Goal: Task Accomplishment & Management: Use online tool/utility

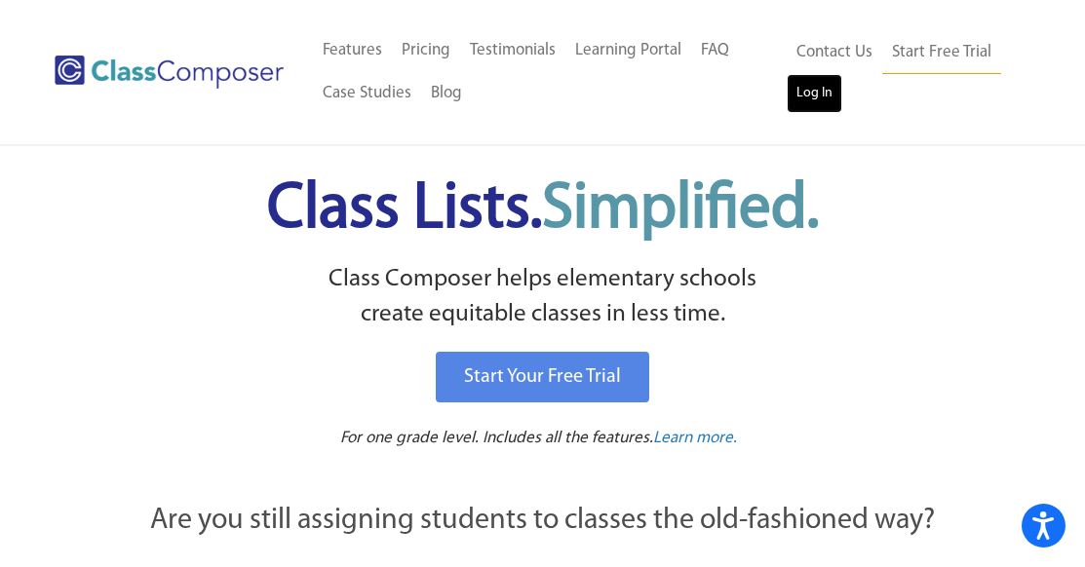
click at [810, 98] on link "Log In" at bounding box center [815, 93] width 56 height 39
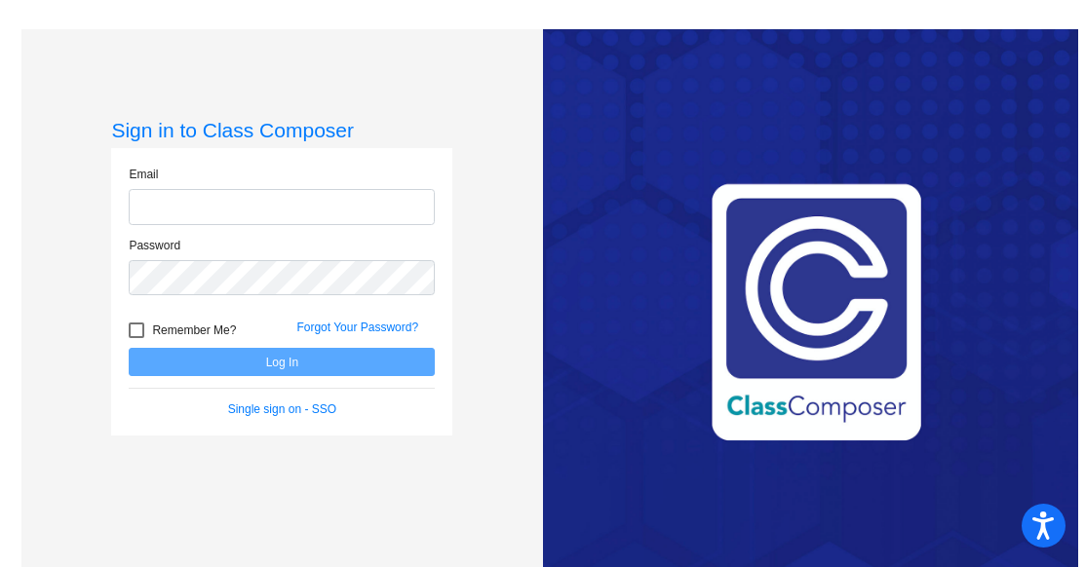
type input "[PERSON_NAME][EMAIL_ADDRESS][DOMAIN_NAME]"
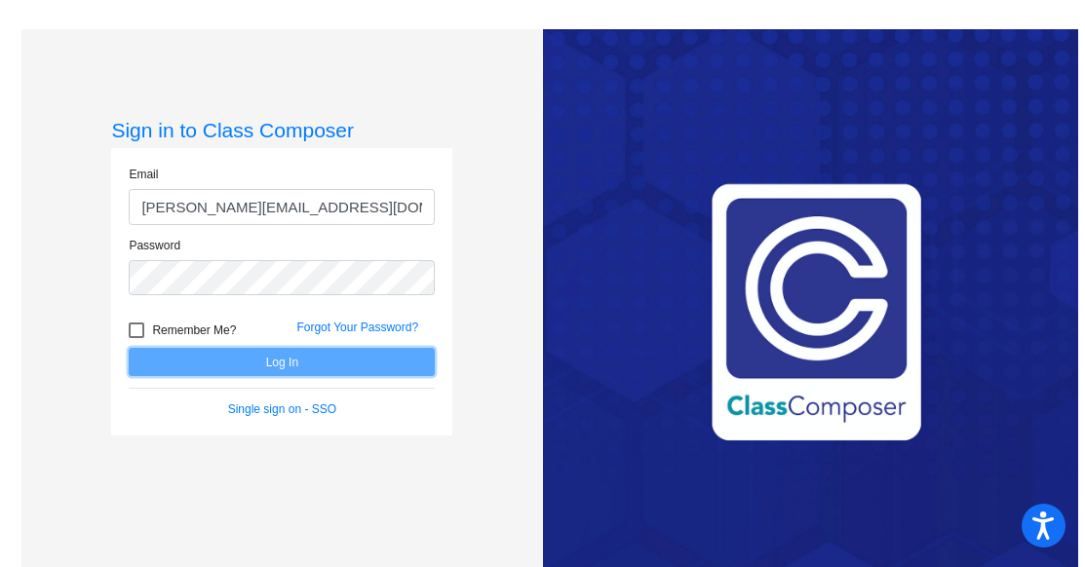
click at [353, 357] on button "Log In" at bounding box center [282, 362] width 306 height 28
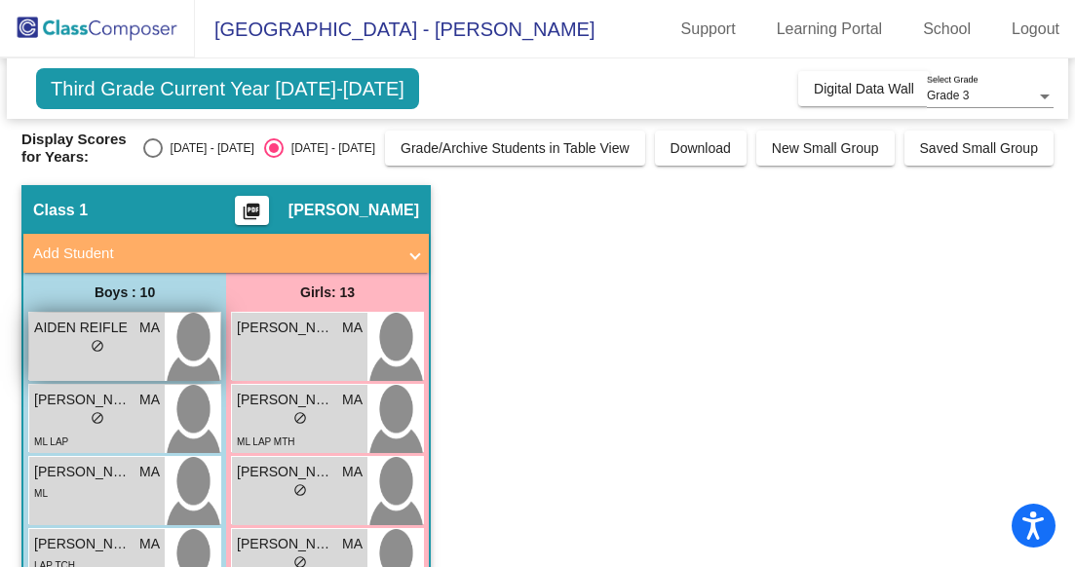
click at [103, 350] on div "lock do_not_disturb_alt" at bounding box center [97, 348] width 126 height 20
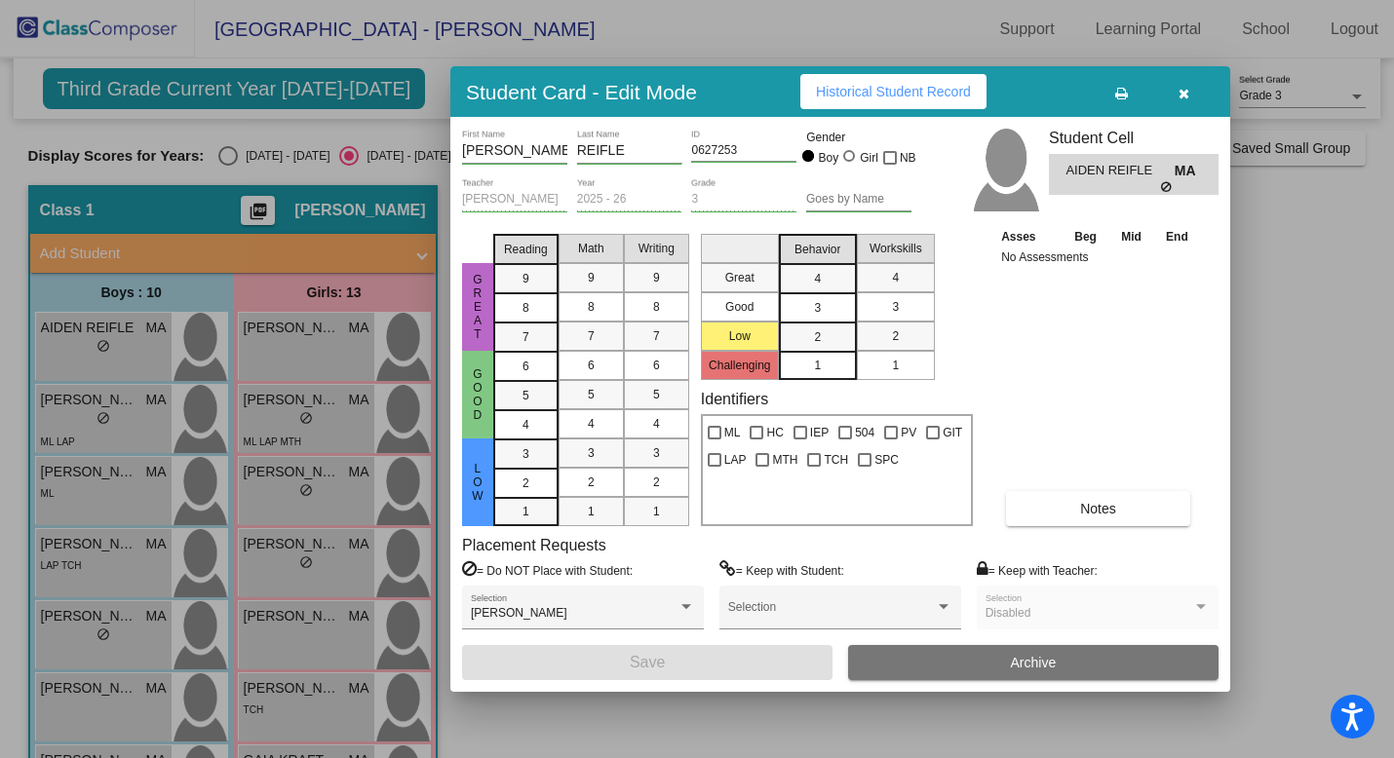
click at [1084, 91] on icon "button" at bounding box center [1183, 94] width 11 height 14
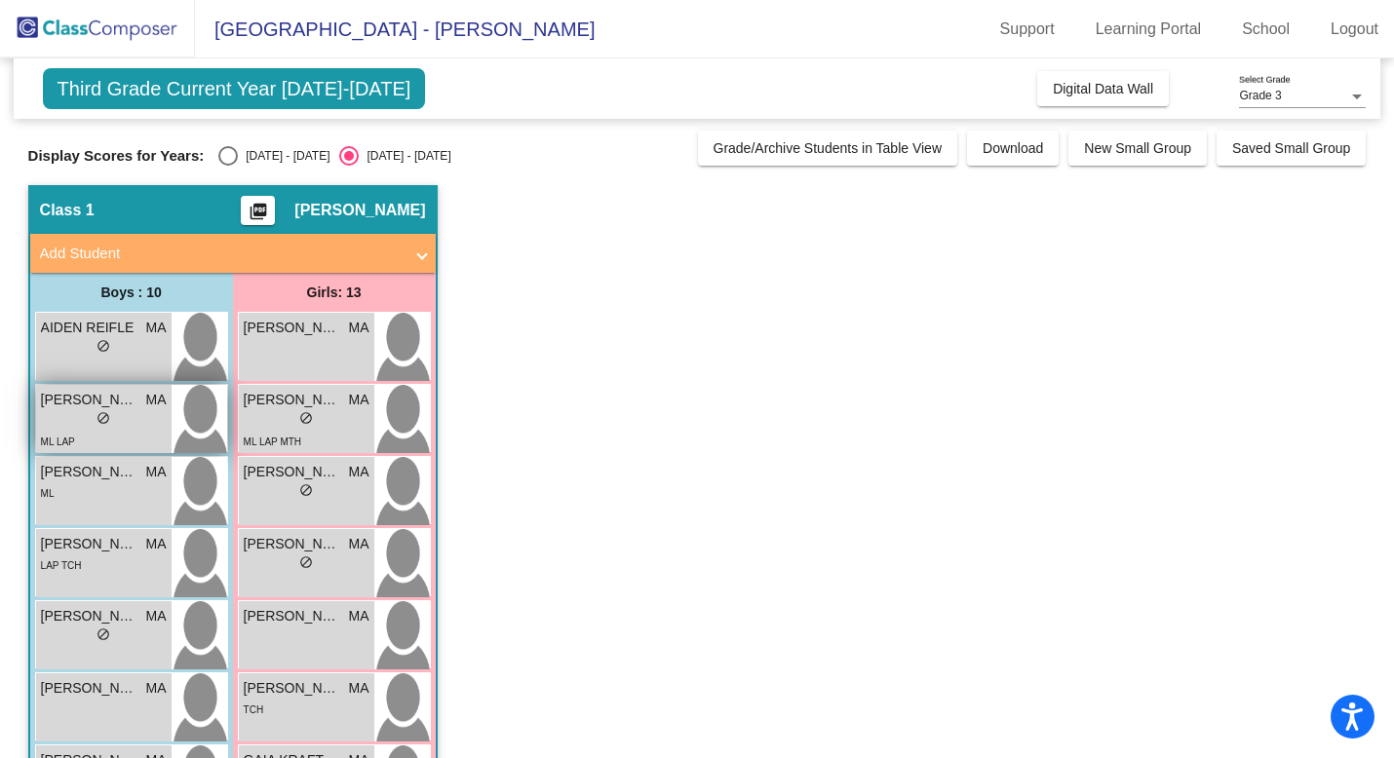
click at [96, 415] on span "do_not_disturb_alt" at bounding box center [103, 418] width 14 height 14
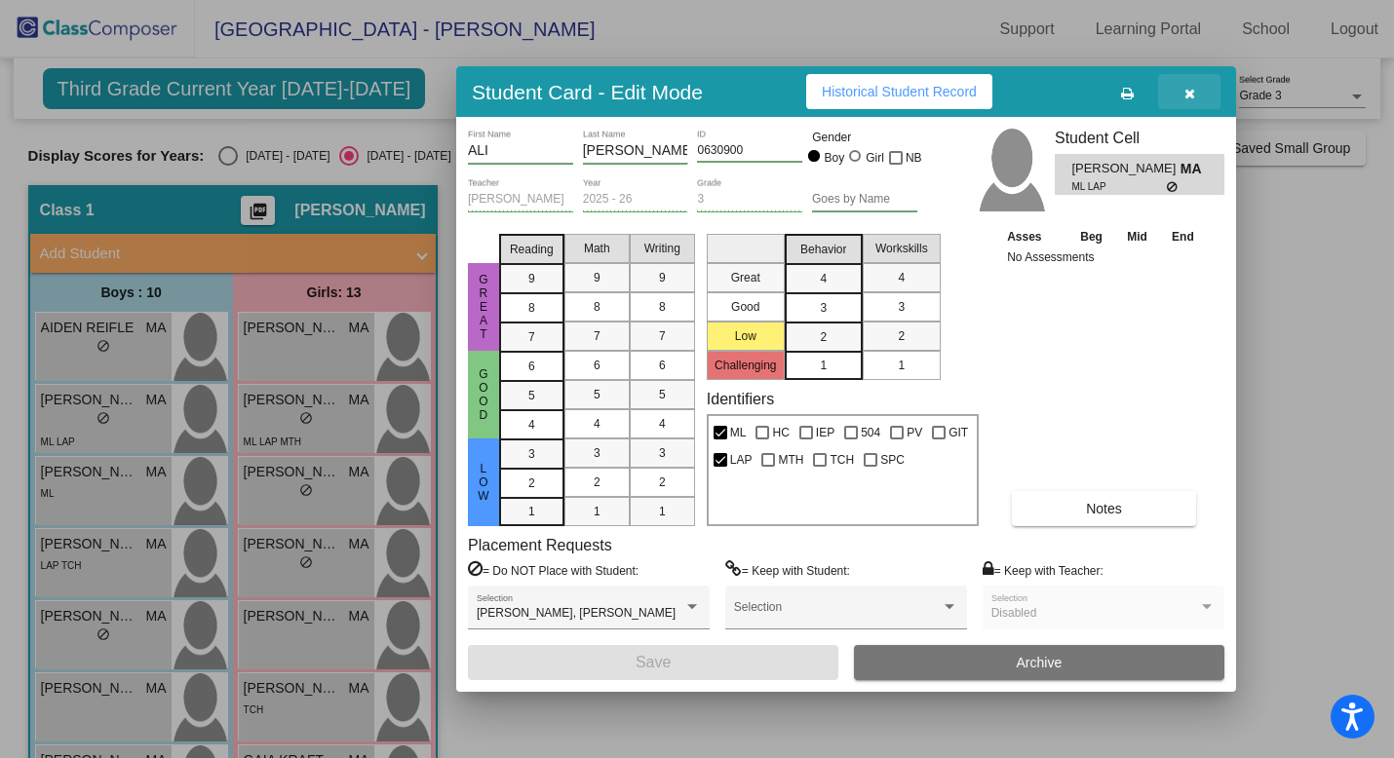
click at [1084, 91] on button "button" at bounding box center [1189, 91] width 62 height 35
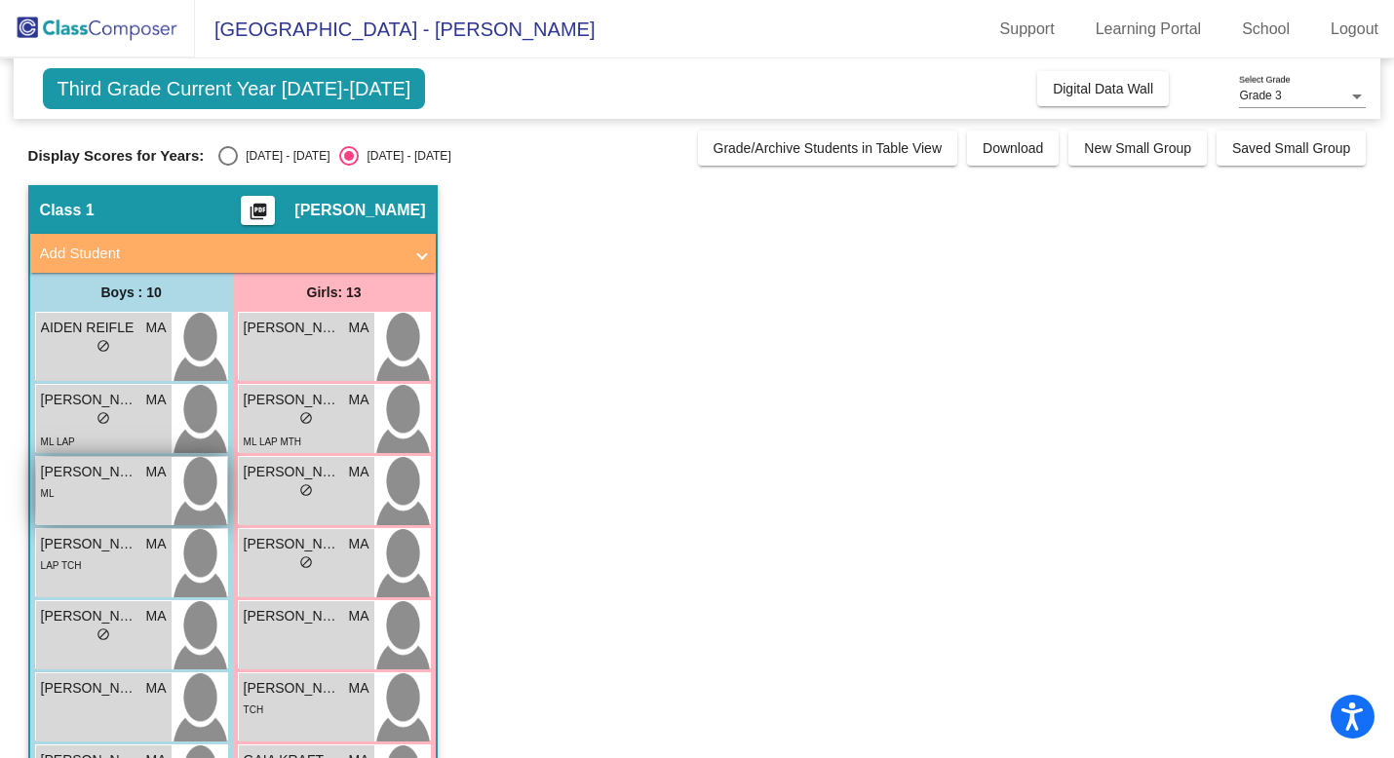
click at [128, 490] on div "ML" at bounding box center [104, 492] width 126 height 20
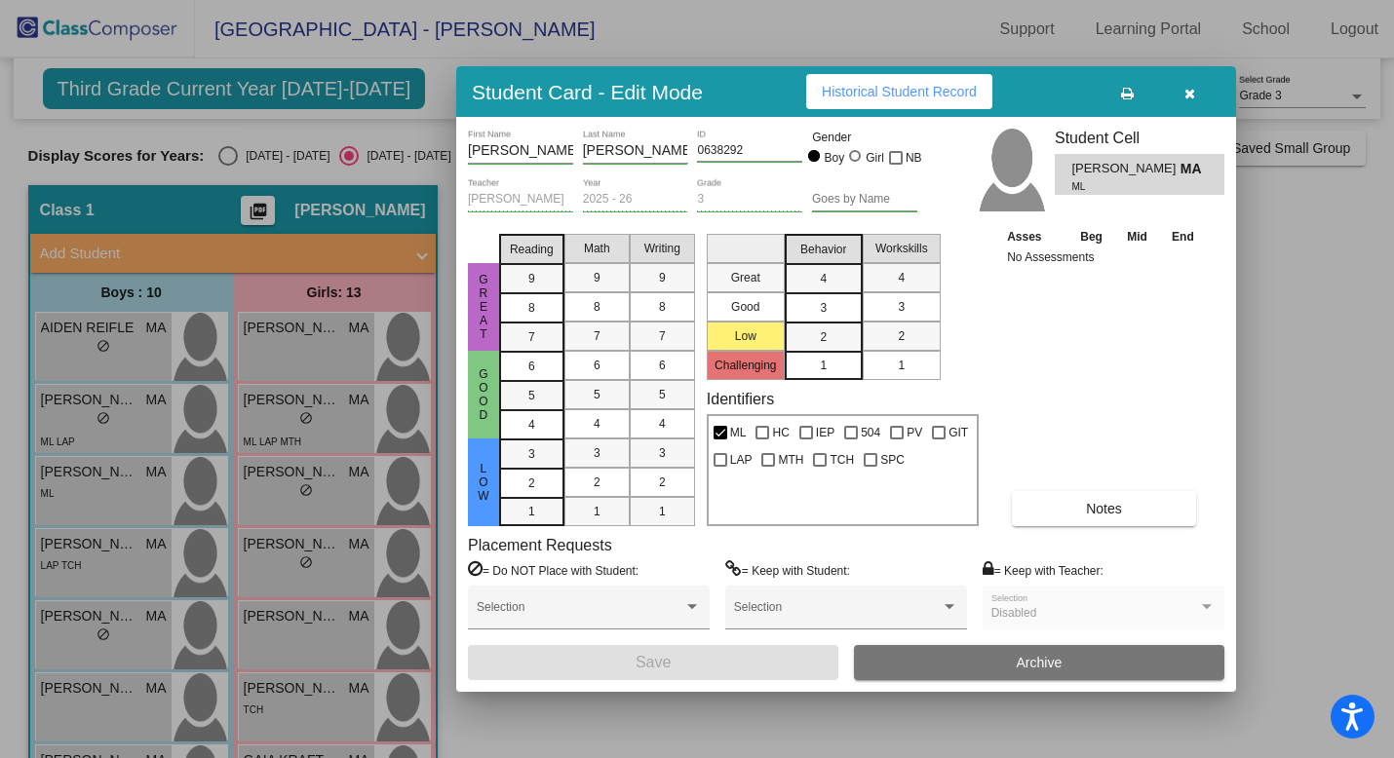
click at [1084, 85] on span "button" at bounding box center [1189, 92] width 11 height 16
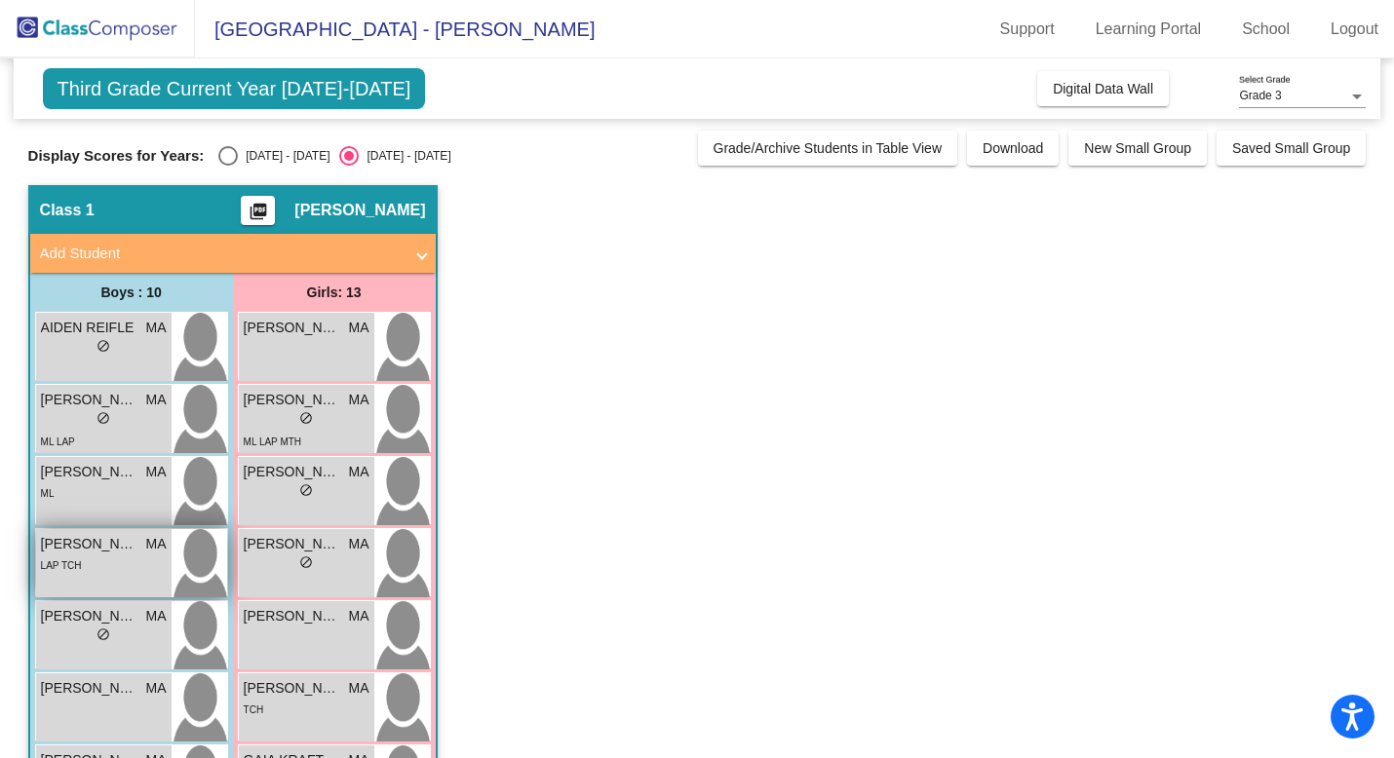
click at [121, 561] on div "LAP TCH" at bounding box center [104, 565] width 126 height 20
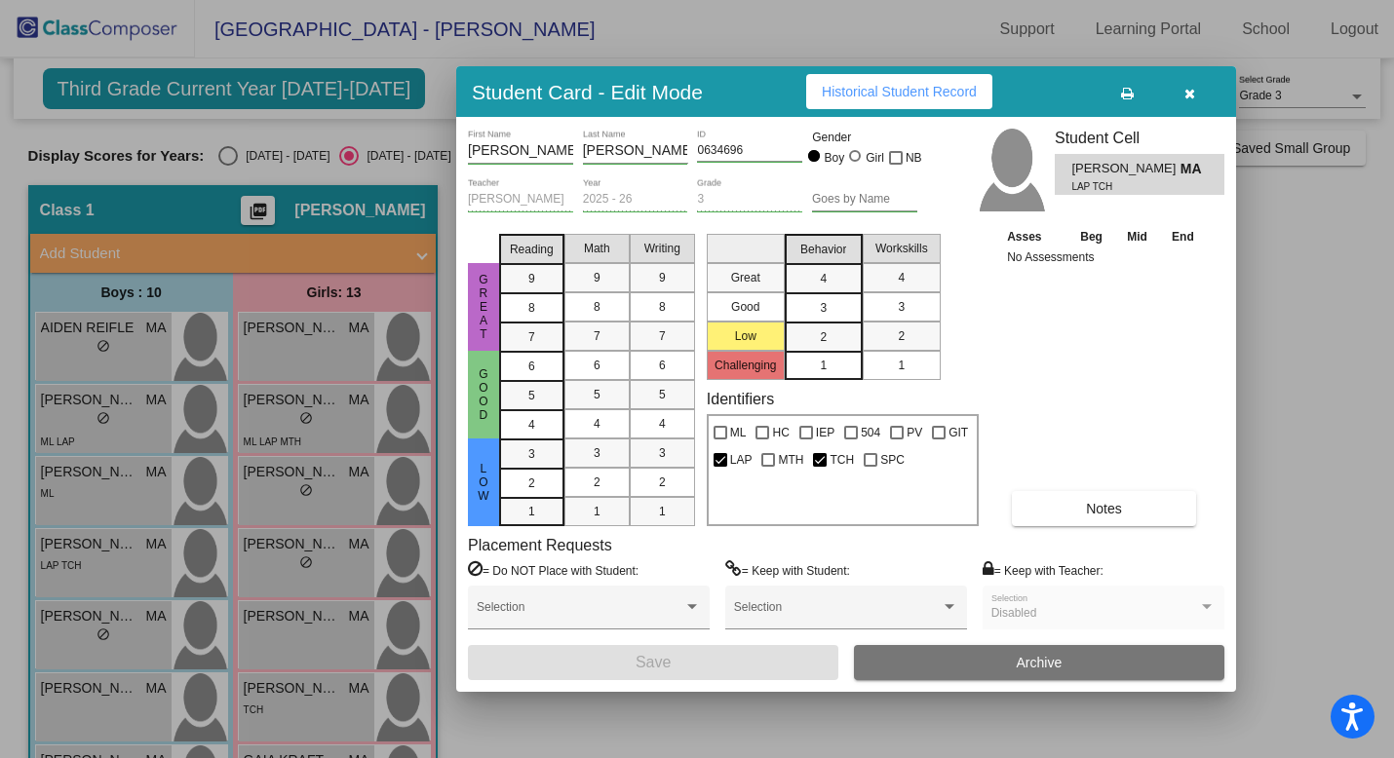
click at [1084, 92] on icon "button" at bounding box center [1189, 94] width 11 height 14
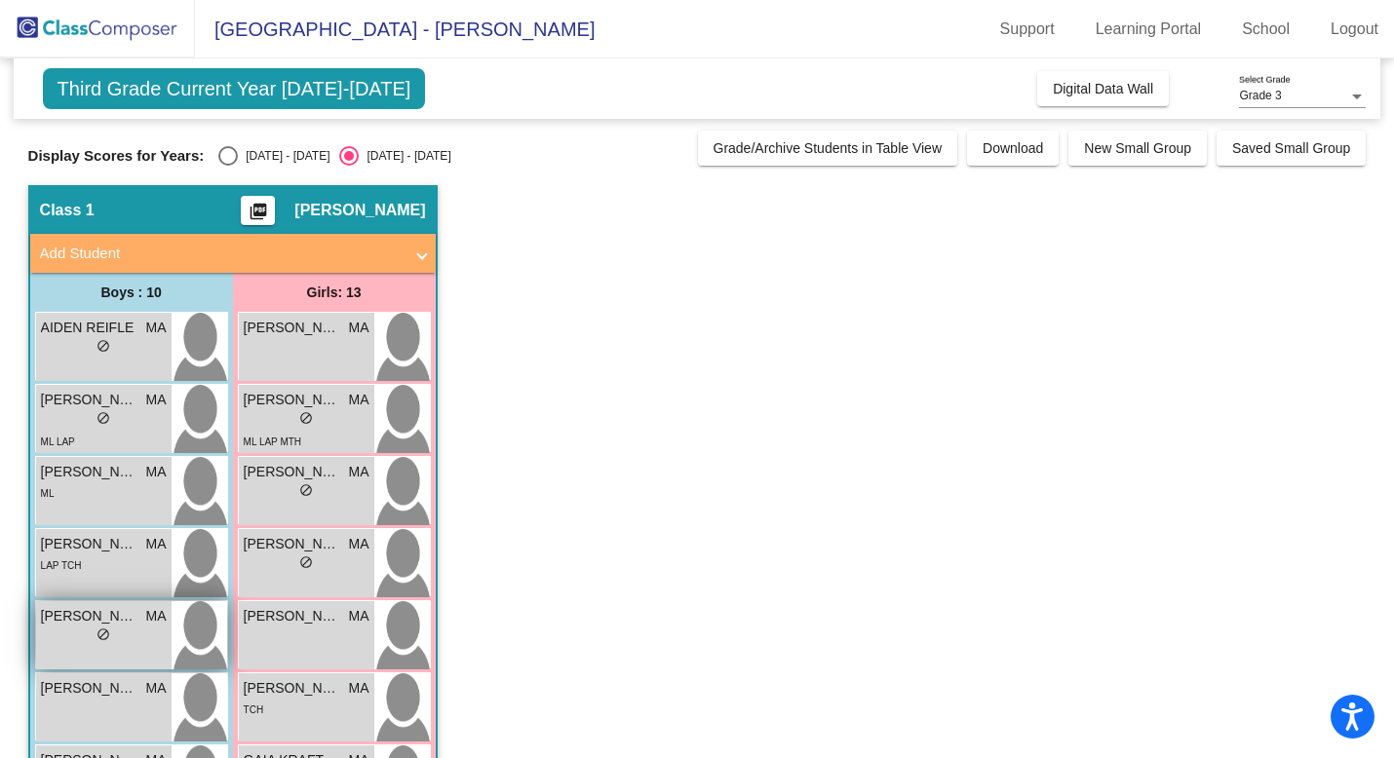
click at [117, 566] on div "lock do_not_disturb_alt" at bounding box center [104, 637] width 126 height 20
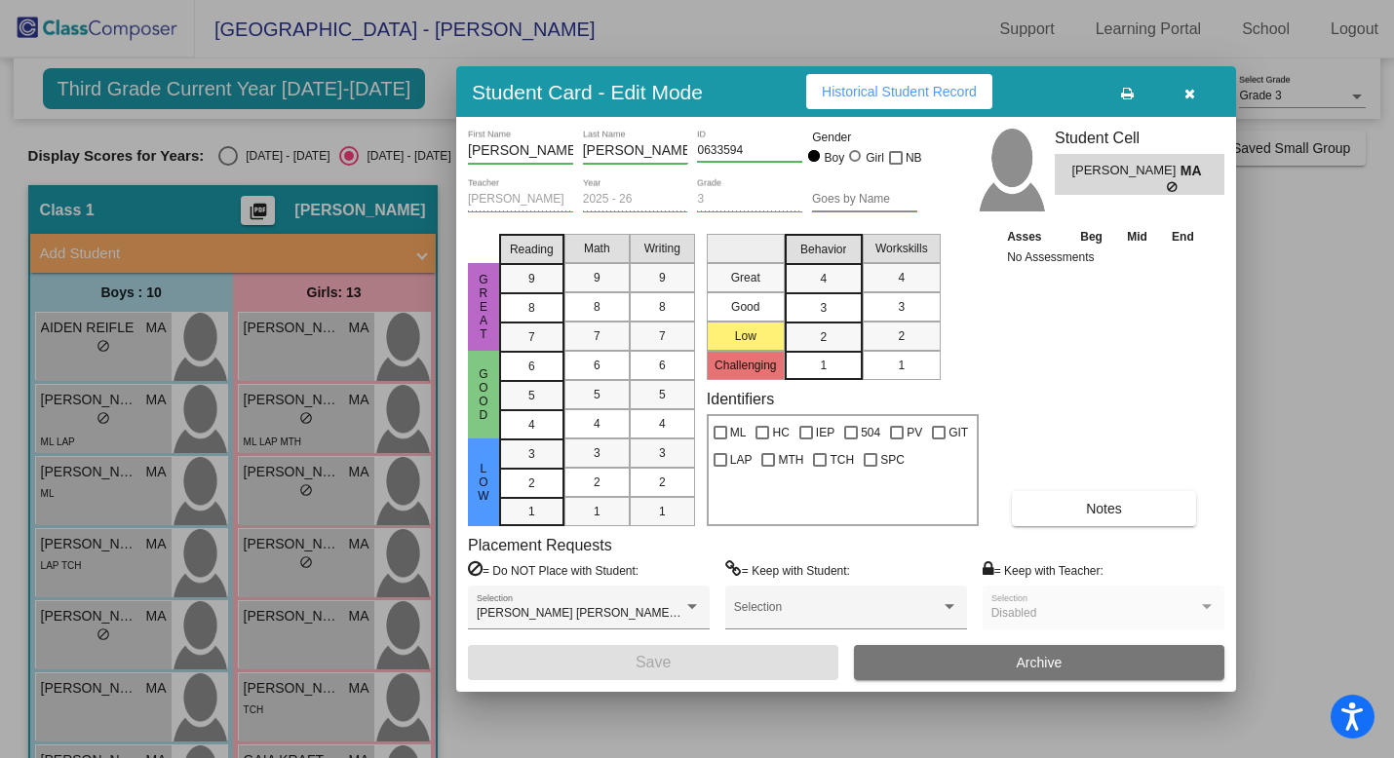
click at [1084, 93] on icon "button" at bounding box center [1189, 94] width 11 height 14
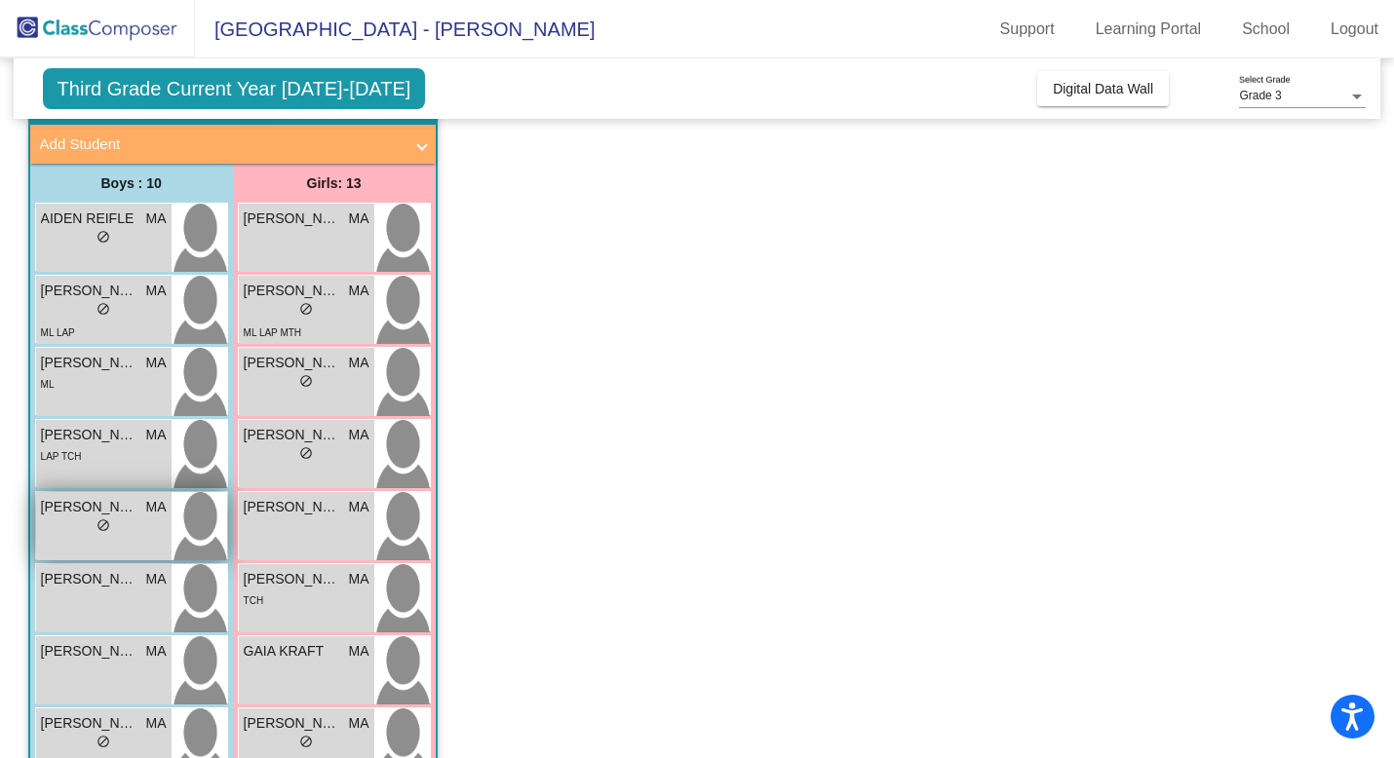
scroll to position [119, 0]
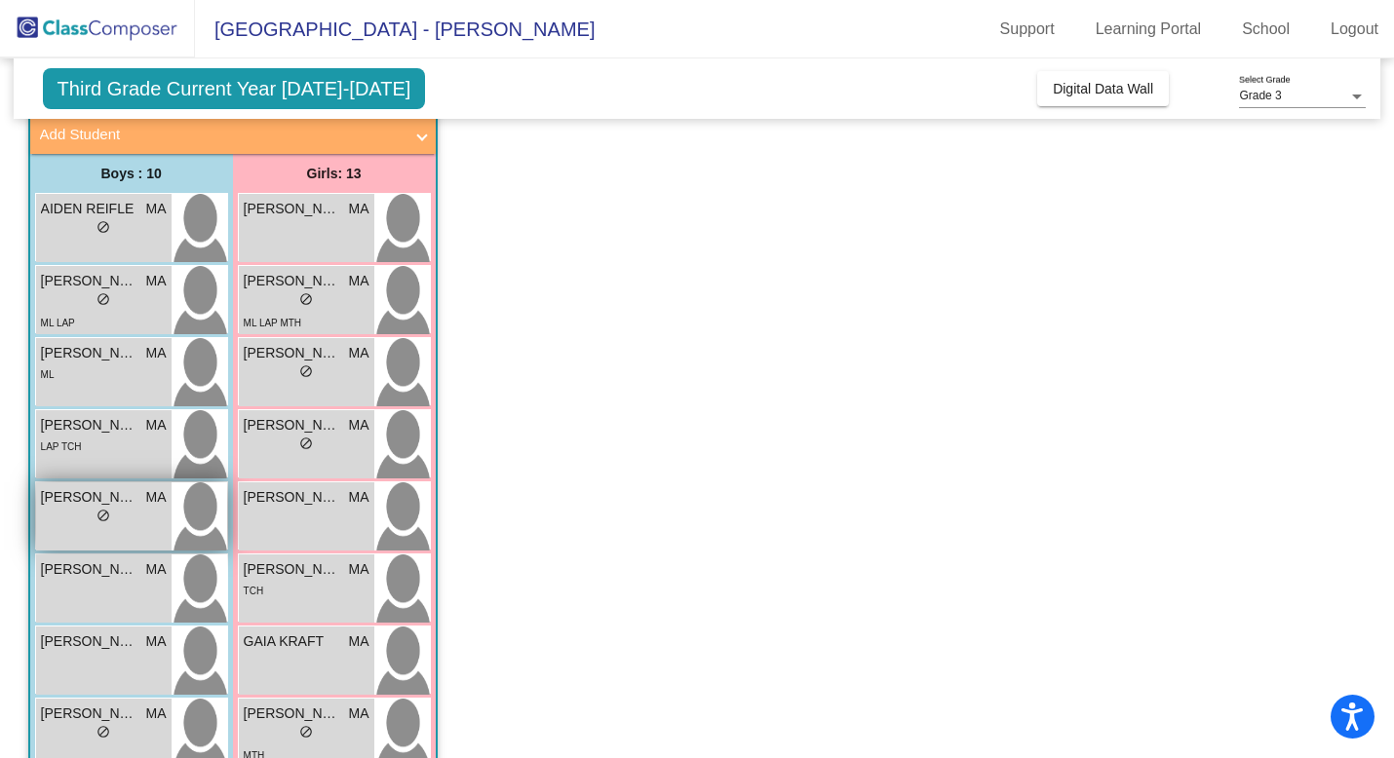
click at [142, 500] on div "[PERSON_NAME] MA" at bounding box center [104, 497] width 126 height 20
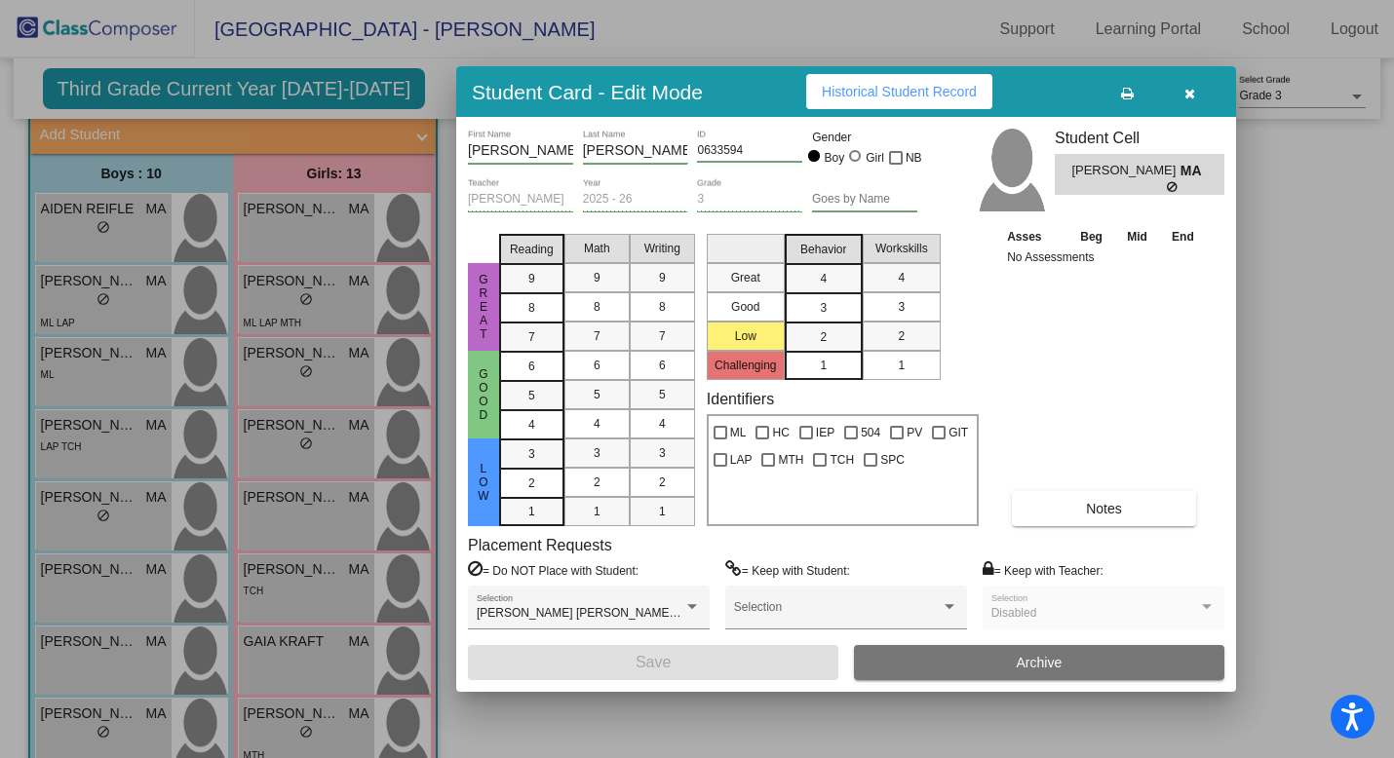
click at [1084, 91] on button "button" at bounding box center [1189, 91] width 62 height 35
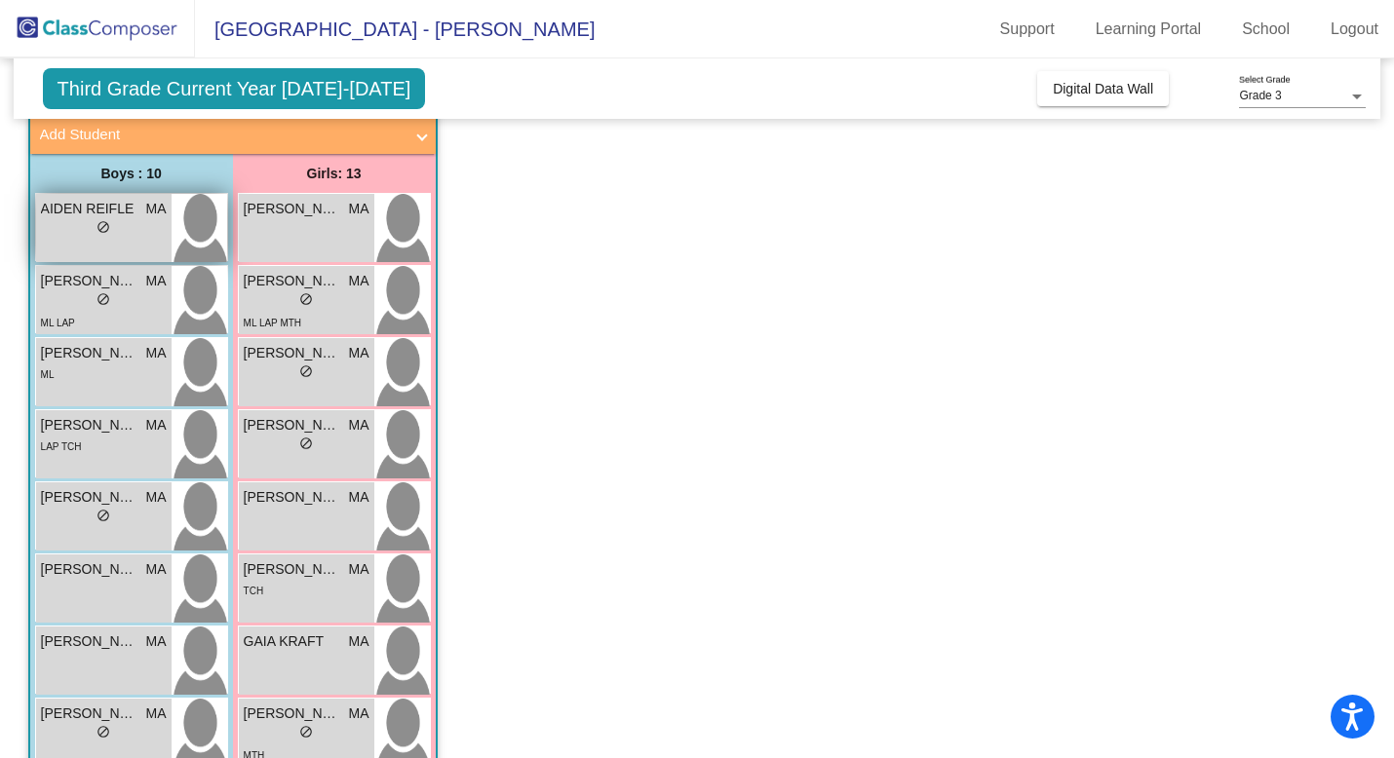
click at [139, 227] on div "lock do_not_disturb_alt" at bounding box center [104, 229] width 126 height 20
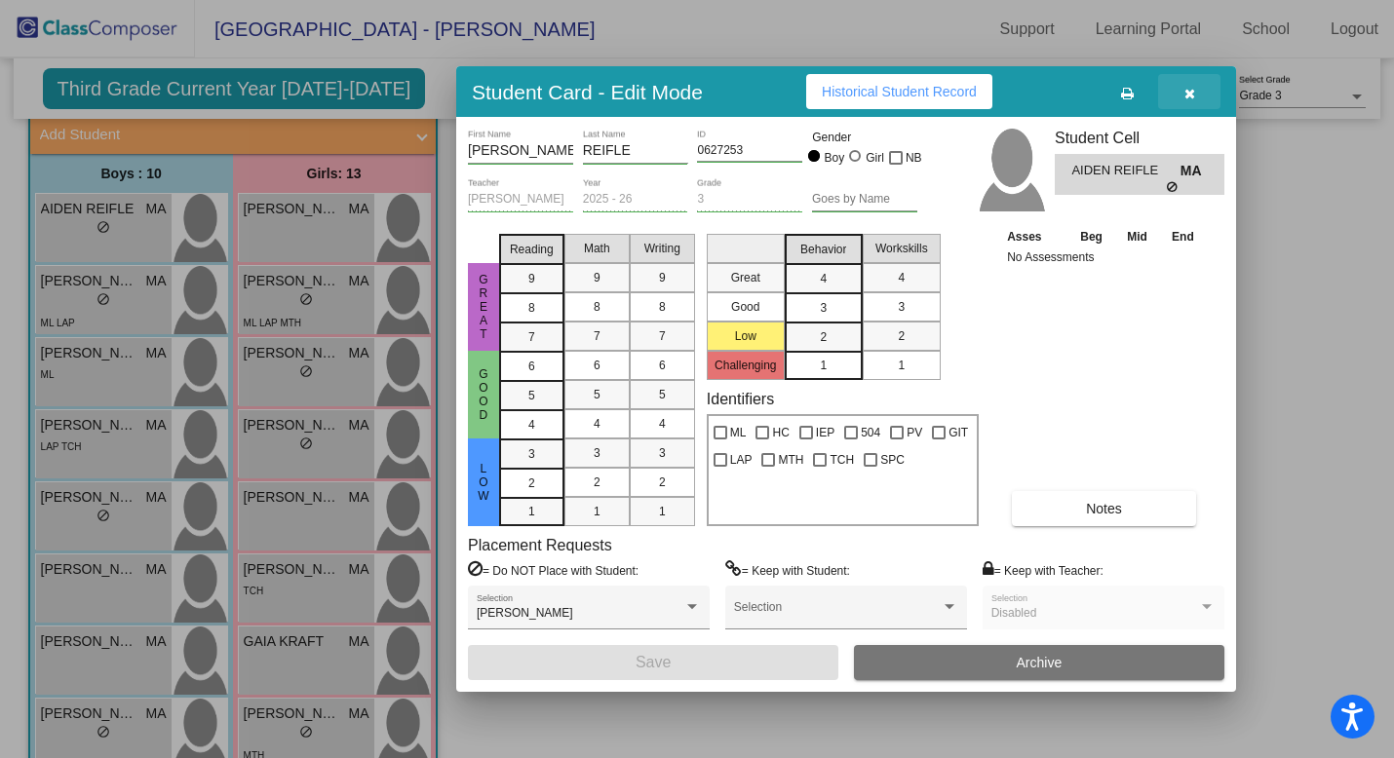
click at [1084, 93] on button "button" at bounding box center [1189, 91] width 62 height 35
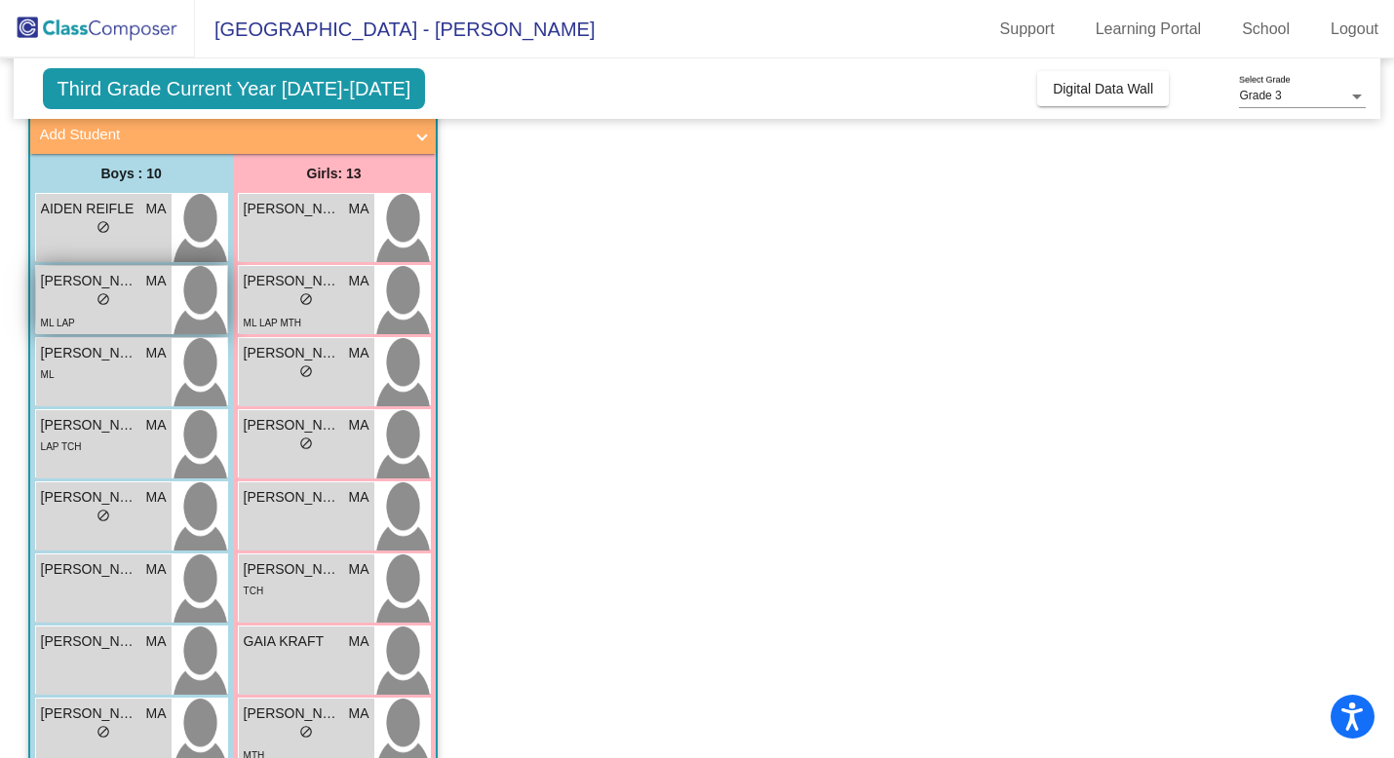
click at [88, 305] on div "lock do_not_disturb_alt" at bounding box center [104, 301] width 126 height 20
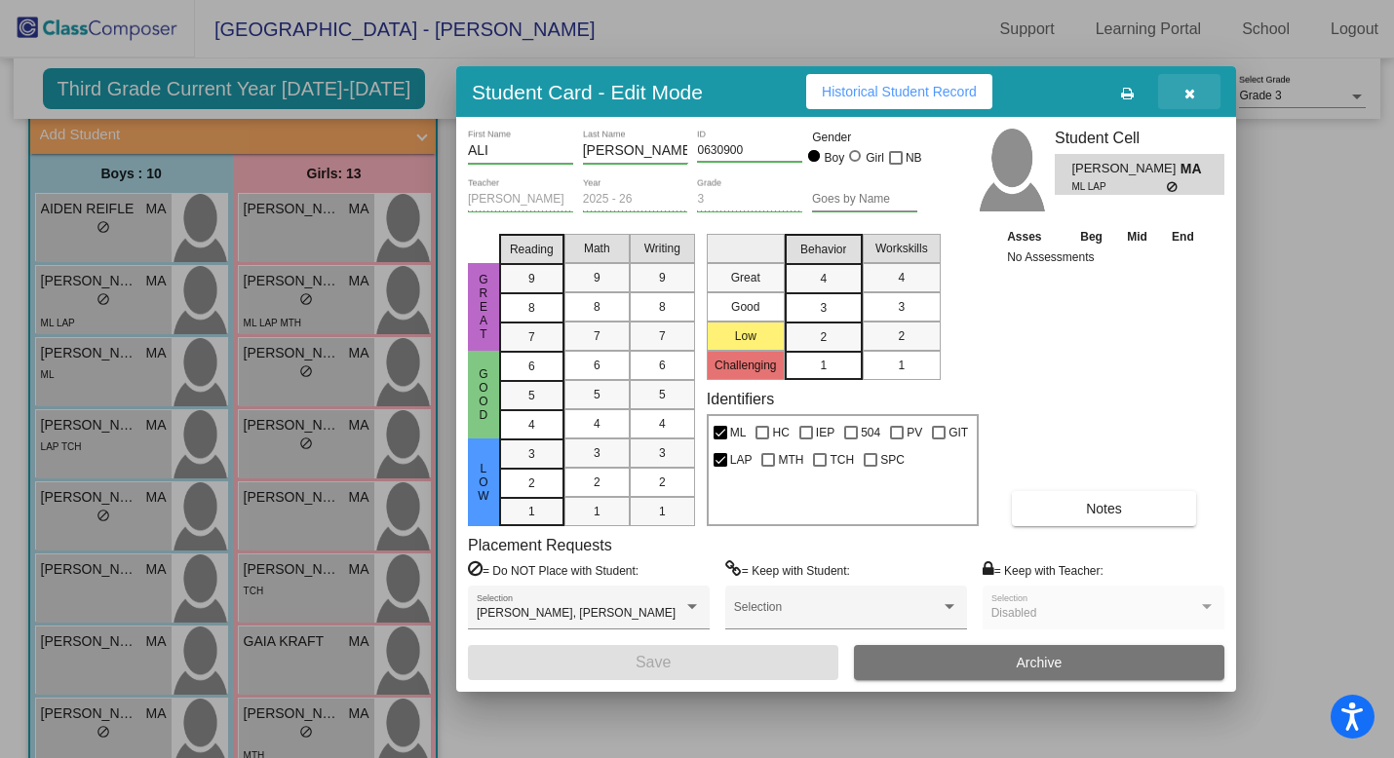
click at [1084, 98] on icon "button" at bounding box center [1189, 94] width 11 height 14
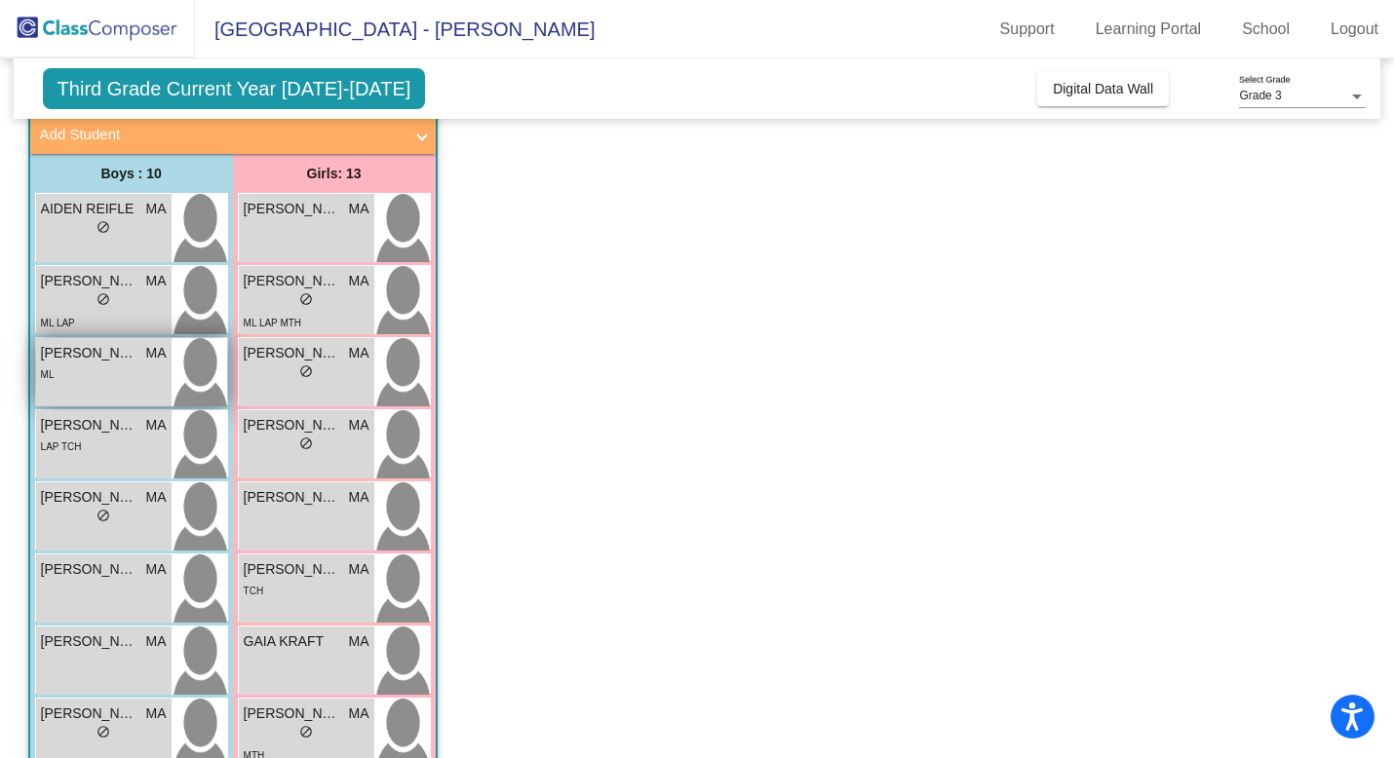
click at [96, 372] on div "ML" at bounding box center [104, 374] width 126 height 20
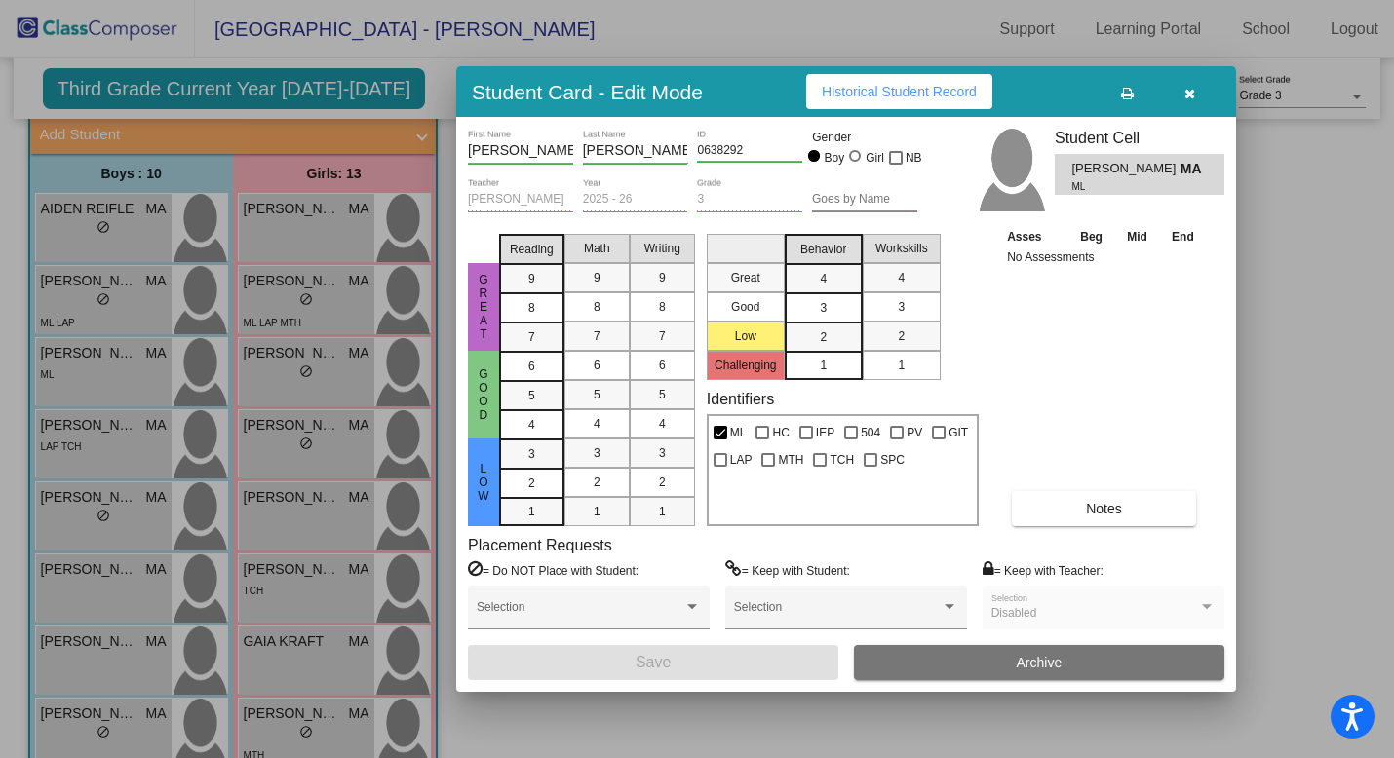
click at [1084, 93] on button "button" at bounding box center [1189, 91] width 62 height 35
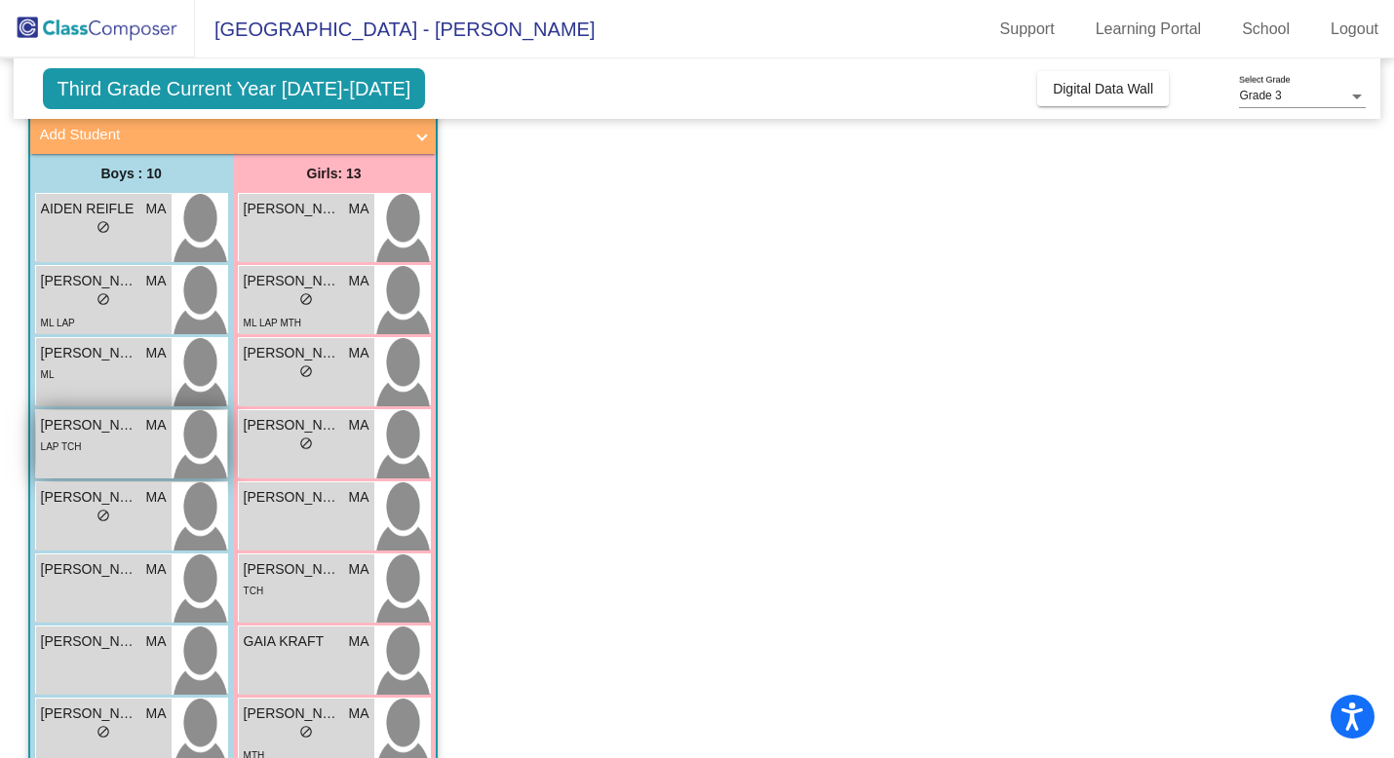
click at [111, 434] on span "[PERSON_NAME]" at bounding box center [89, 425] width 97 height 20
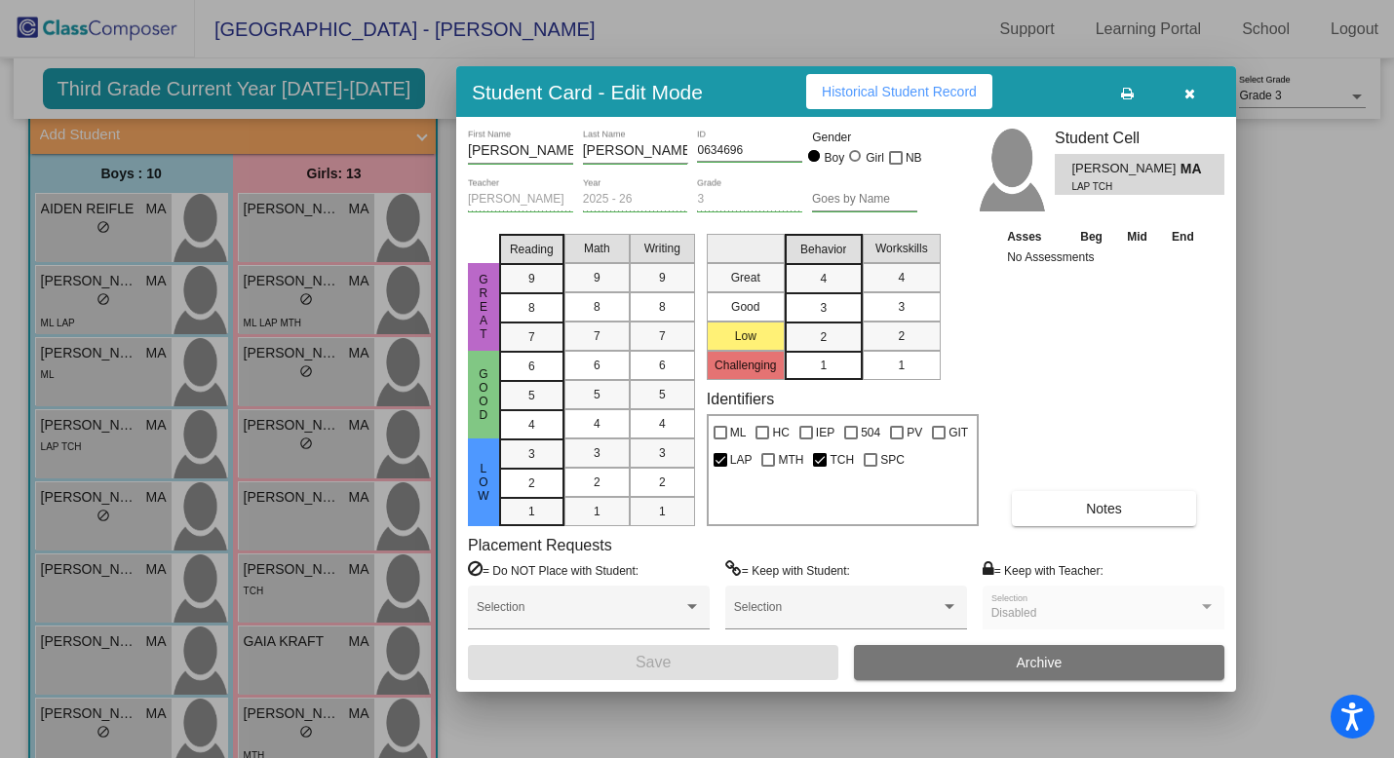
click at [1084, 95] on icon "button" at bounding box center [1189, 94] width 11 height 14
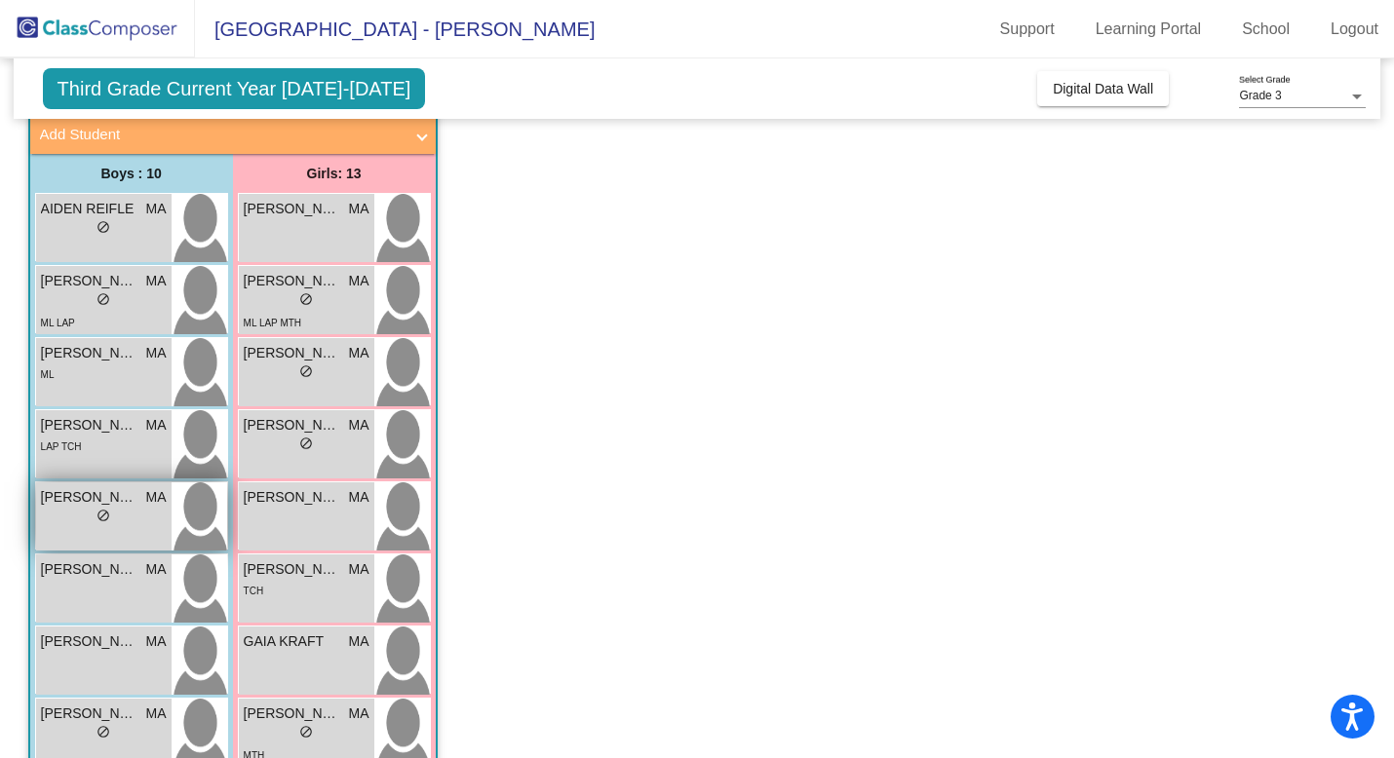
click at [116, 493] on span "[PERSON_NAME]" at bounding box center [89, 497] width 97 height 20
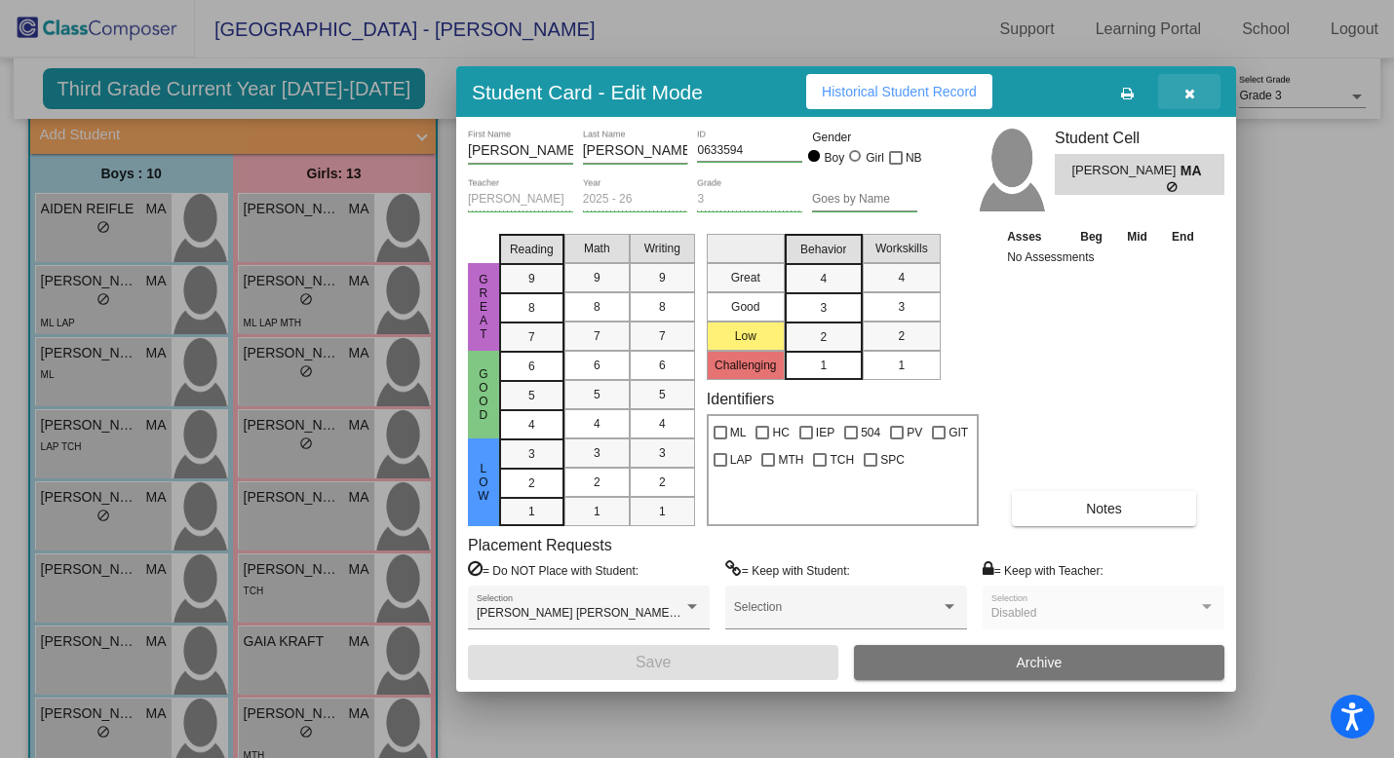
click at [1084, 90] on icon "button" at bounding box center [1189, 94] width 11 height 14
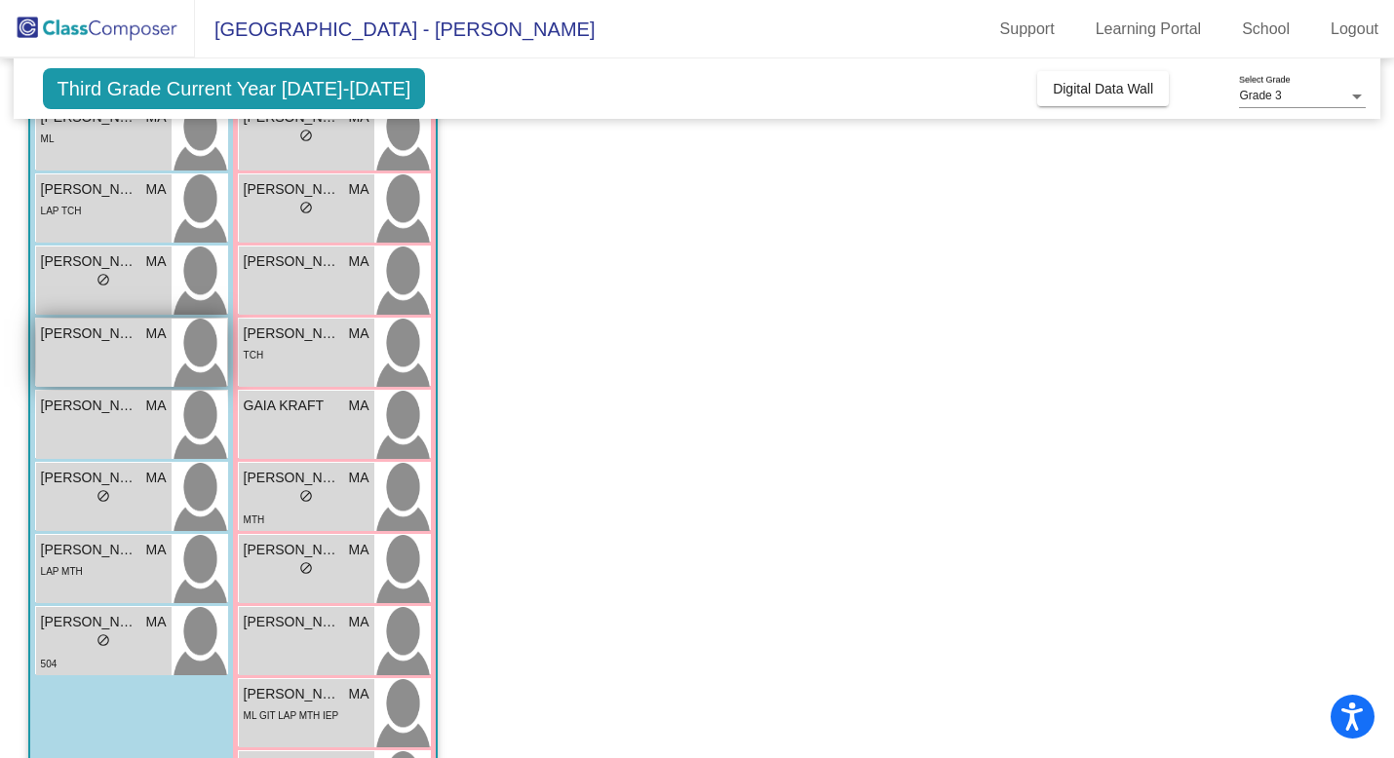
scroll to position [358, 0]
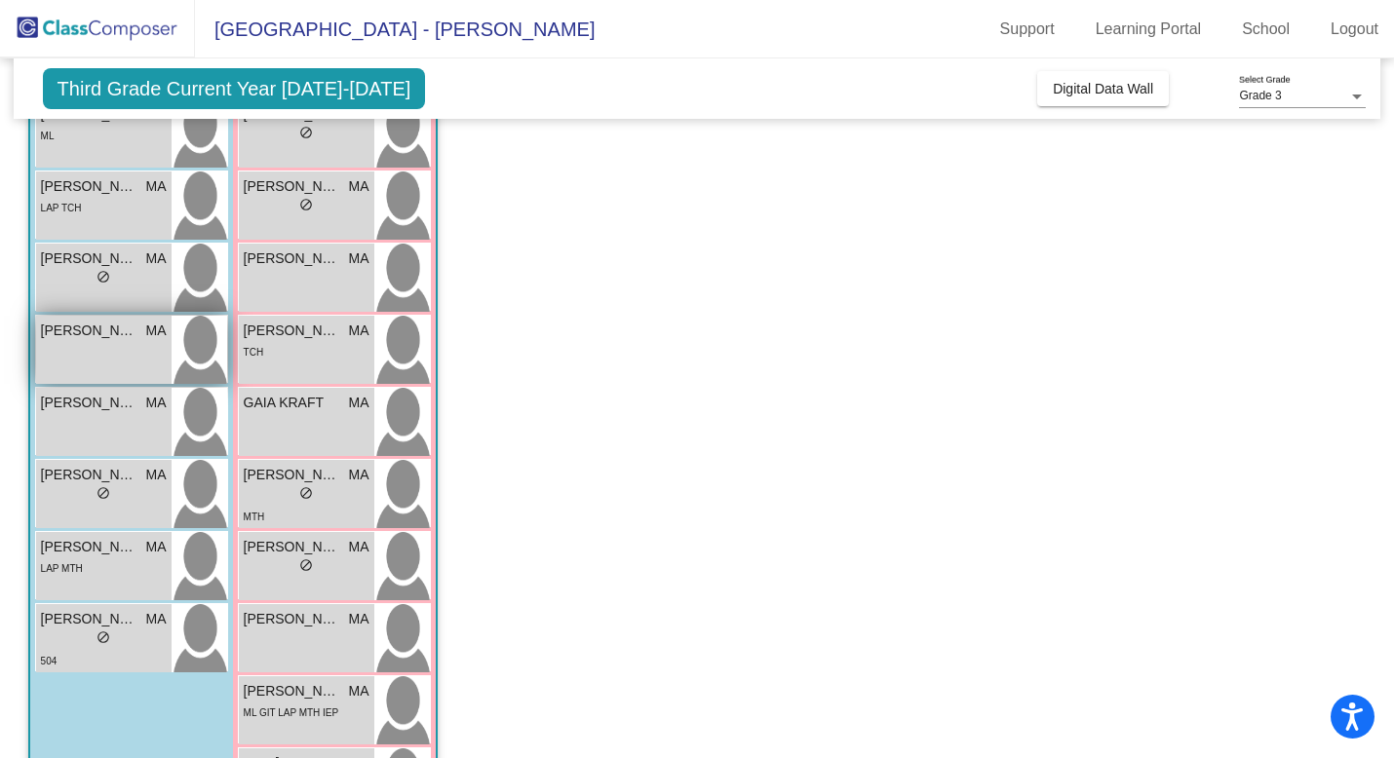
click at [124, 355] on div "[PERSON_NAME] MA lock do_not_disturb_alt" at bounding box center [103, 350] width 135 height 68
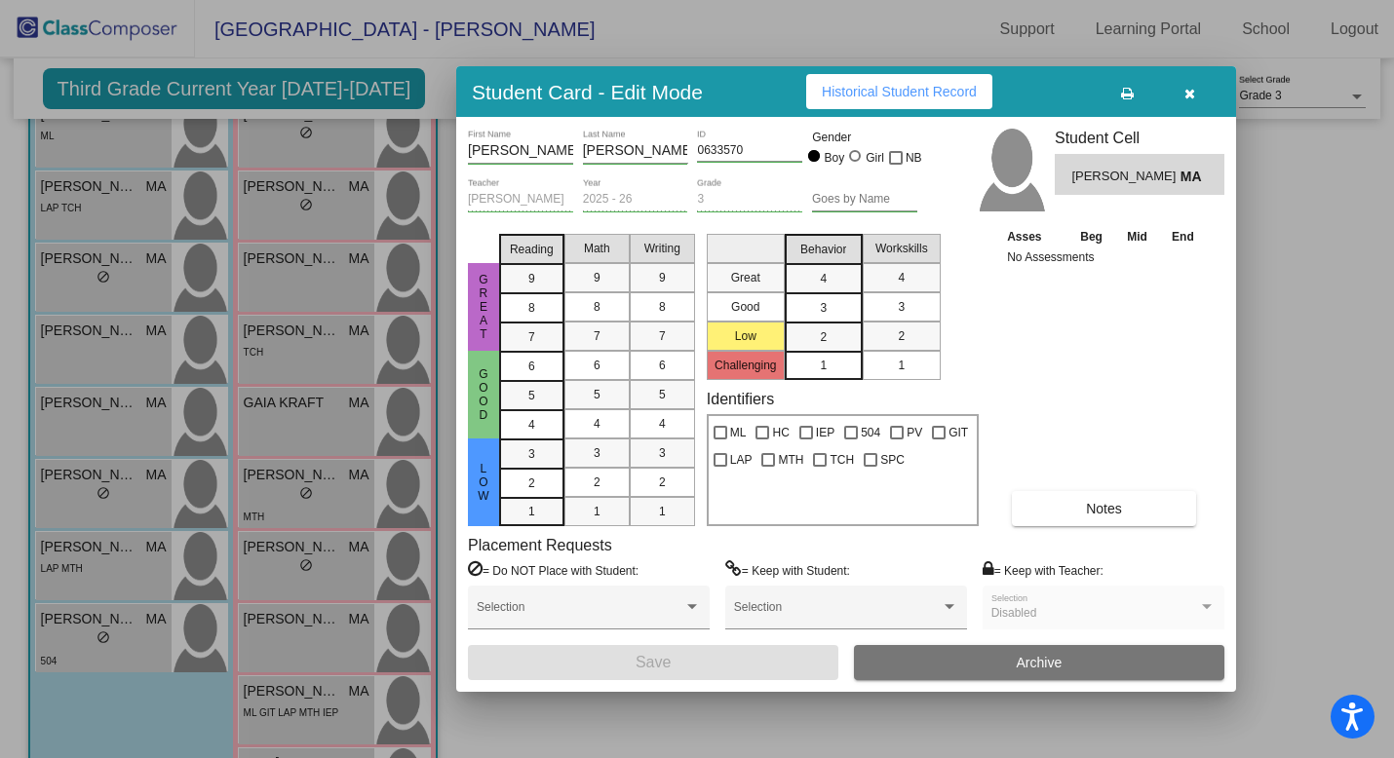
click at [1084, 93] on icon "button" at bounding box center [1189, 94] width 11 height 14
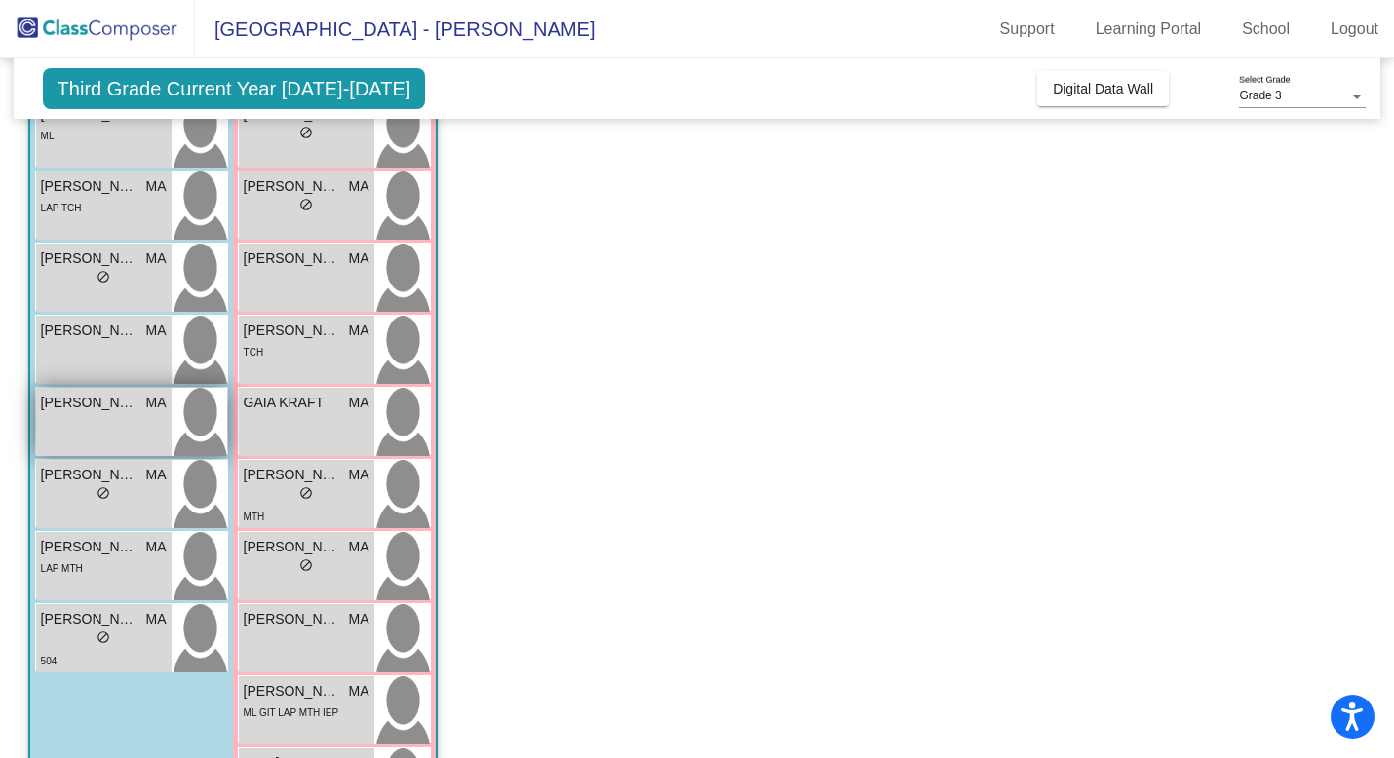
click at [128, 425] on div "[PERSON_NAME] MA lock do_not_disturb_alt" at bounding box center [103, 422] width 135 height 68
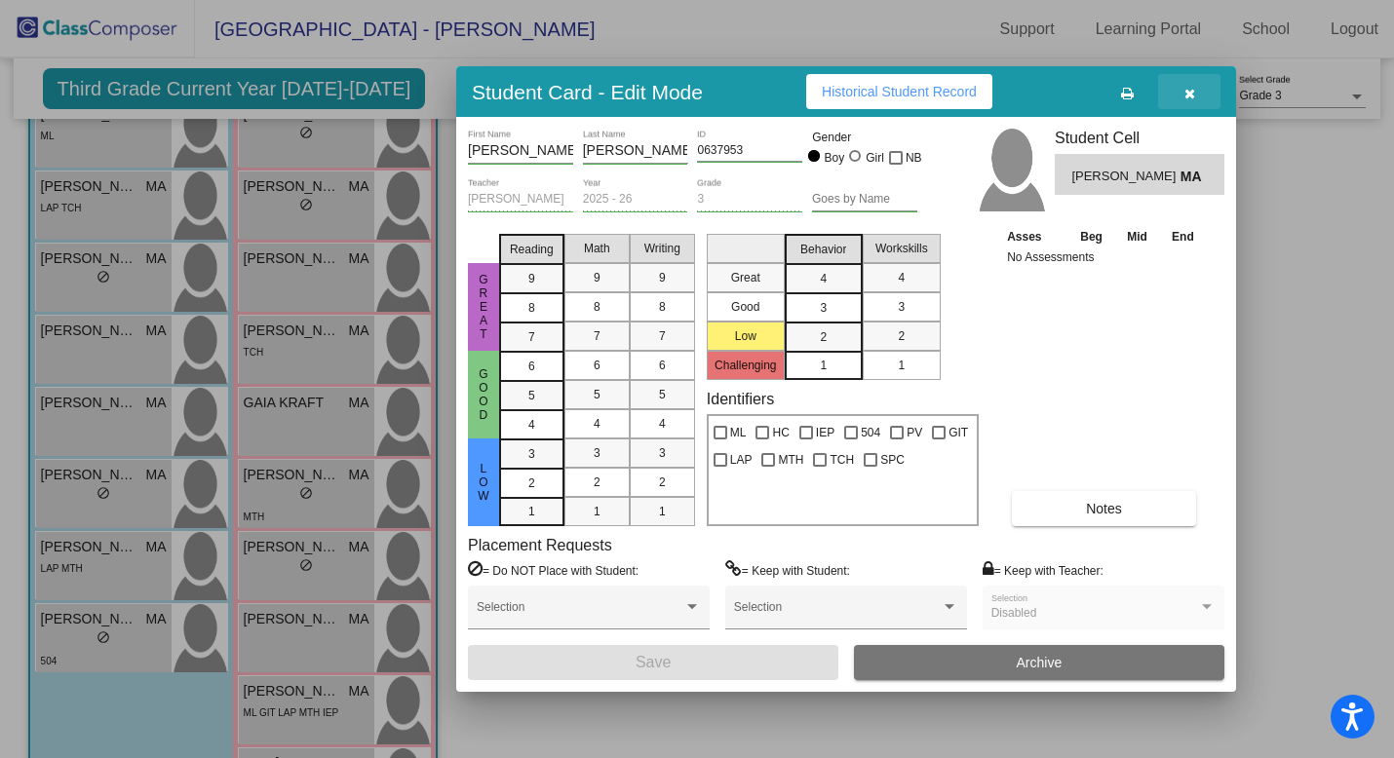
click at [1084, 88] on icon "button" at bounding box center [1189, 94] width 11 height 14
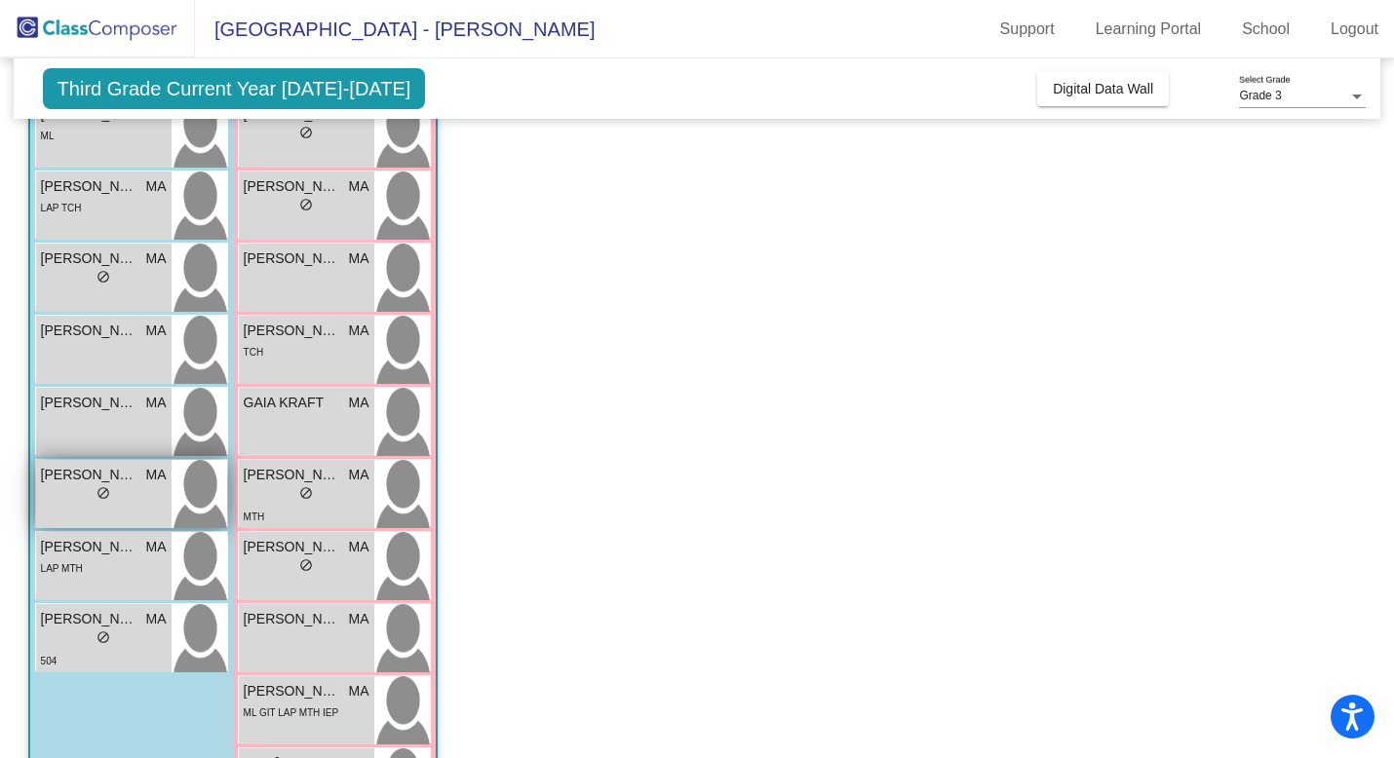
click at [136, 496] on div "lock do_not_disturb_alt" at bounding box center [104, 495] width 126 height 20
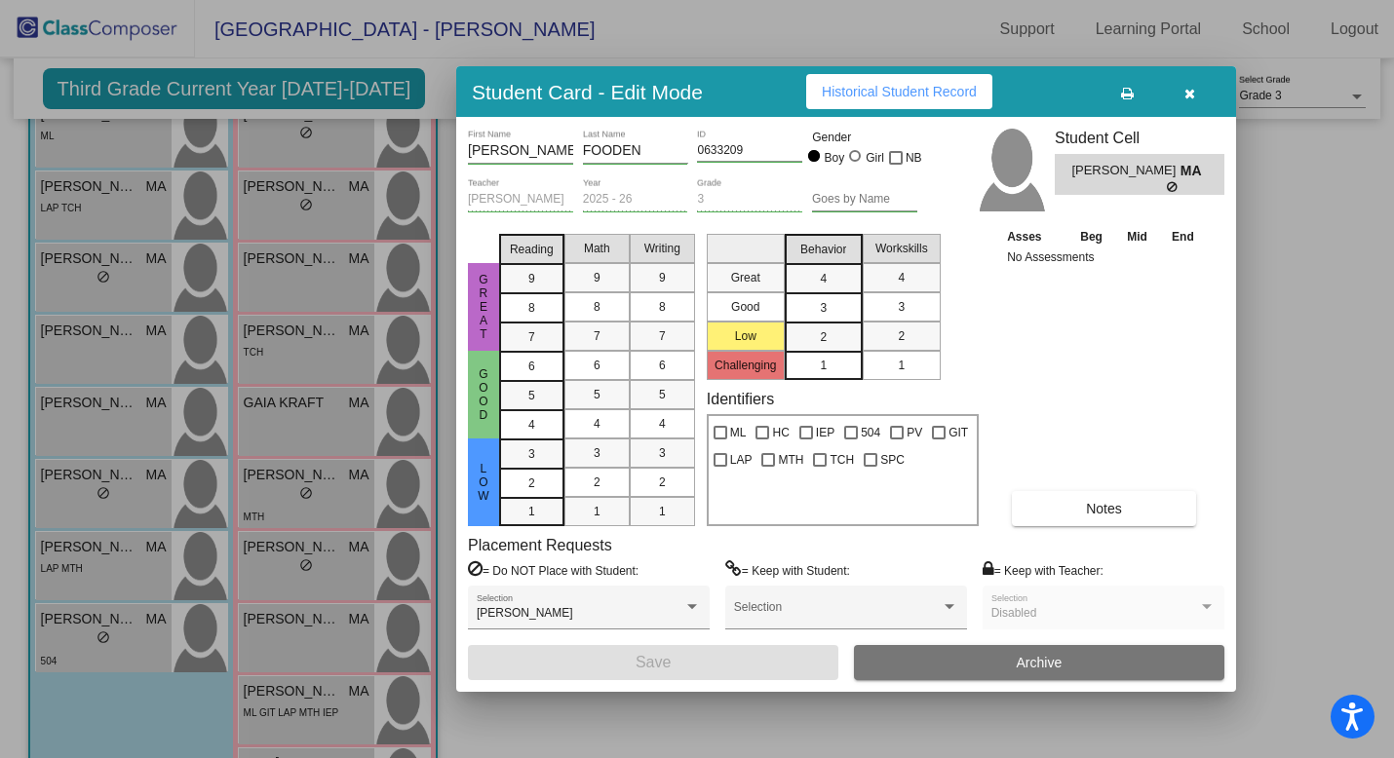
click at [1084, 92] on button "button" at bounding box center [1189, 91] width 62 height 35
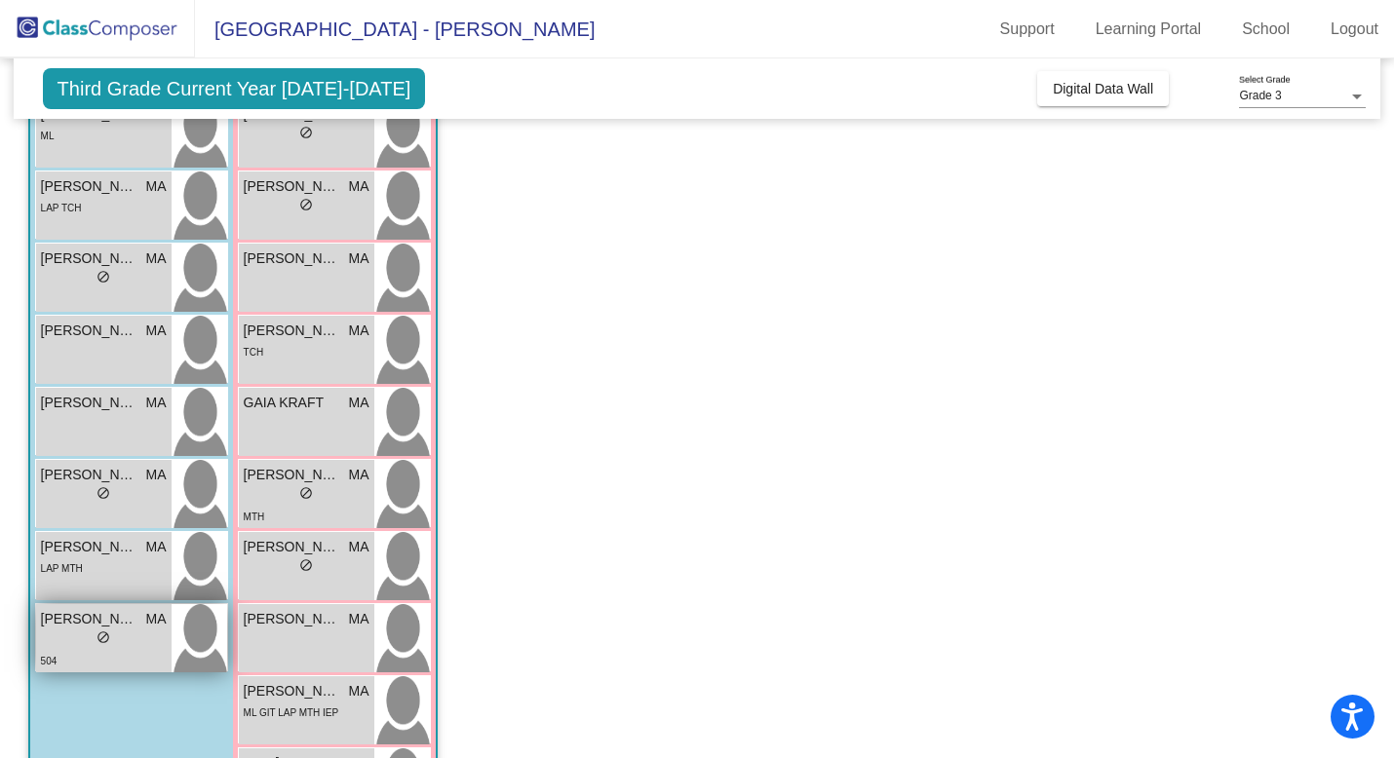
scroll to position [522, 0]
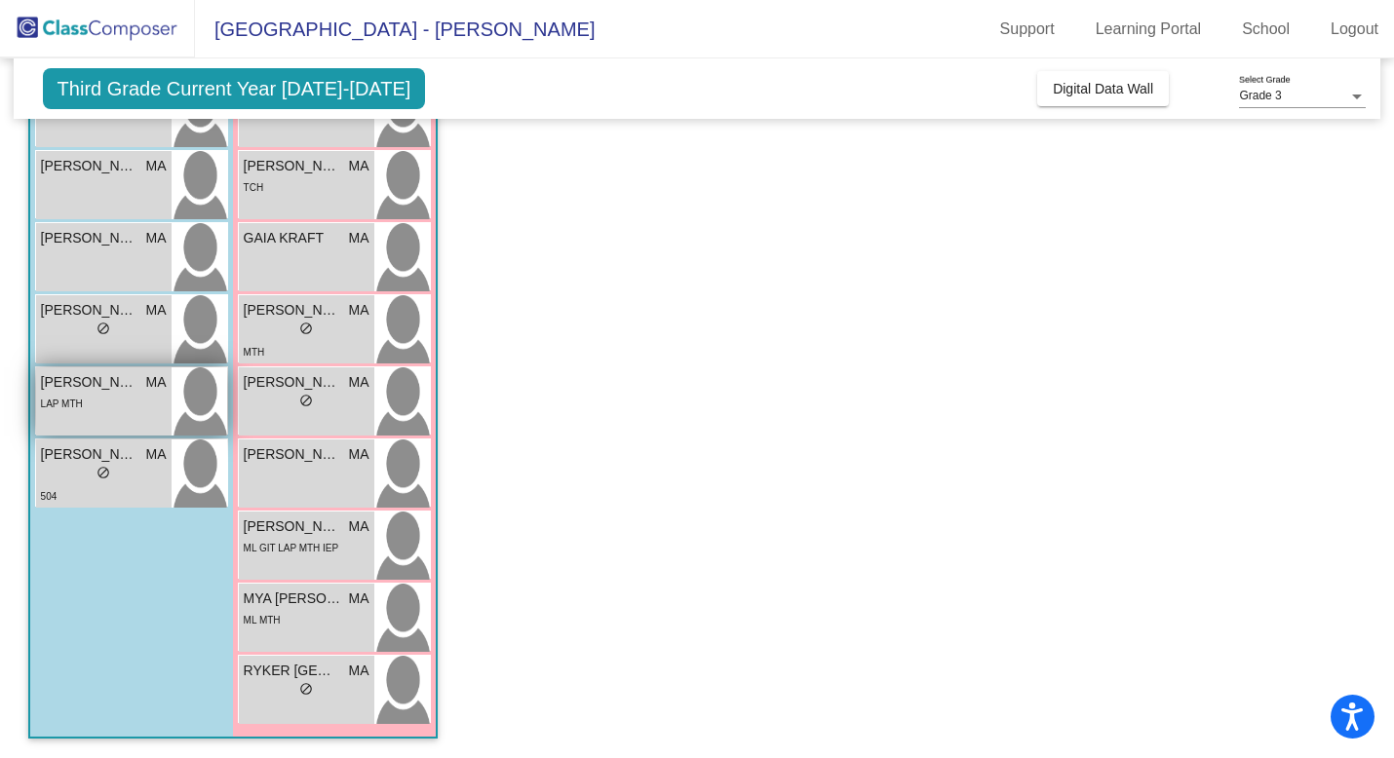
click at [133, 392] on div "[PERSON_NAME] MA lock do_not_disturb_alt LAP MTH" at bounding box center [103, 401] width 135 height 68
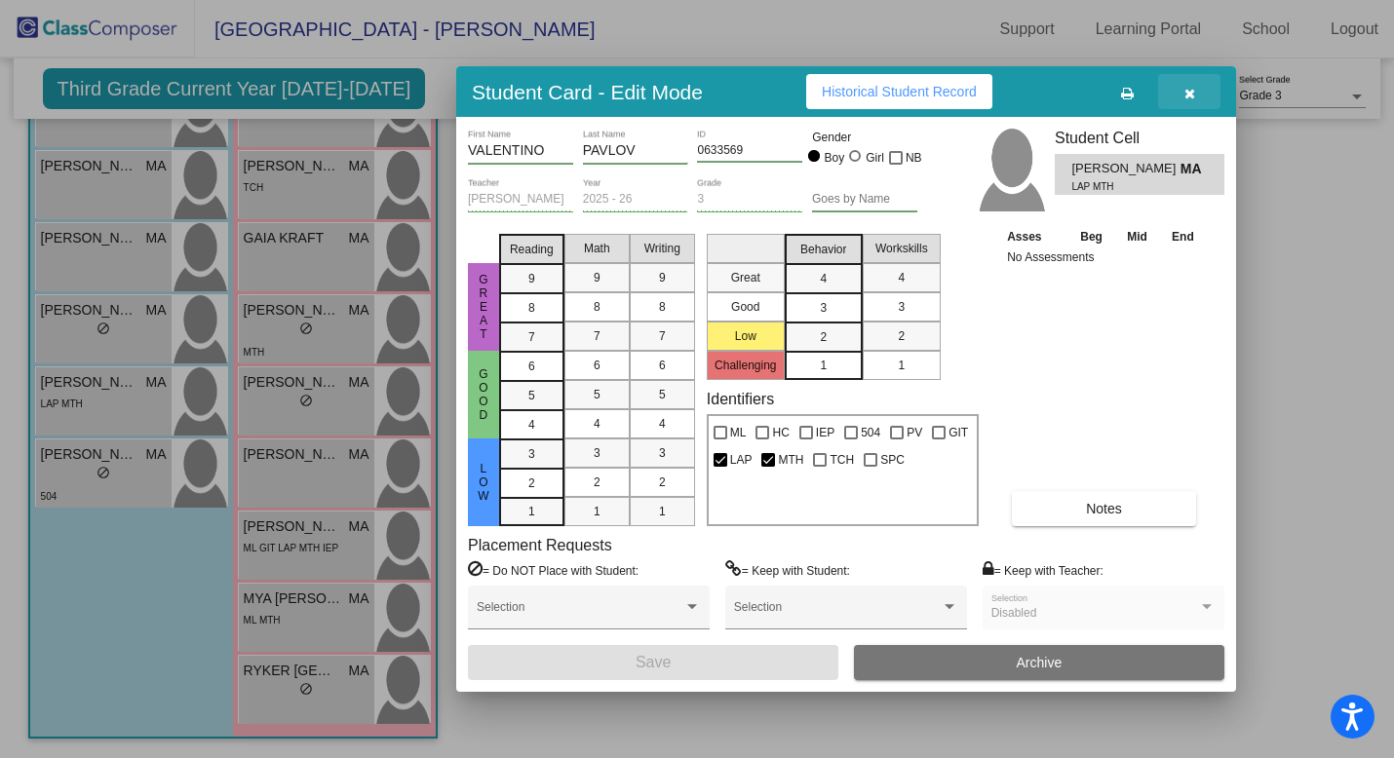
click at [1084, 90] on icon "button" at bounding box center [1189, 94] width 11 height 14
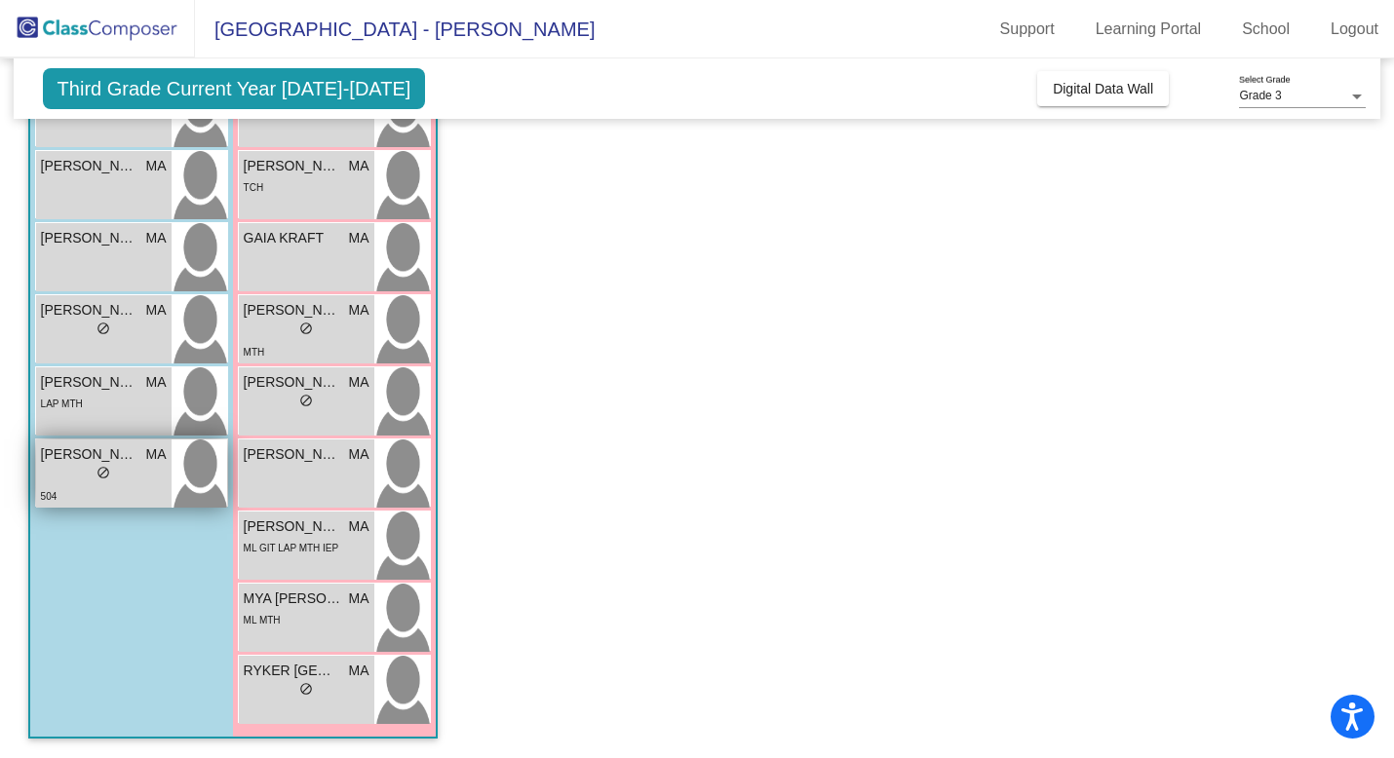
click at [85, 477] on div "lock do_not_disturb_alt" at bounding box center [104, 475] width 126 height 20
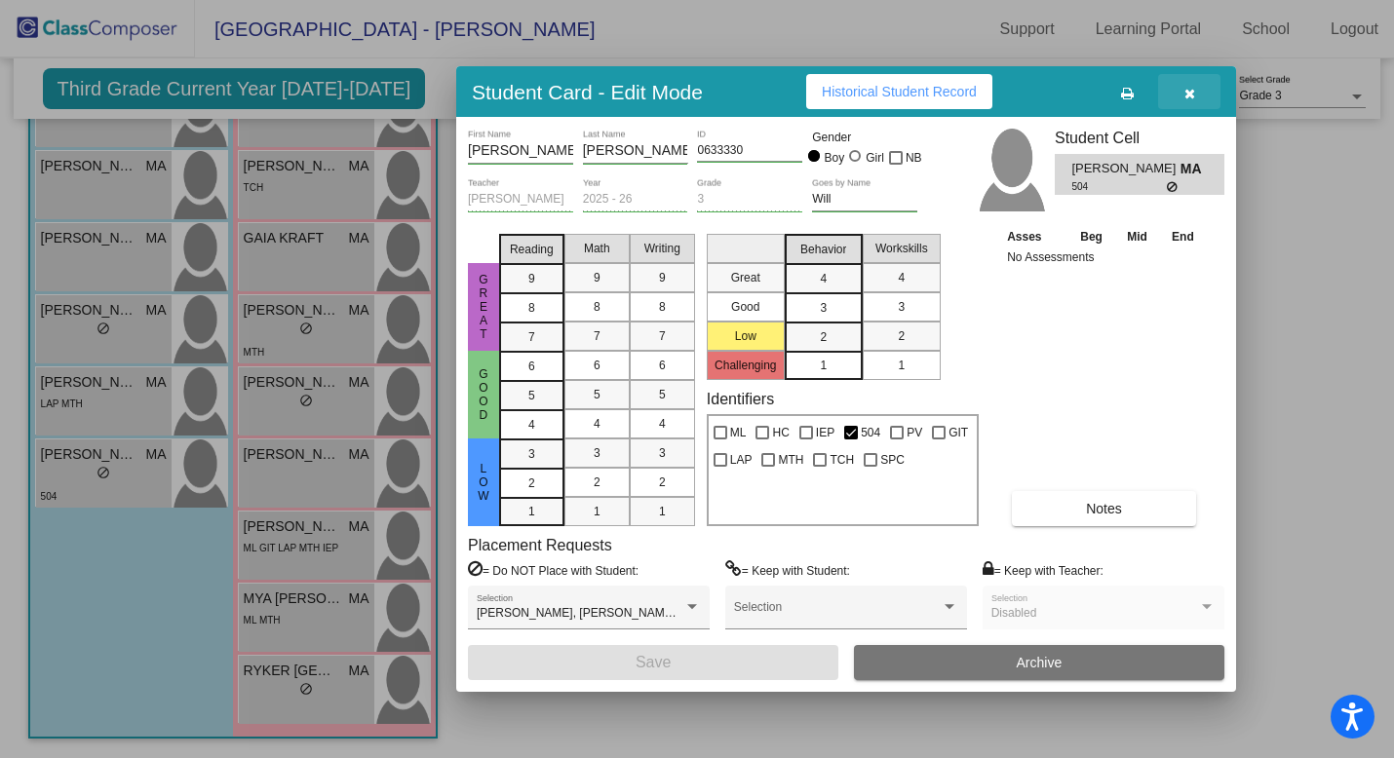
click at [1084, 96] on icon "button" at bounding box center [1189, 94] width 11 height 14
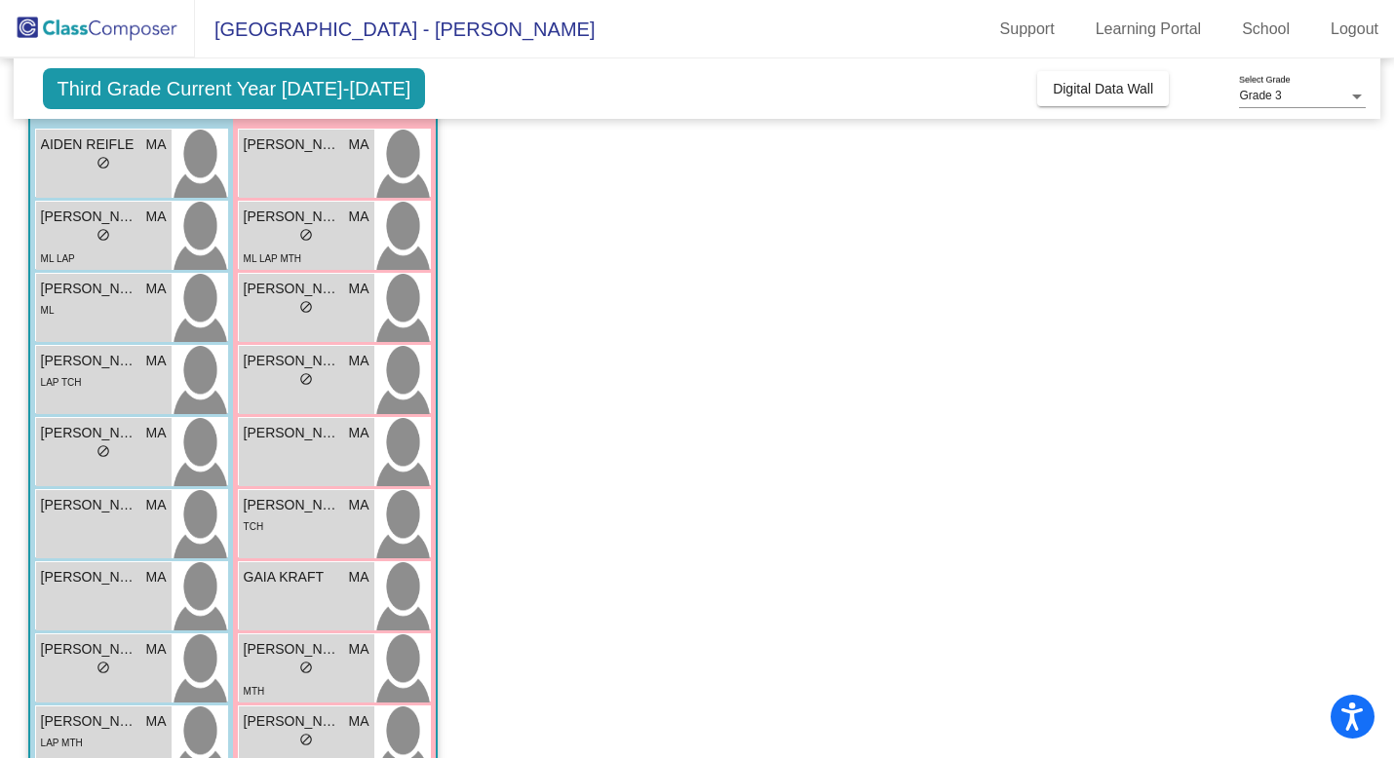
scroll to position [0, 0]
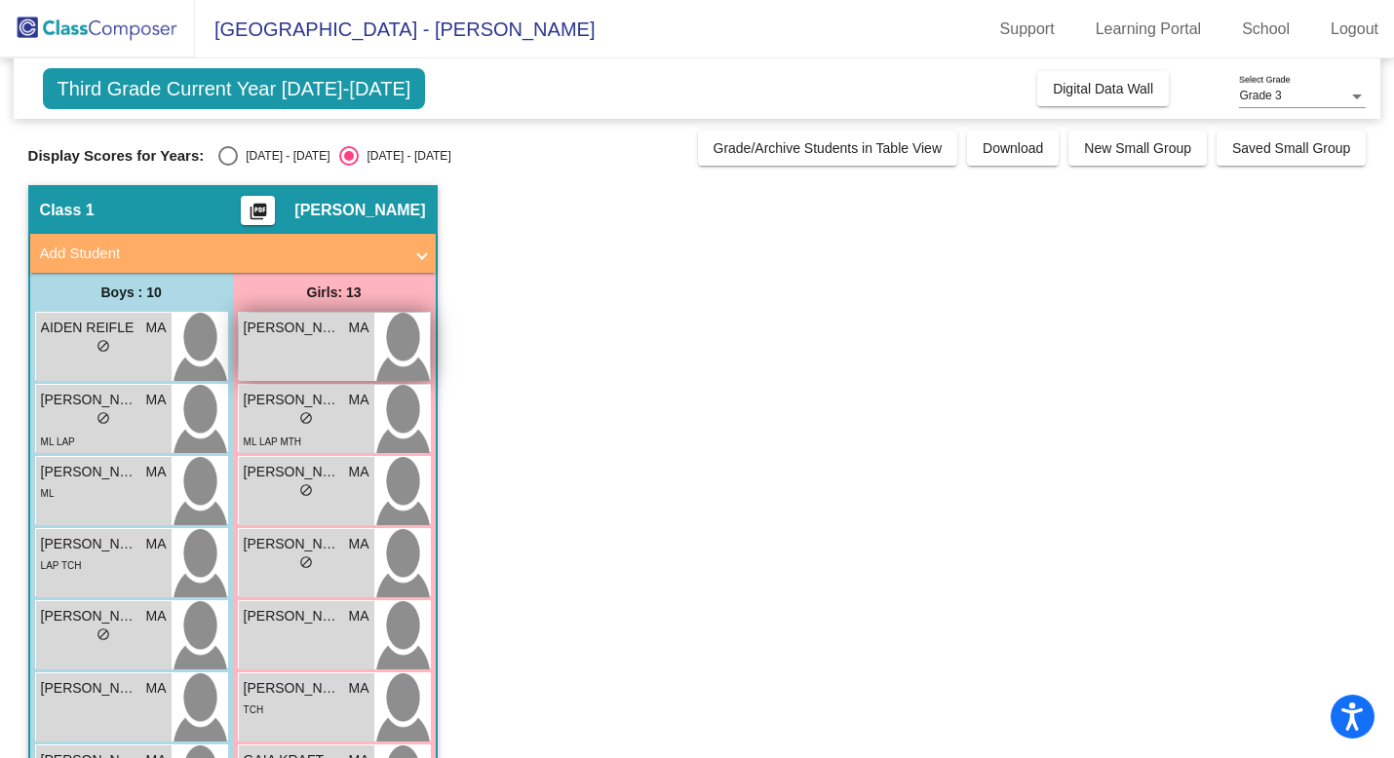
click at [293, 374] on div "[PERSON_NAME] MA lock do_not_disturb_alt" at bounding box center [306, 347] width 135 height 68
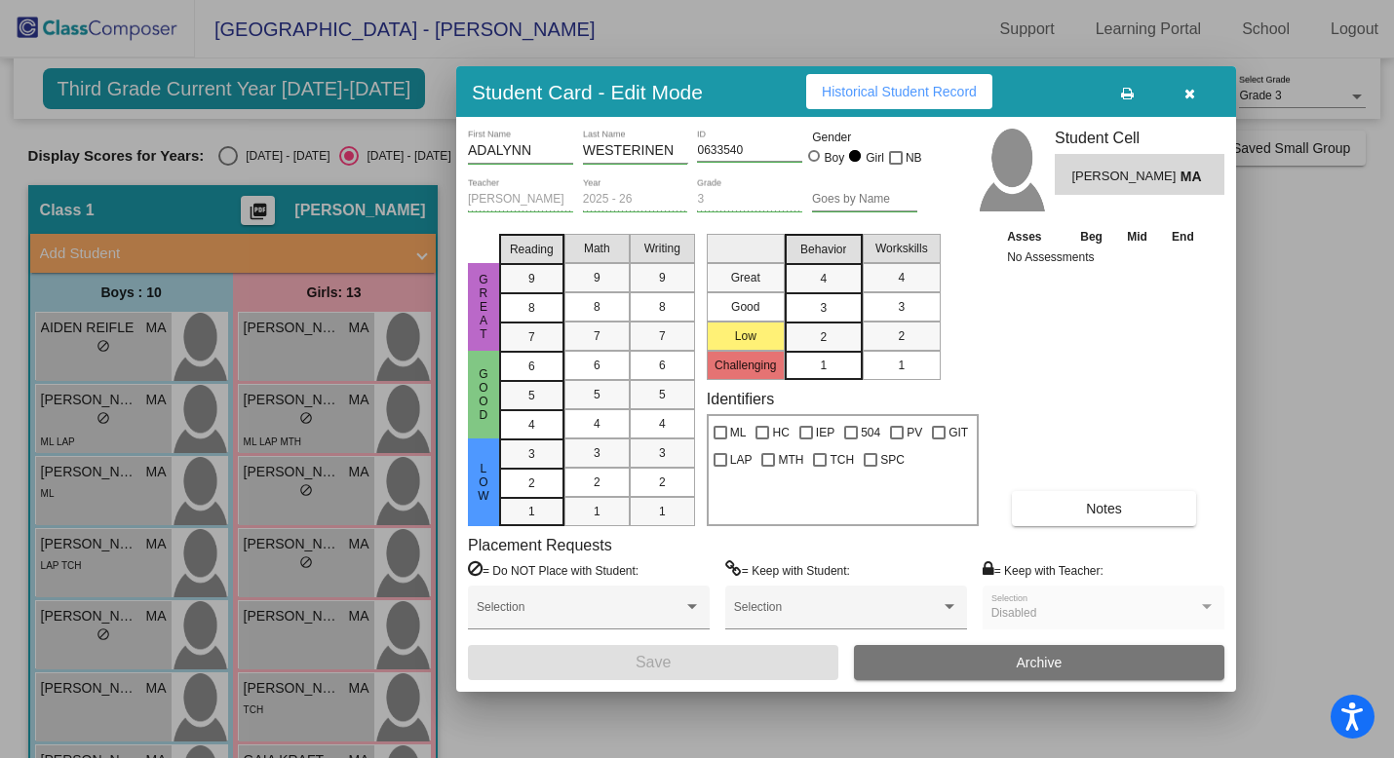
click at [1084, 99] on button "button" at bounding box center [1189, 91] width 62 height 35
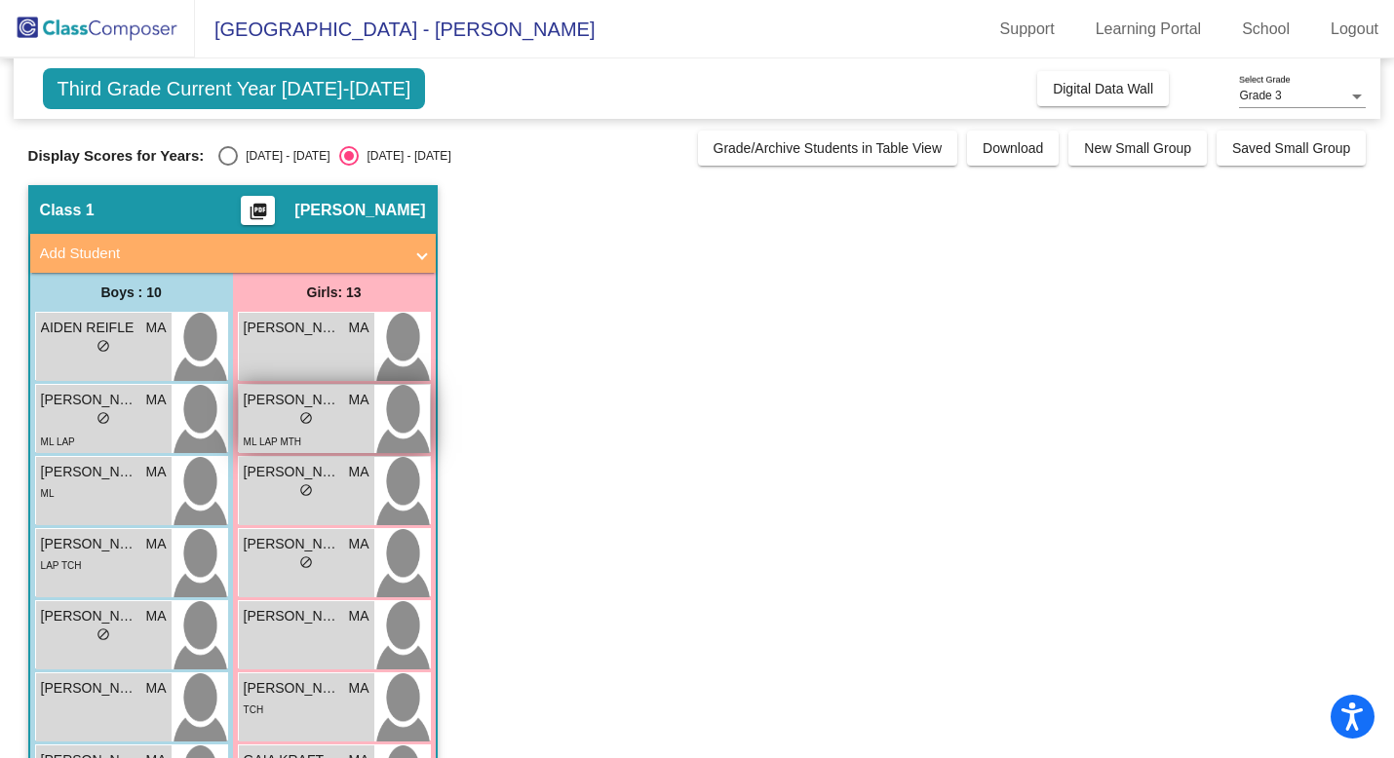
click at [319, 414] on div "lock do_not_disturb_alt" at bounding box center [307, 420] width 126 height 20
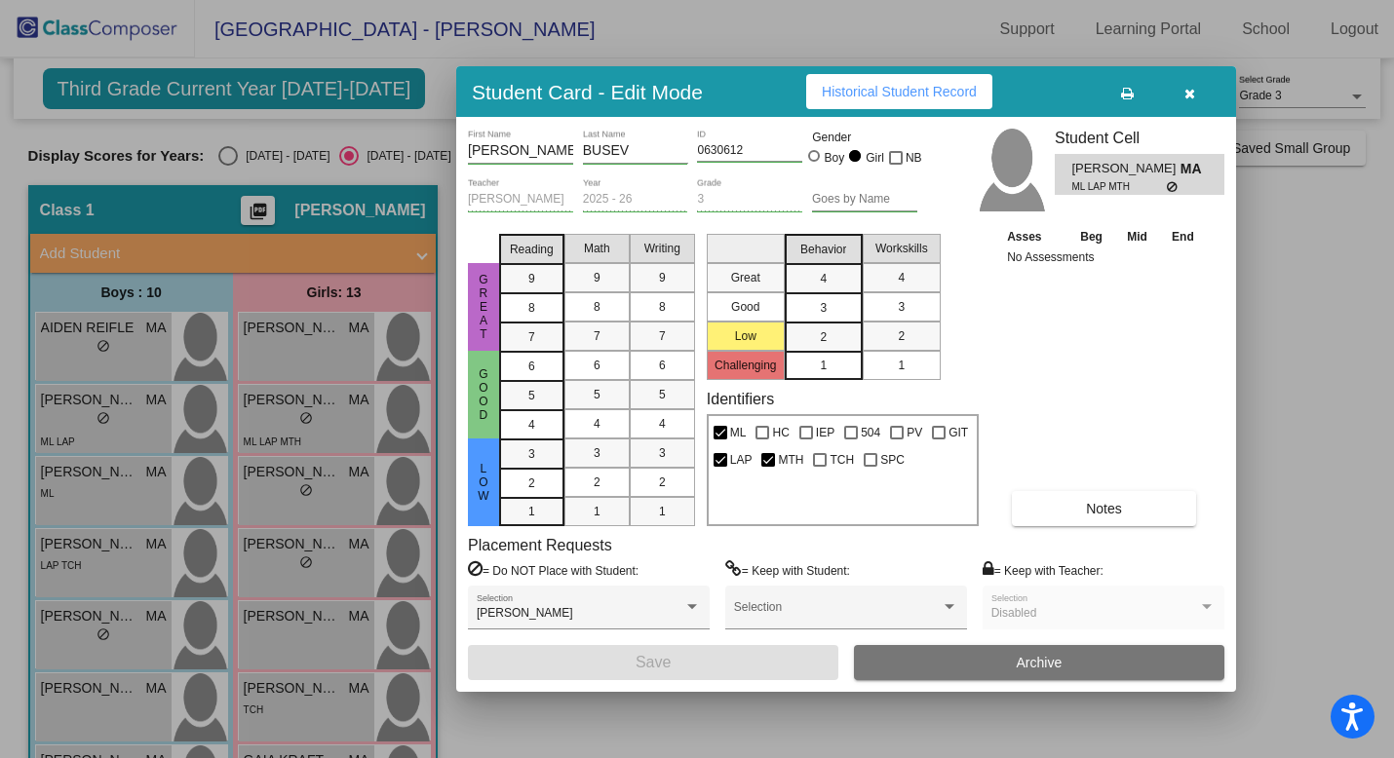
click at [1084, 96] on button "button" at bounding box center [1189, 91] width 62 height 35
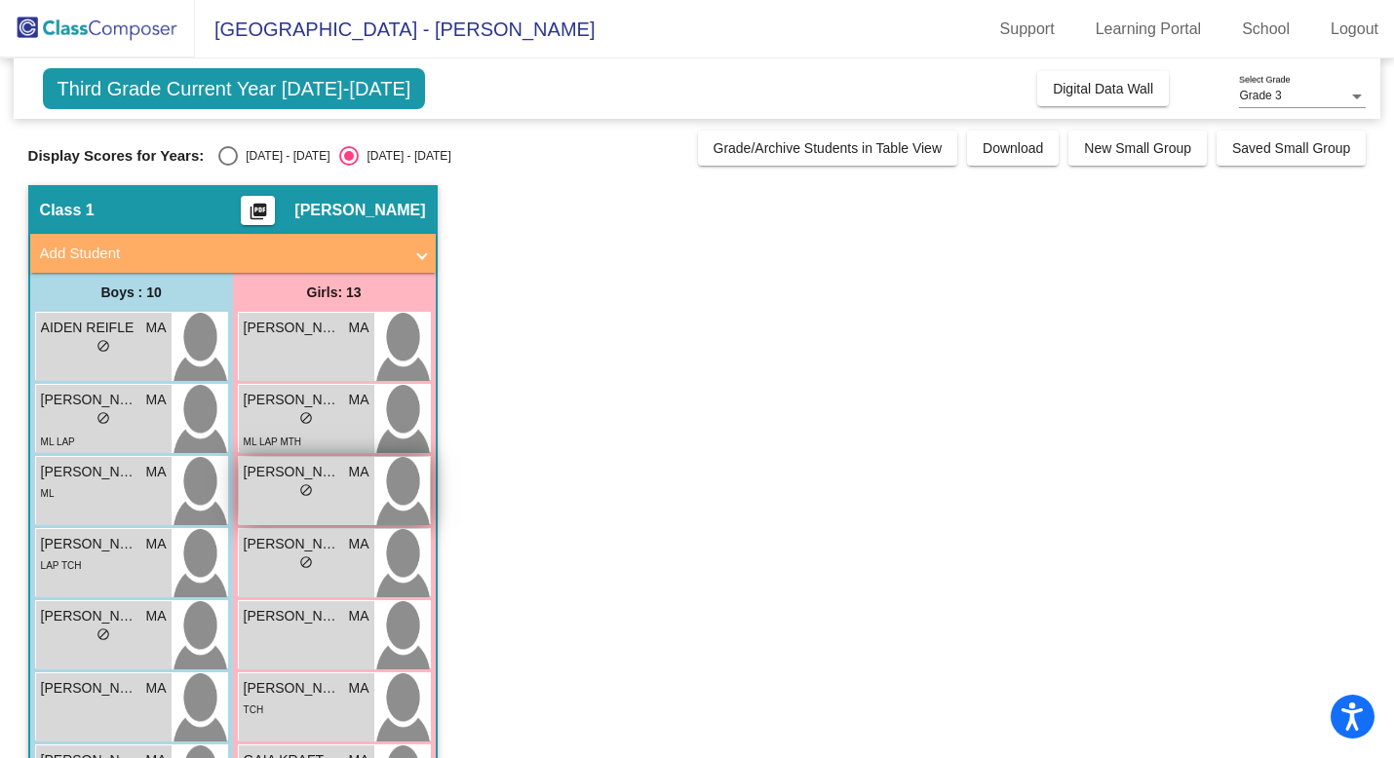
click at [304, 480] on span "[PERSON_NAME]" at bounding box center [292, 472] width 97 height 20
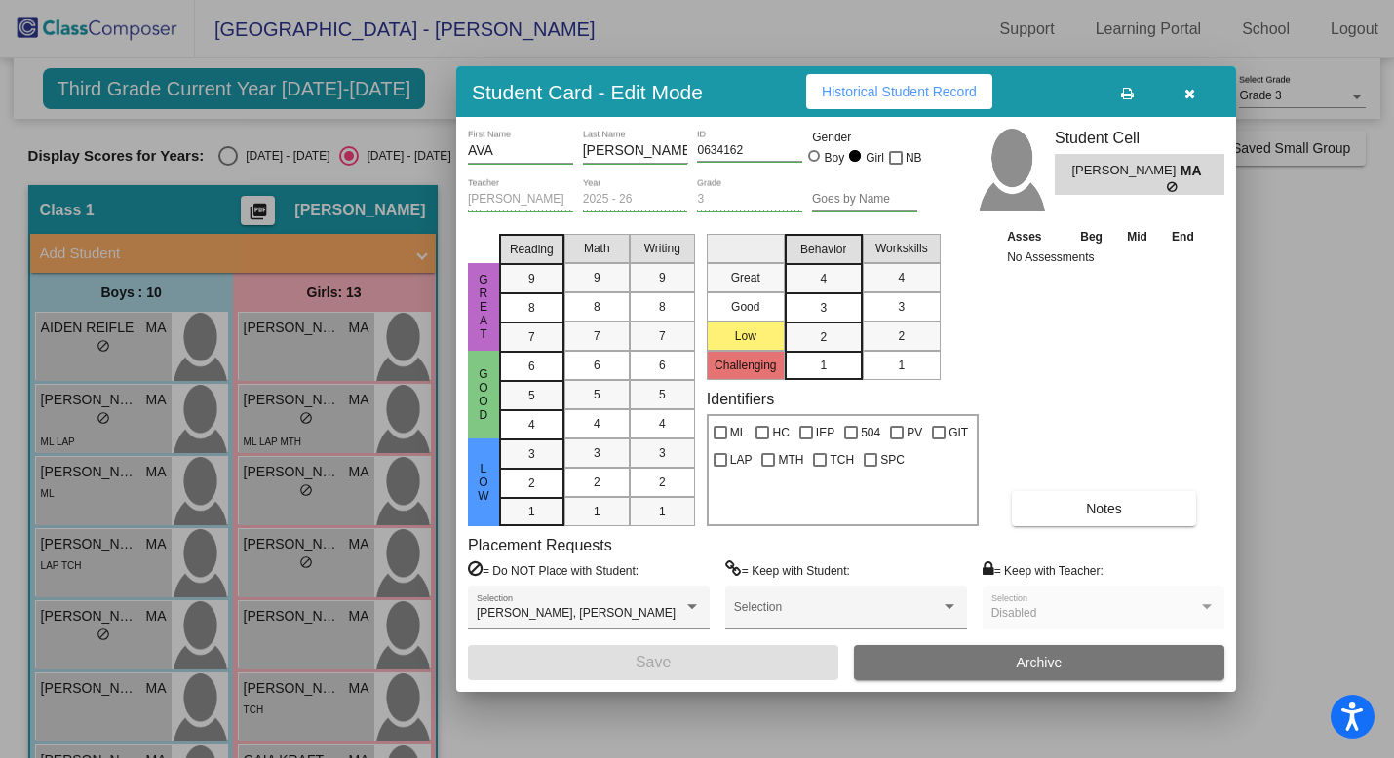
click at [1084, 86] on button "button" at bounding box center [1189, 91] width 62 height 35
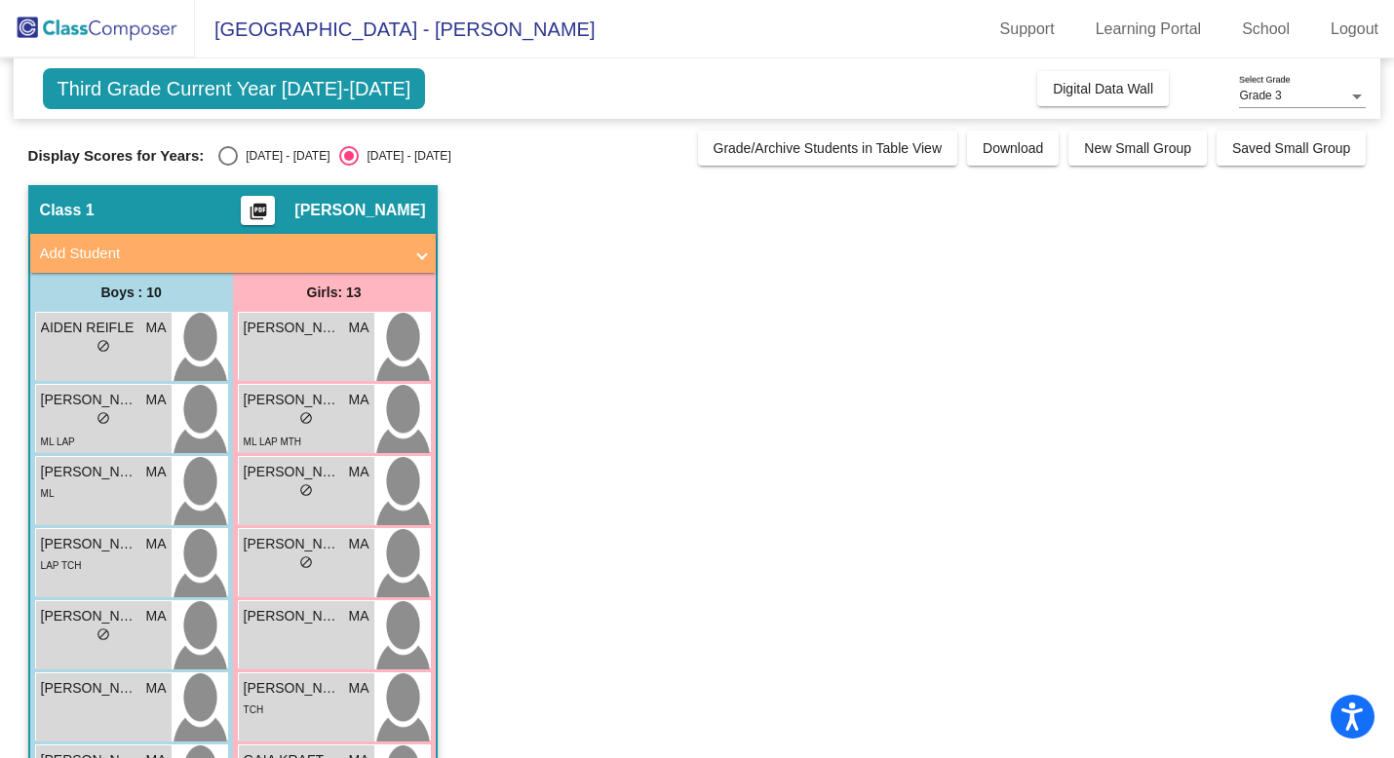
scroll to position [60, 0]
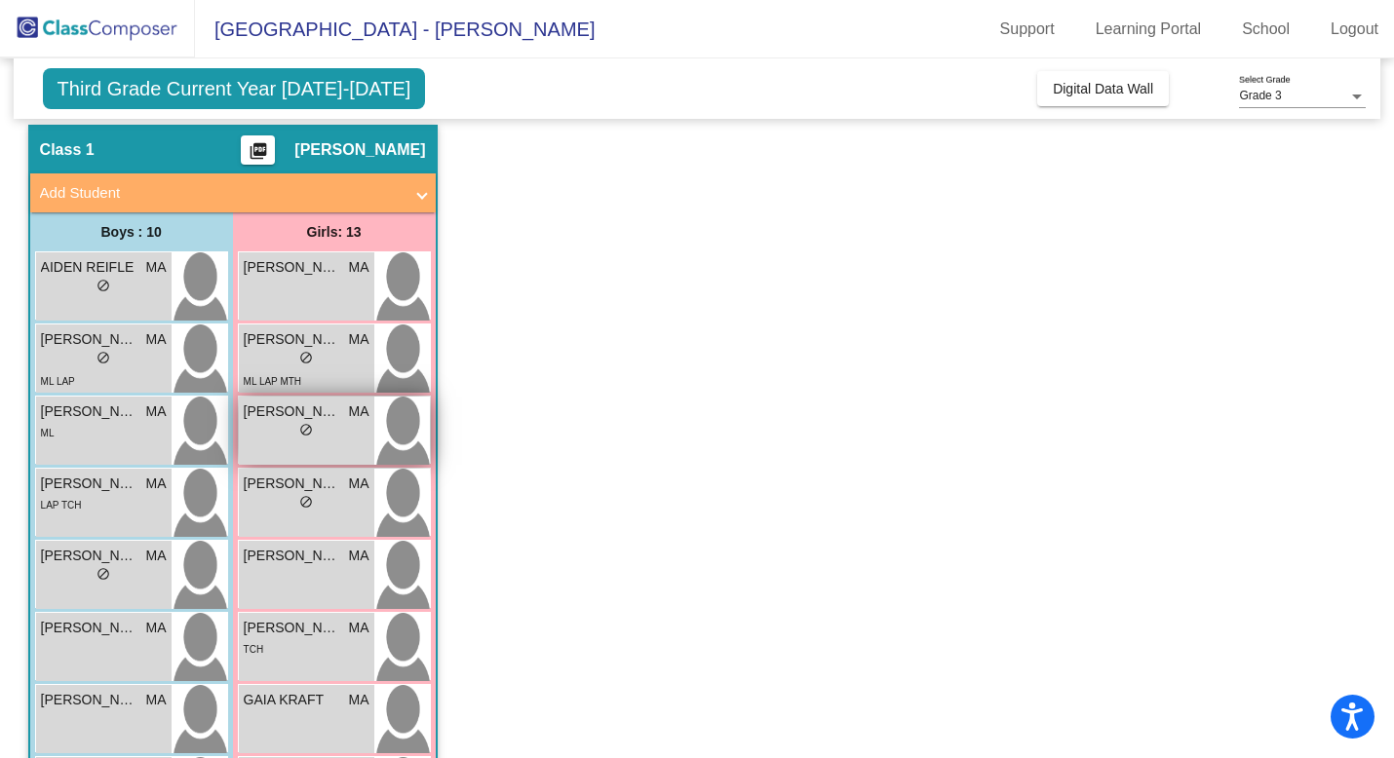
click at [336, 452] on div "[PERSON_NAME] MA lock do_not_disturb_alt" at bounding box center [306, 431] width 135 height 68
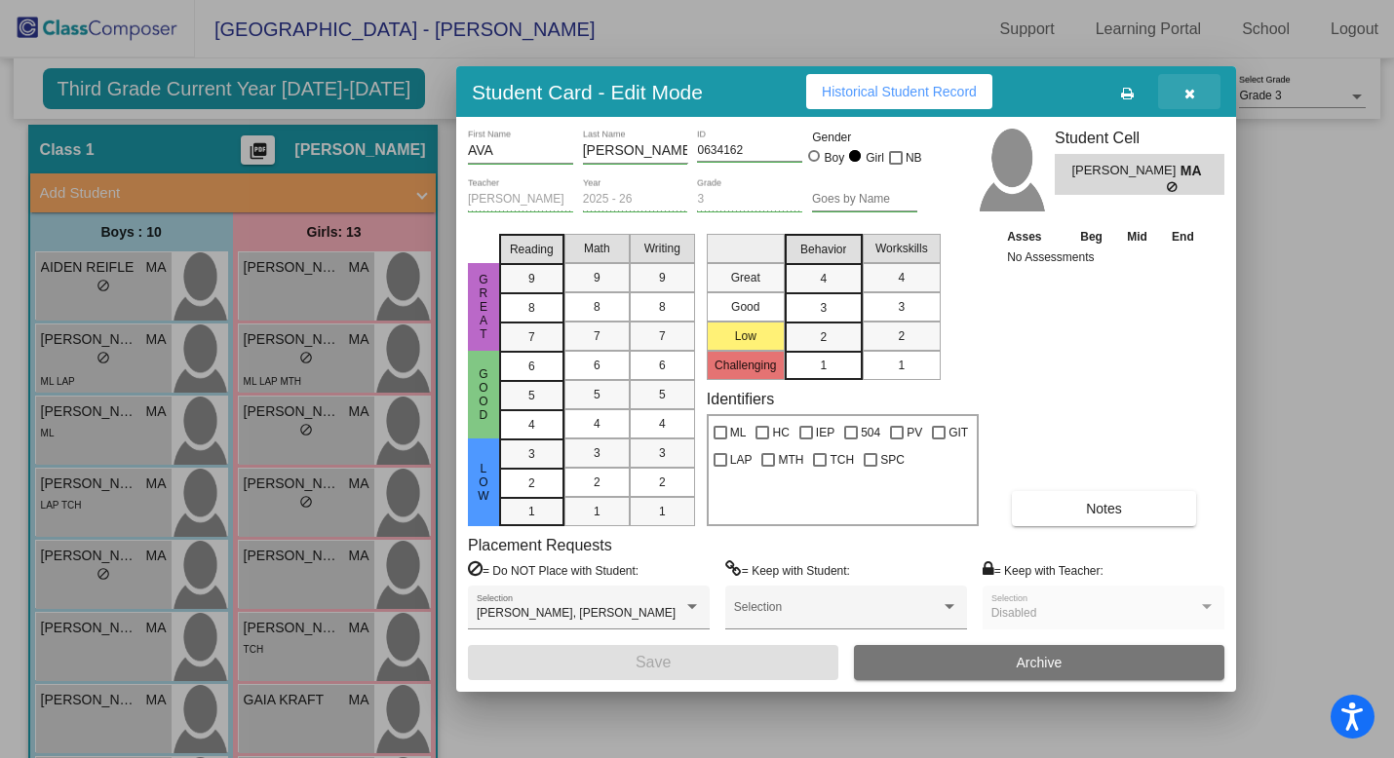
click at [1084, 96] on button "button" at bounding box center [1189, 91] width 62 height 35
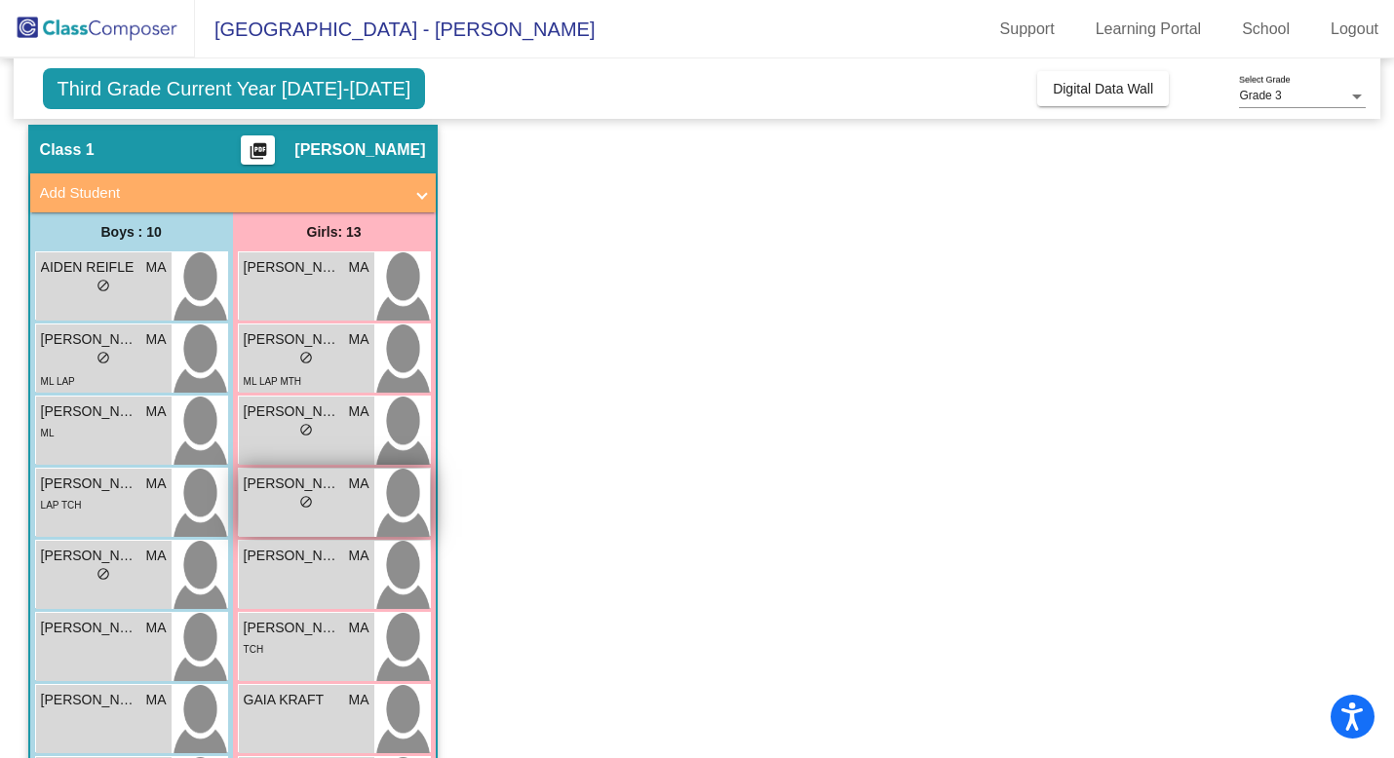
click at [312, 519] on div "[PERSON_NAME] MA lock do_not_disturb_alt" at bounding box center [306, 503] width 135 height 68
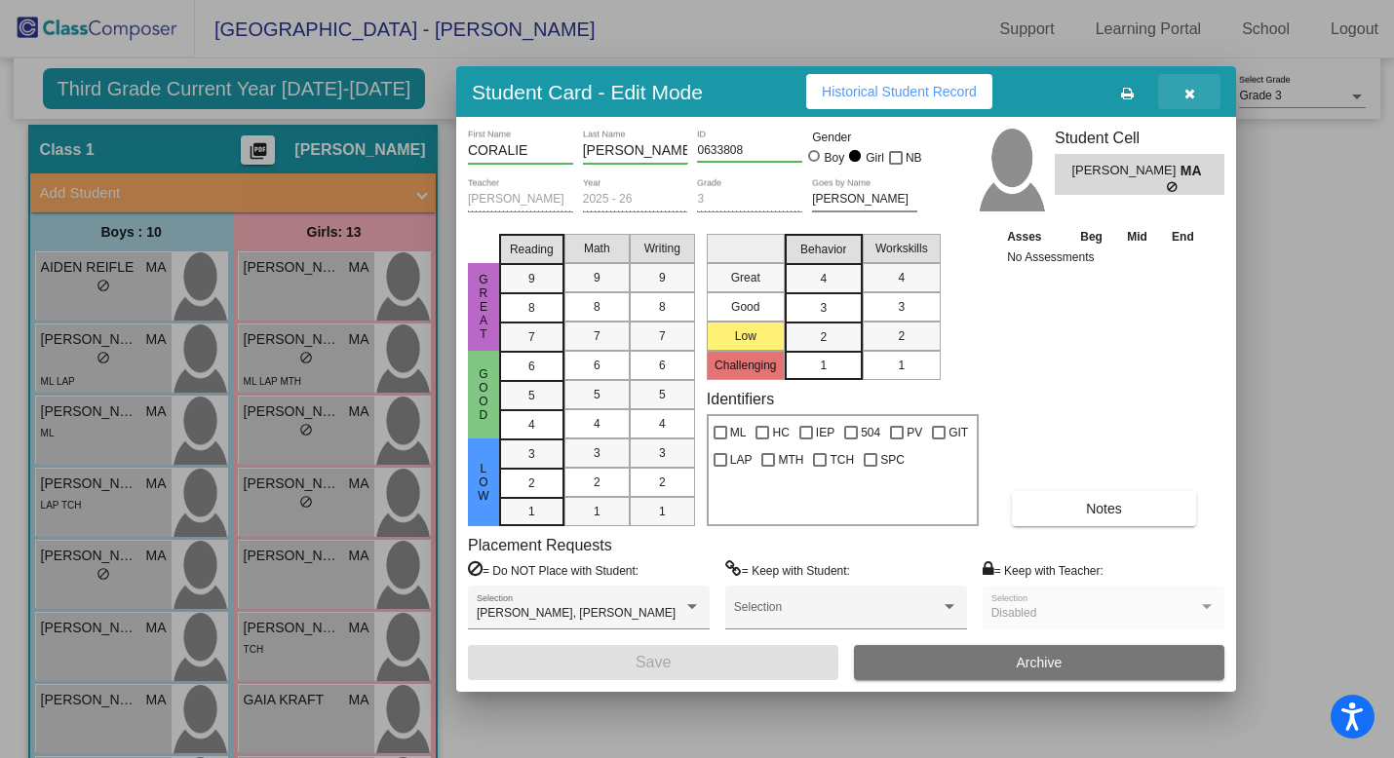
click at [1084, 85] on span "button" at bounding box center [1189, 92] width 11 height 16
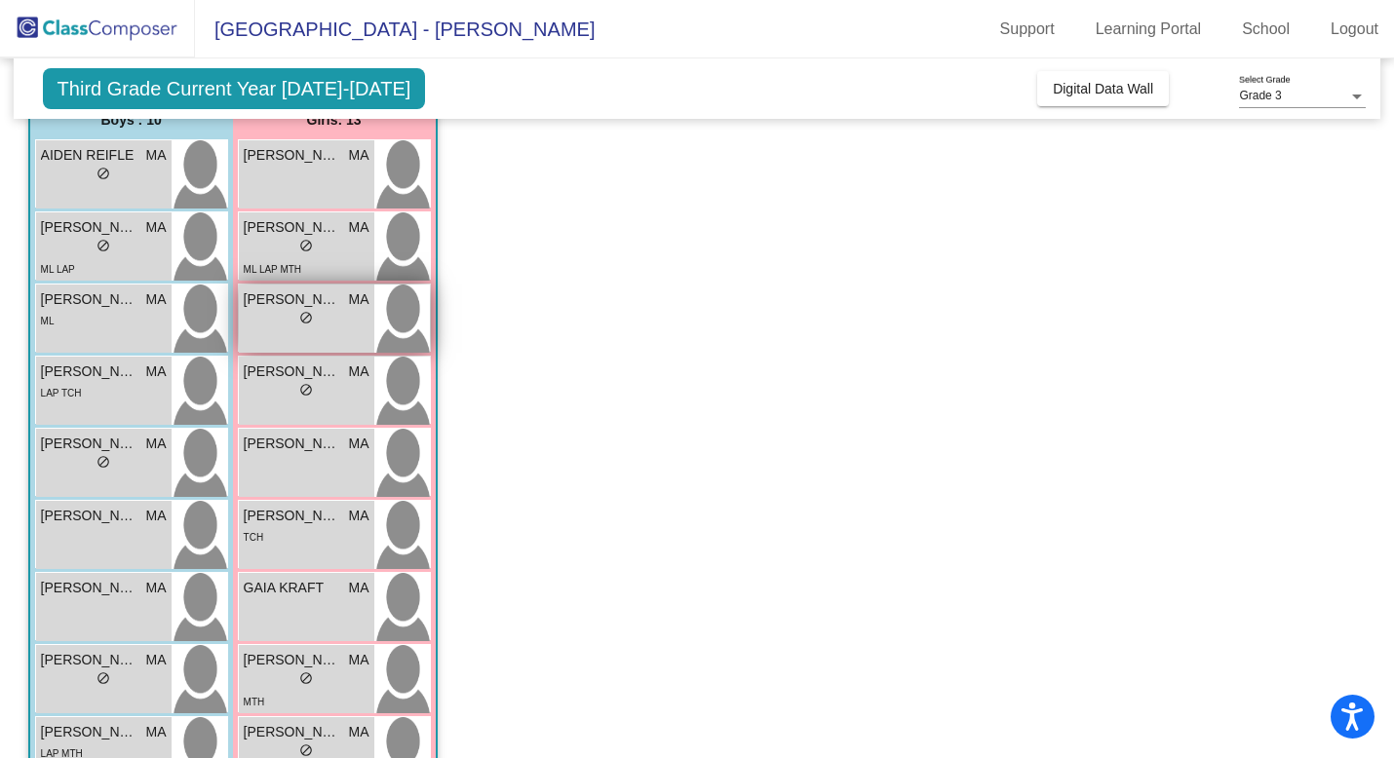
scroll to position [173, 0]
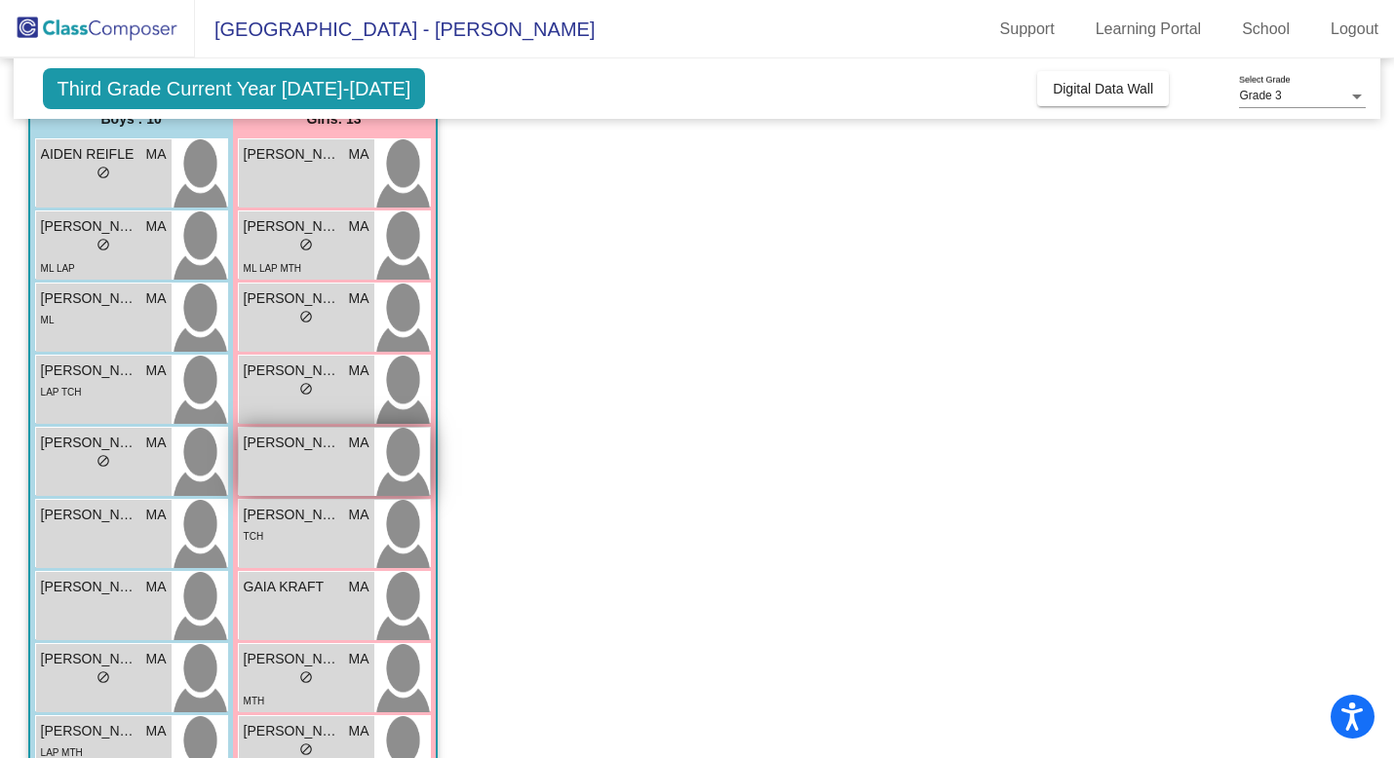
click at [275, 454] on div "[PERSON_NAME] MA lock do_not_disturb_alt" at bounding box center [306, 462] width 135 height 68
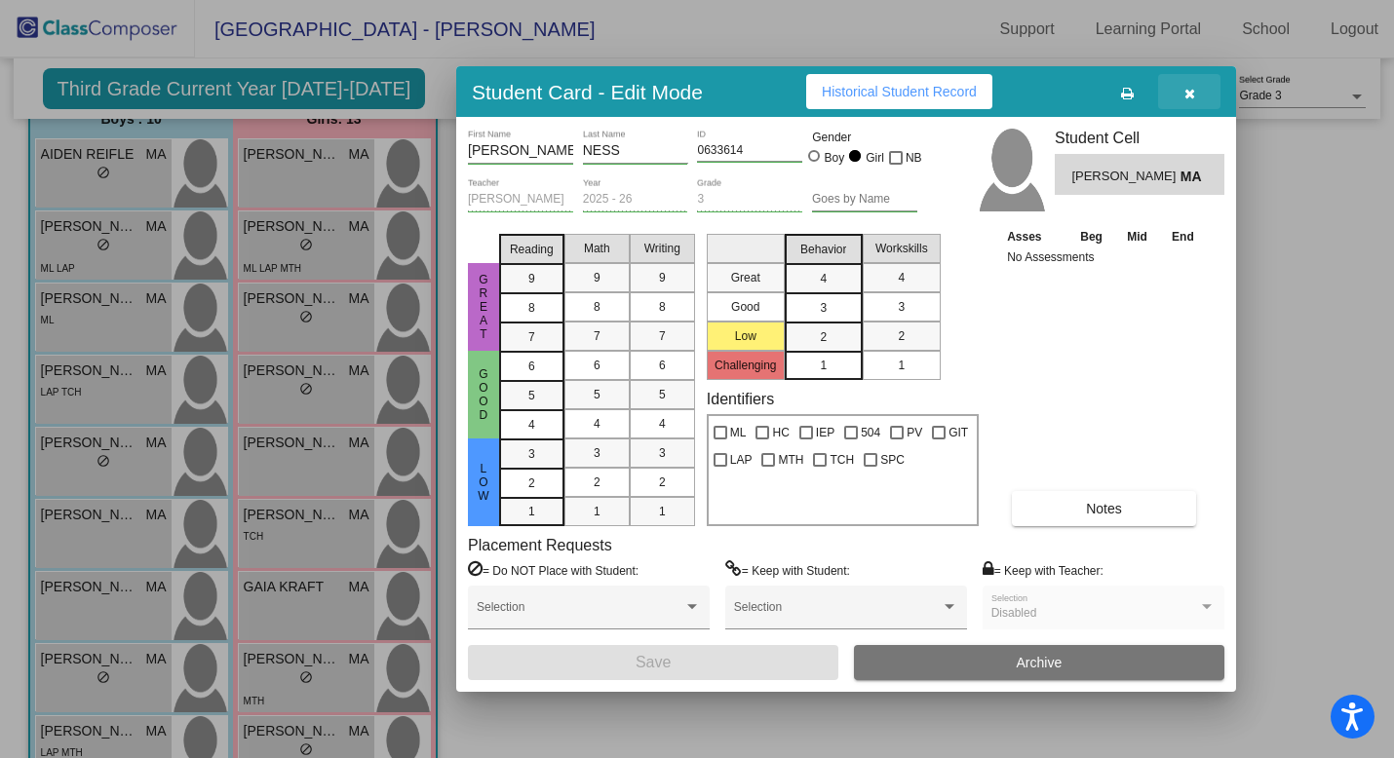
click at [1084, 87] on icon "button" at bounding box center [1189, 94] width 11 height 14
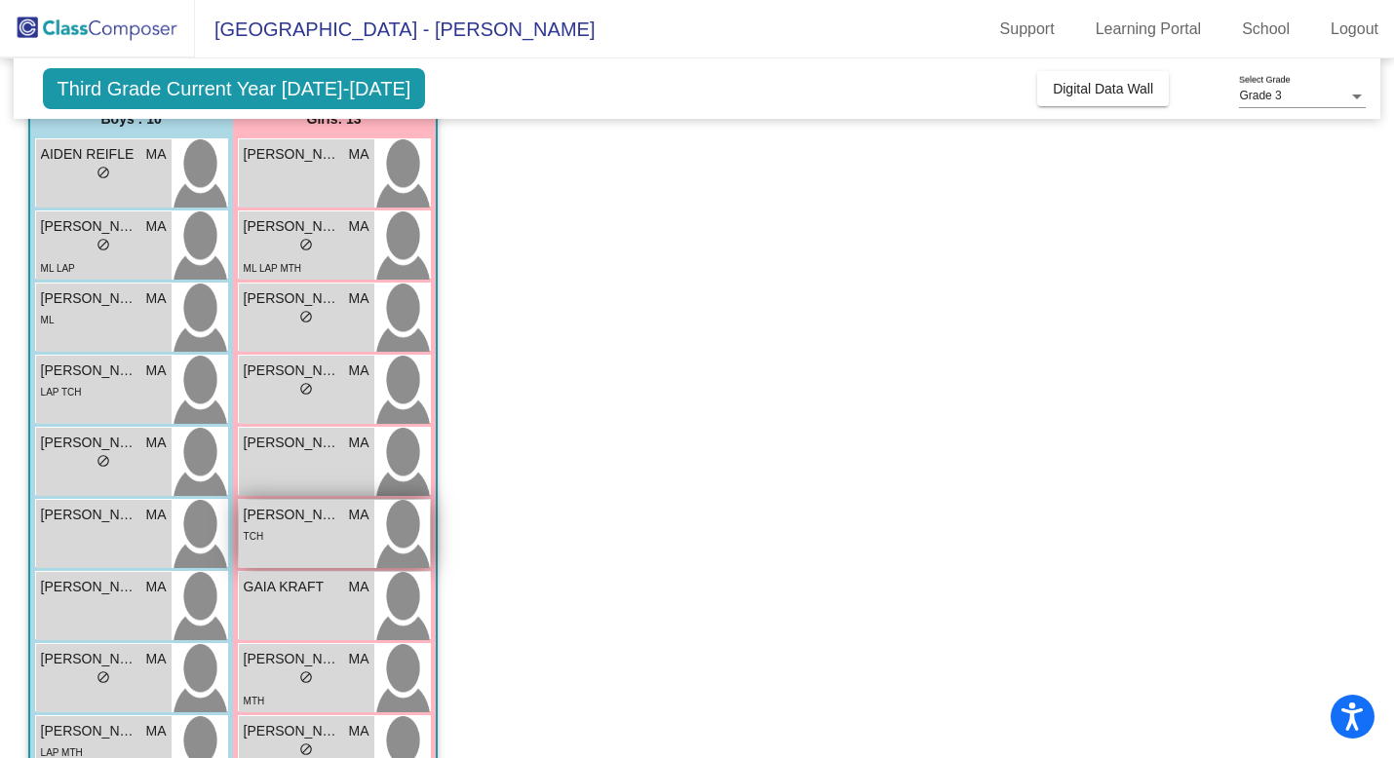
click at [317, 513] on span "[PERSON_NAME] [PERSON_NAME]" at bounding box center [292, 515] width 97 height 20
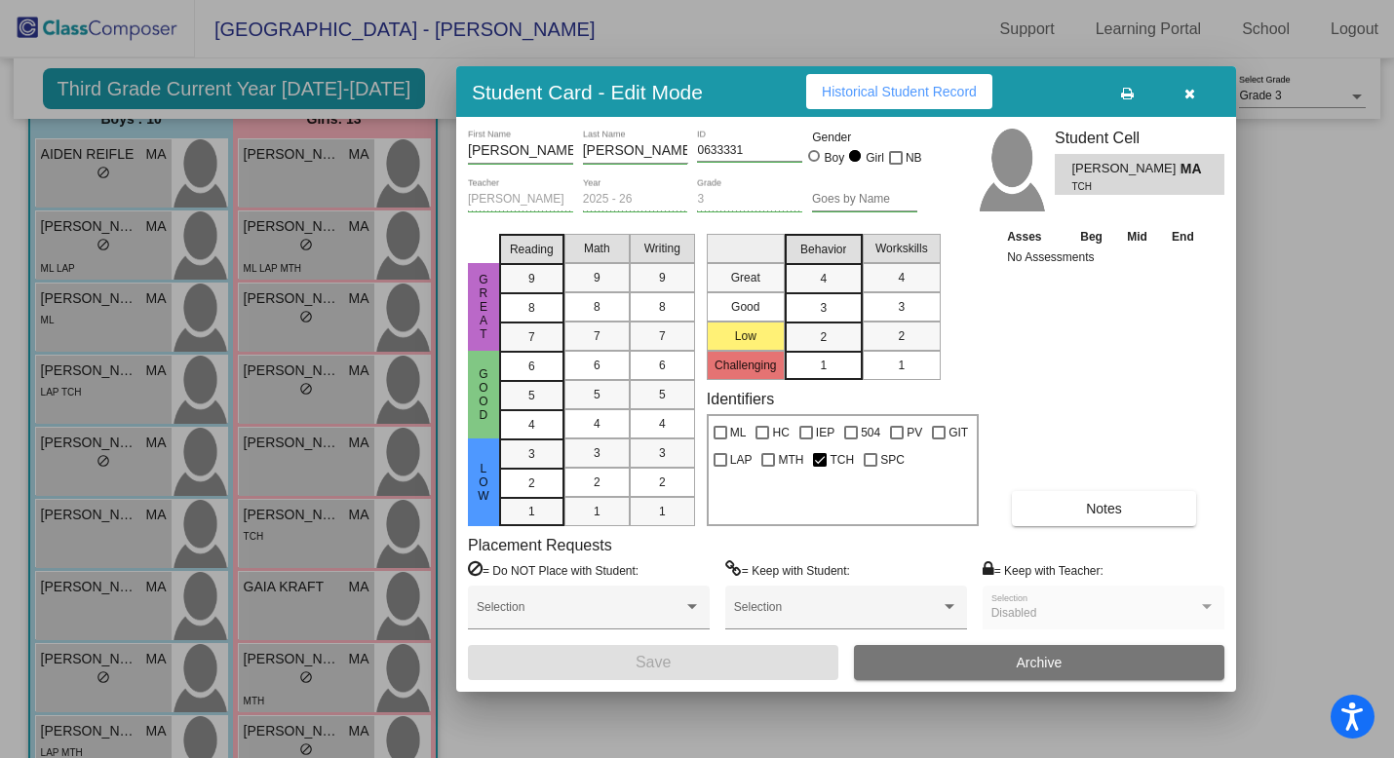
click at [328, 455] on div at bounding box center [697, 379] width 1394 height 758
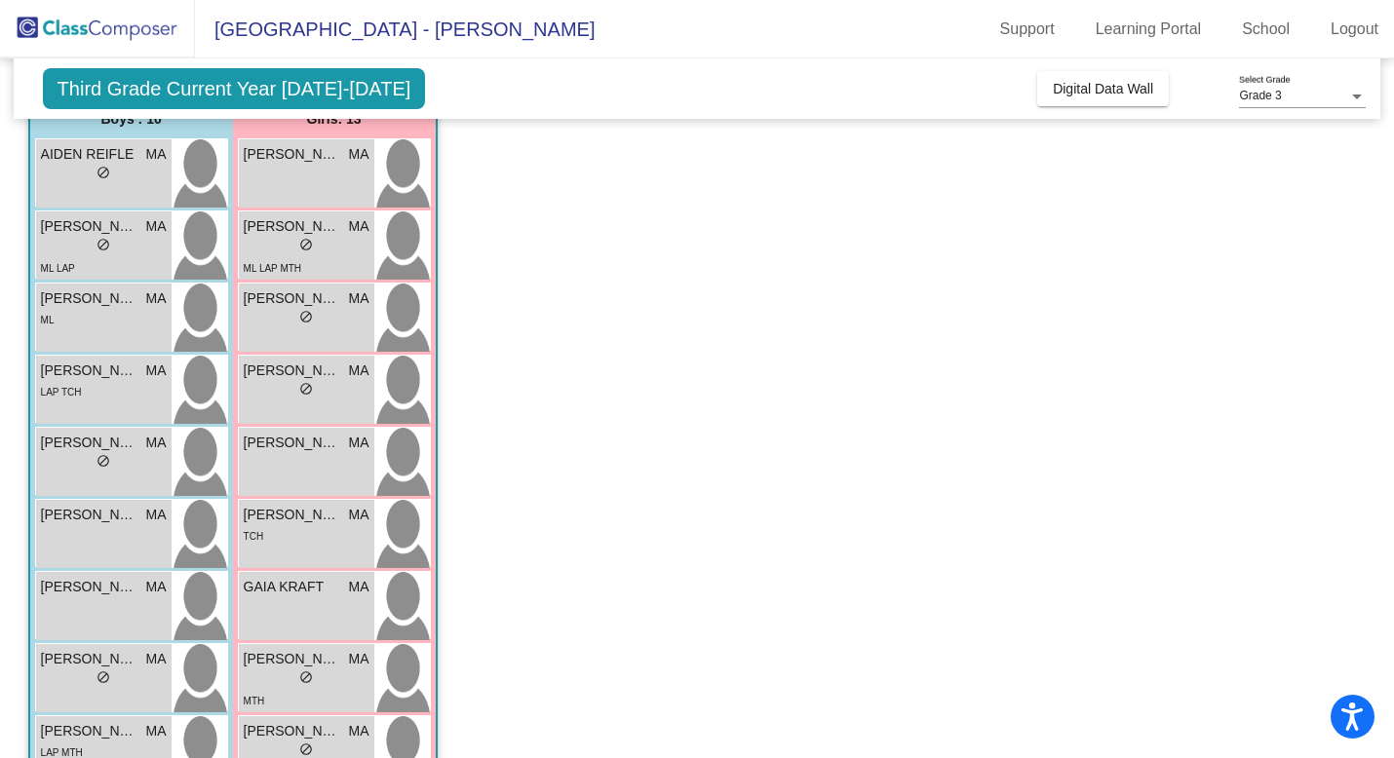
click at [328, 455] on div "[PERSON_NAME] MA lock do_not_disturb_alt" at bounding box center [306, 462] width 135 height 68
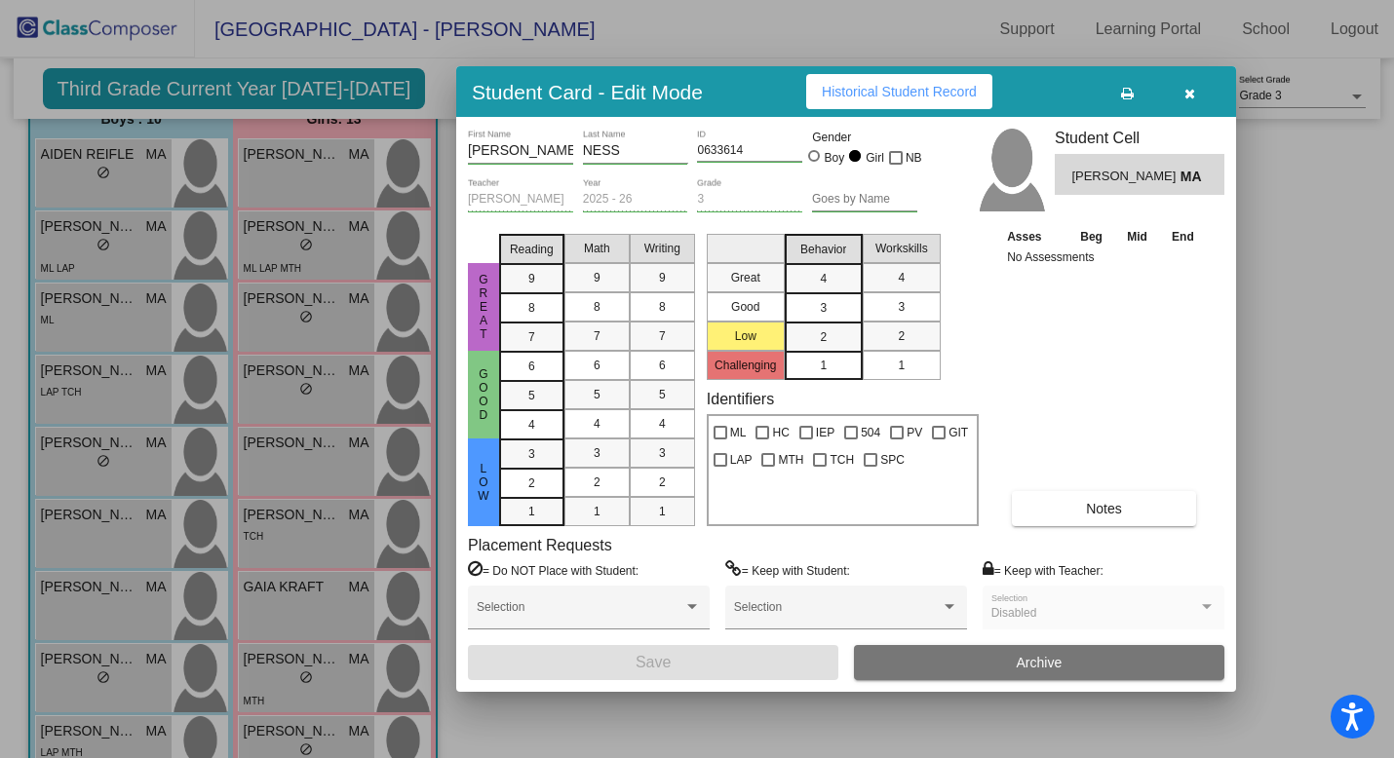
click at [328, 455] on div at bounding box center [697, 379] width 1394 height 758
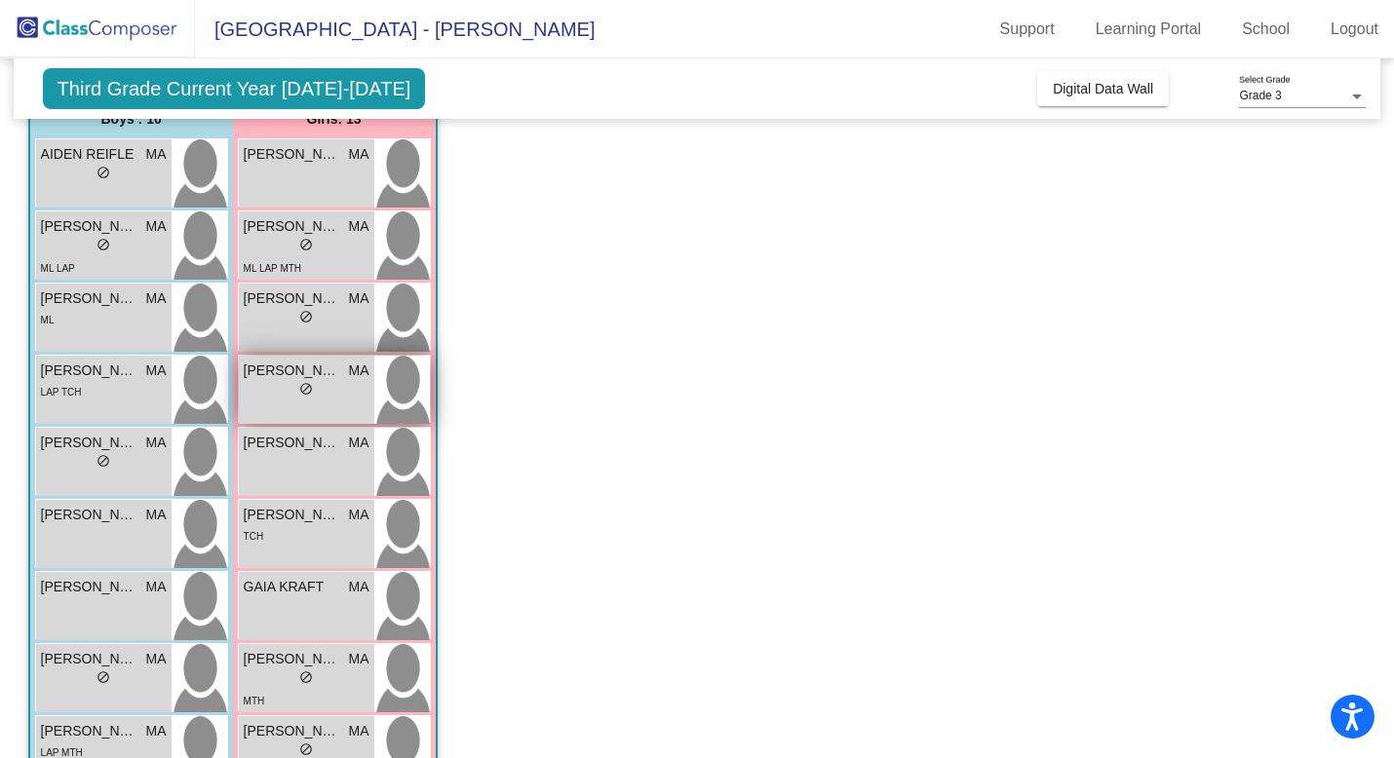
click at [325, 407] on div "[PERSON_NAME] MA lock do_not_disturb_alt" at bounding box center [306, 390] width 135 height 68
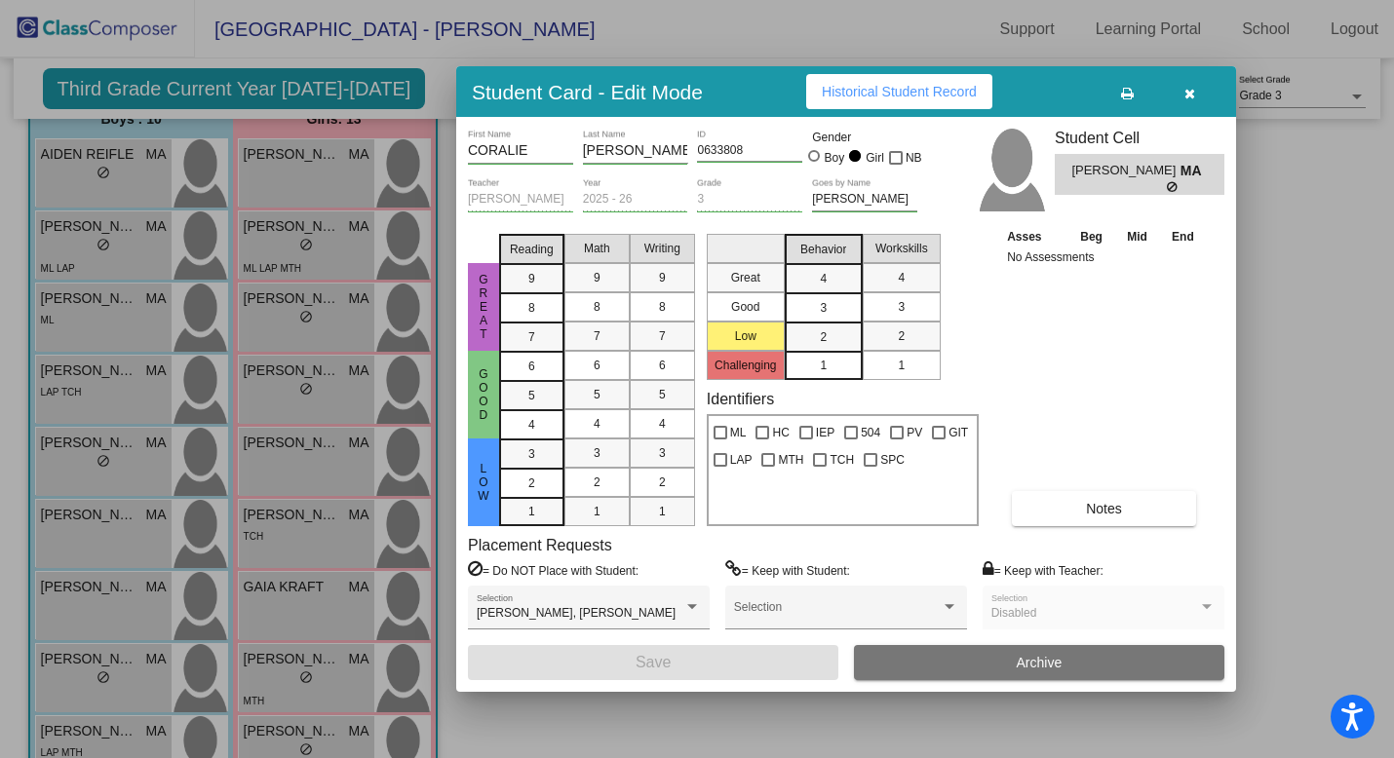
click at [325, 406] on div at bounding box center [697, 379] width 1394 height 758
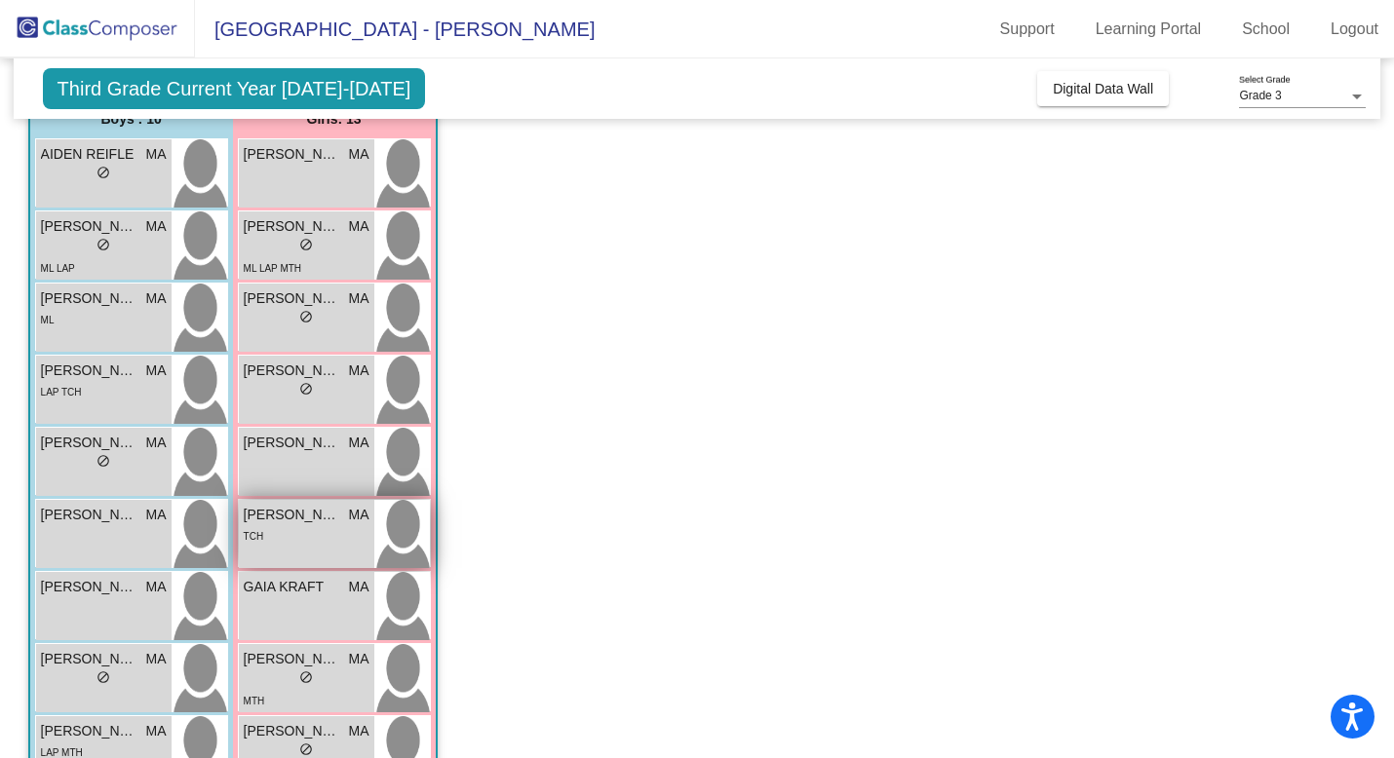
click at [311, 509] on span "[PERSON_NAME] [PERSON_NAME]" at bounding box center [292, 515] width 97 height 20
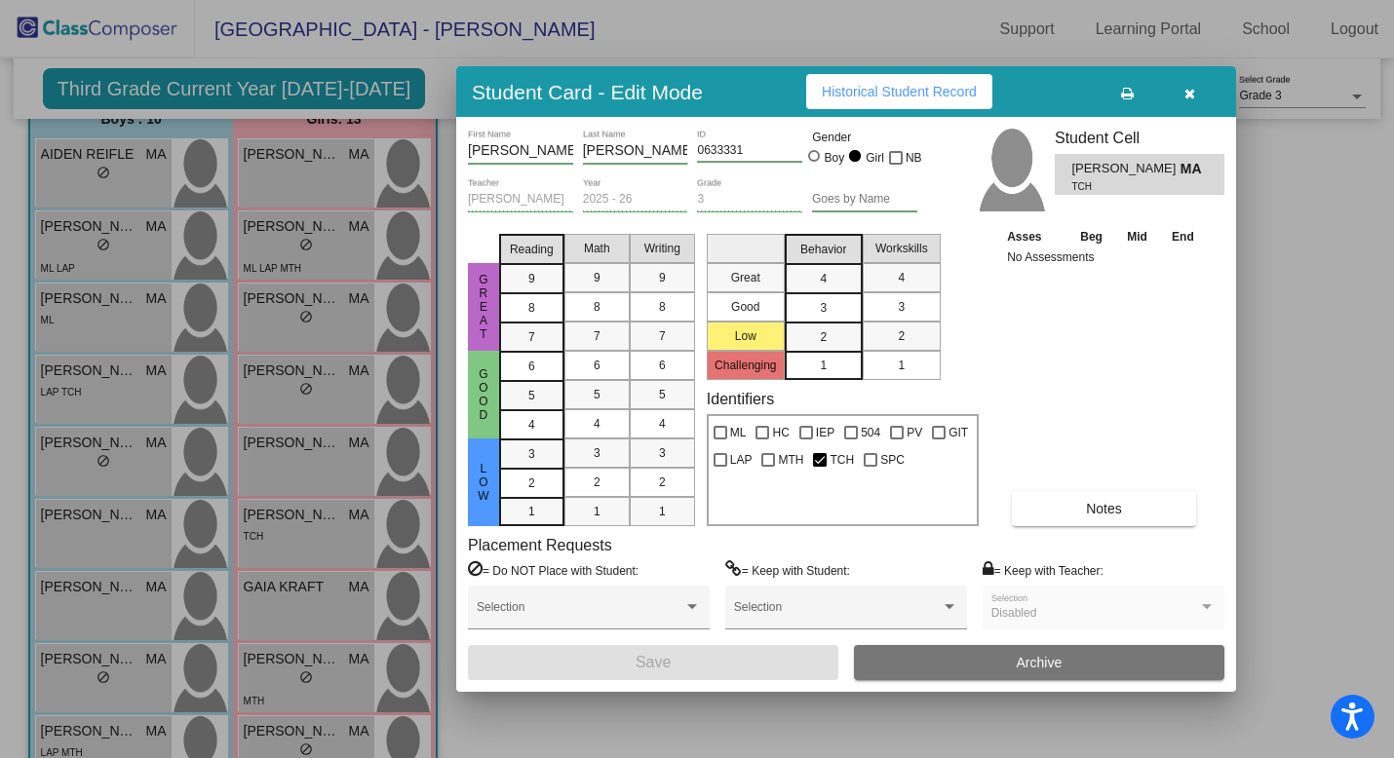
click at [1084, 97] on icon "button" at bounding box center [1189, 94] width 11 height 14
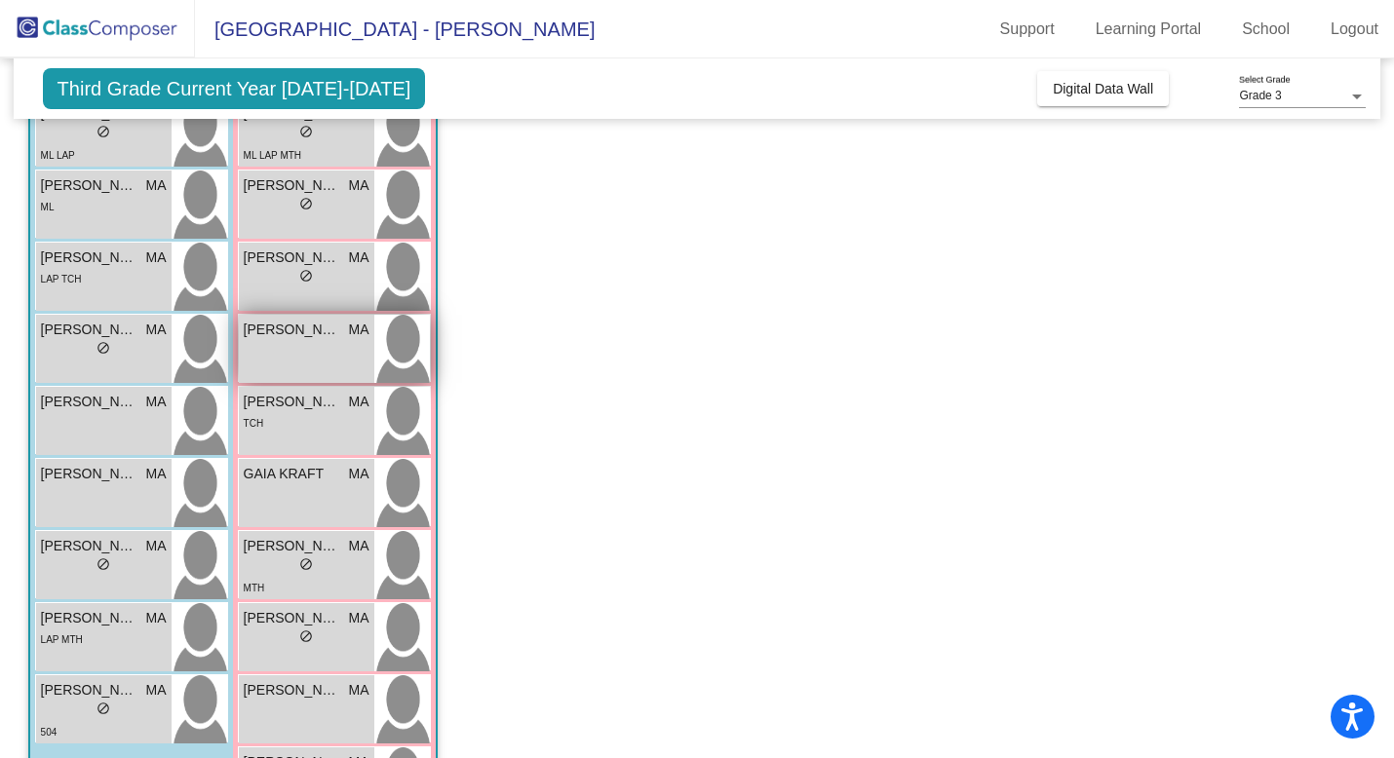
scroll to position [304, 0]
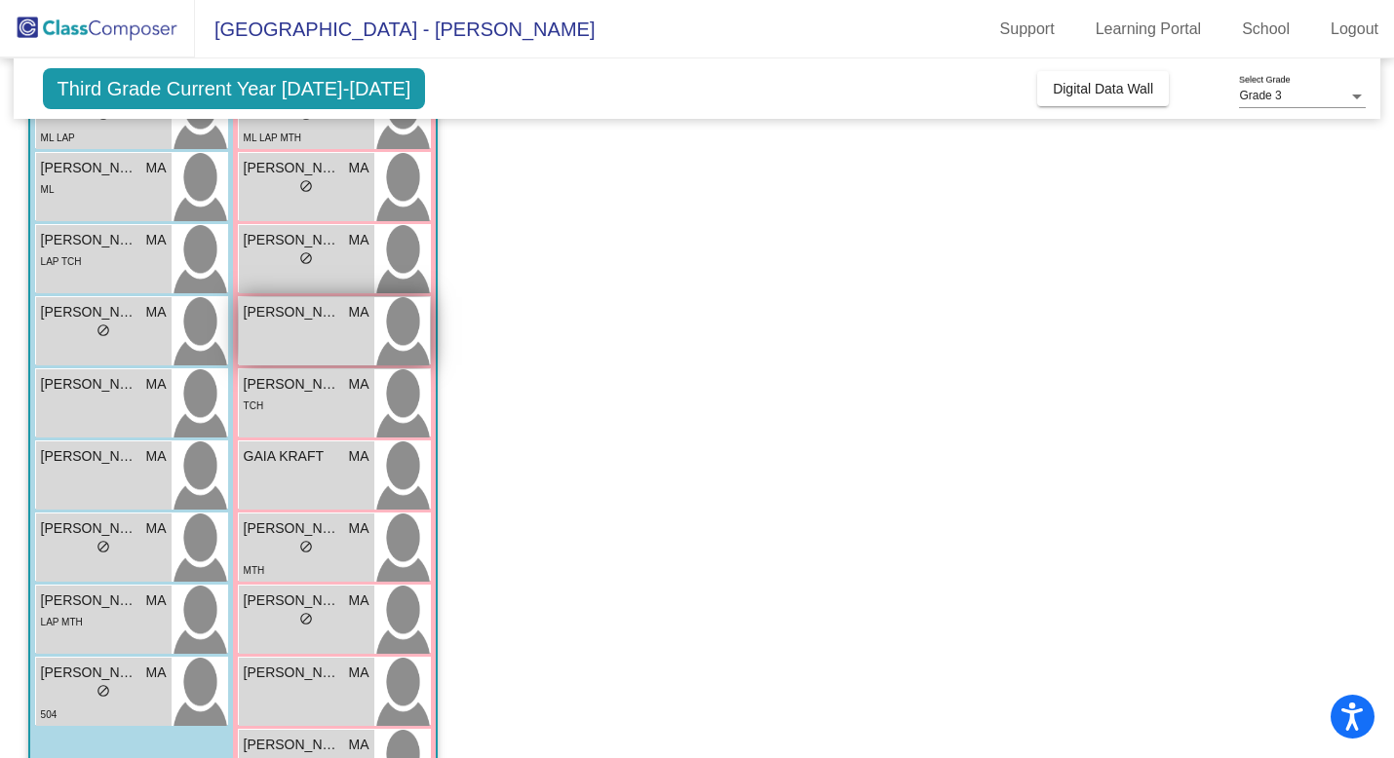
click at [316, 494] on div "GAIA KRAFT MA lock do_not_disturb_alt" at bounding box center [306, 475] width 135 height 68
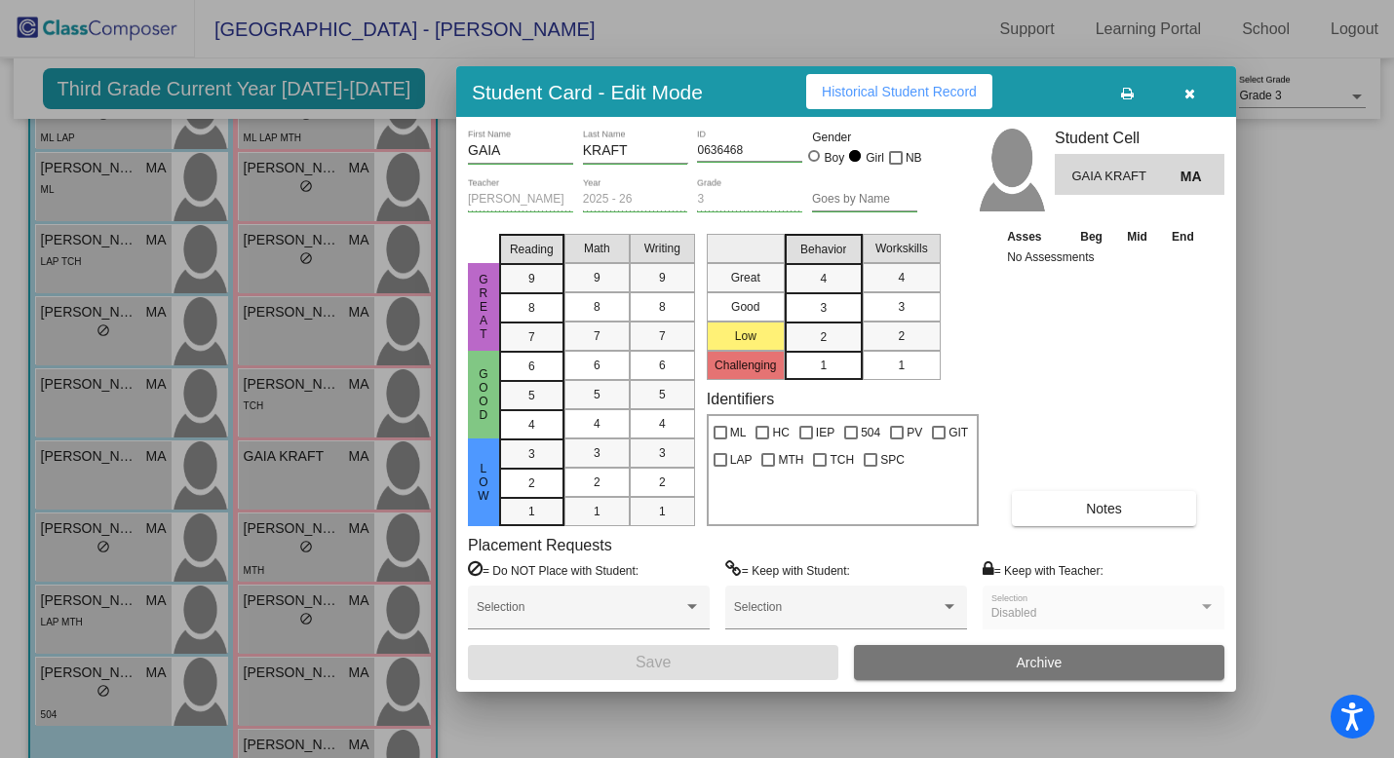
click at [1084, 91] on icon "button" at bounding box center [1189, 94] width 11 height 14
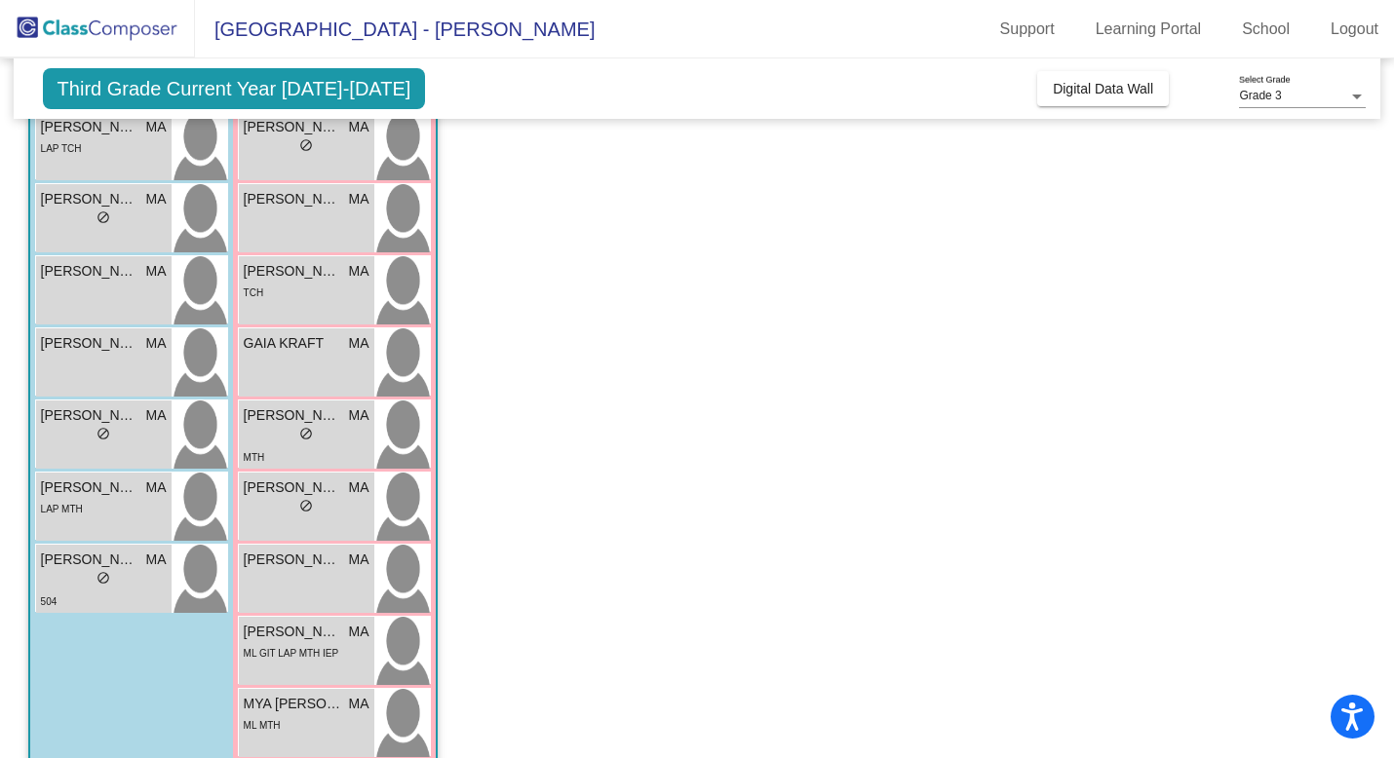
scroll to position [431, 0]
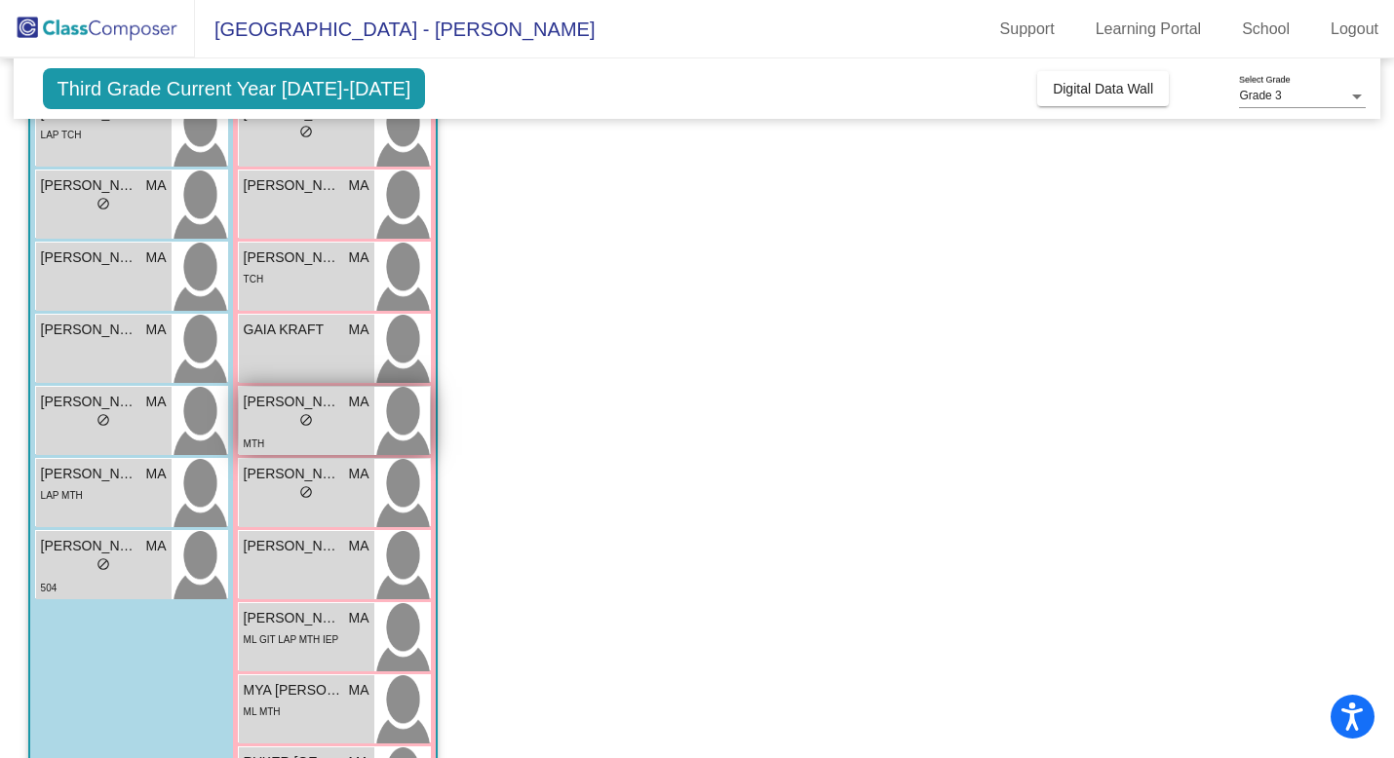
click at [322, 428] on div "lock do_not_disturb_alt" at bounding box center [307, 422] width 126 height 20
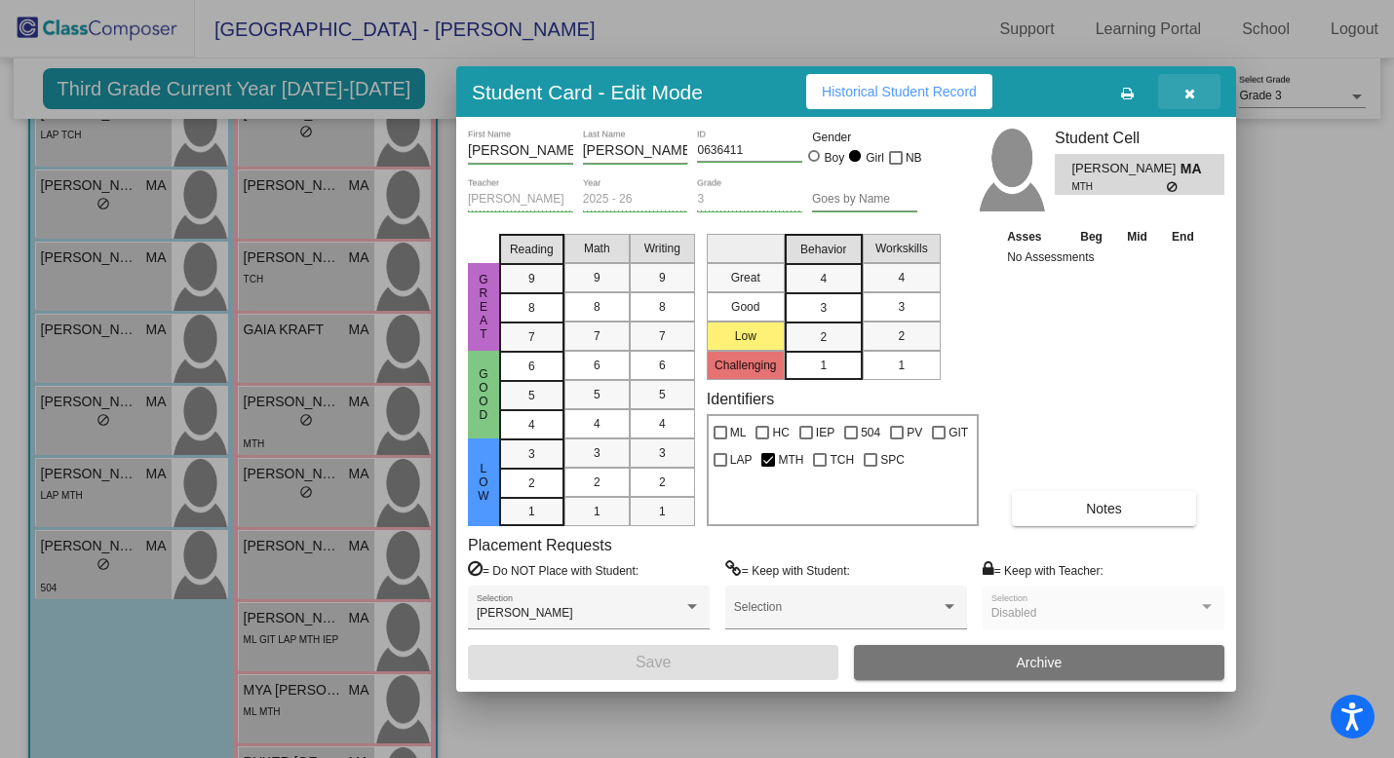
click at [1084, 90] on icon "button" at bounding box center [1189, 94] width 11 height 14
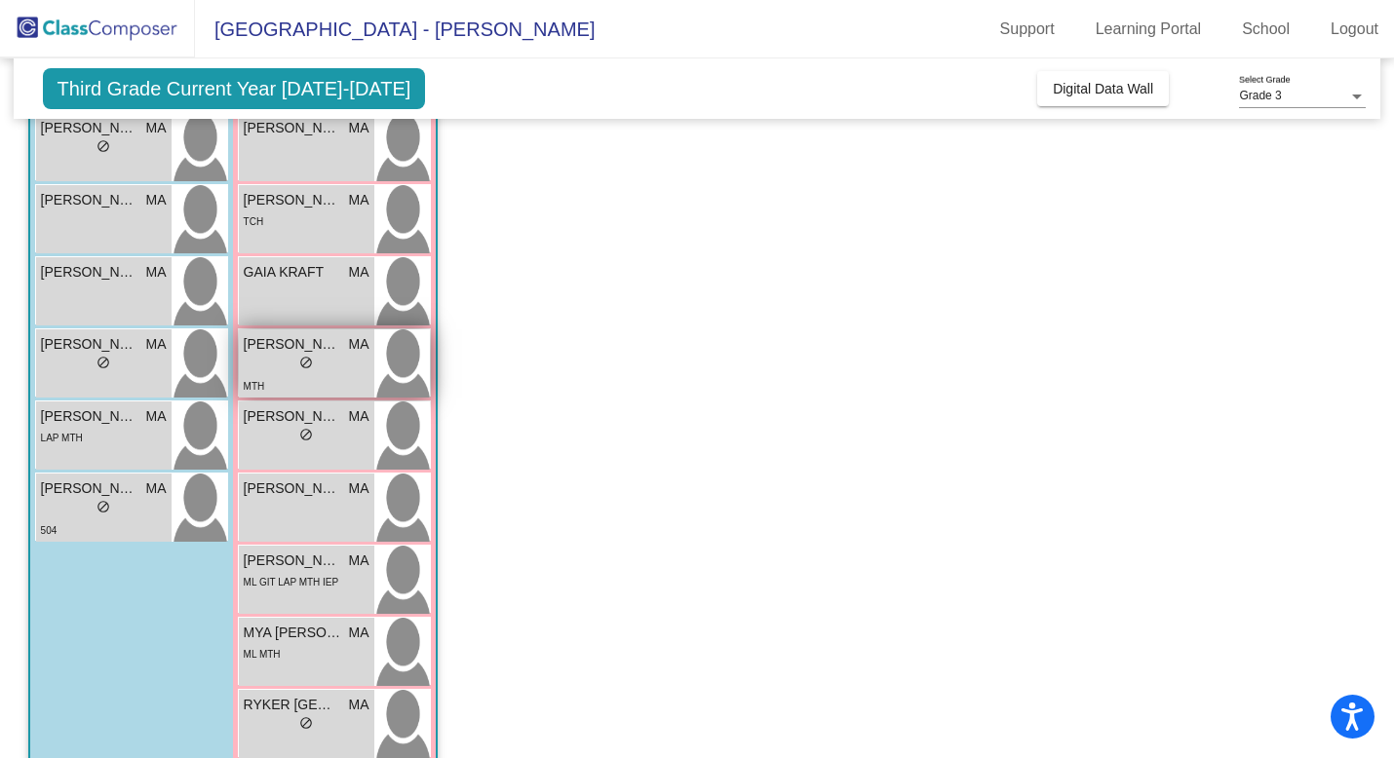
scroll to position [522, 0]
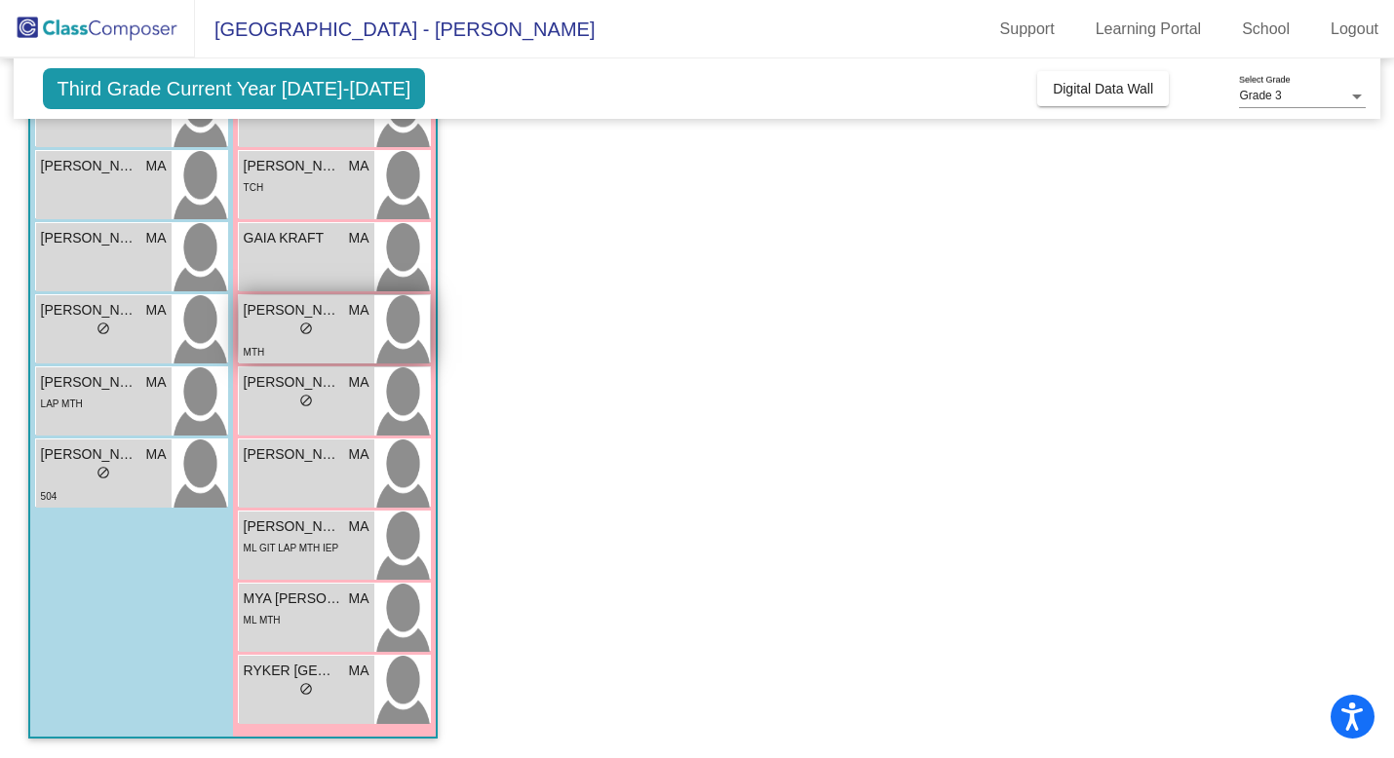
click at [337, 396] on div "lock do_not_disturb_alt" at bounding box center [307, 403] width 126 height 20
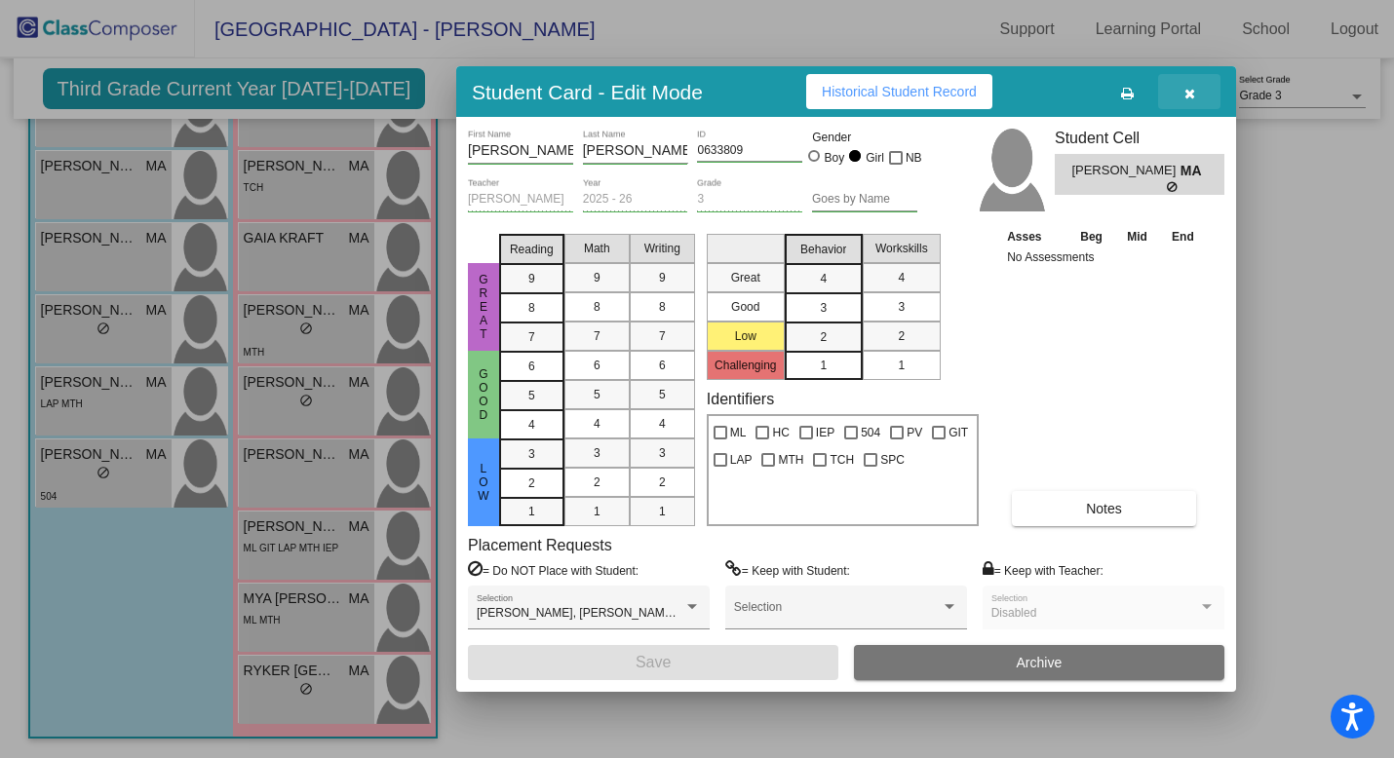
click at [1084, 98] on button "button" at bounding box center [1189, 91] width 62 height 35
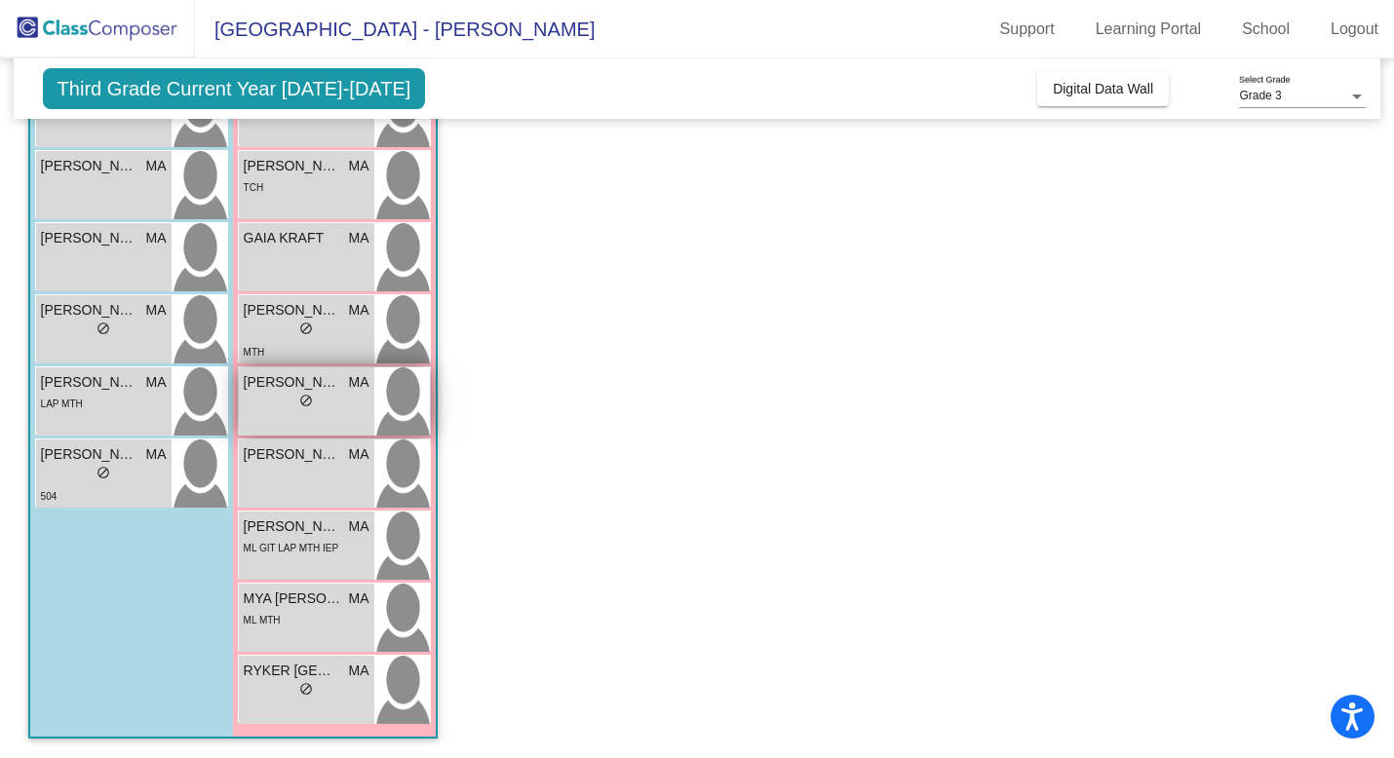
click at [328, 393] on div "lock do_not_disturb_alt" at bounding box center [307, 403] width 126 height 20
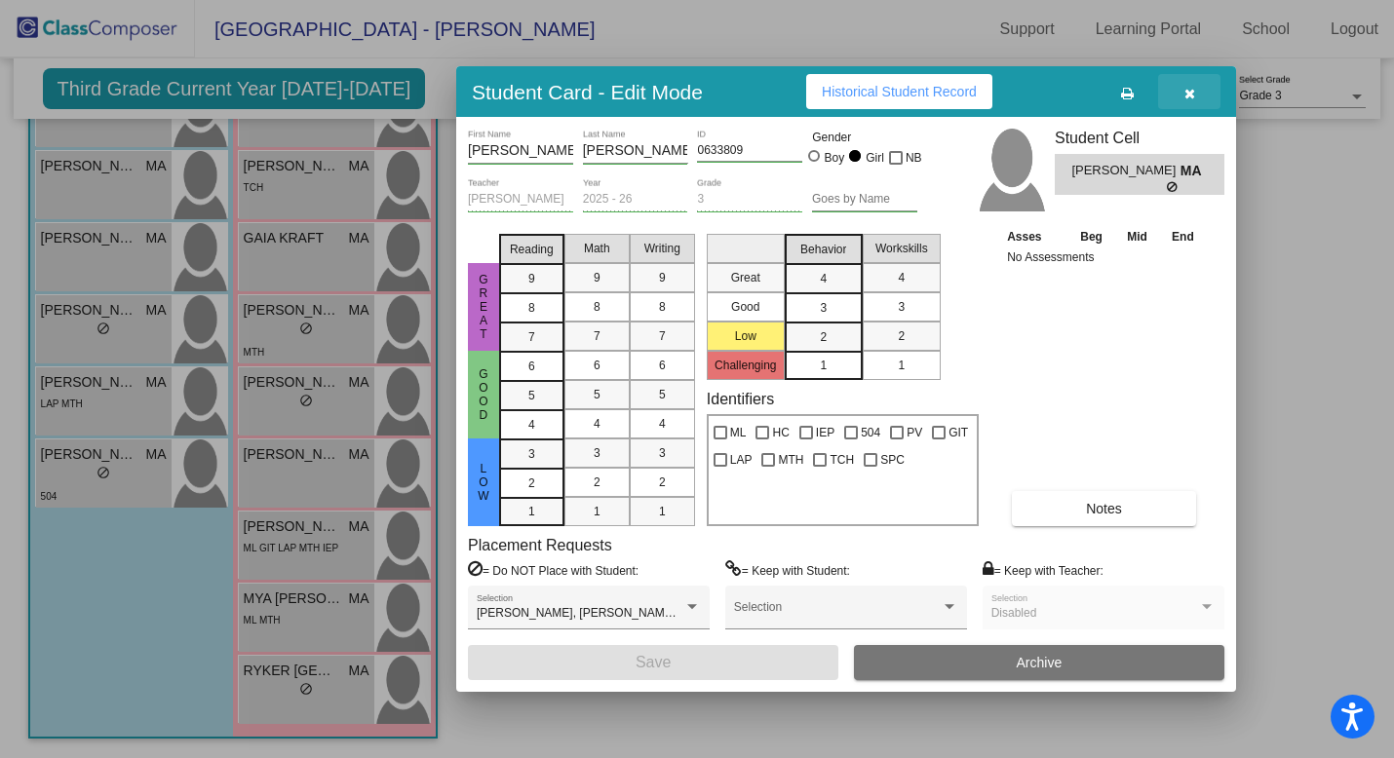
click at [1084, 96] on icon "button" at bounding box center [1189, 94] width 11 height 14
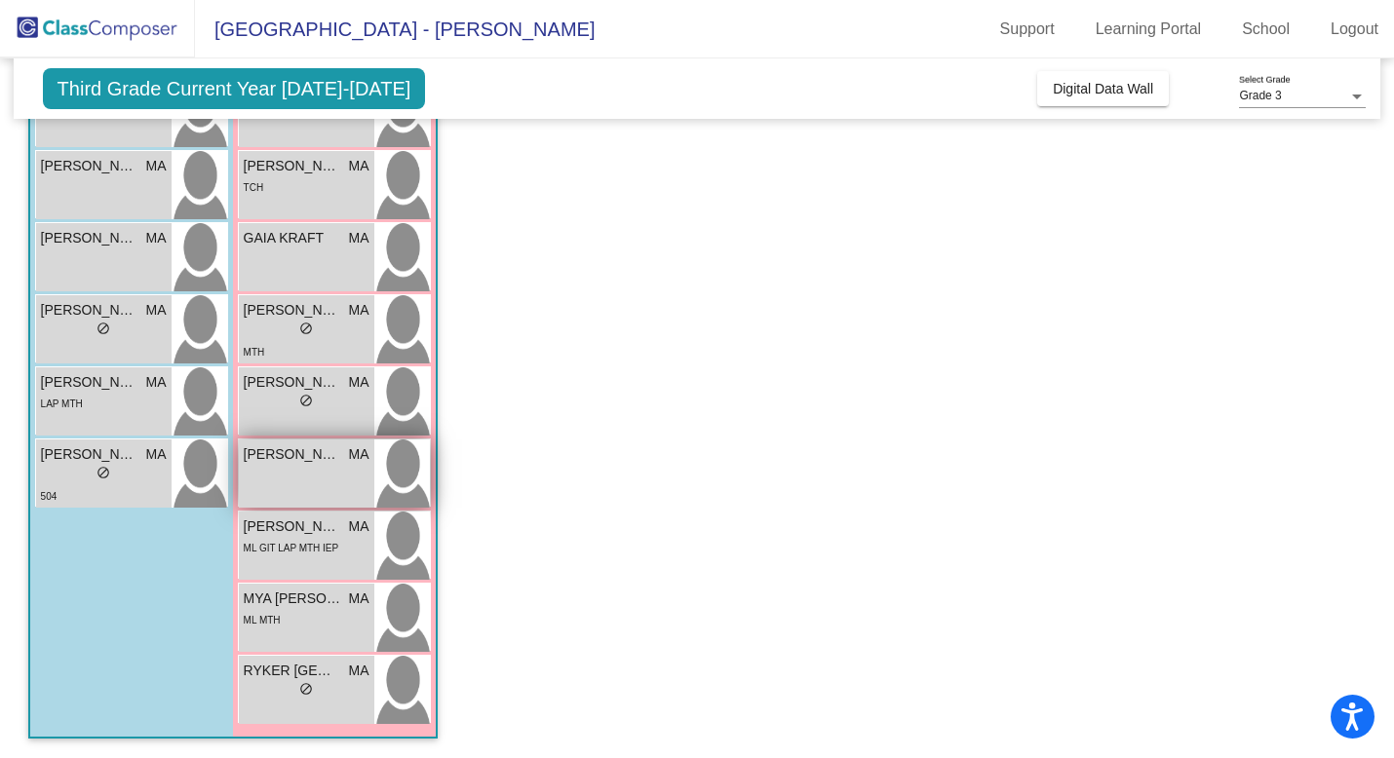
click at [316, 464] on div "[PERSON_NAME] MA lock do_not_disturb_alt" at bounding box center [306, 474] width 135 height 68
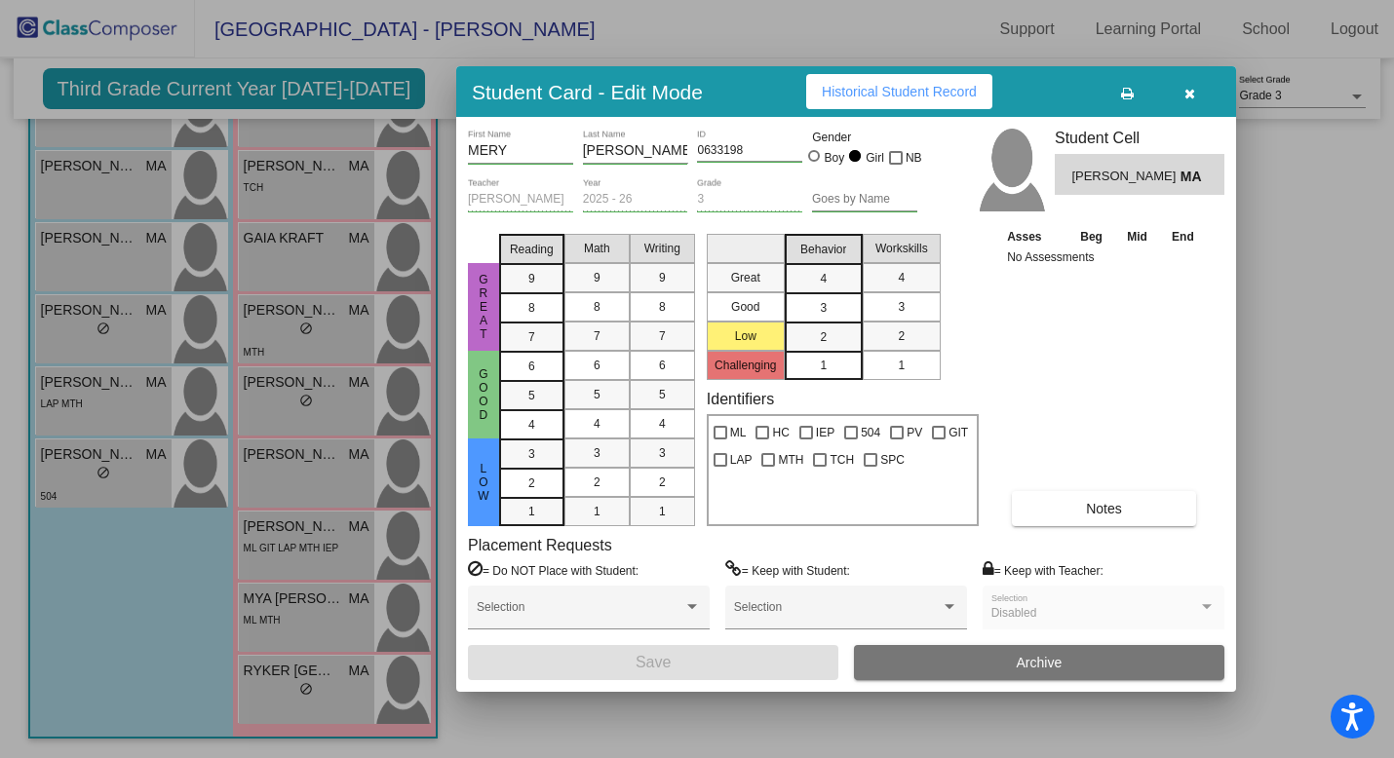
click at [1084, 97] on icon "button" at bounding box center [1189, 94] width 11 height 14
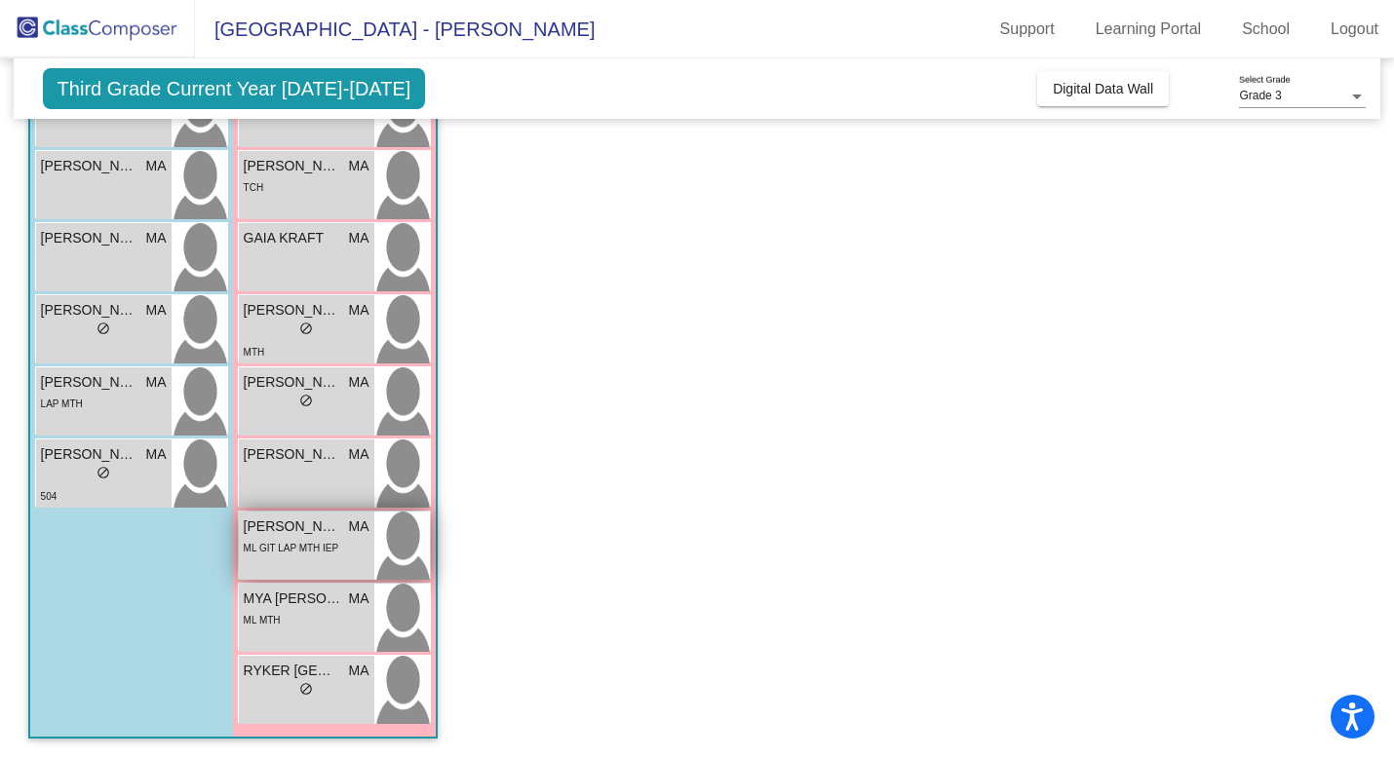
click at [310, 542] on div "ML GIT LAP MTH IEP" at bounding box center [292, 547] width 96 height 20
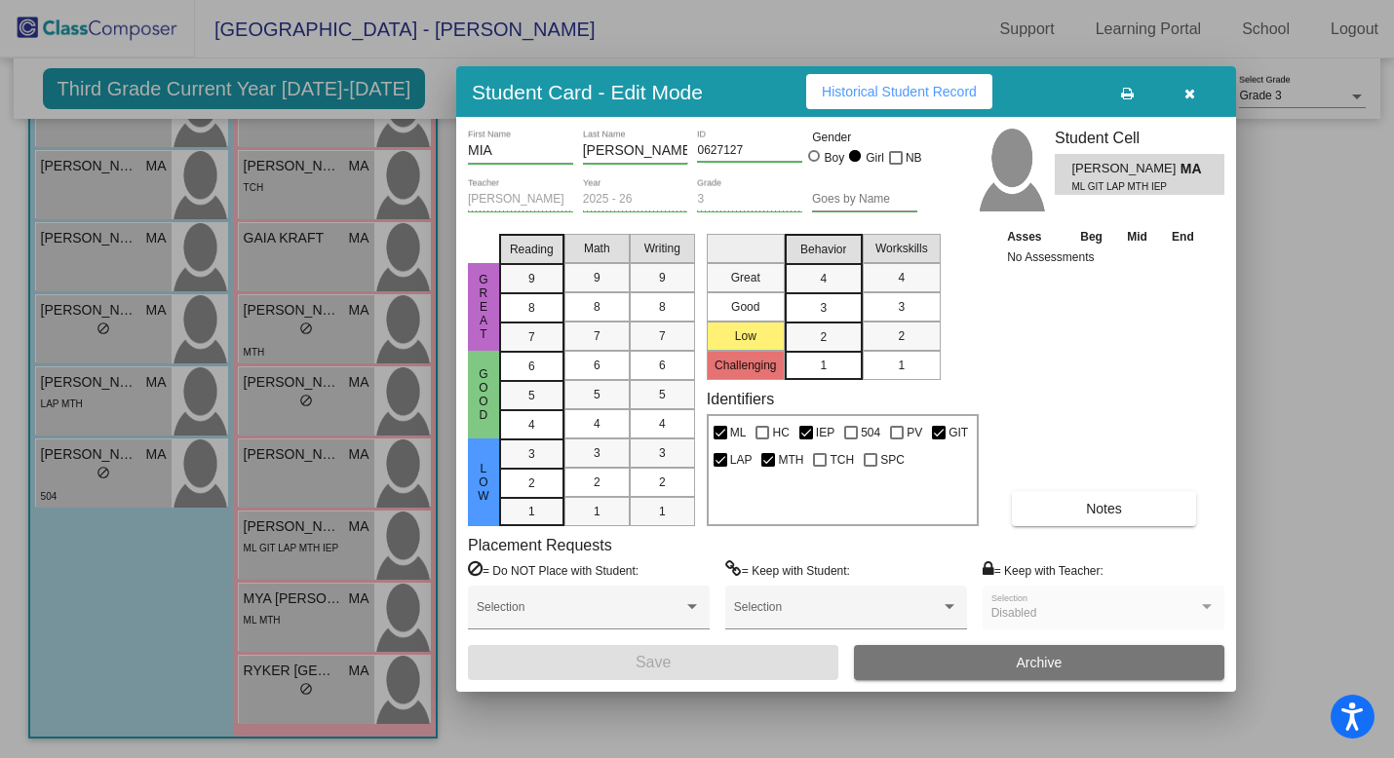
click at [1084, 92] on icon "button" at bounding box center [1189, 94] width 11 height 14
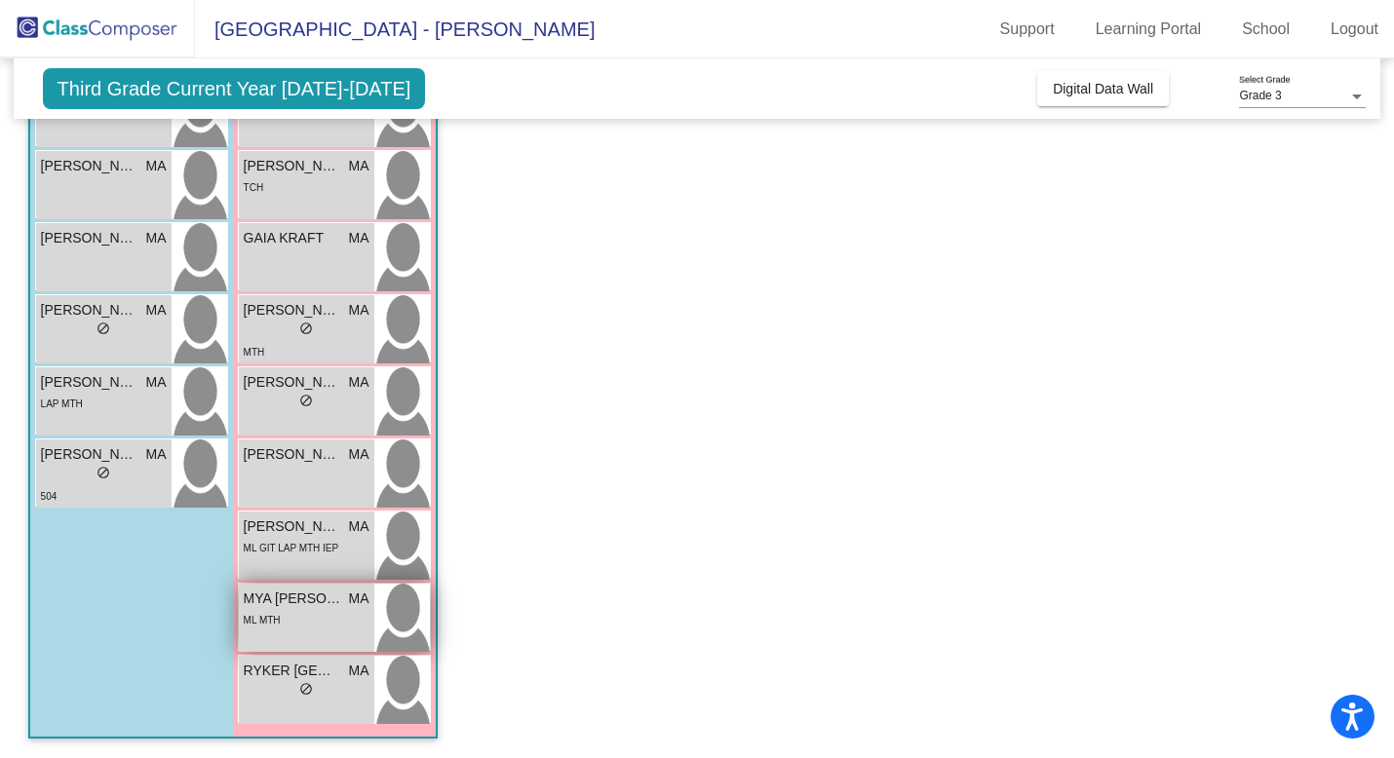
click at [320, 566] on div "ML MTH" at bounding box center [307, 619] width 126 height 20
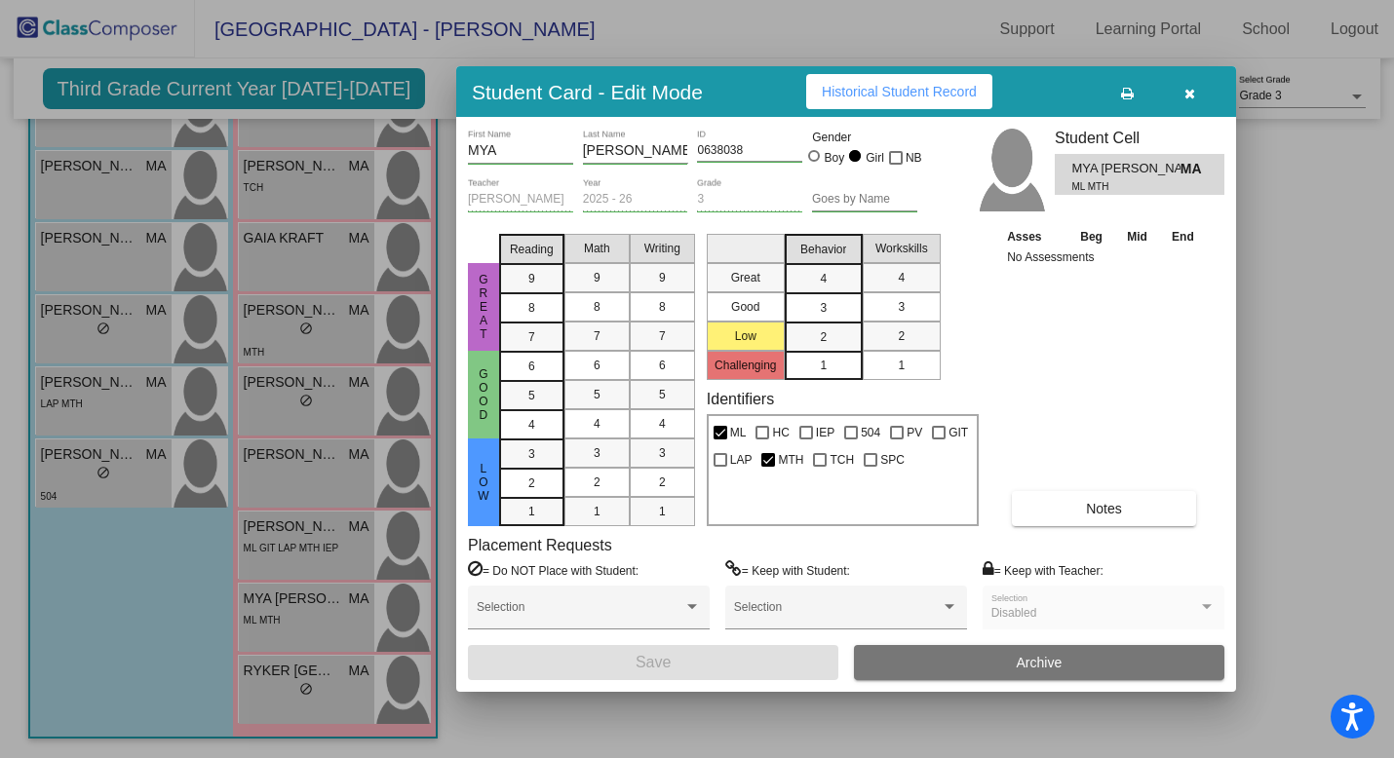
click at [1084, 89] on button "button" at bounding box center [1189, 91] width 62 height 35
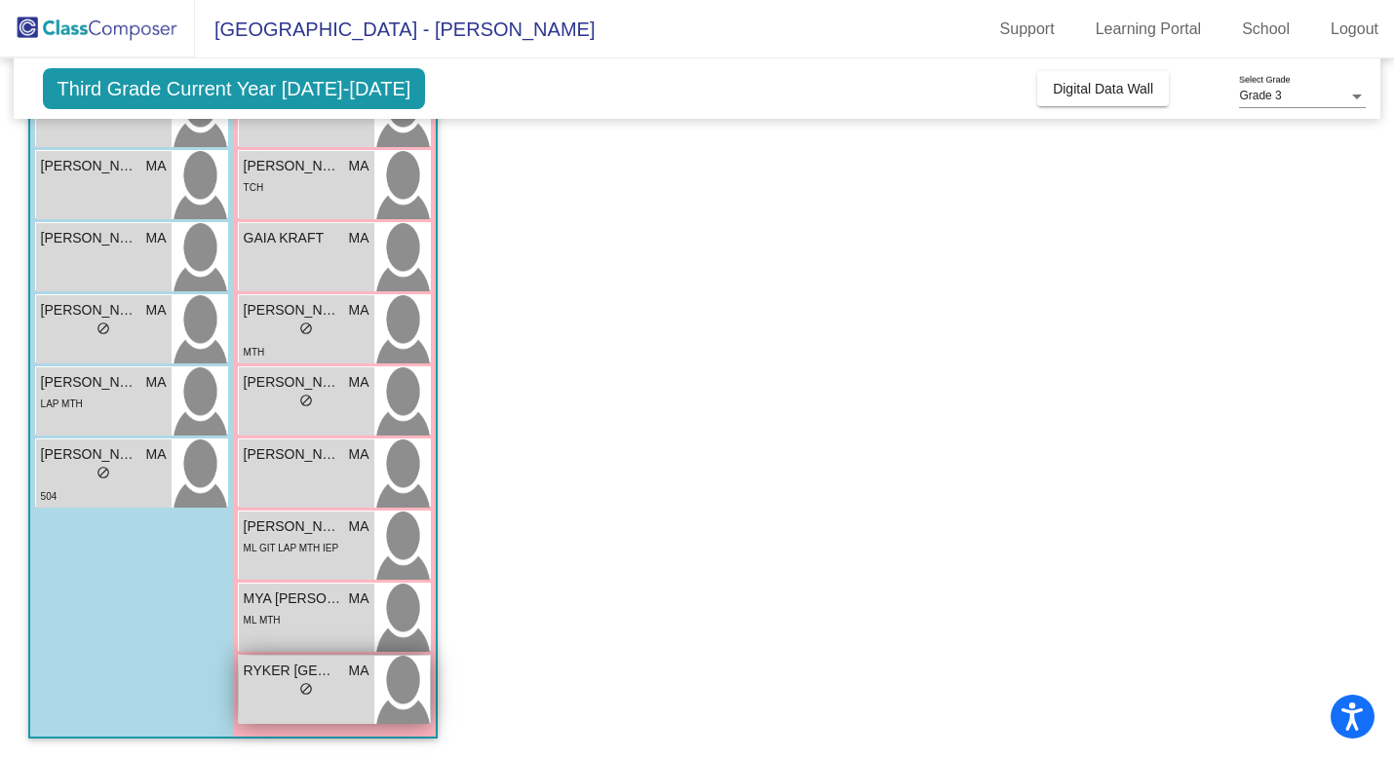
click at [332, 566] on div "lock do_not_disturb_alt" at bounding box center [307, 691] width 126 height 20
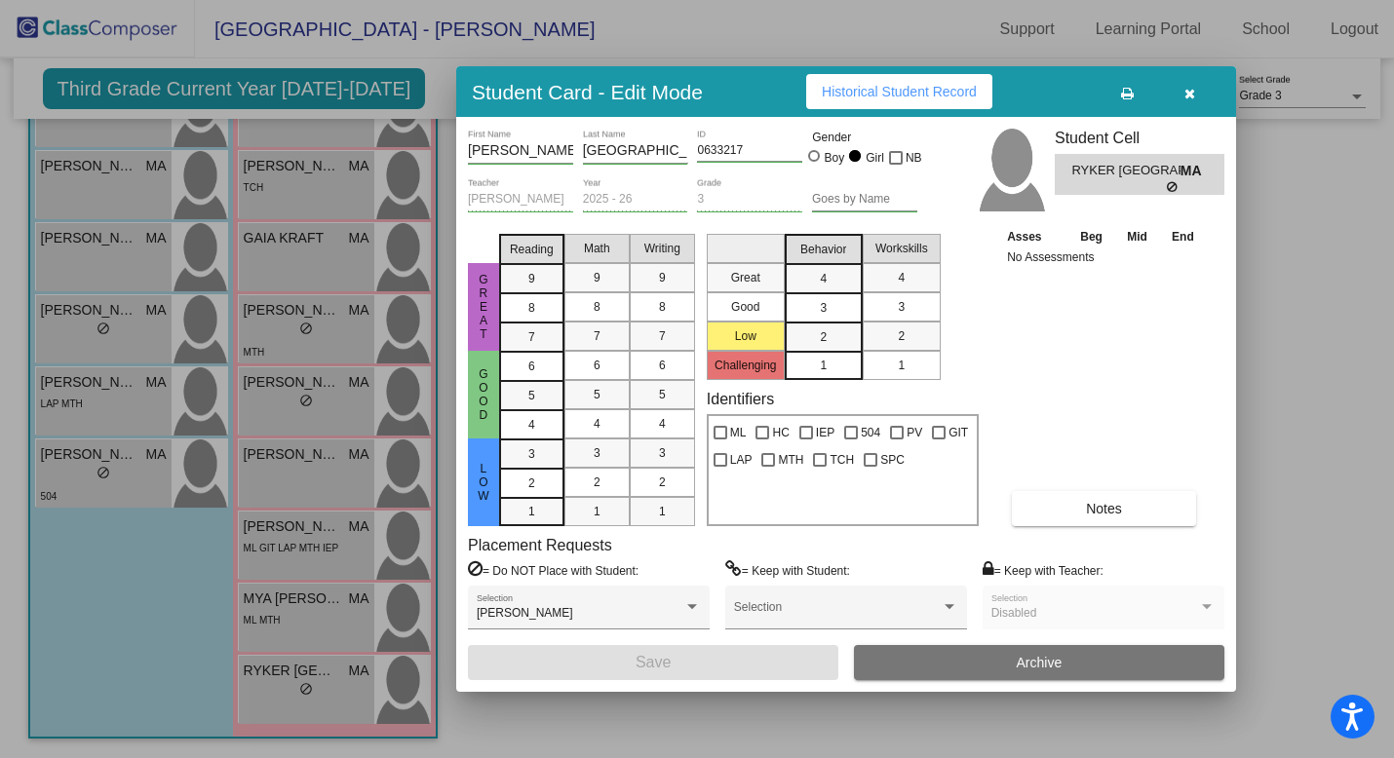
click at [1084, 93] on icon "button" at bounding box center [1189, 94] width 11 height 14
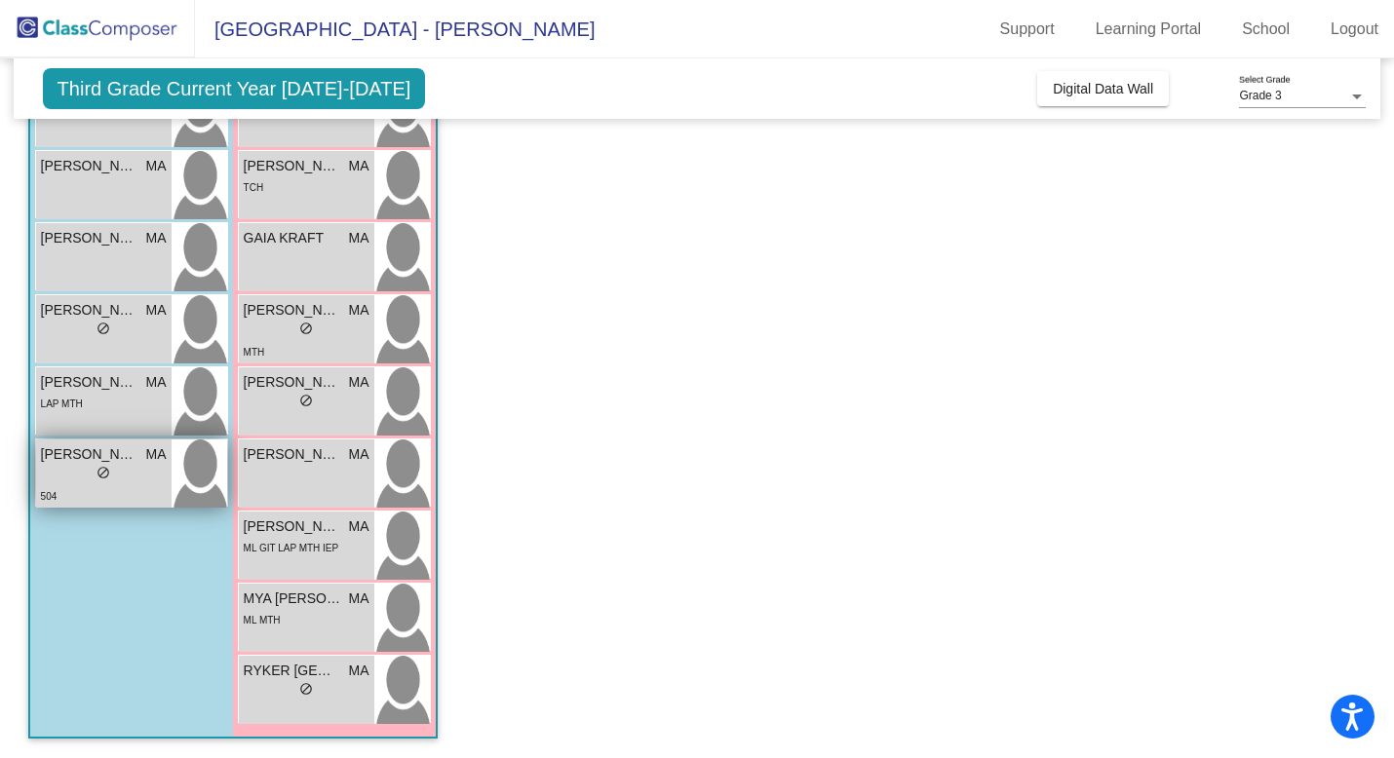
click at [117, 488] on div "504" at bounding box center [104, 495] width 126 height 20
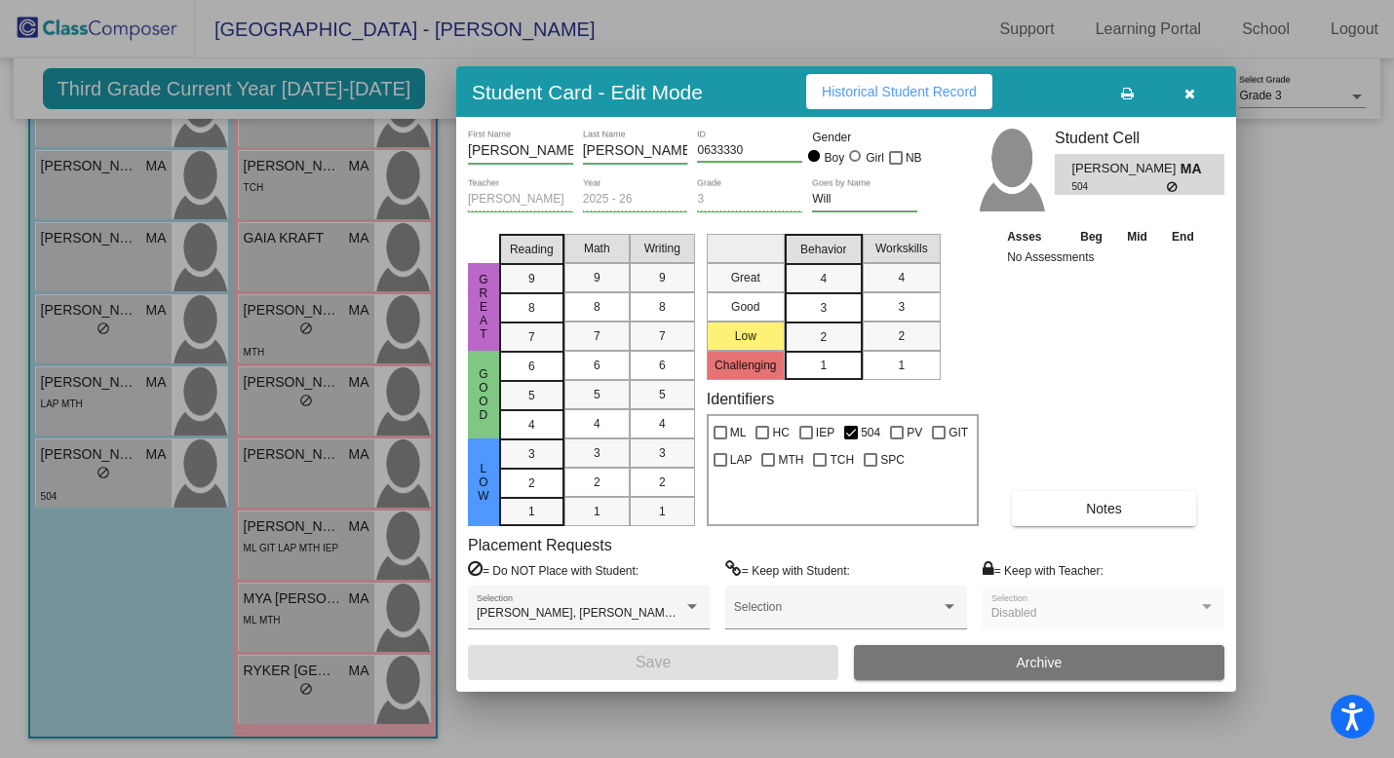
click at [1084, 94] on icon "button" at bounding box center [1189, 94] width 11 height 14
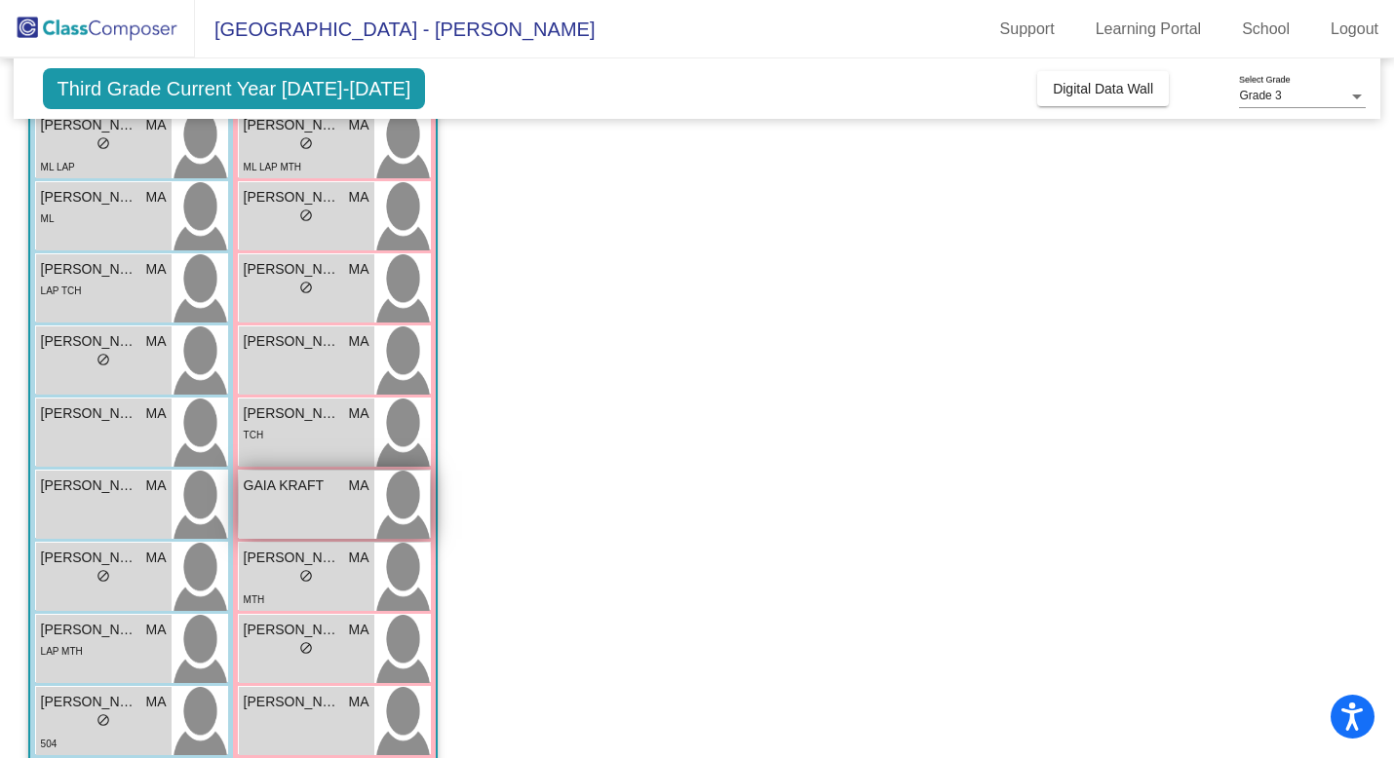
scroll to position [271, 0]
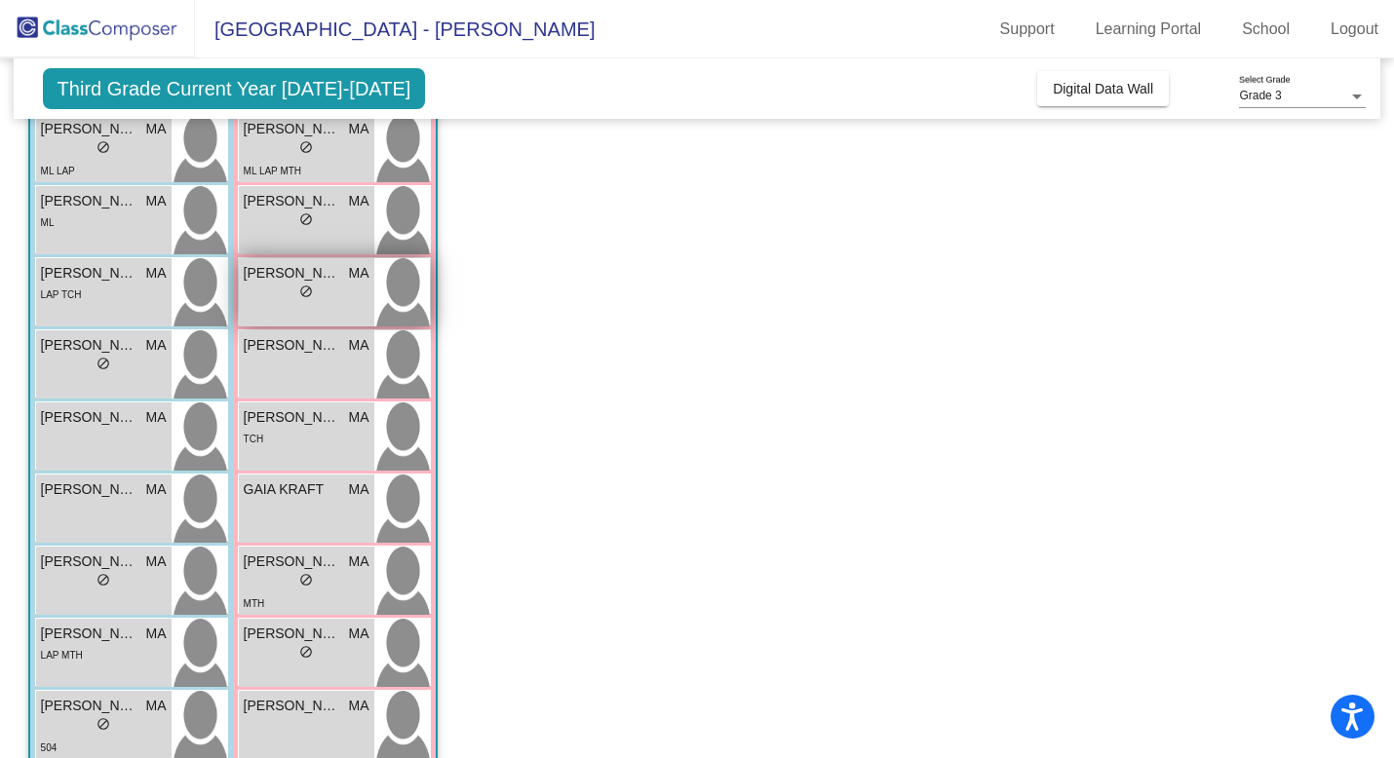
click at [313, 266] on span "[PERSON_NAME]" at bounding box center [292, 273] width 97 height 20
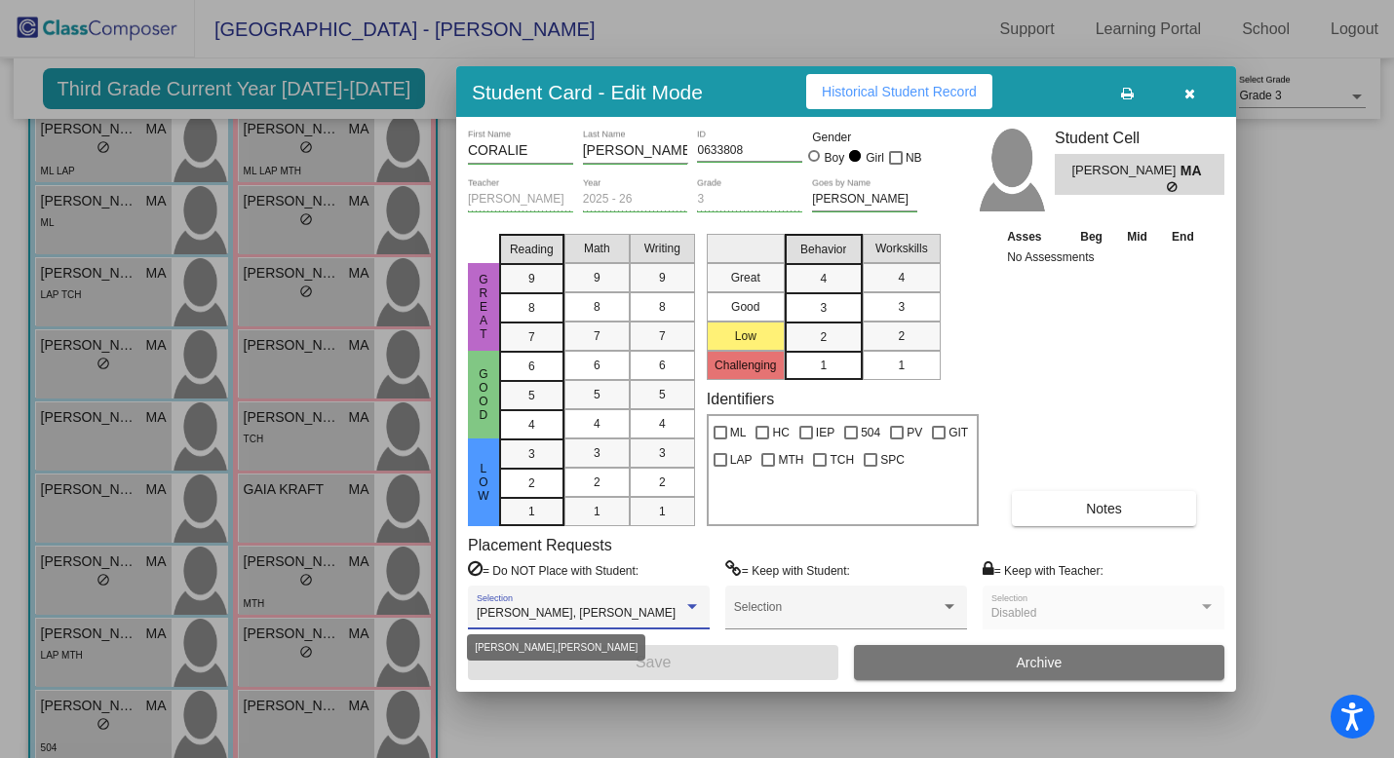
click at [689, 566] on div at bounding box center [692, 607] width 18 height 14
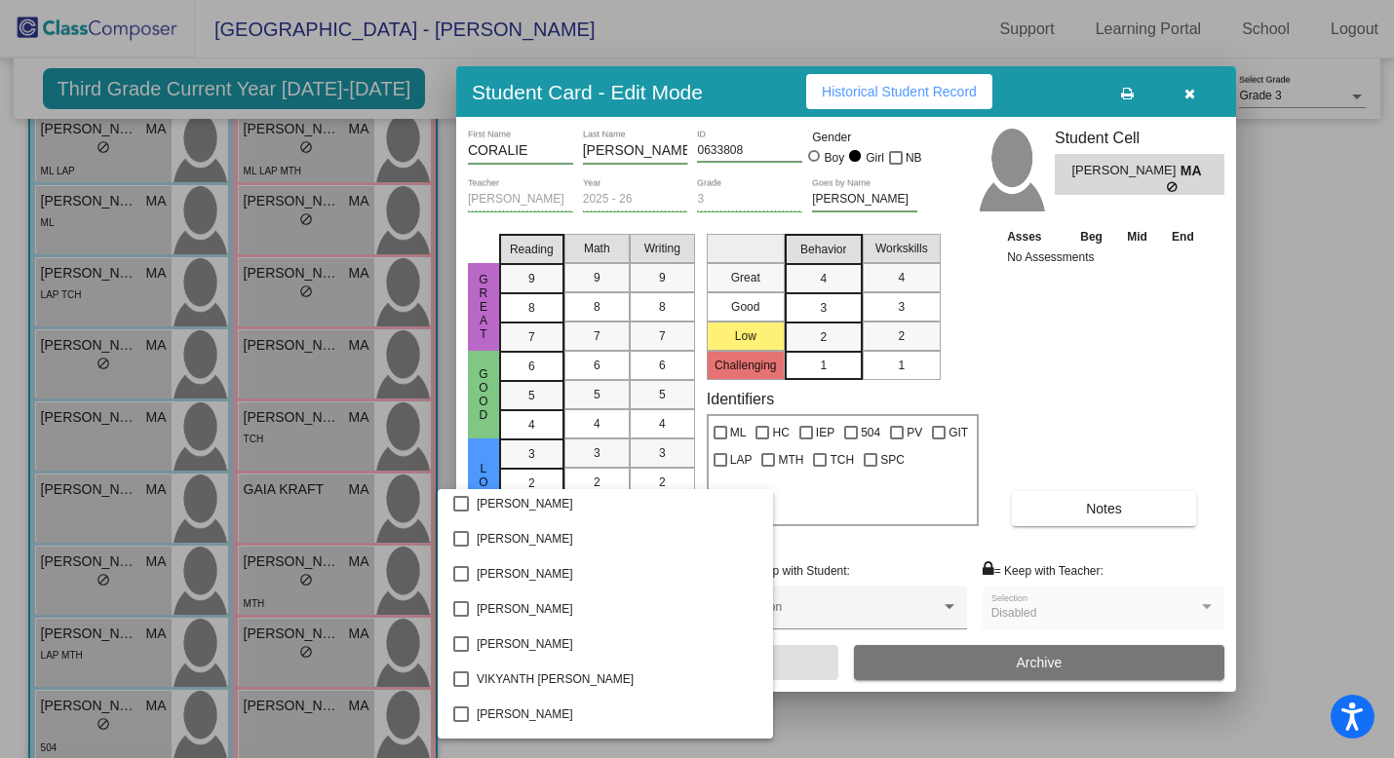
scroll to position [3856, 0]
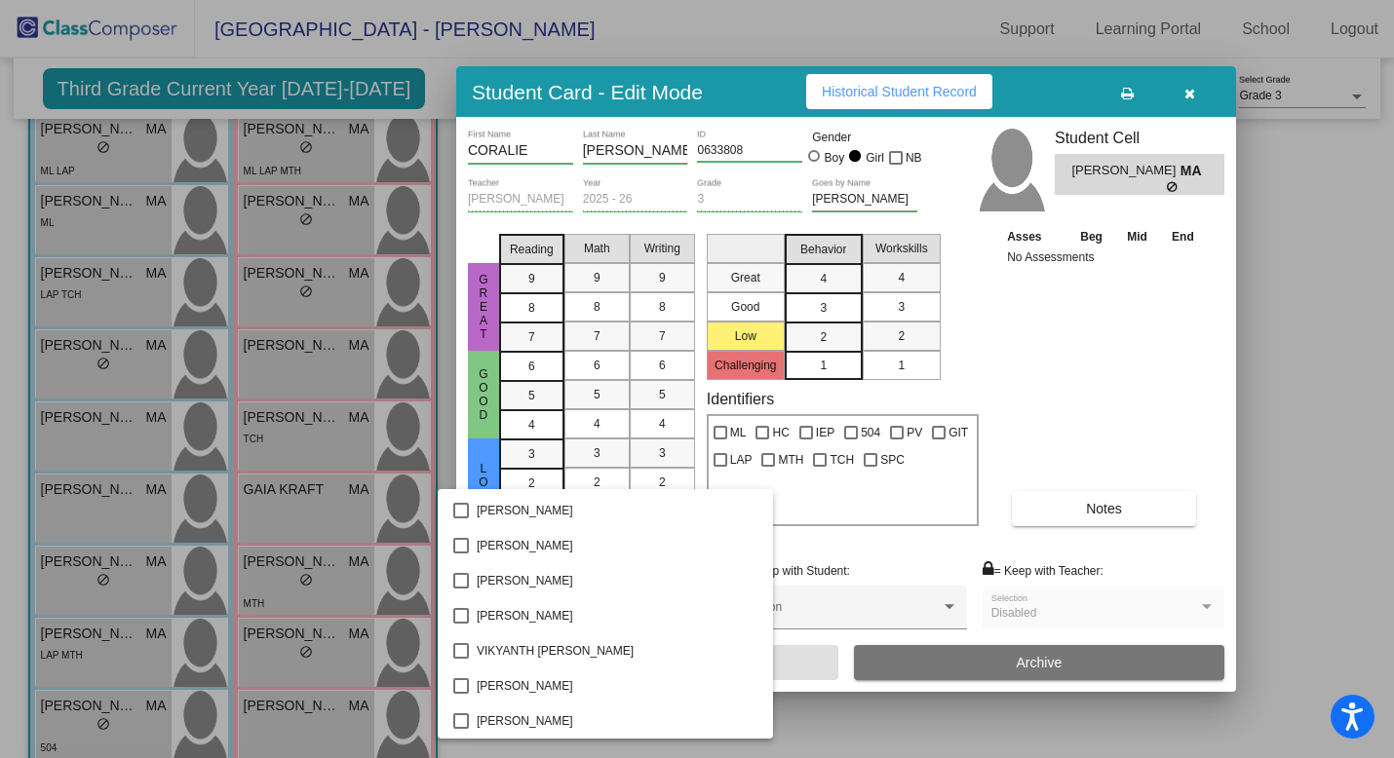
click at [1084, 95] on div at bounding box center [697, 379] width 1394 height 758
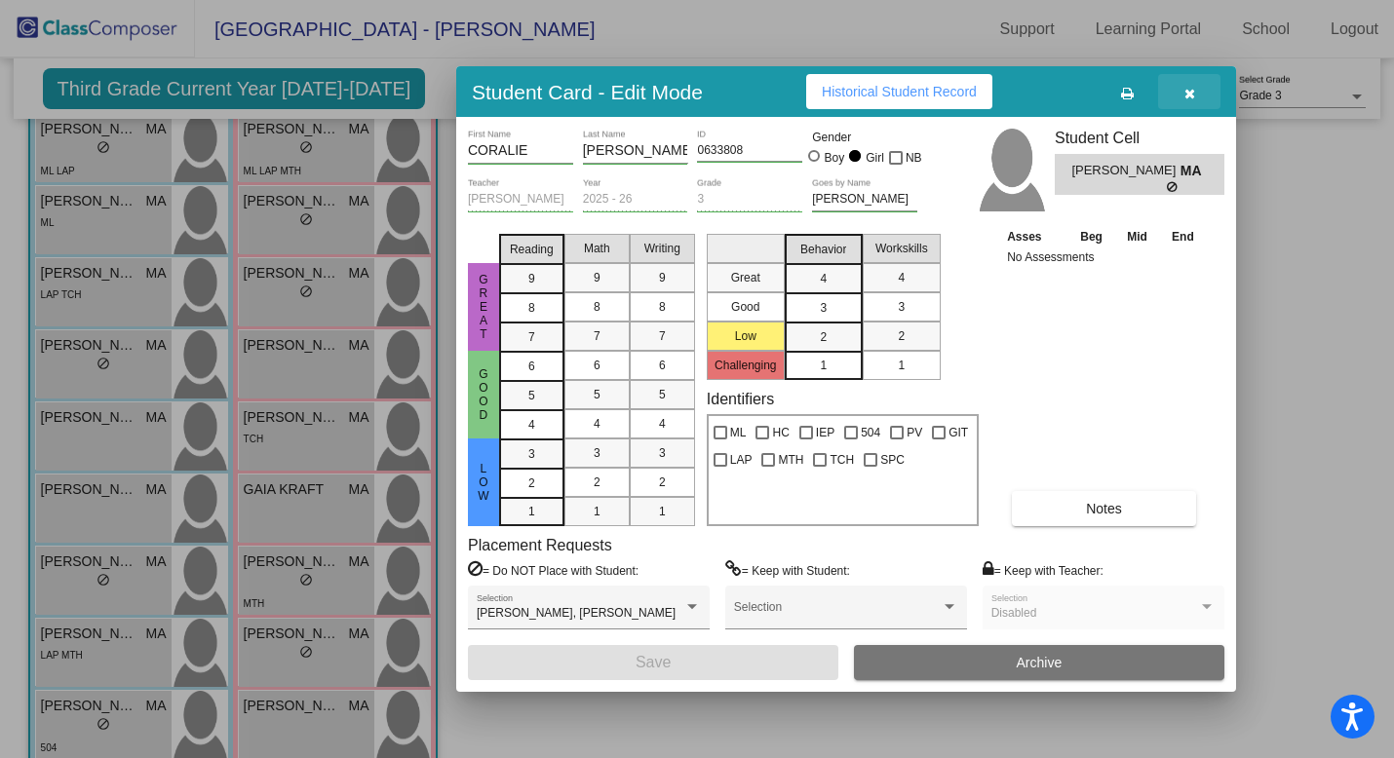
click at [1084, 95] on icon "button" at bounding box center [1189, 94] width 11 height 14
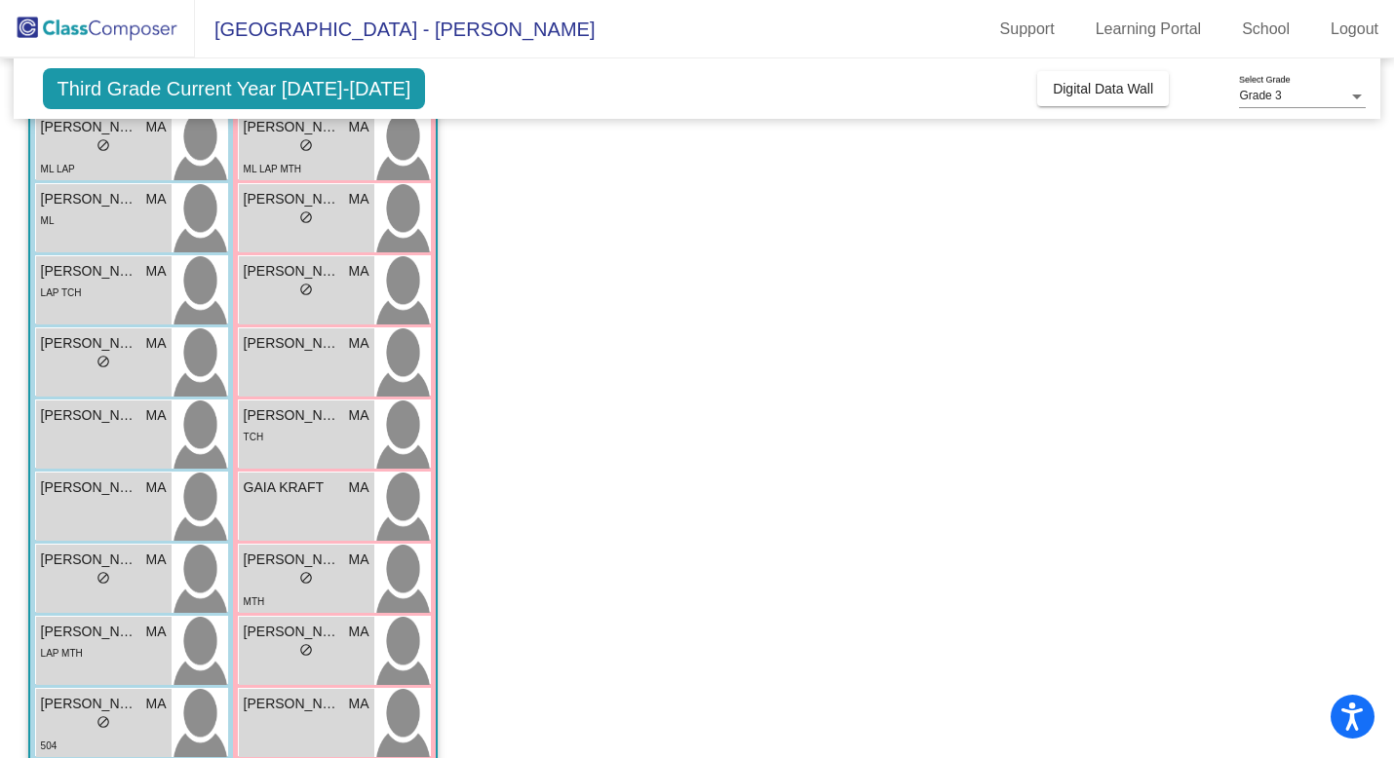
scroll to position [275, 0]
click at [105, 336] on span "[PERSON_NAME]" at bounding box center [89, 341] width 97 height 20
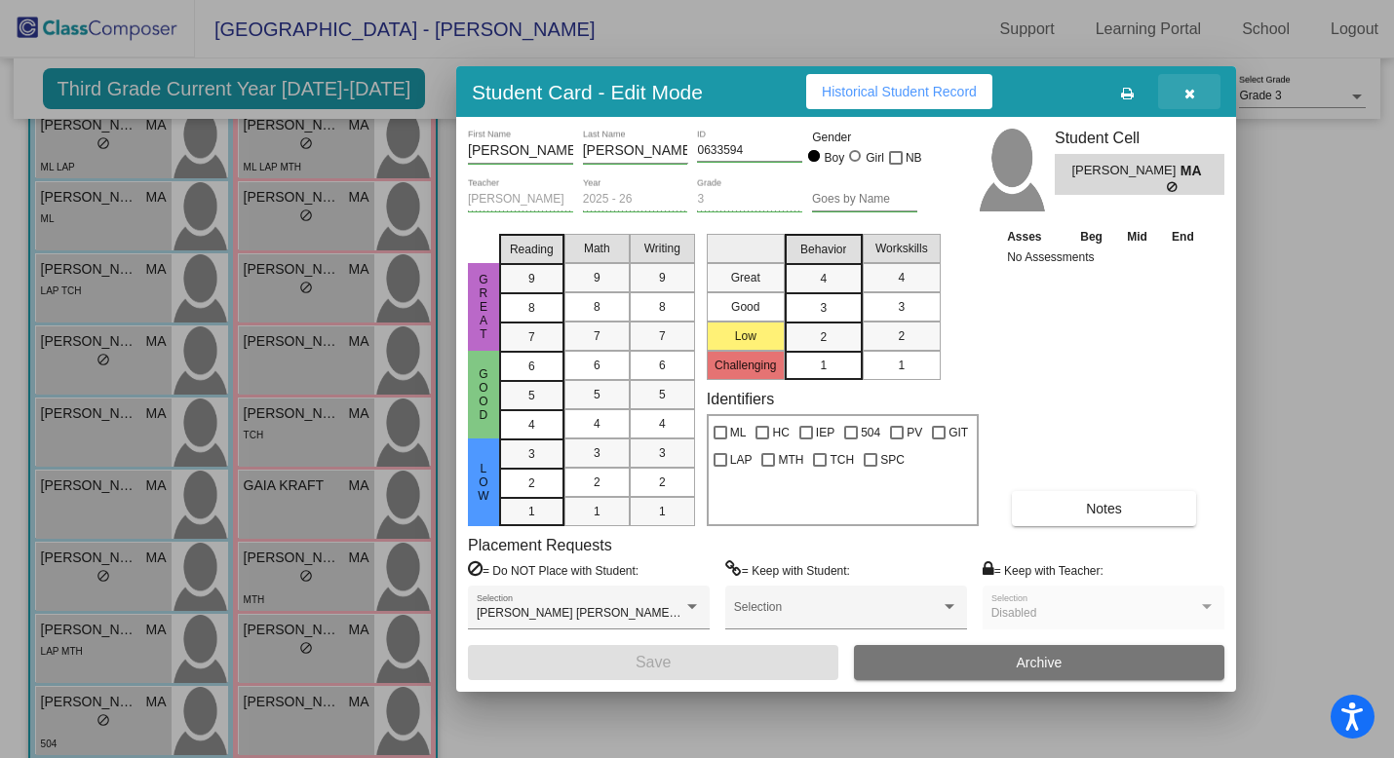
click at [1084, 90] on button "button" at bounding box center [1189, 91] width 62 height 35
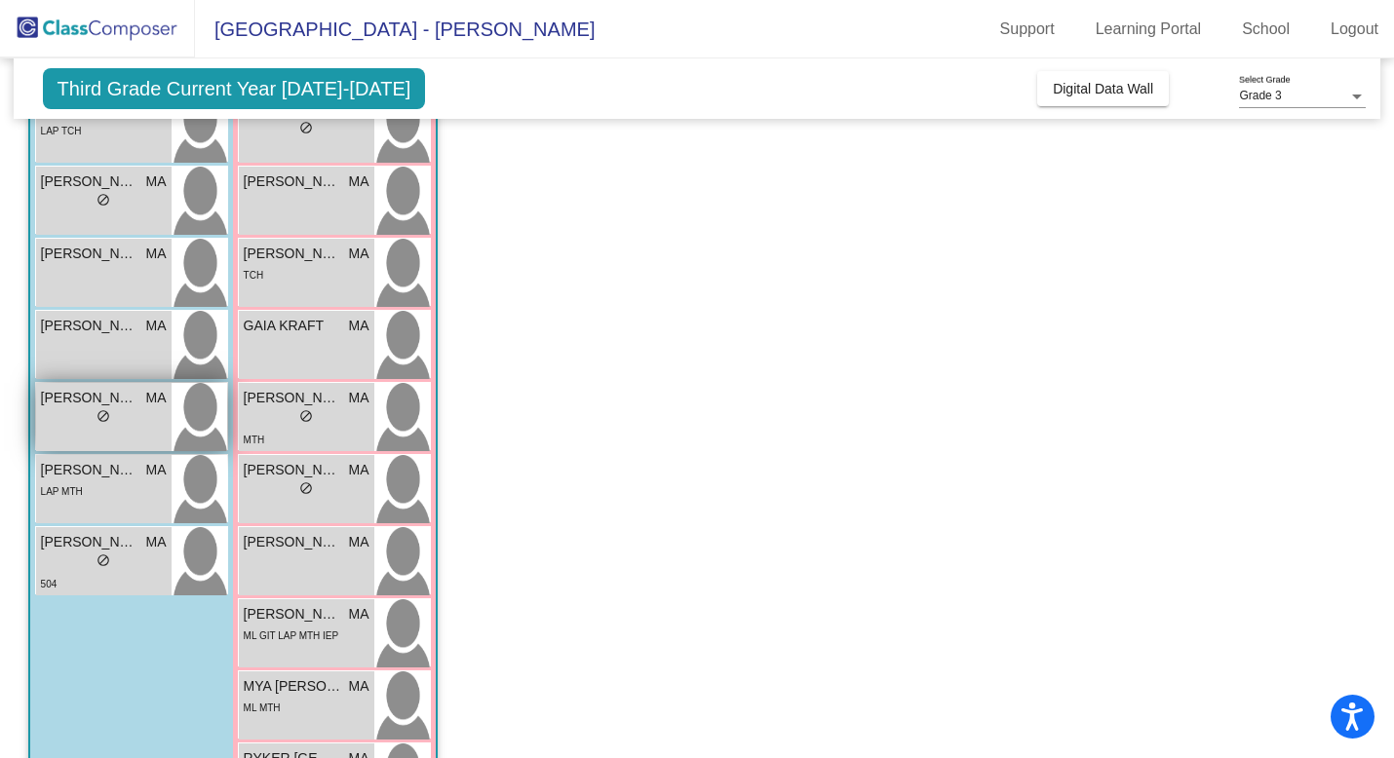
scroll to position [444, 0]
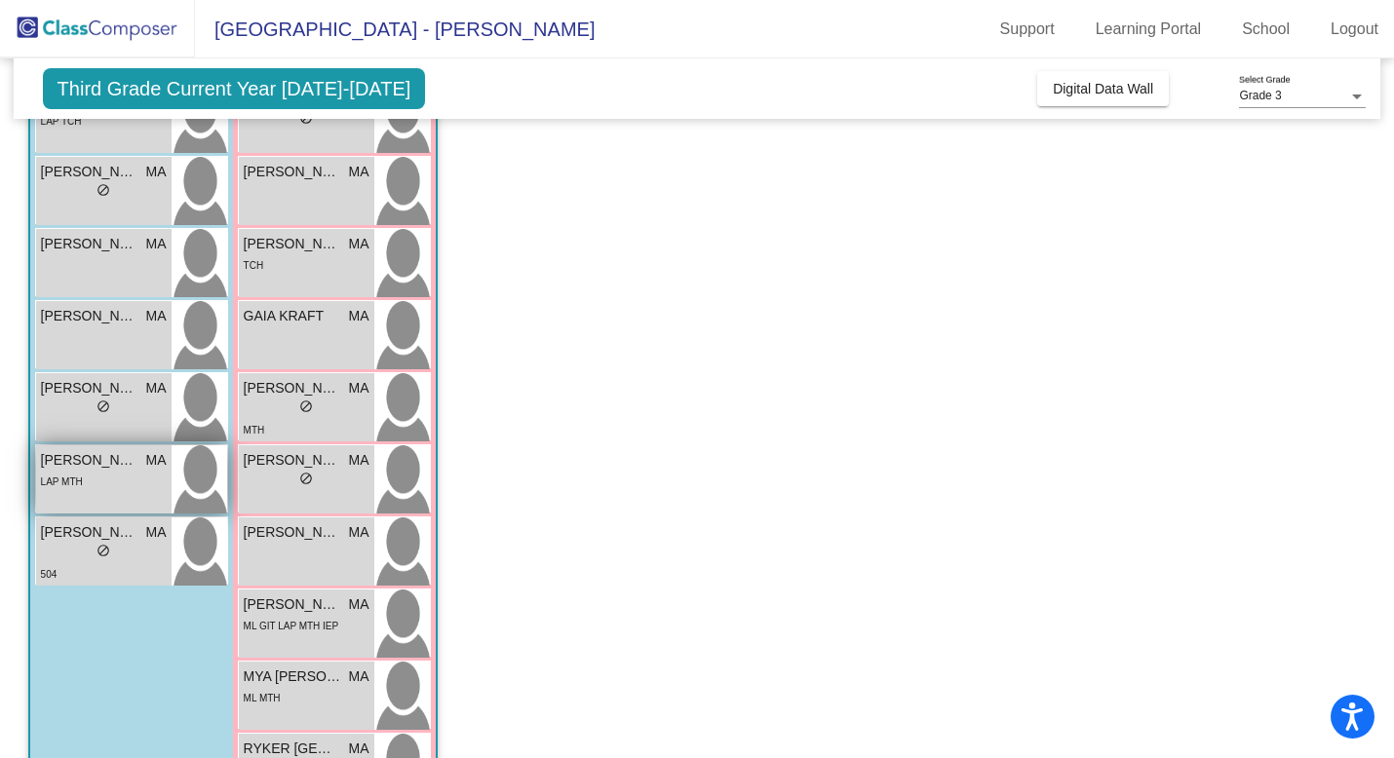
click at [87, 474] on div "LAP MTH" at bounding box center [104, 481] width 126 height 20
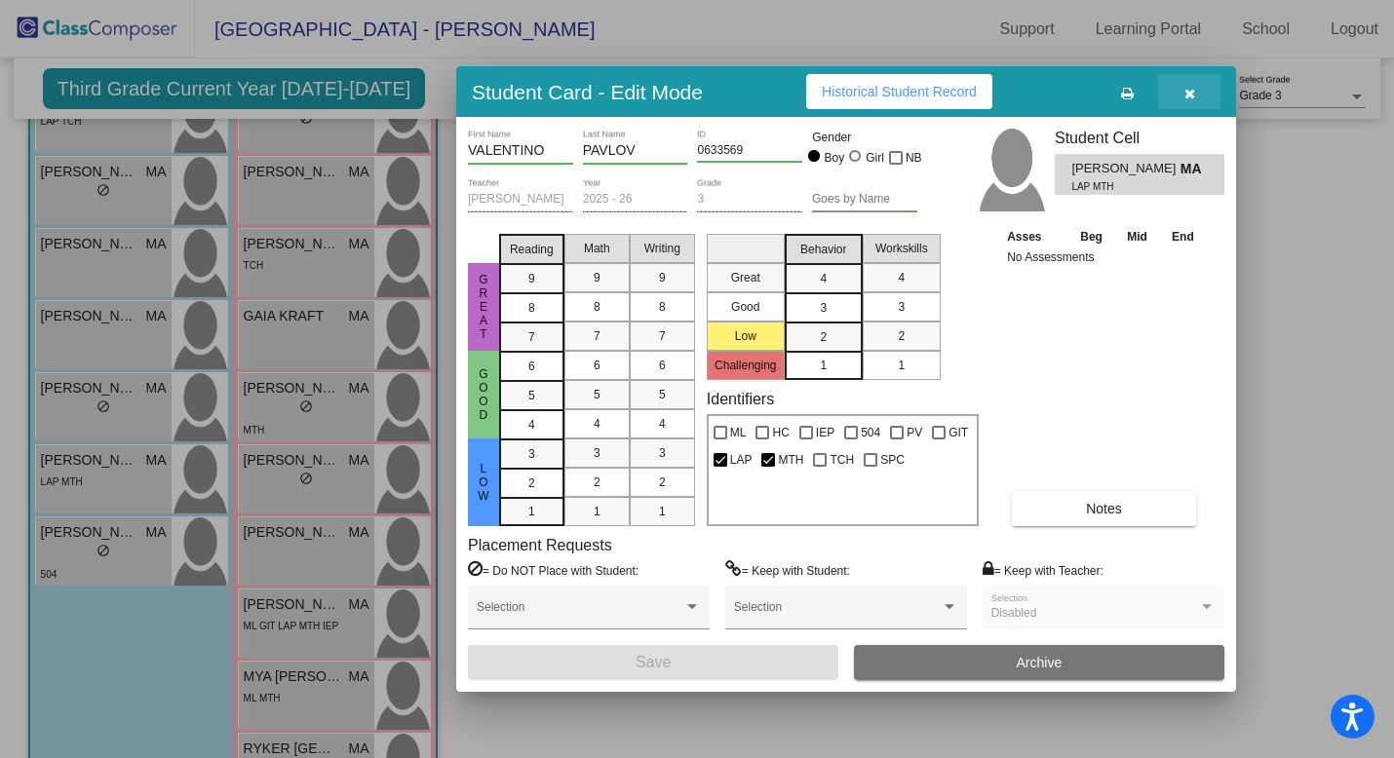
click at [1084, 90] on button "button" at bounding box center [1189, 91] width 62 height 35
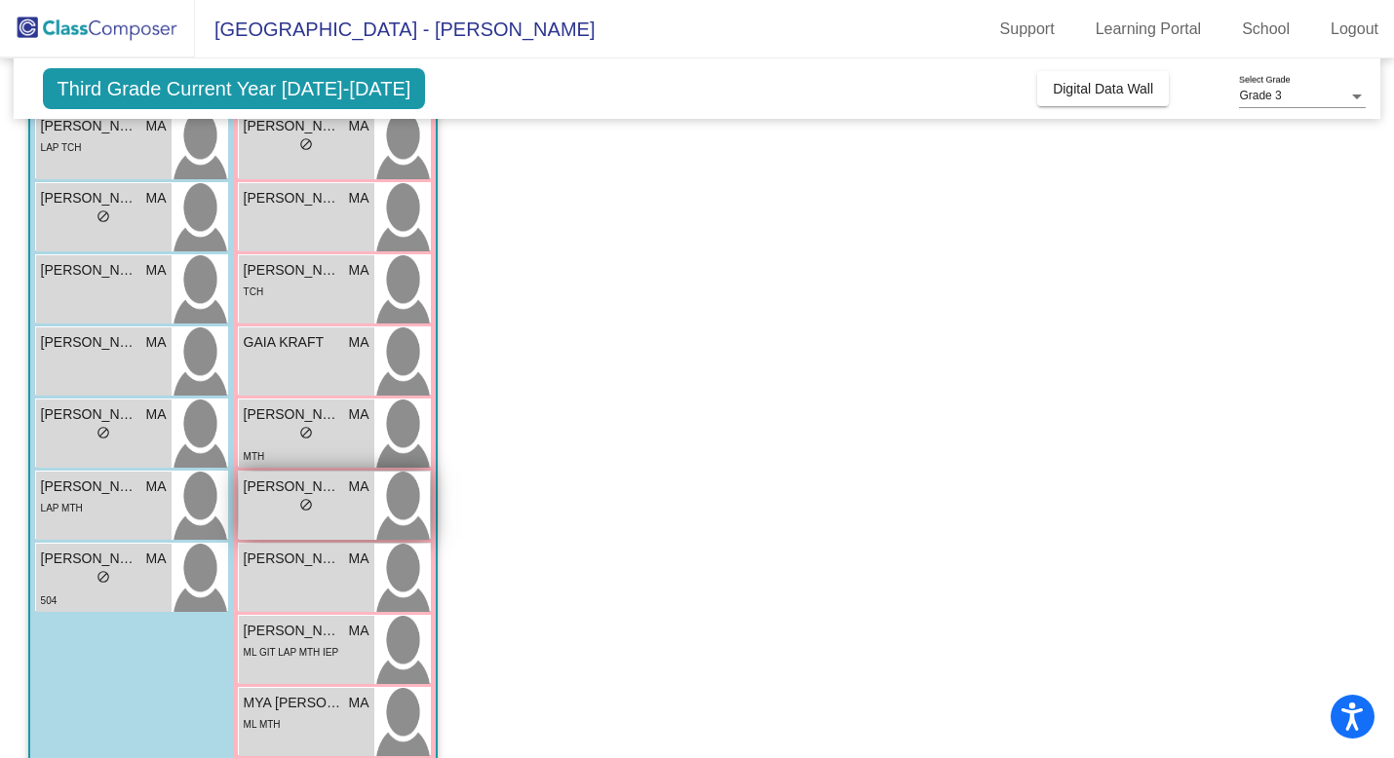
scroll to position [522, 0]
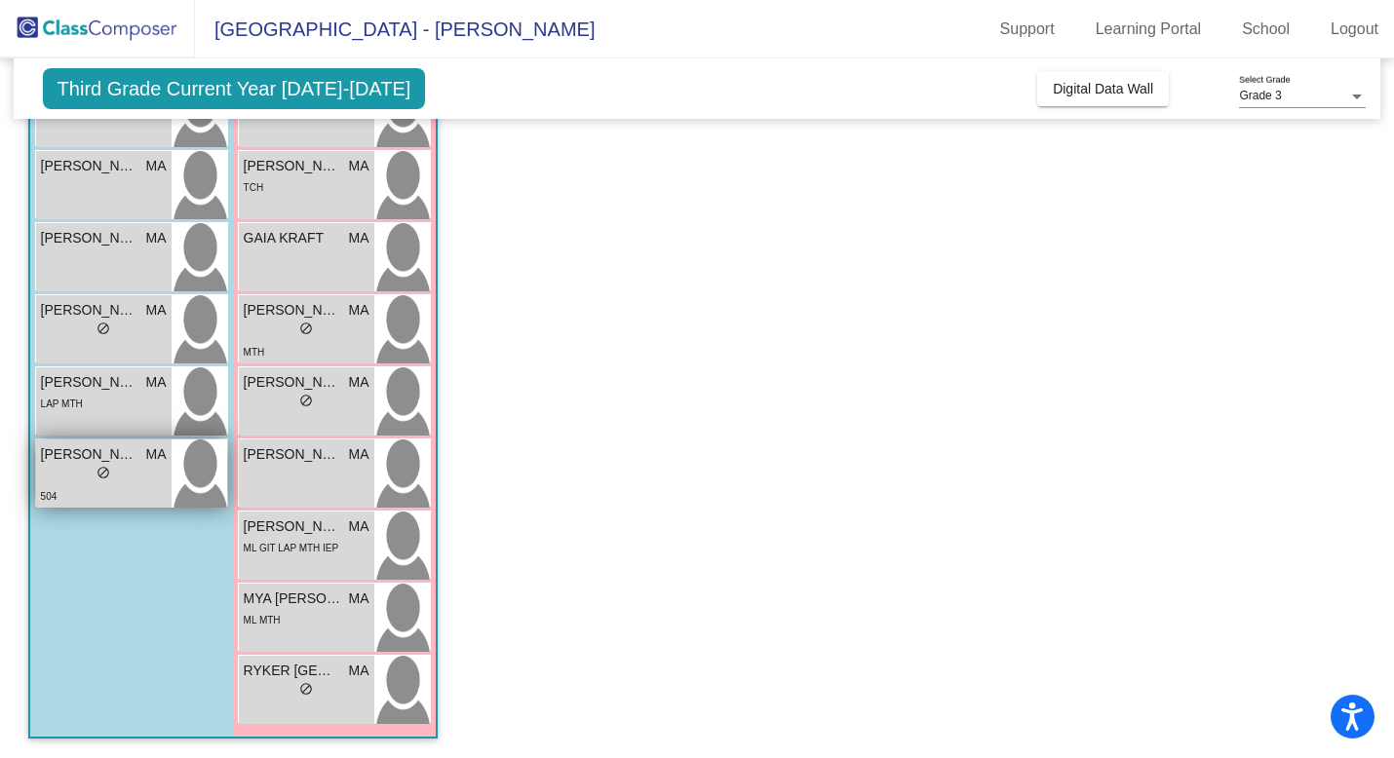
click at [122, 441] on div "[PERSON_NAME] MA lock do_not_disturb_alt 504" at bounding box center [103, 474] width 135 height 68
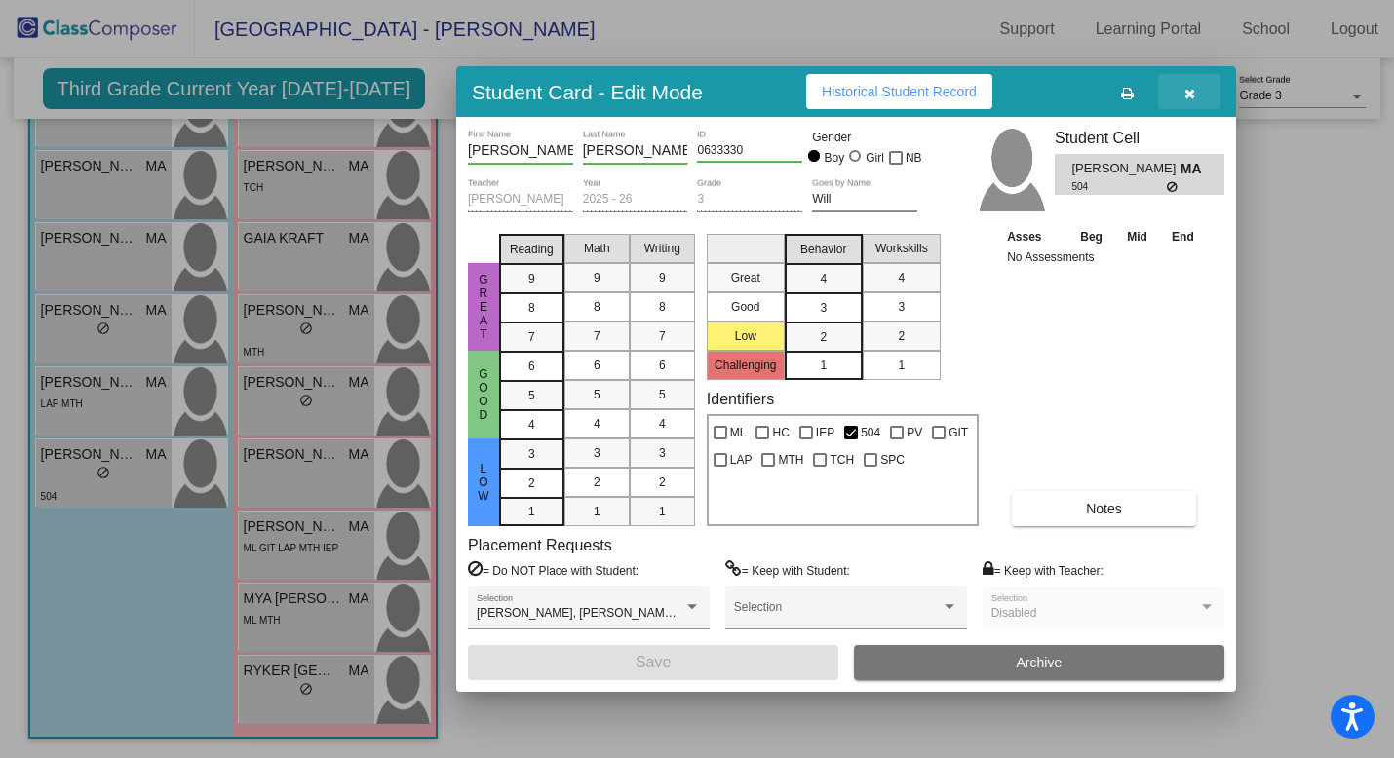
click at [1084, 97] on icon "button" at bounding box center [1189, 94] width 11 height 14
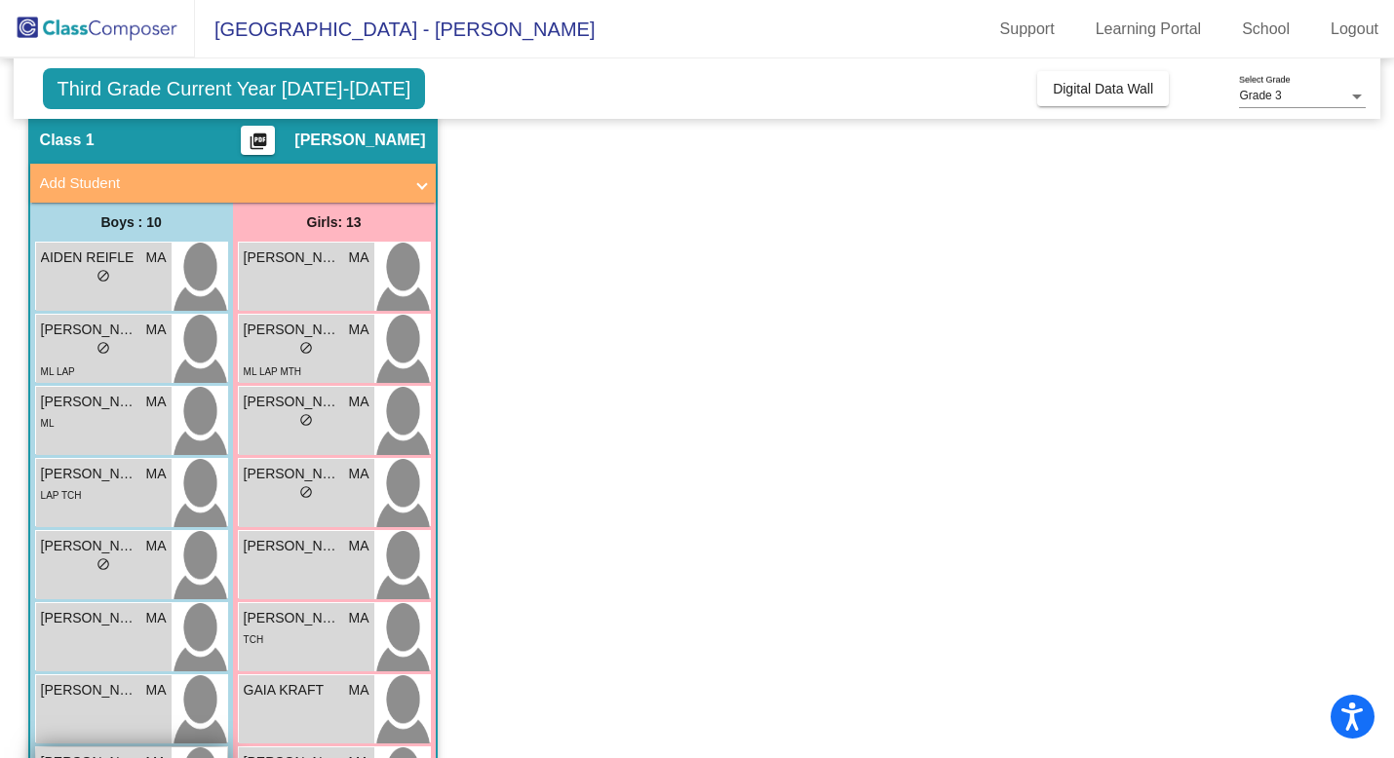
scroll to position [65, 0]
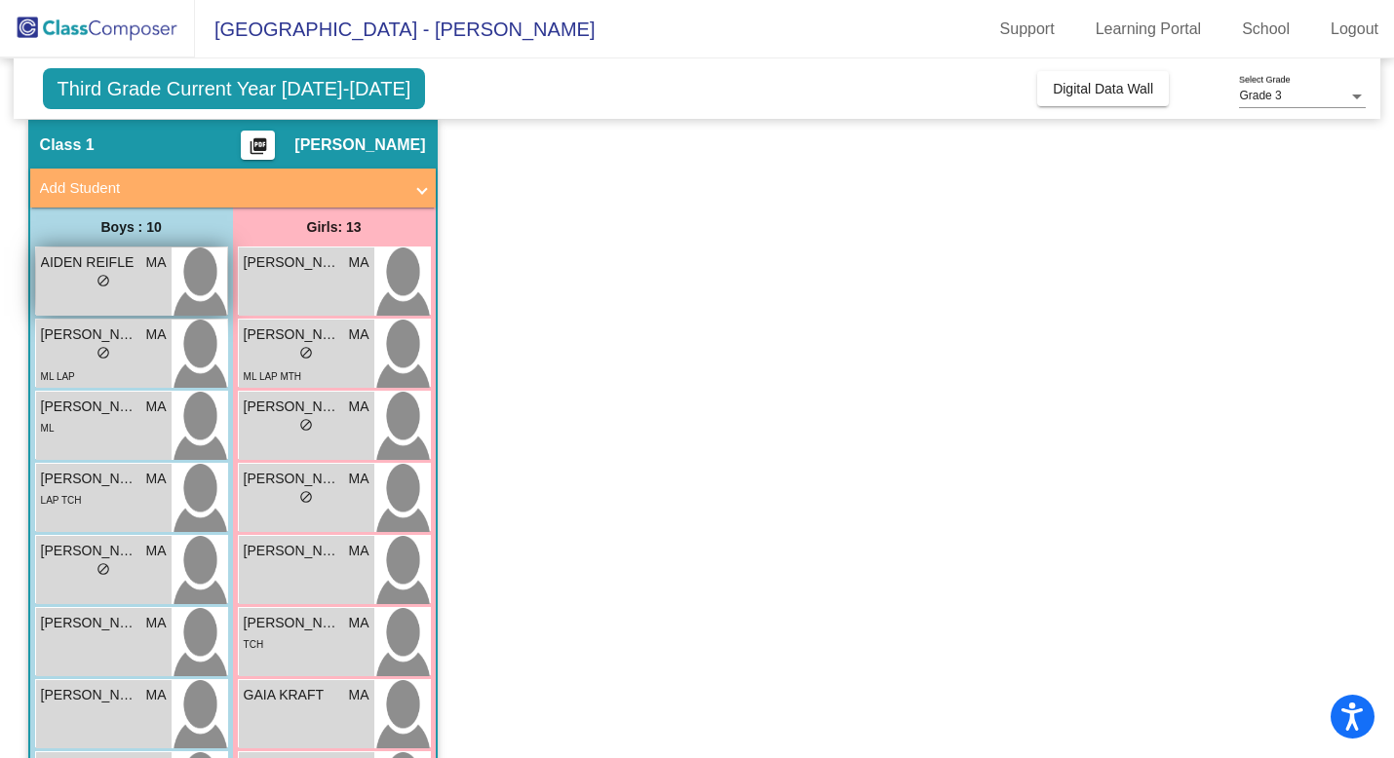
click at [109, 285] on span "do_not_disturb_alt" at bounding box center [103, 281] width 14 height 14
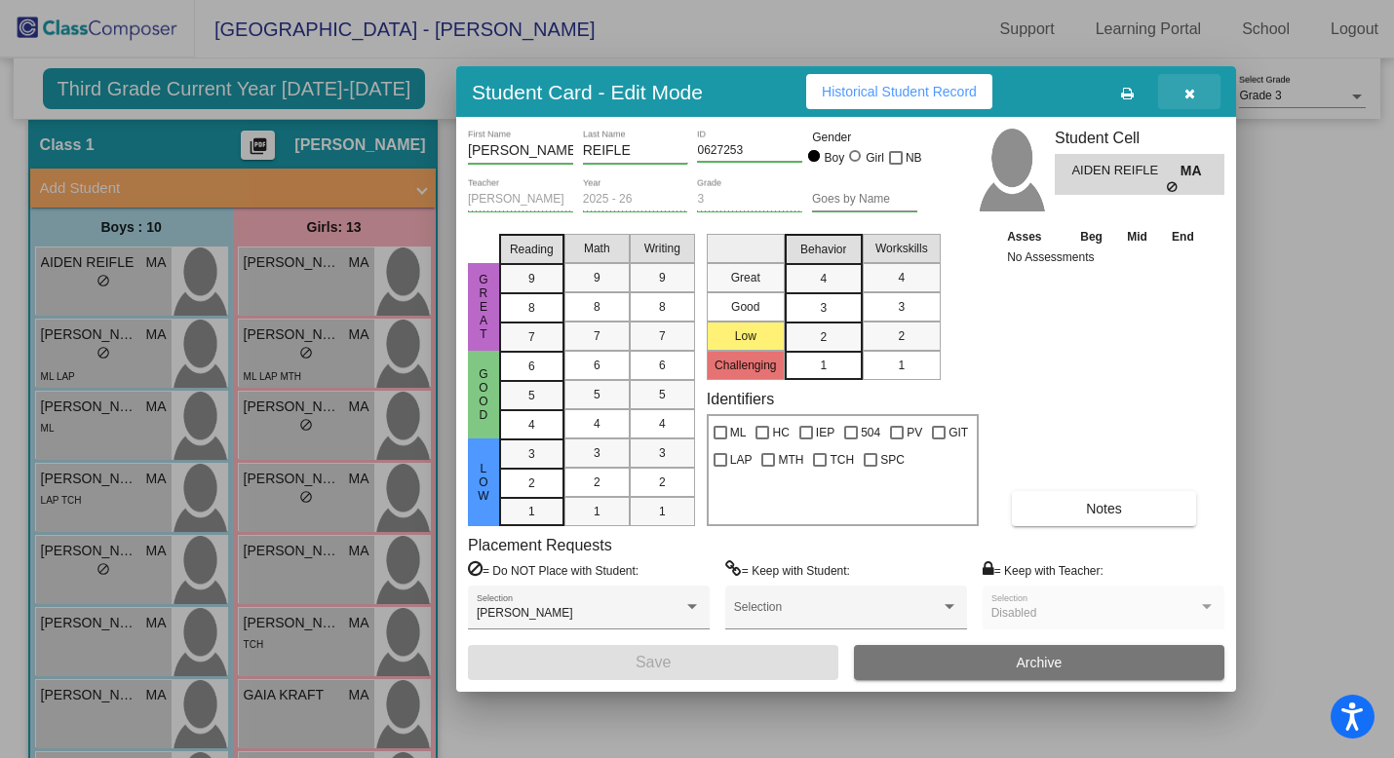
click at [1084, 98] on icon "button" at bounding box center [1189, 94] width 11 height 14
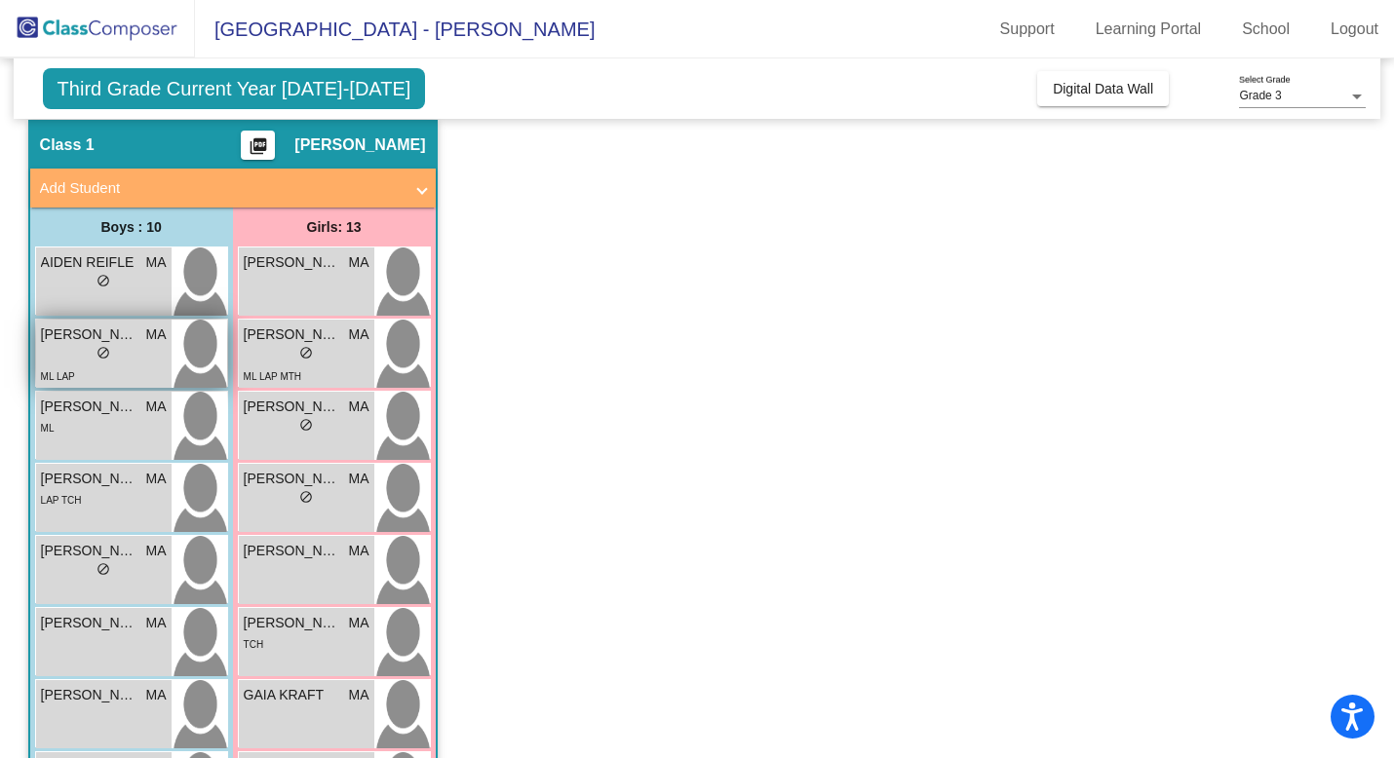
click at [106, 365] on div "ML LAP" at bounding box center [104, 375] width 126 height 20
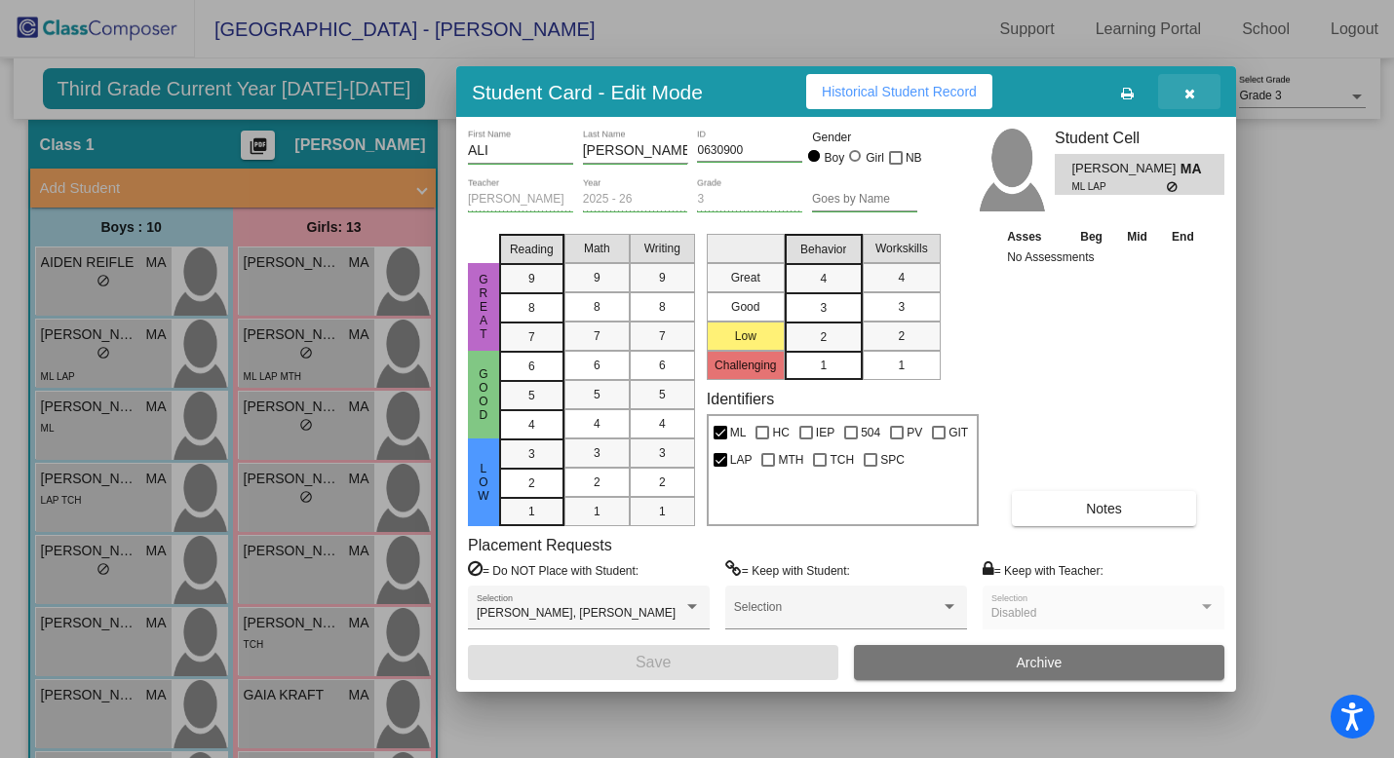
click at [1084, 98] on button "button" at bounding box center [1189, 91] width 62 height 35
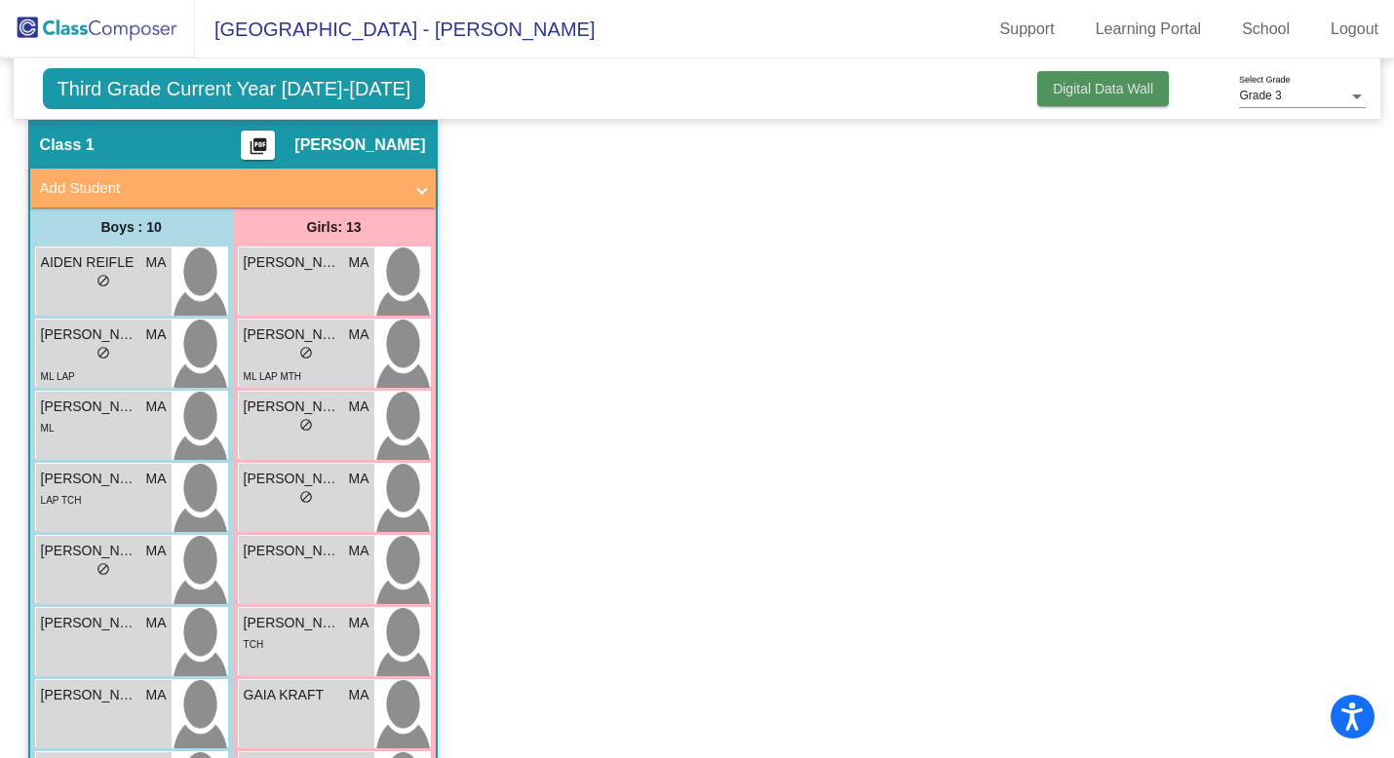
click at [1084, 86] on span "Digital Data Wall" at bounding box center [1103, 89] width 100 height 16
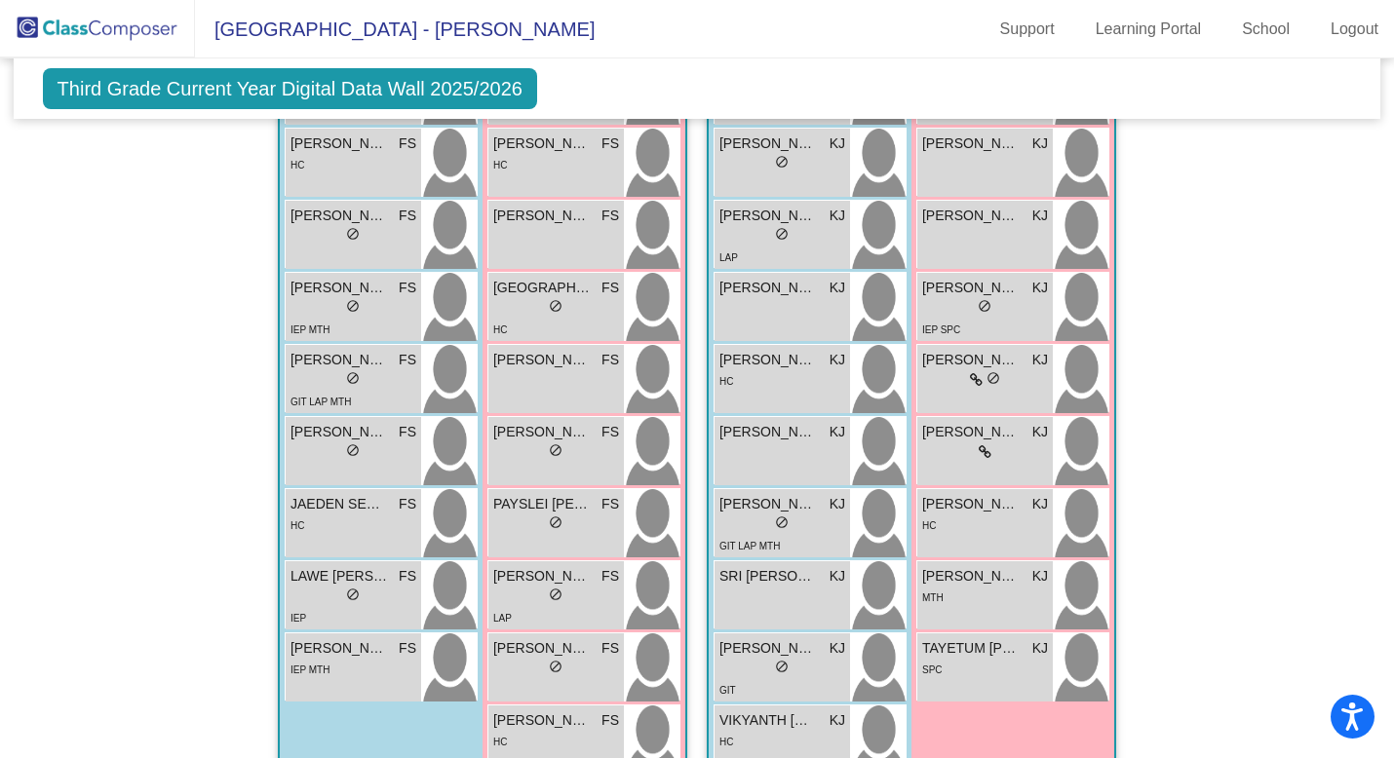
scroll to position [1883, 0]
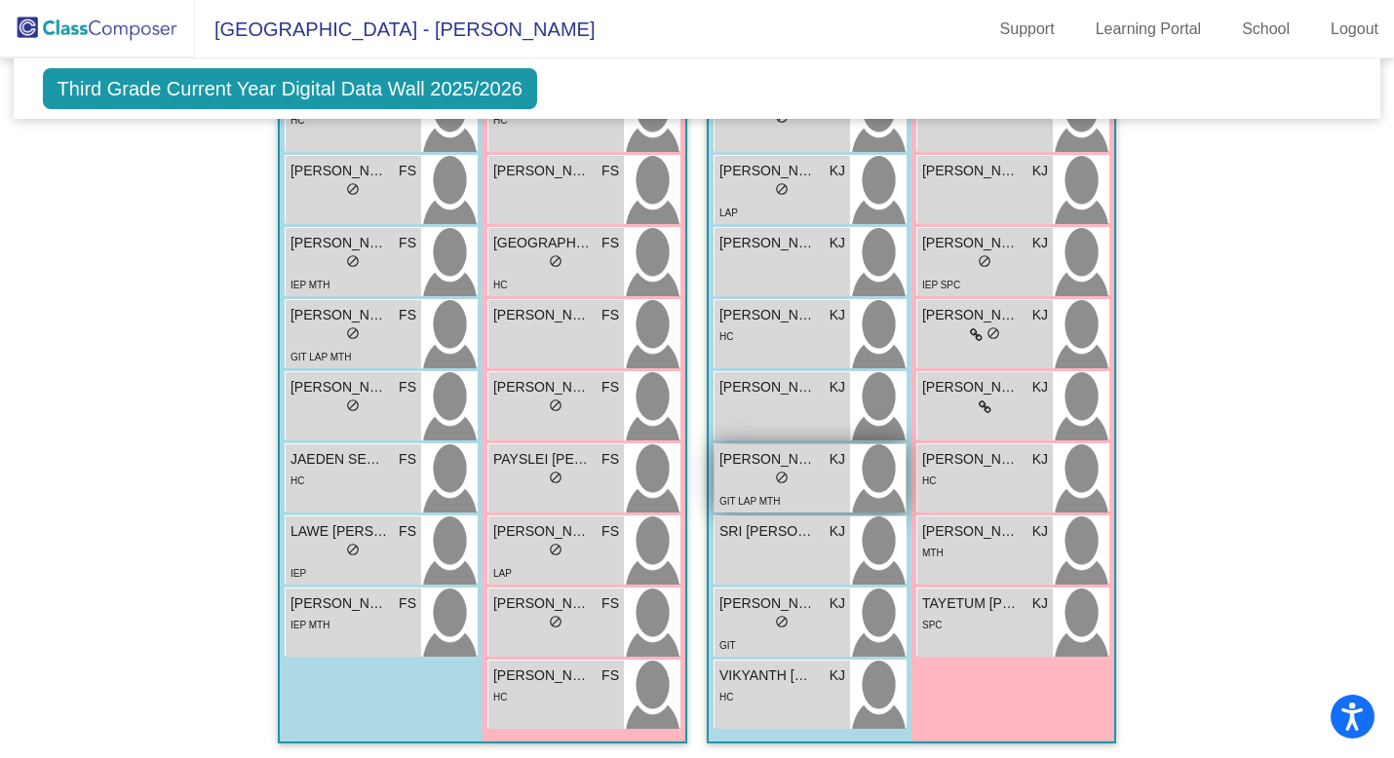
click at [790, 462] on span "[PERSON_NAME]" at bounding box center [767, 459] width 97 height 20
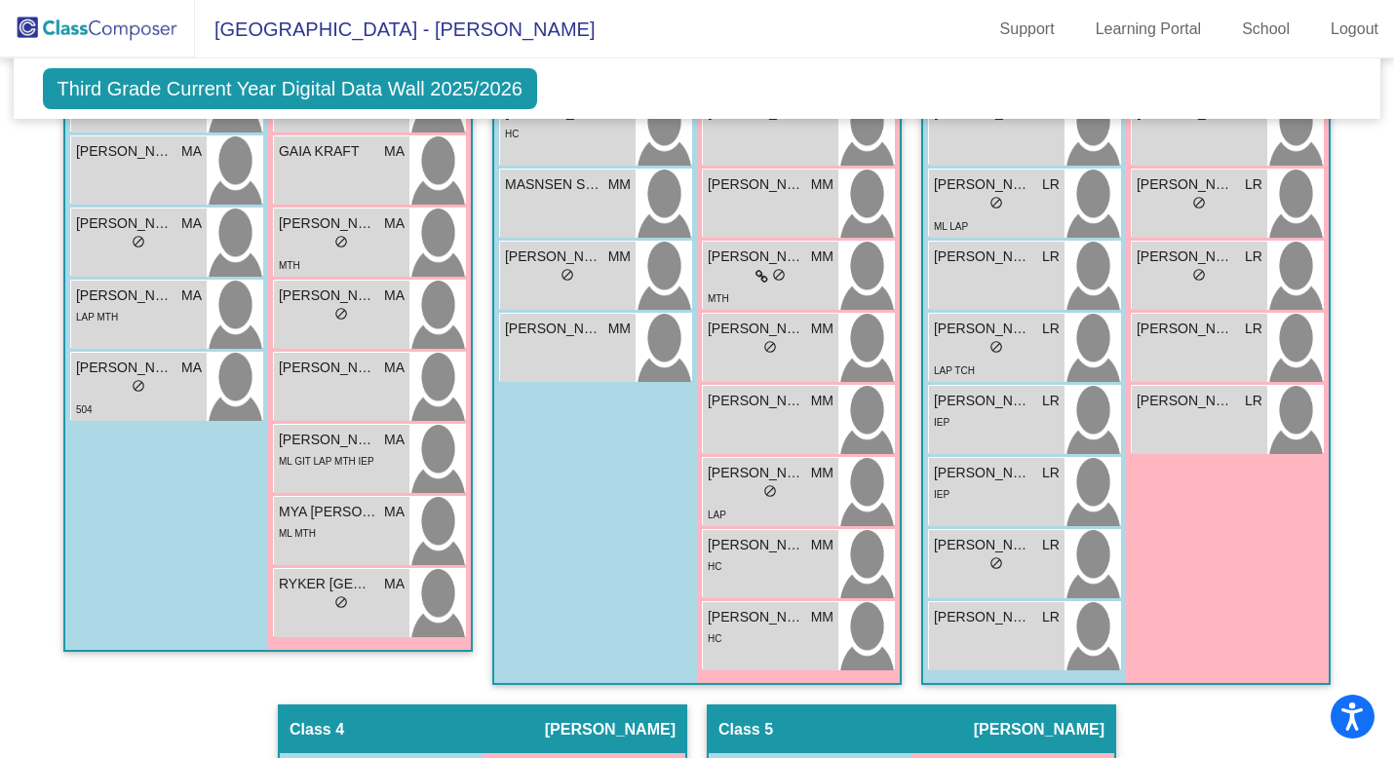
scroll to position [951, 0]
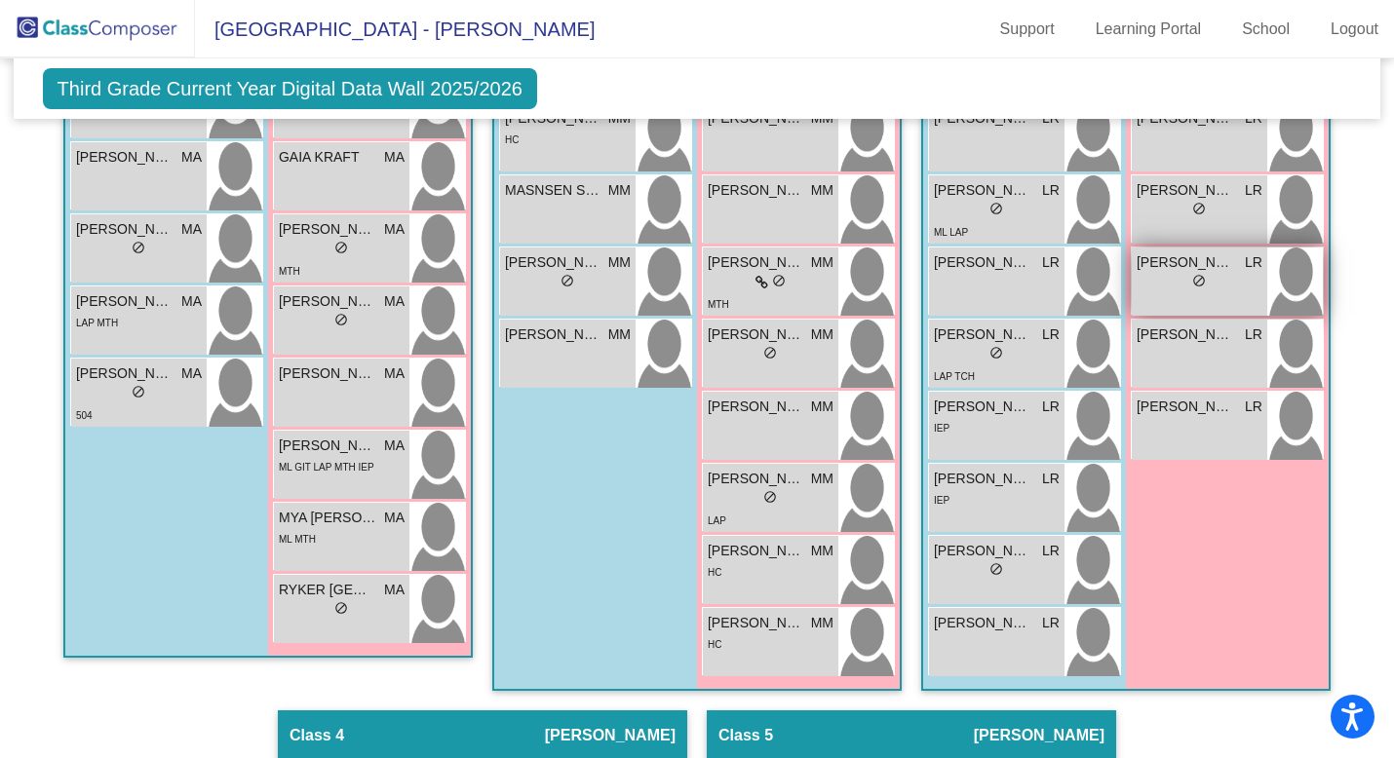
click at [1084, 280] on span "do_not_disturb_alt" at bounding box center [1199, 281] width 14 height 14
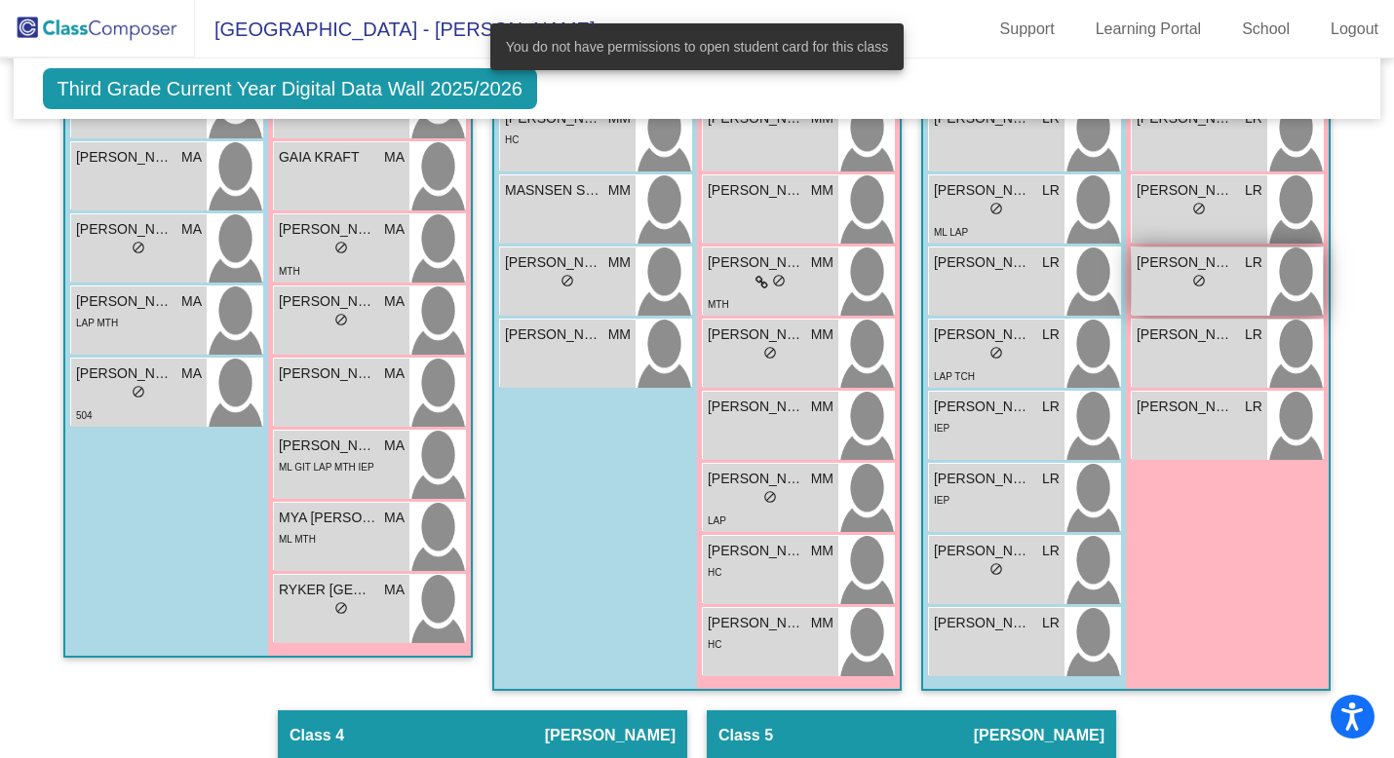
click at [1084, 280] on span "do_not_disturb_alt" at bounding box center [1199, 281] width 14 height 14
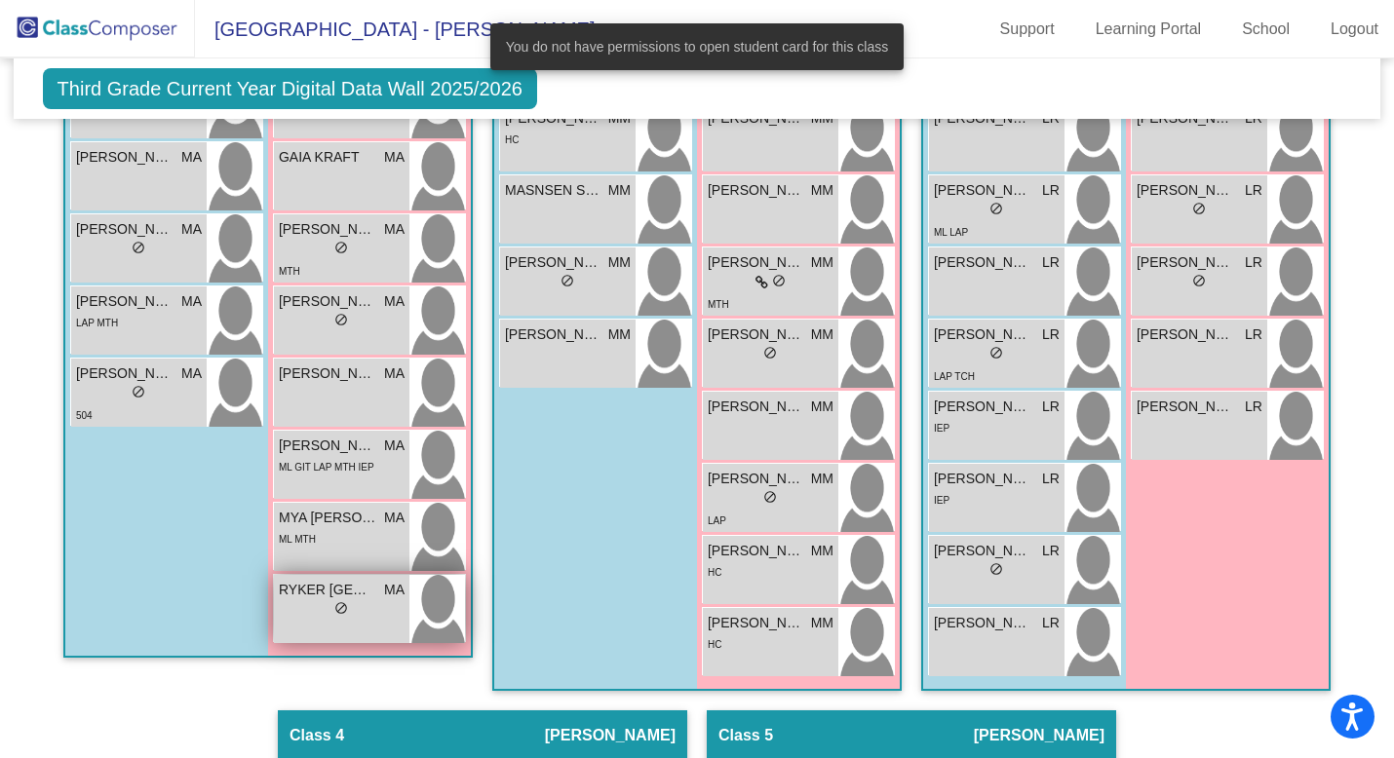
click at [316, 566] on span "RYKER [GEOGRAPHIC_DATA]" at bounding box center [327, 590] width 97 height 20
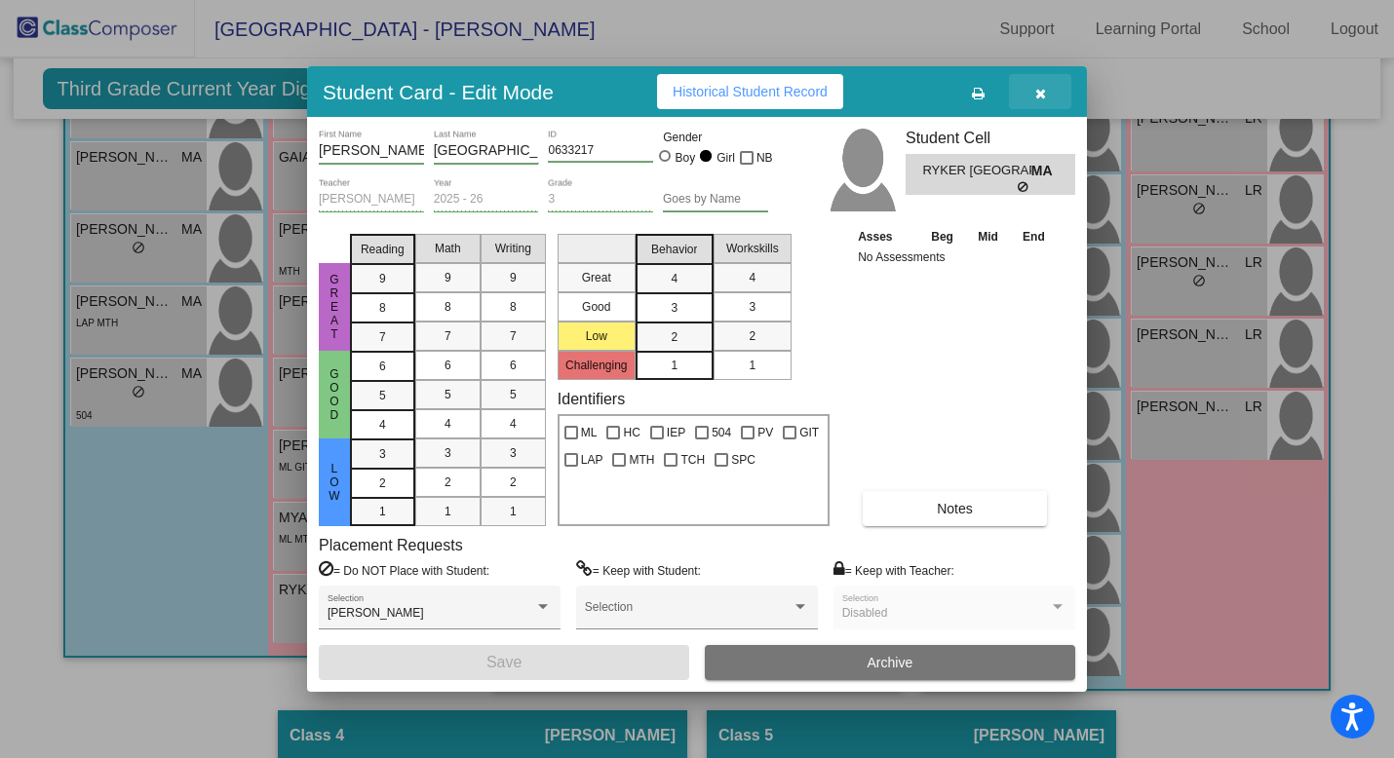
click at [1044, 96] on icon "button" at bounding box center [1040, 94] width 11 height 14
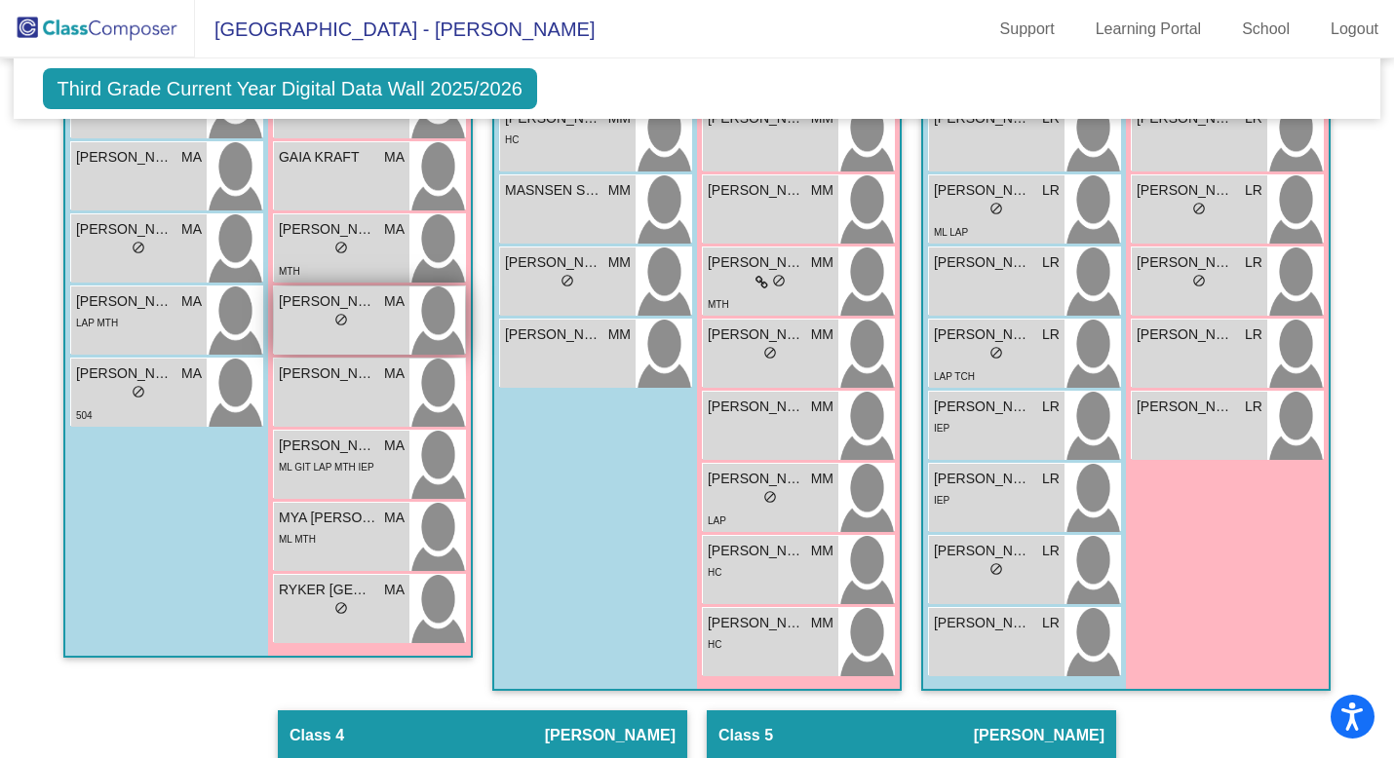
click at [336, 318] on span "do_not_disturb_alt" at bounding box center [341, 320] width 14 height 14
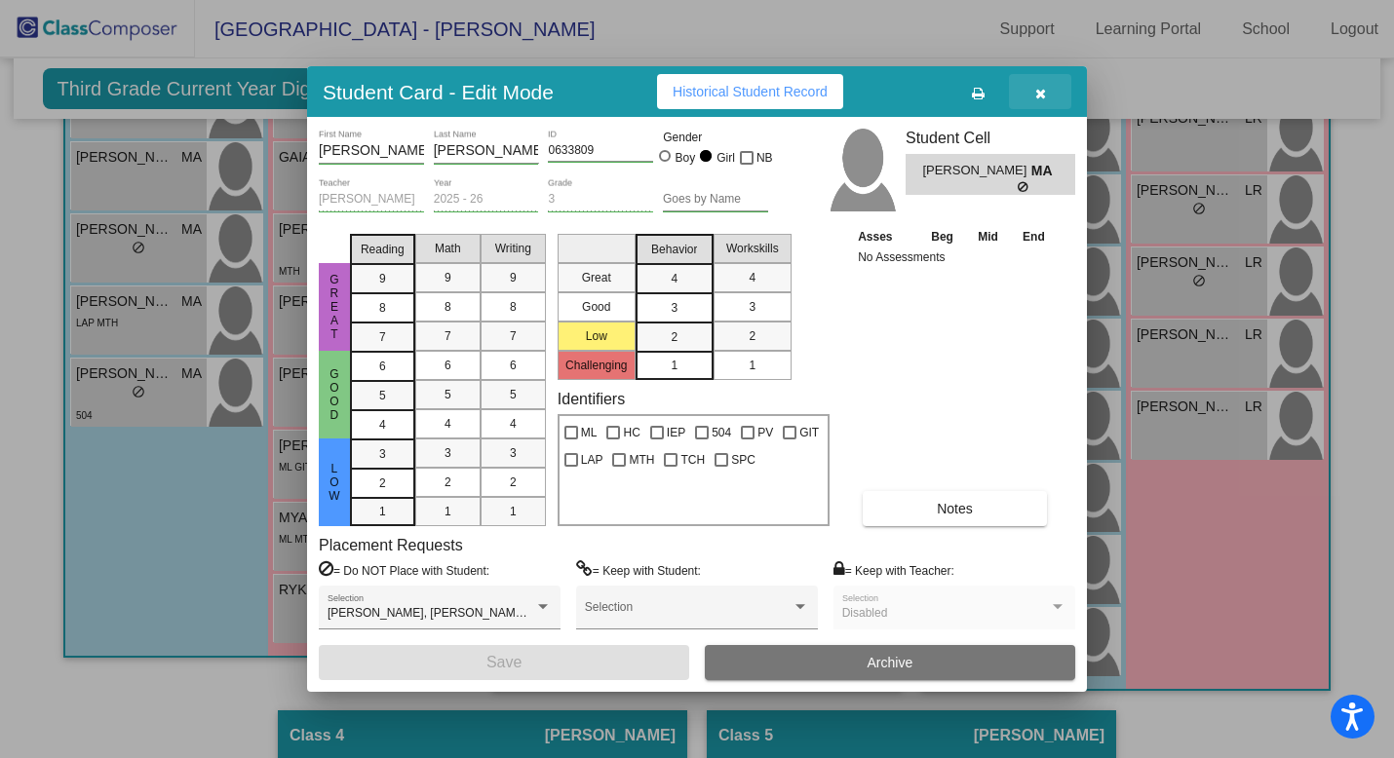
click at [1037, 94] on icon "button" at bounding box center [1040, 94] width 11 height 14
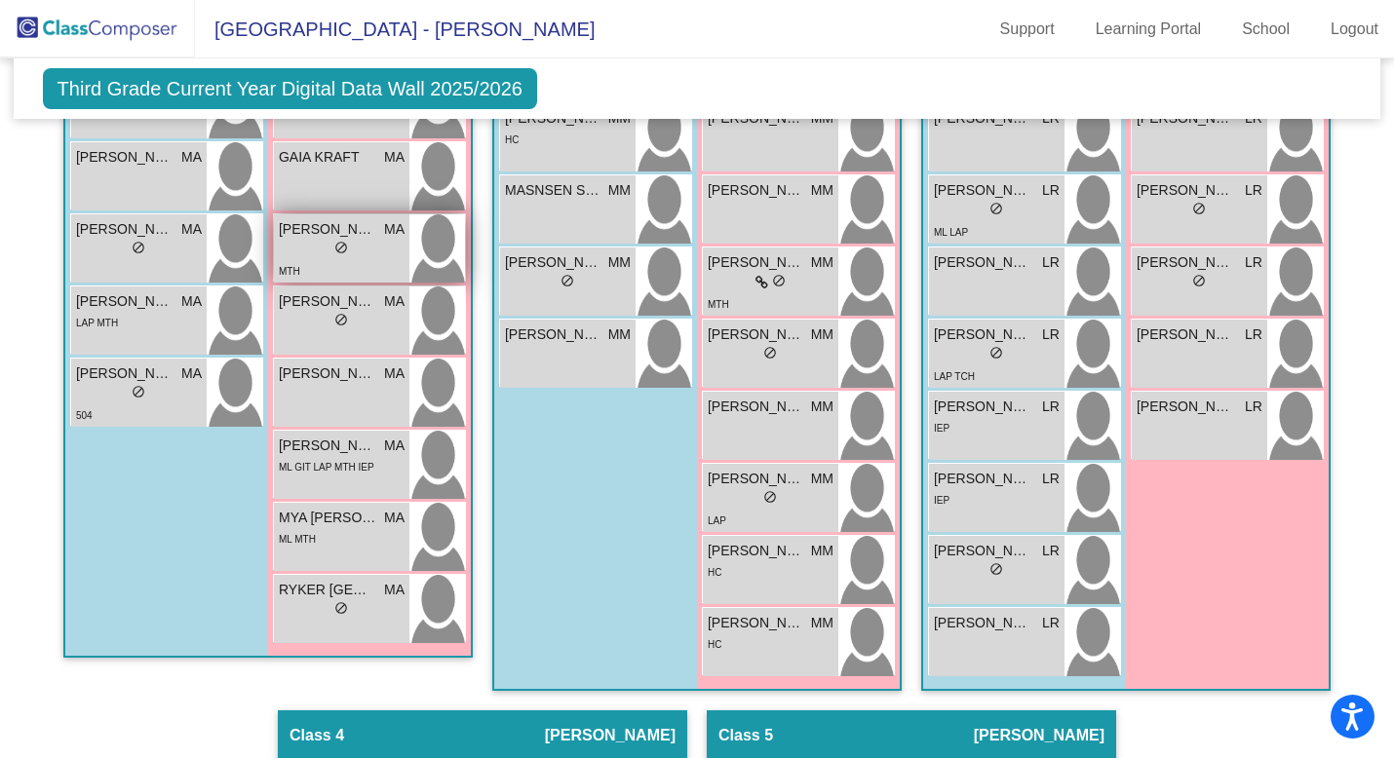
click at [354, 248] on div "lock do_not_disturb_alt" at bounding box center [342, 250] width 126 height 20
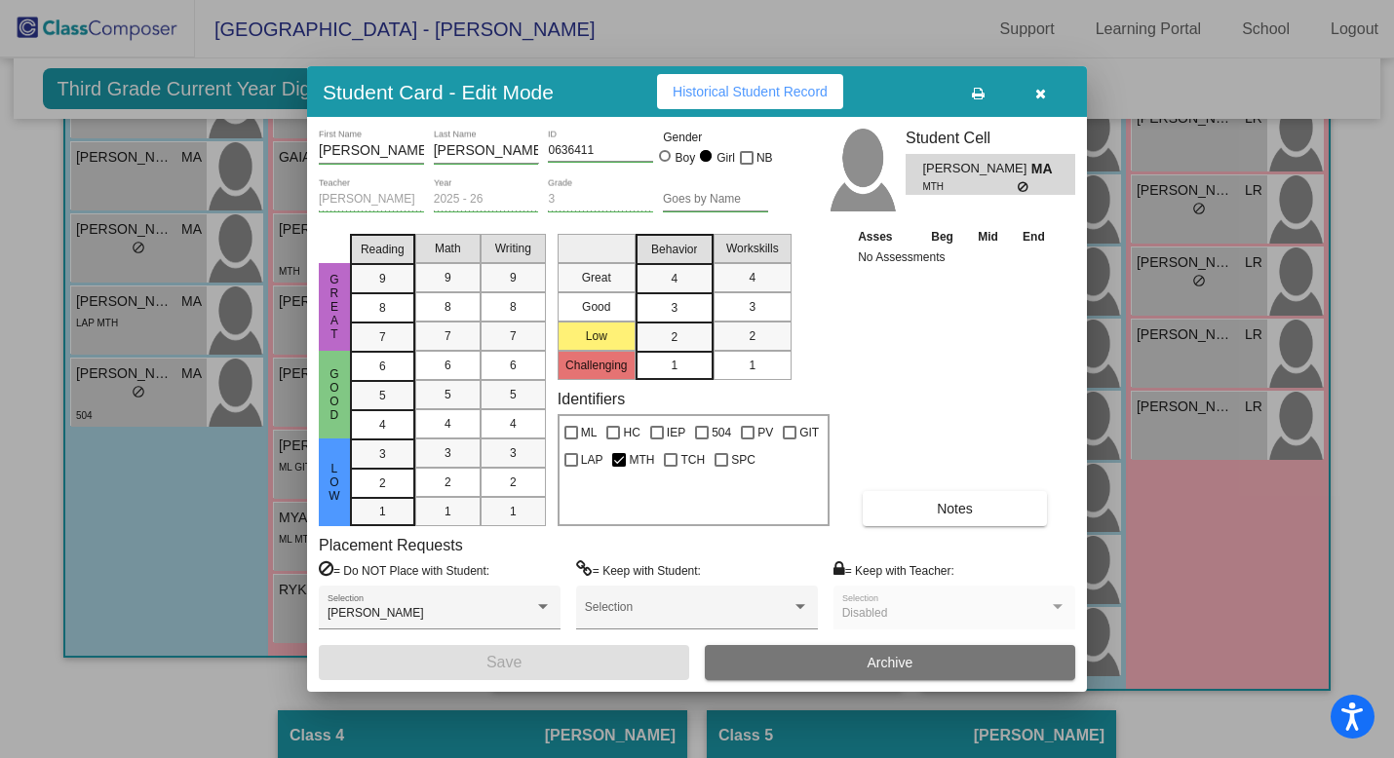
click at [1045, 96] on icon "button" at bounding box center [1040, 94] width 11 height 14
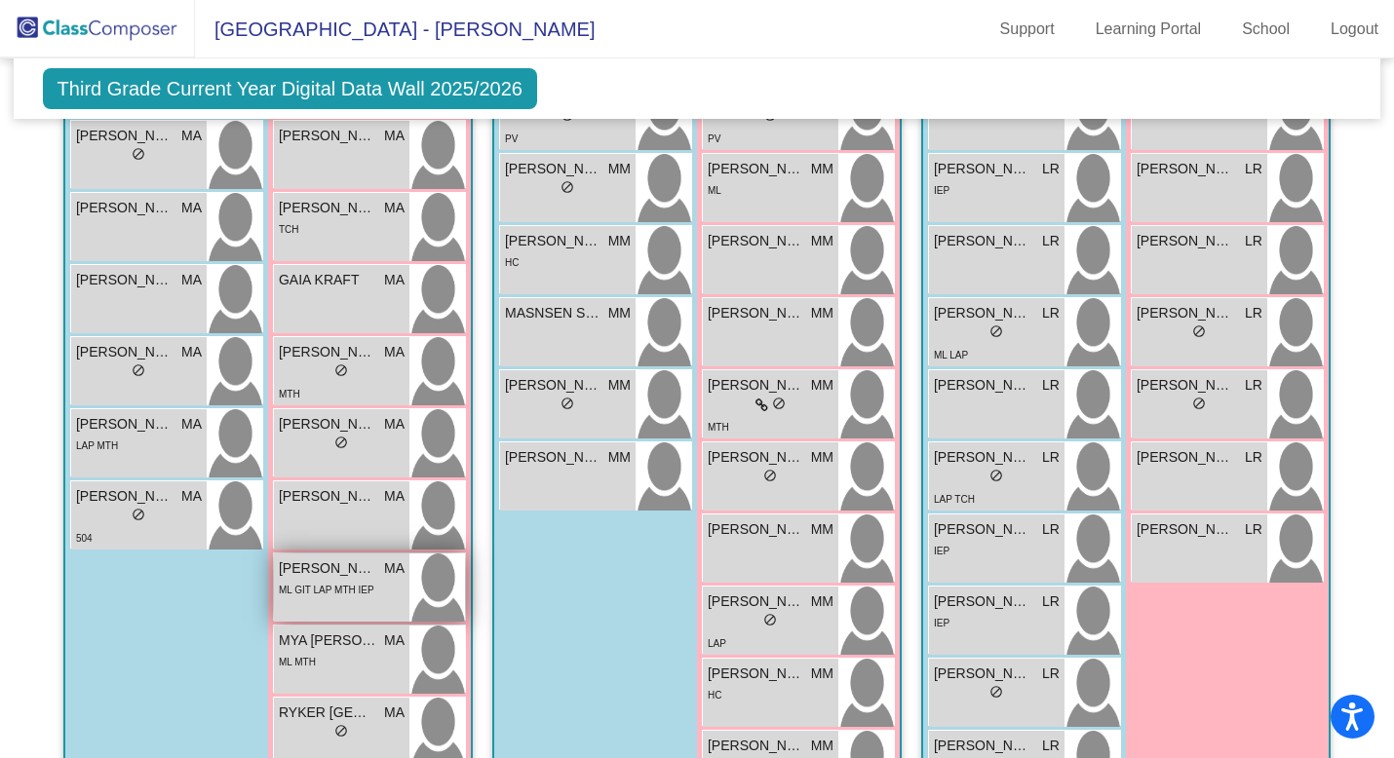
scroll to position [727, 0]
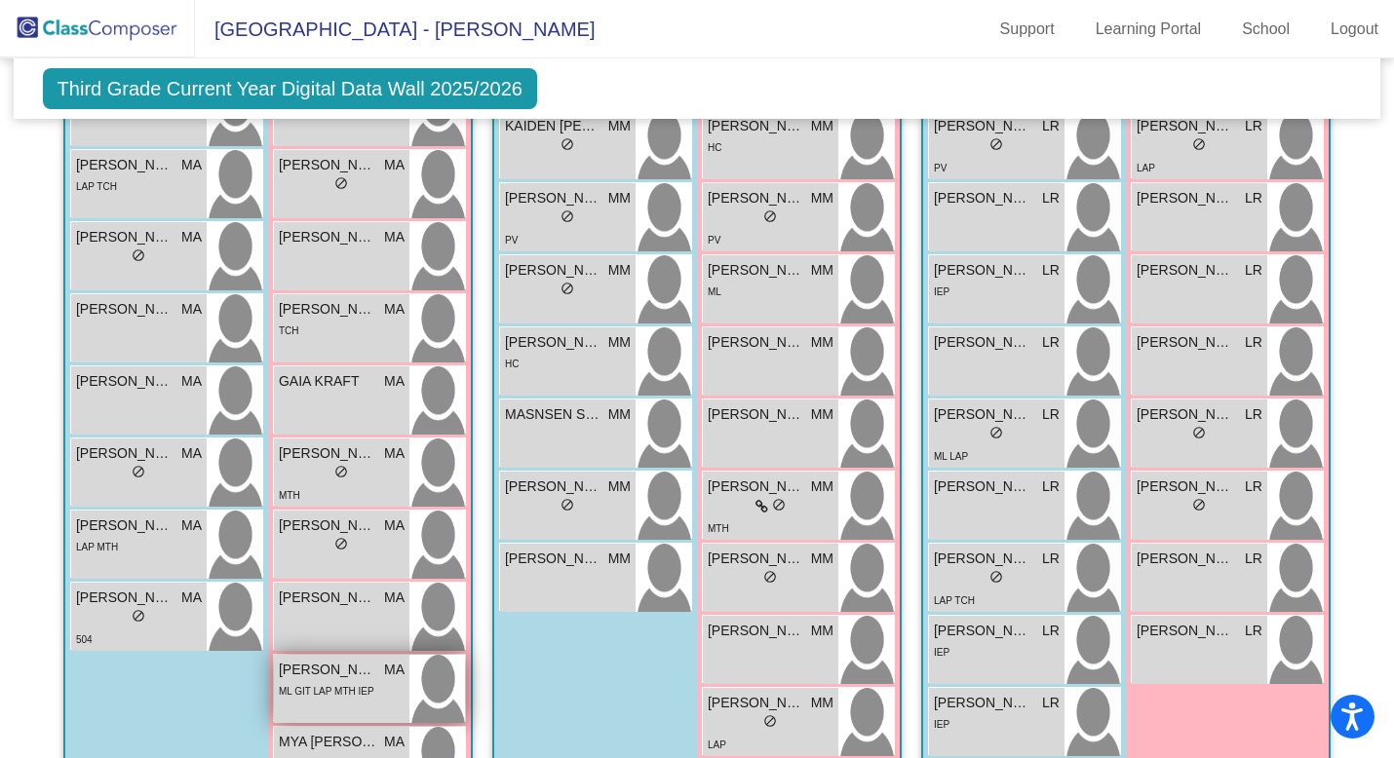
click at [359, 458] on span "[PERSON_NAME]" at bounding box center [327, 453] width 97 height 20
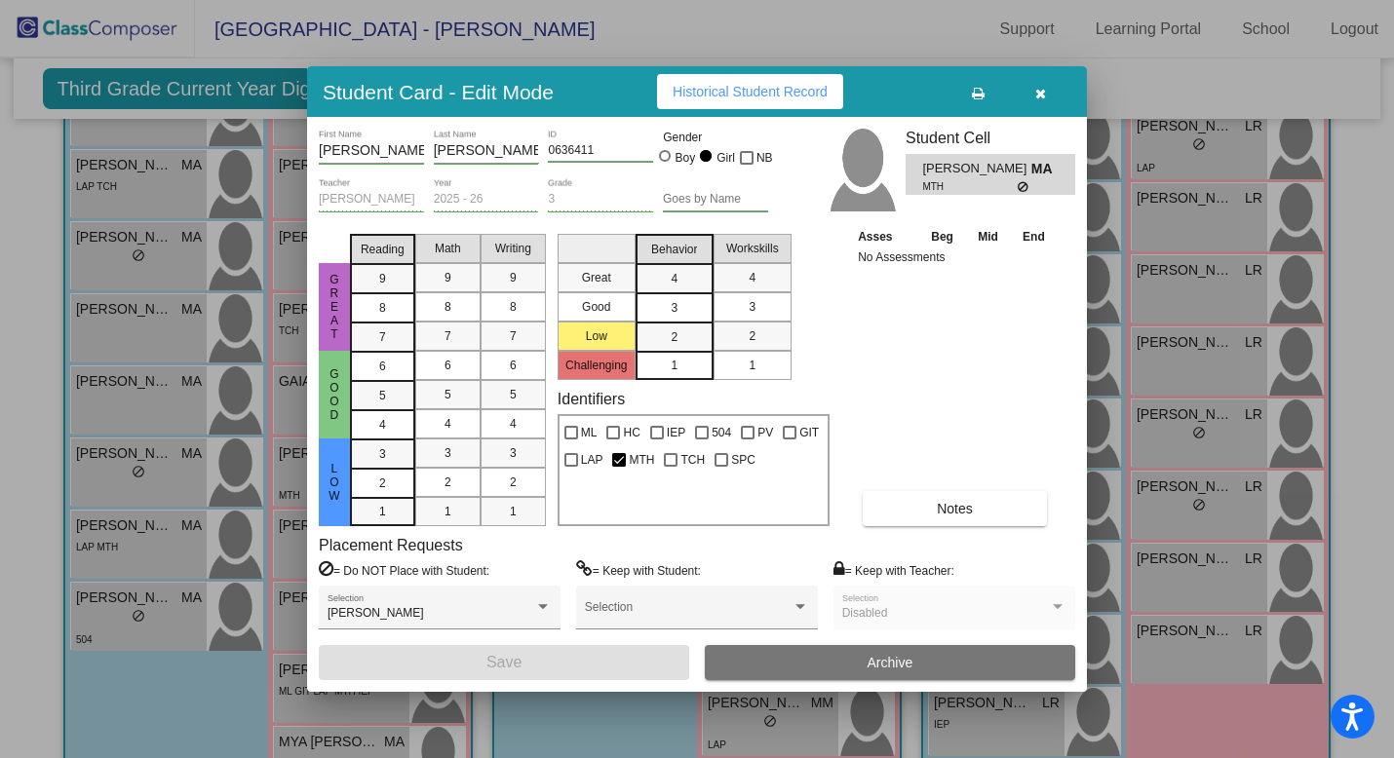
click at [1052, 97] on button "button" at bounding box center [1040, 91] width 62 height 35
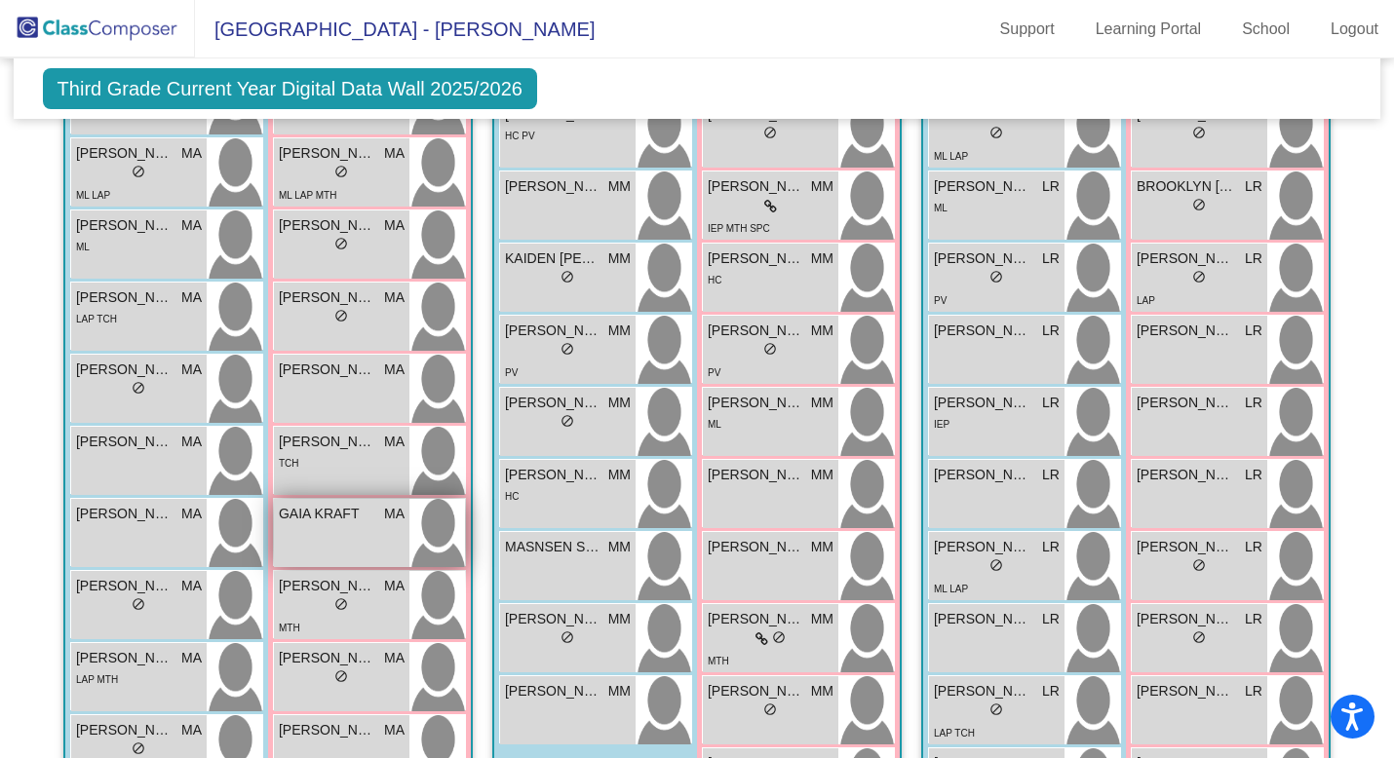
scroll to position [556, 0]
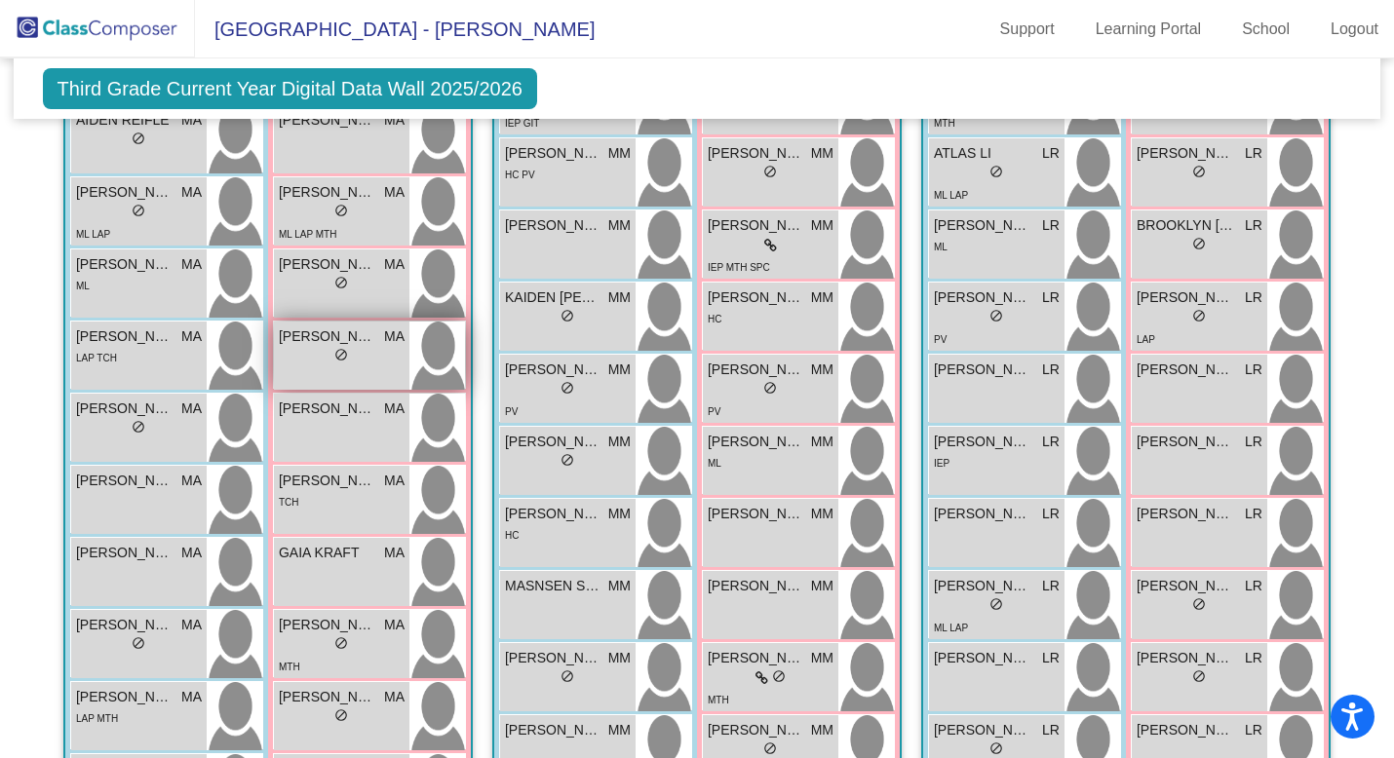
click at [352, 335] on span "[PERSON_NAME]" at bounding box center [327, 336] width 97 height 20
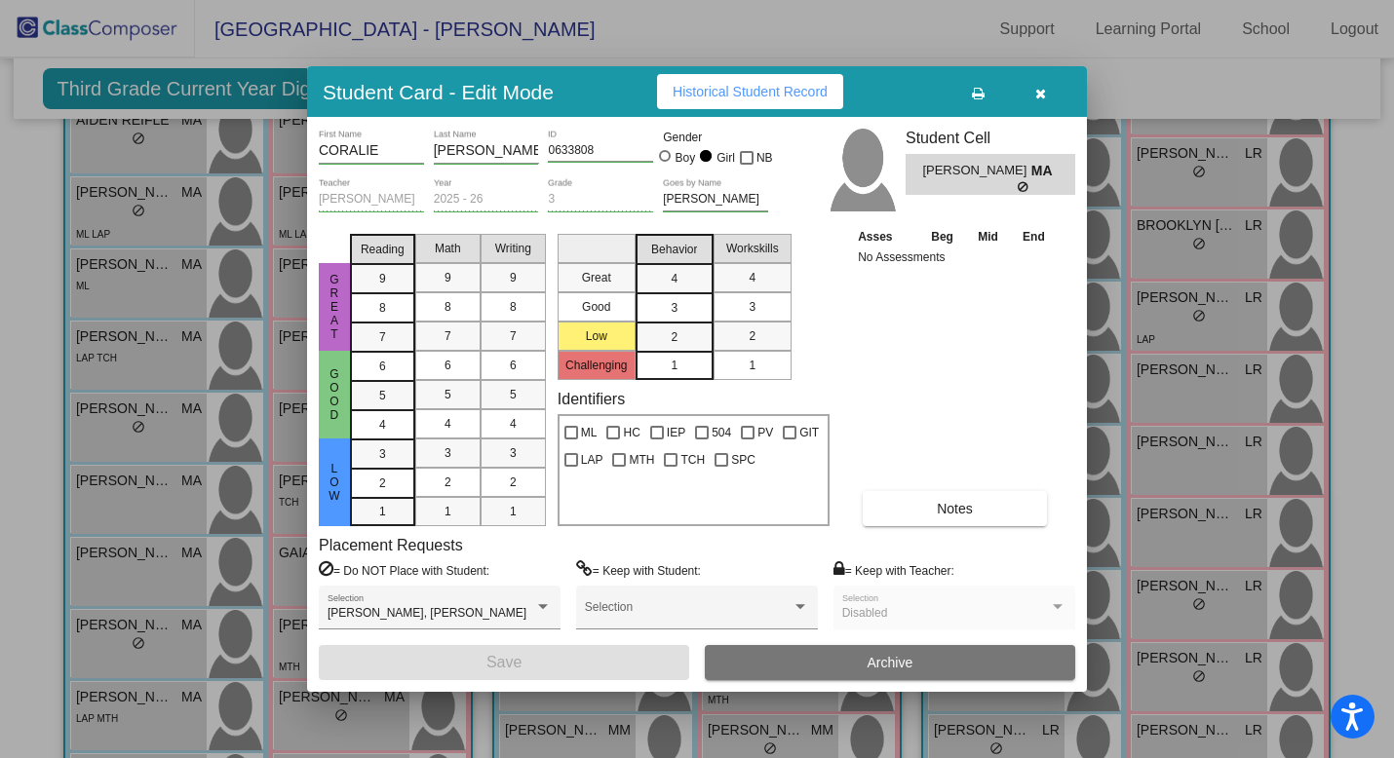
click at [1032, 92] on button "button" at bounding box center [1040, 91] width 62 height 35
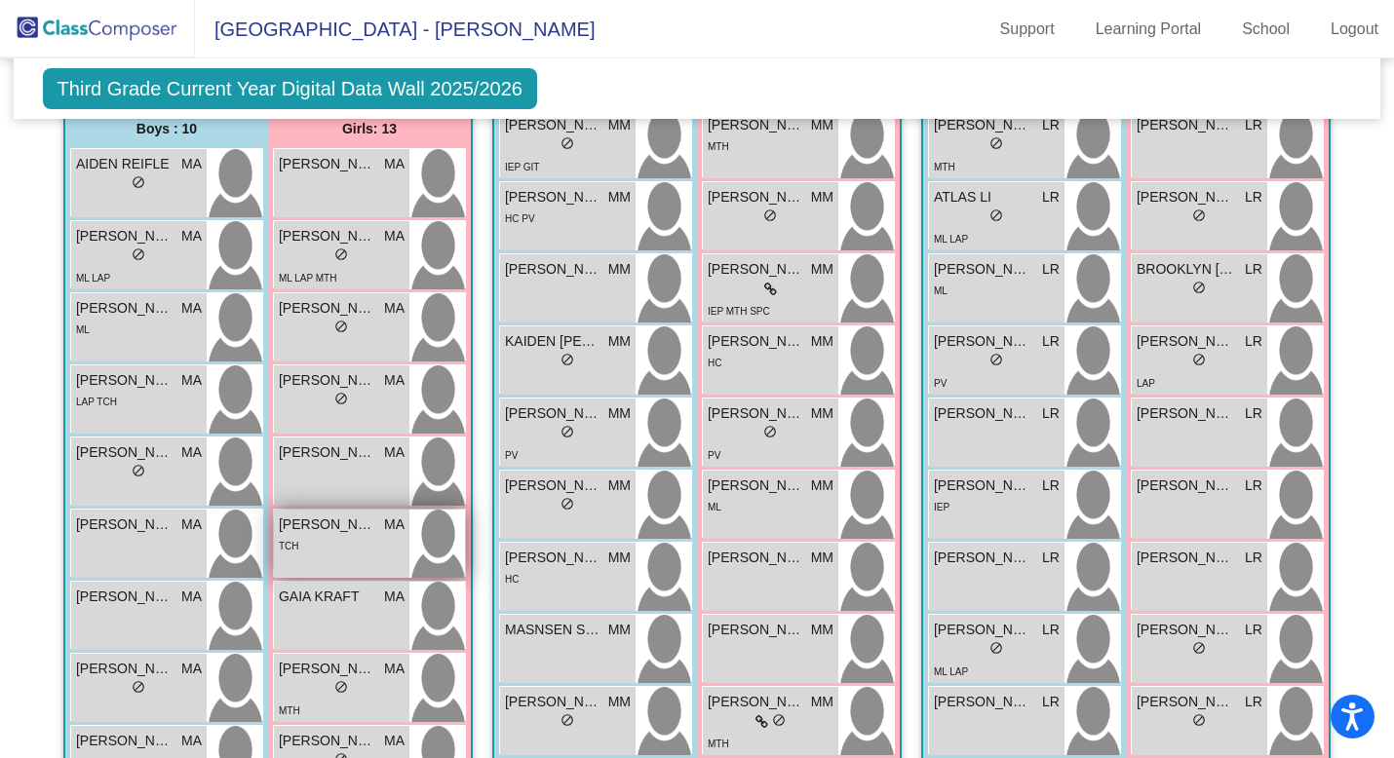
scroll to position [495, 0]
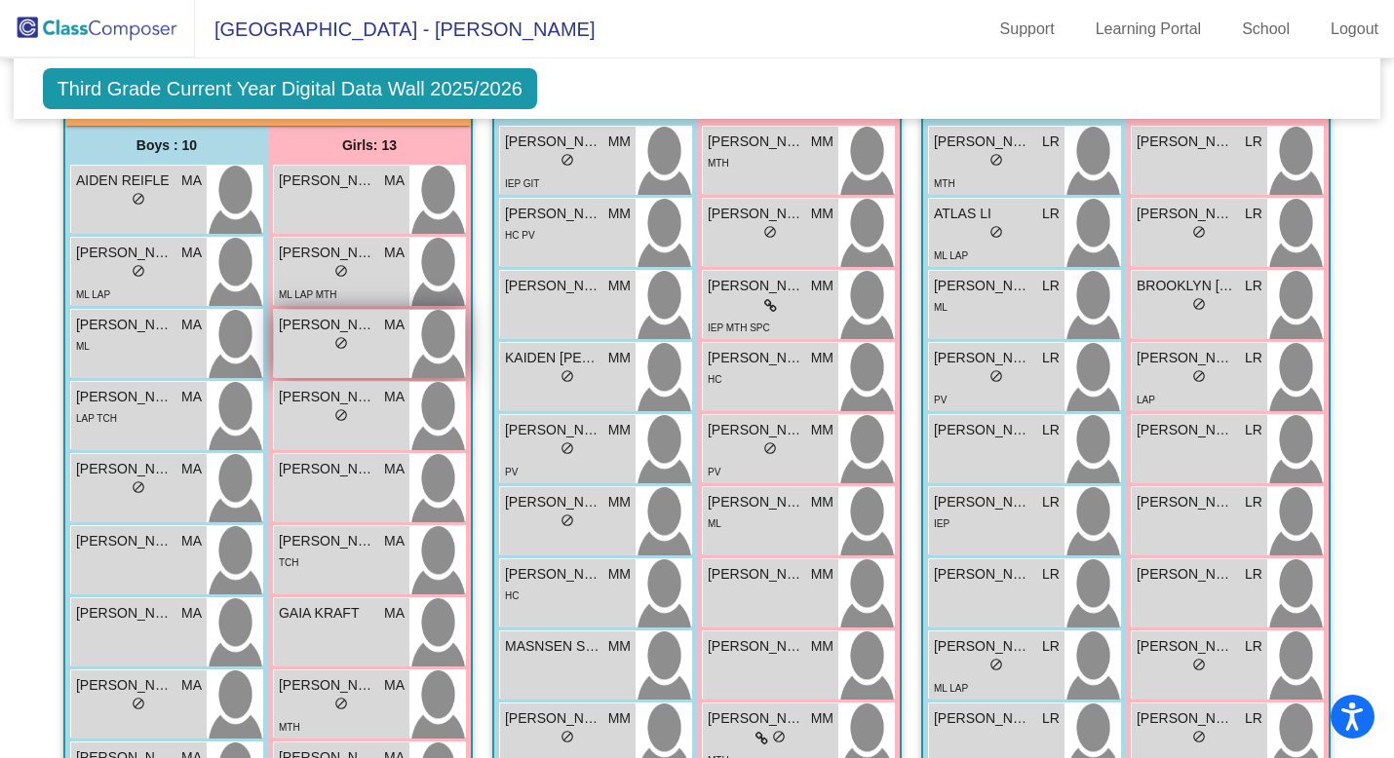
click at [325, 349] on div "lock do_not_disturb_alt" at bounding box center [342, 345] width 126 height 20
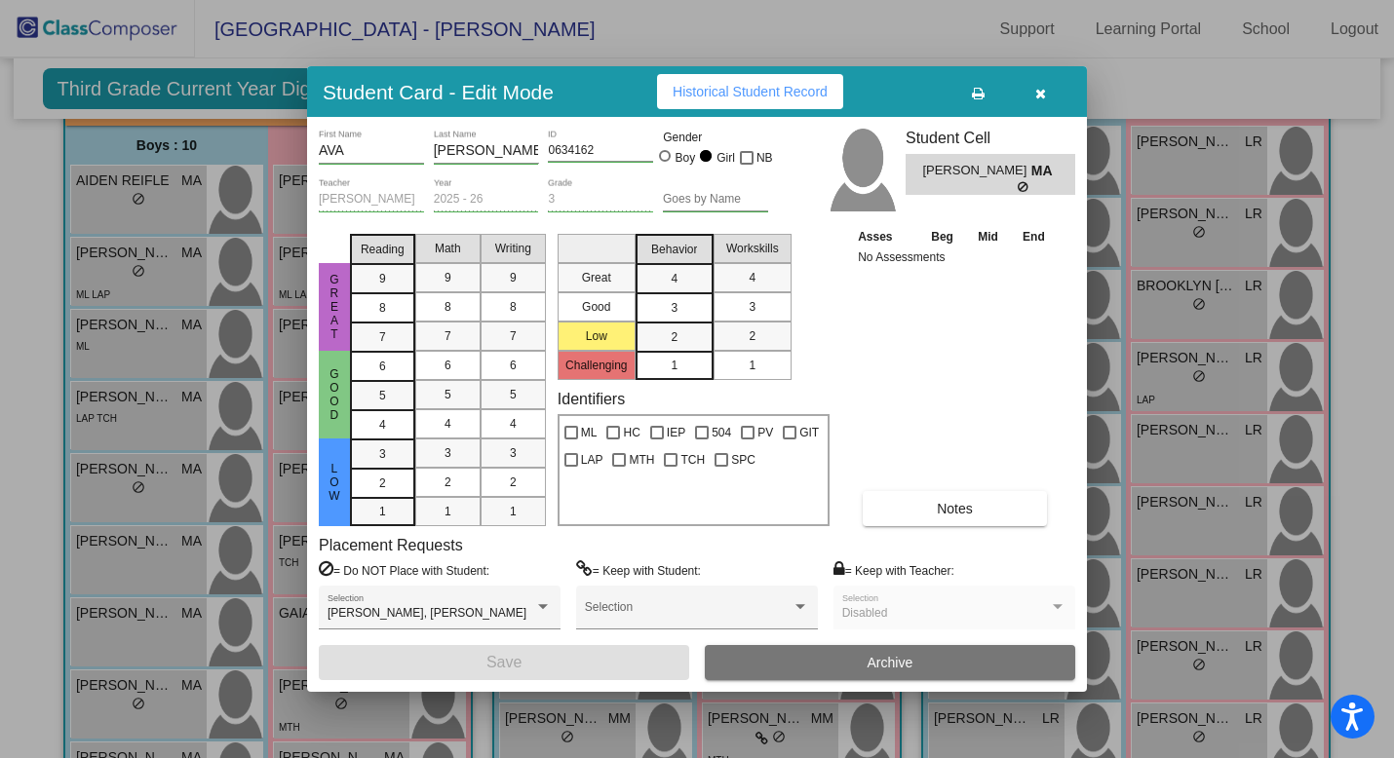
click at [1053, 87] on button "button" at bounding box center [1040, 91] width 62 height 35
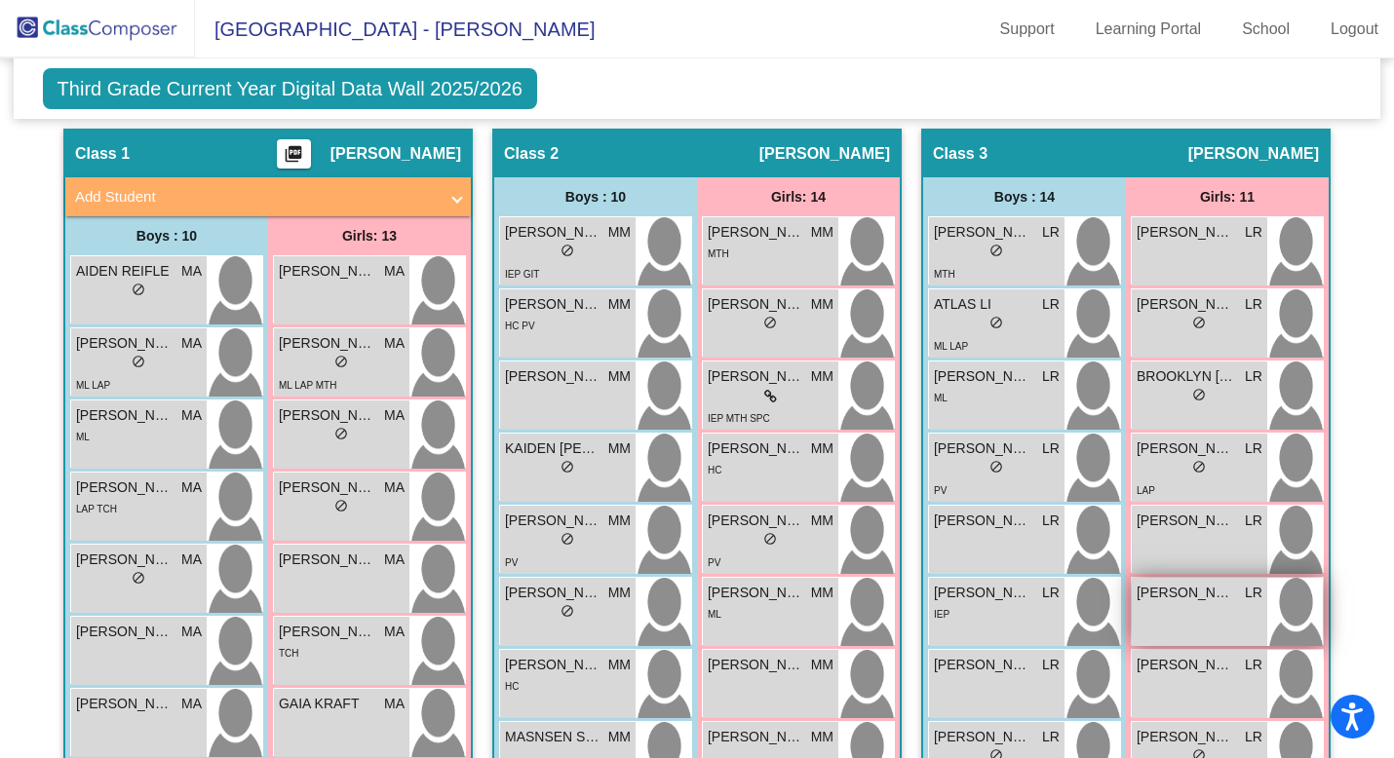
scroll to position [385, 0]
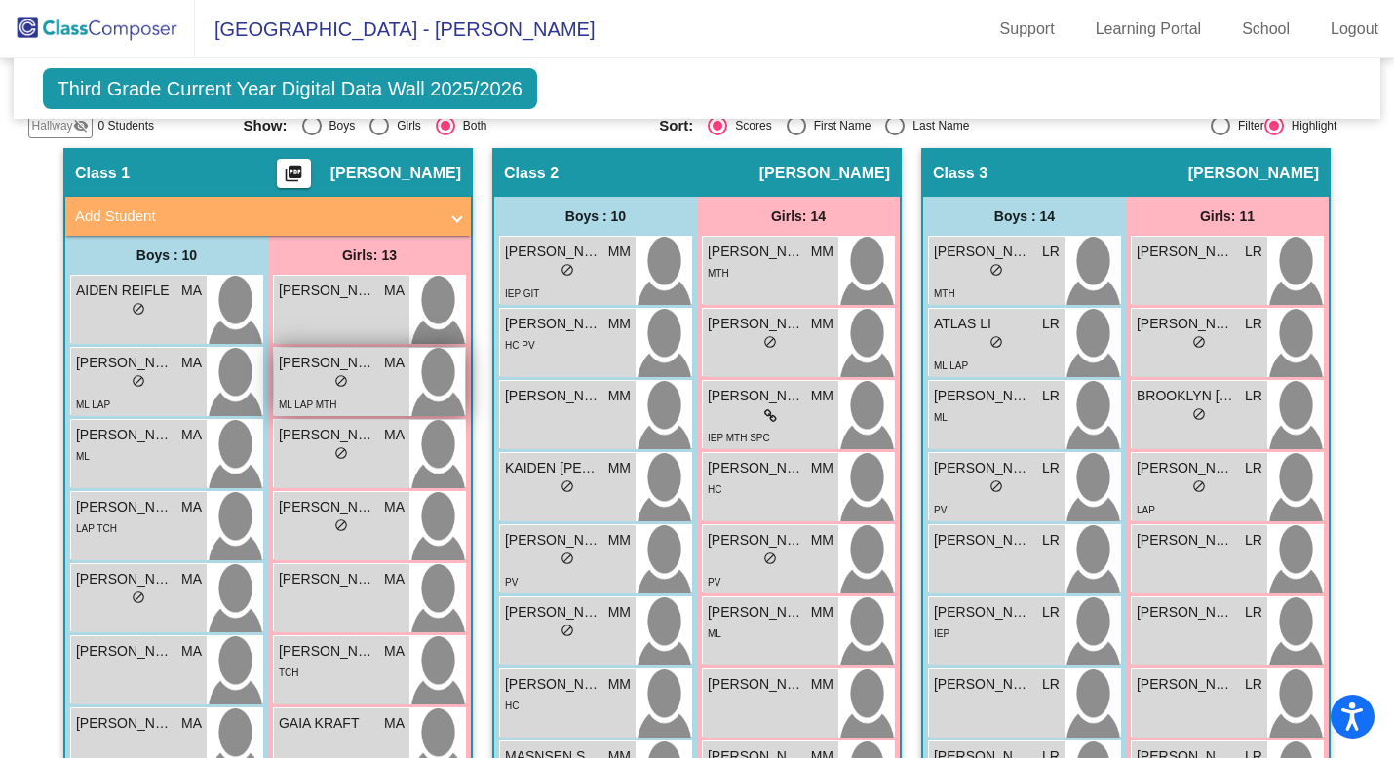
click at [334, 376] on span "do_not_disturb_alt" at bounding box center [341, 381] width 14 height 14
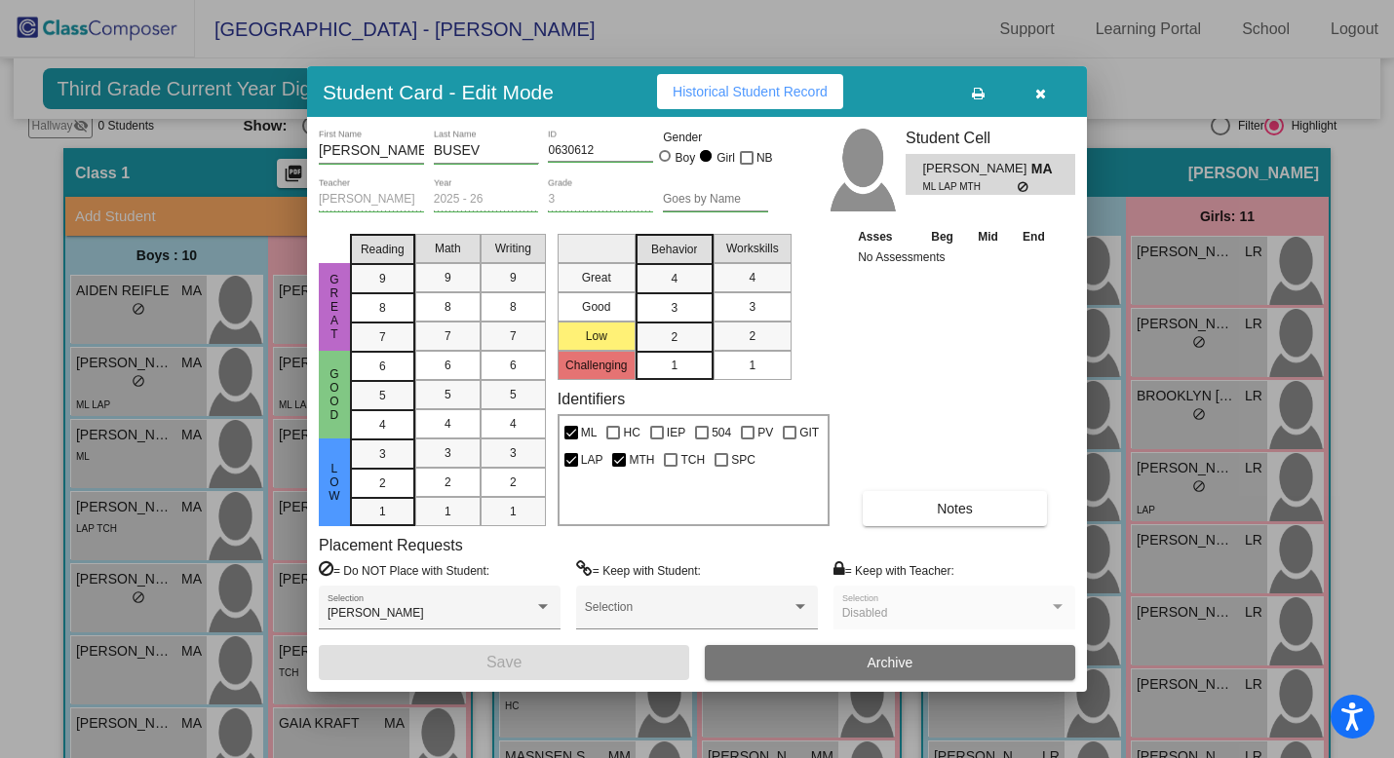
click at [1045, 97] on icon "button" at bounding box center [1040, 94] width 11 height 14
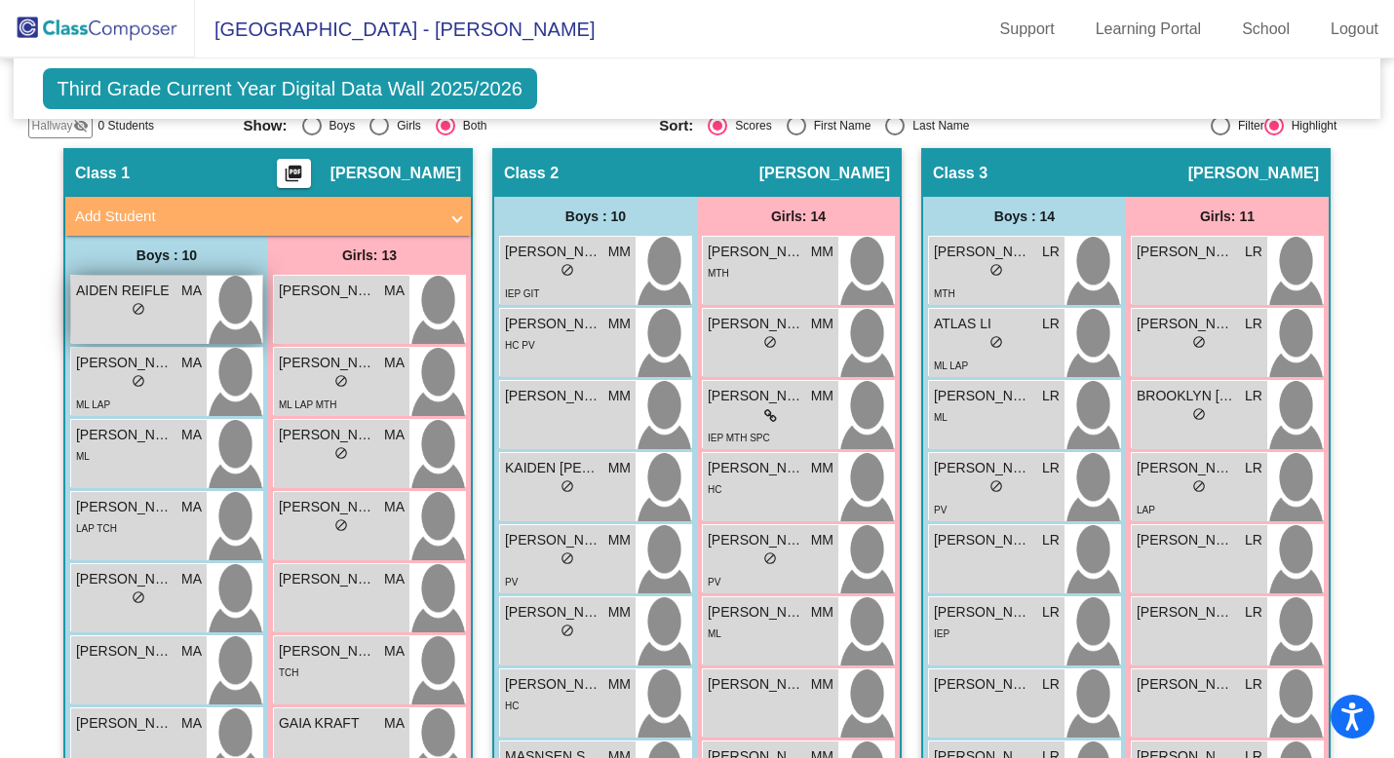
click at [149, 318] on div "[PERSON_NAME] MA lock do_not_disturb_alt" at bounding box center [138, 310] width 135 height 68
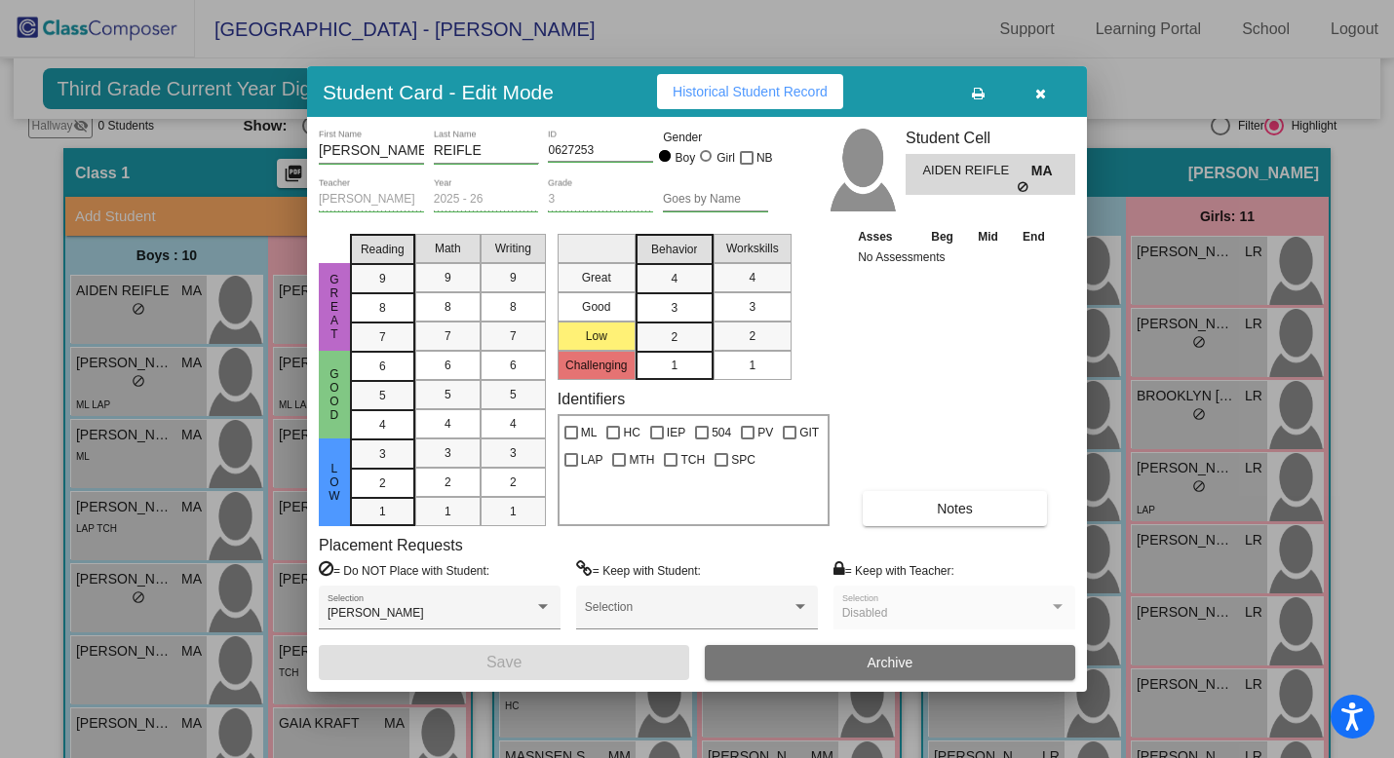
click at [134, 352] on div at bounding box center [697, 379] width 1394 height 758
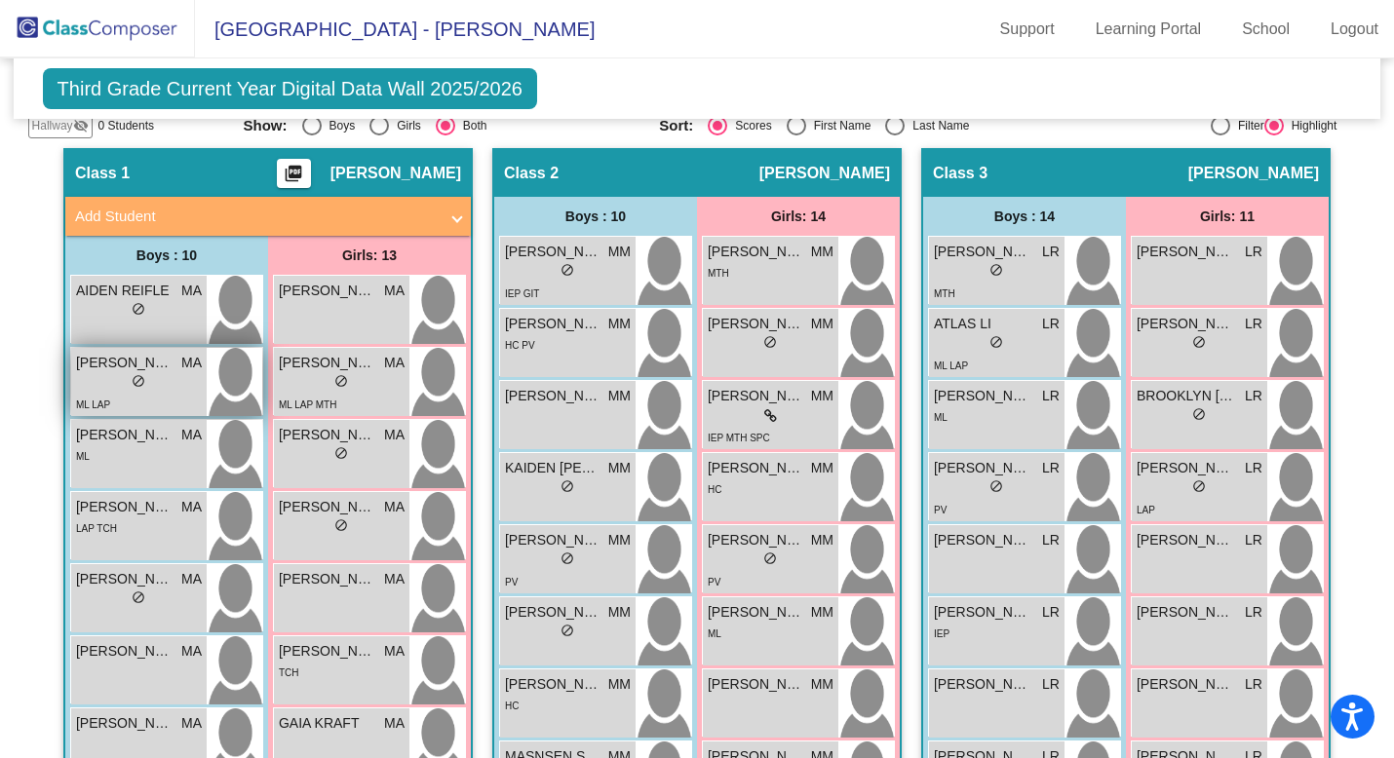
click at [134, 374] on span "do_not_disturb_alt" at bounding box center [139, 381] width 14 height 14
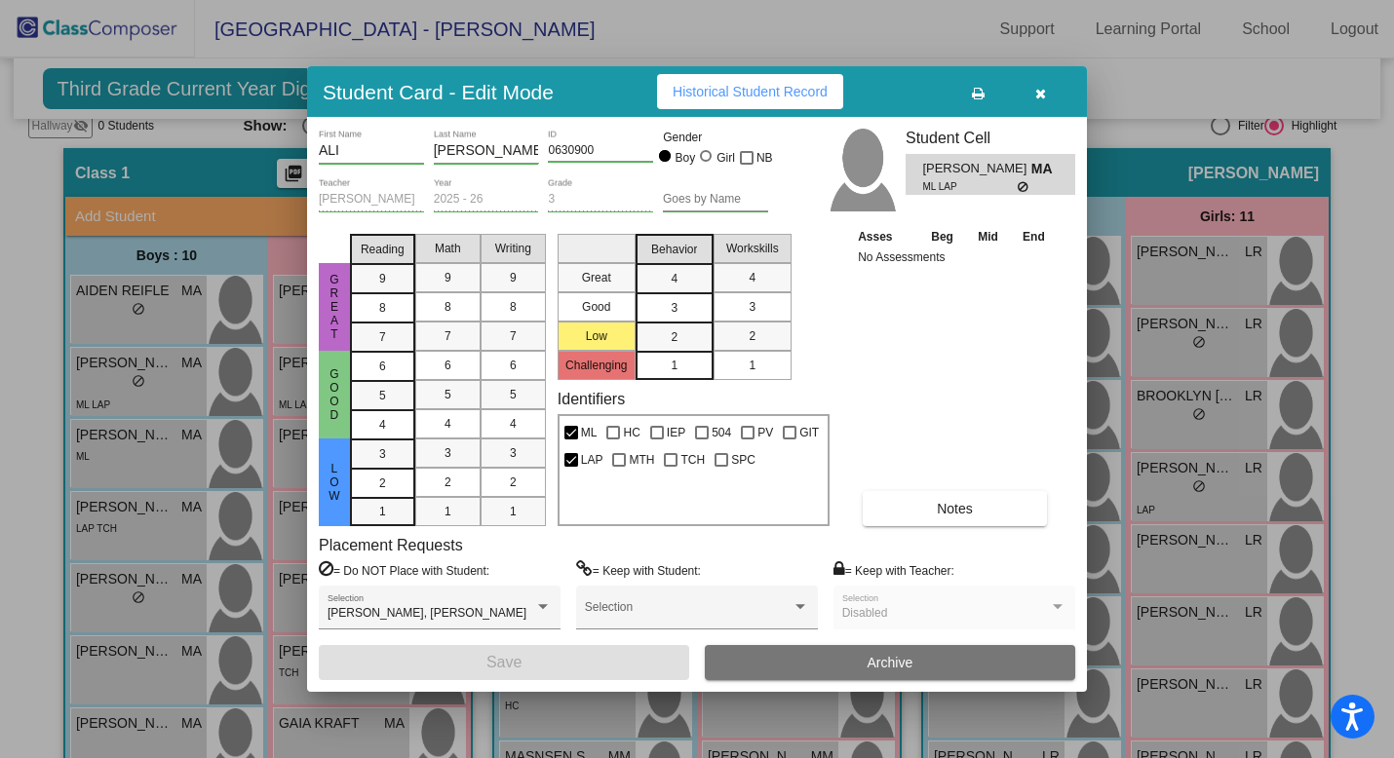
click at [154, 437] on div at bounding box center [697, 379] width 1394 height 758
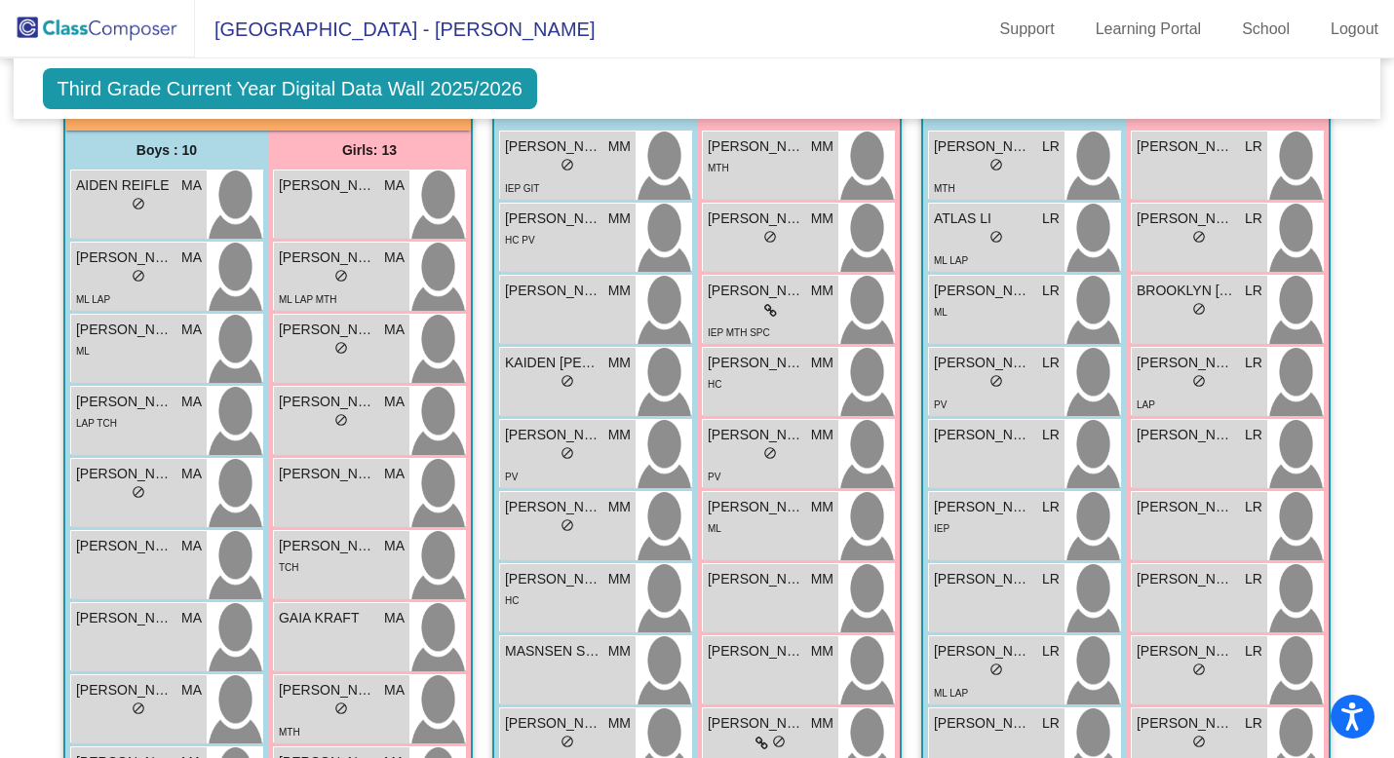
scroll to position [499, 0]
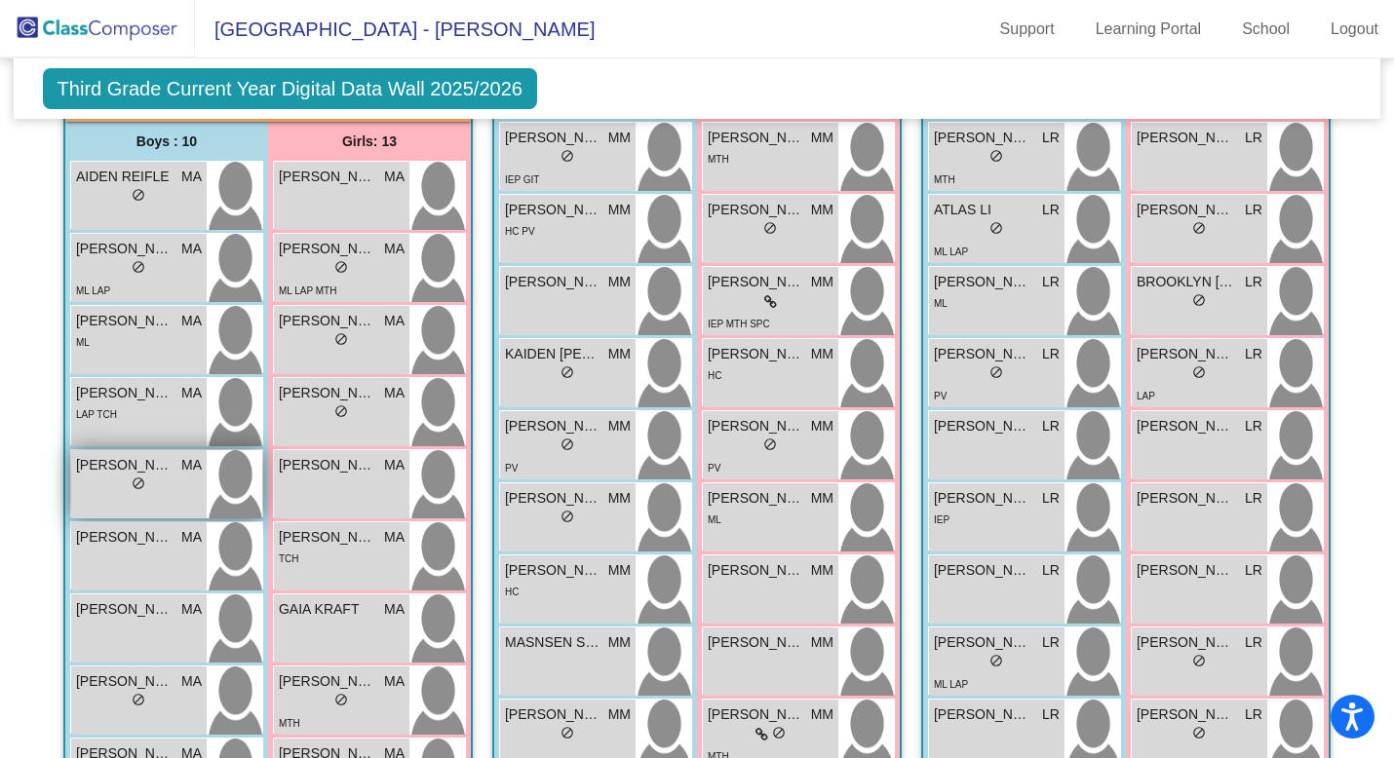
click at [154, 481] on div "lock do_not_disturb_alt" at bounding box center [139, 486] width 126 height 20
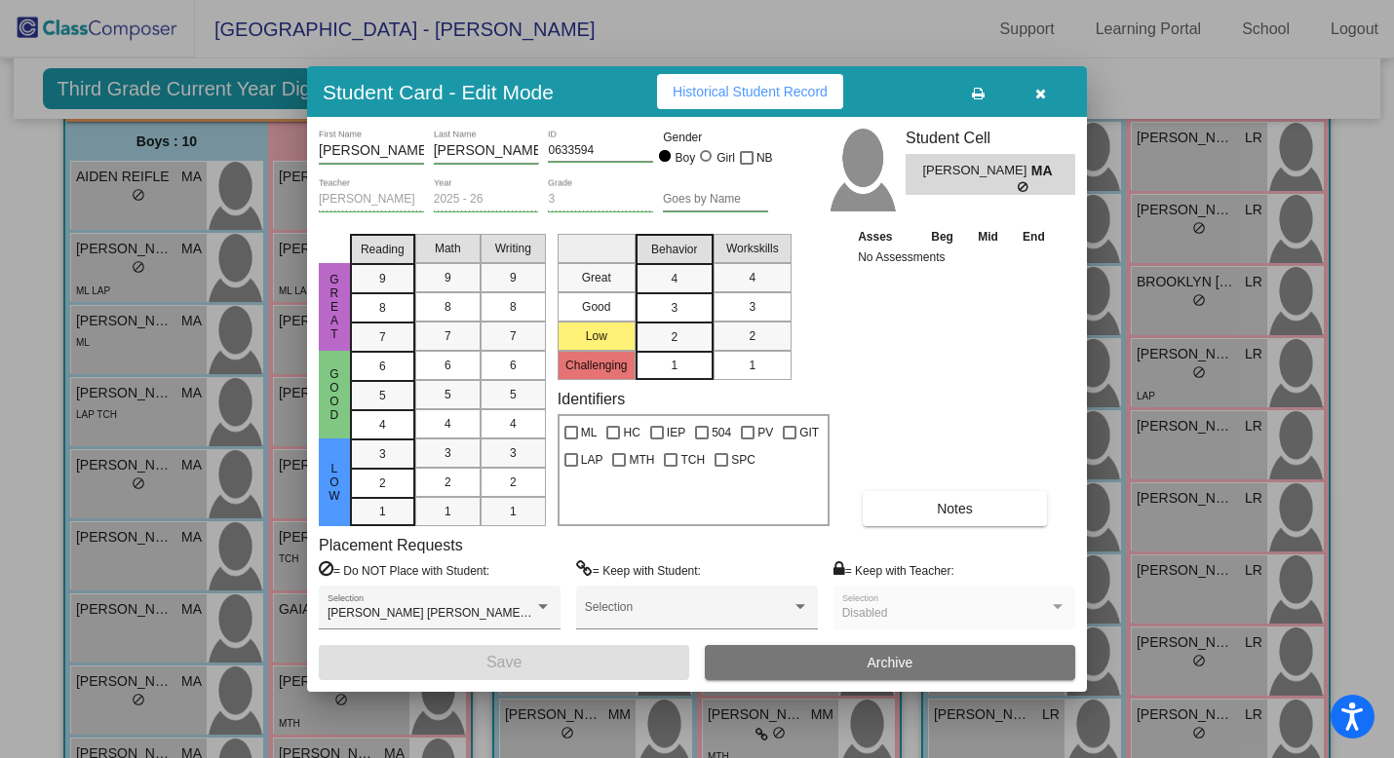
click at [99, 566] on div at bounding box center [697, 379] width 1394 height 758
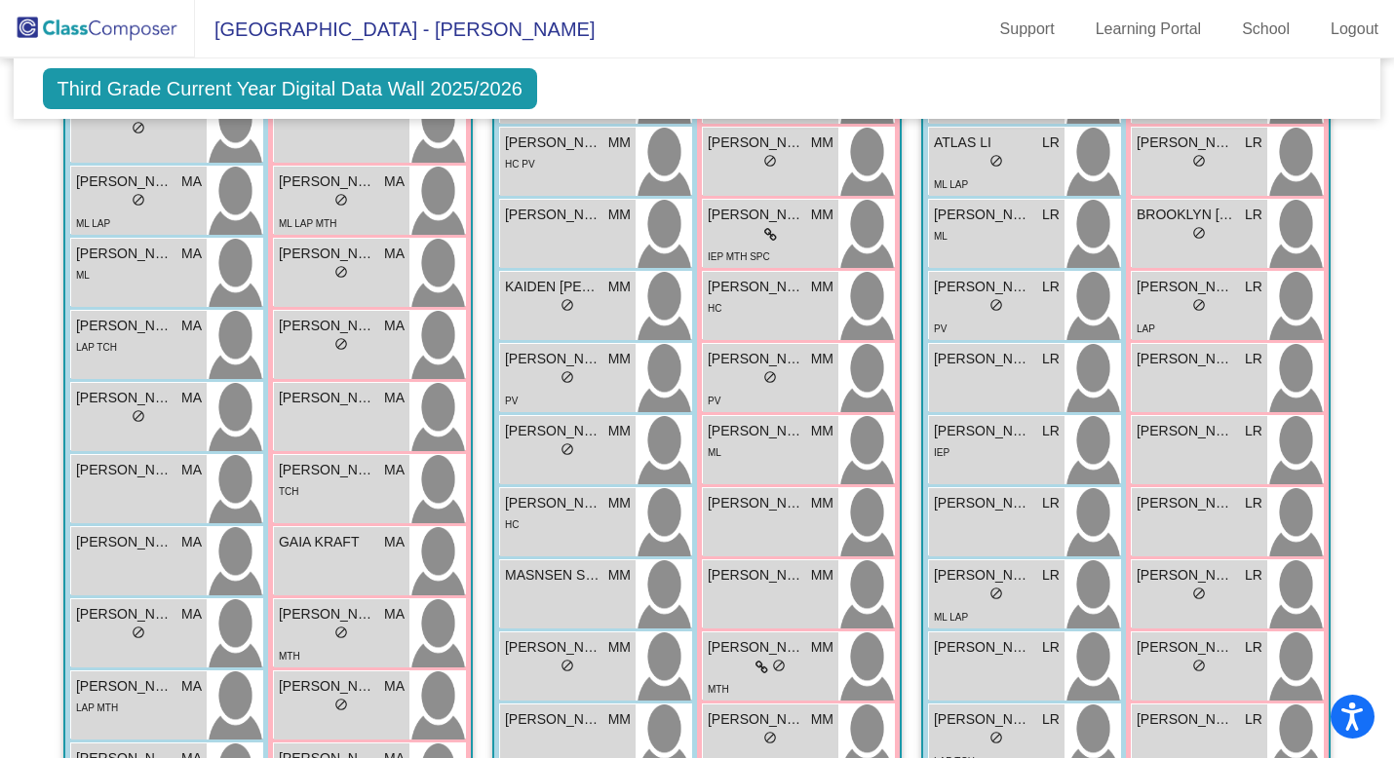
scroll to position [616, 0]
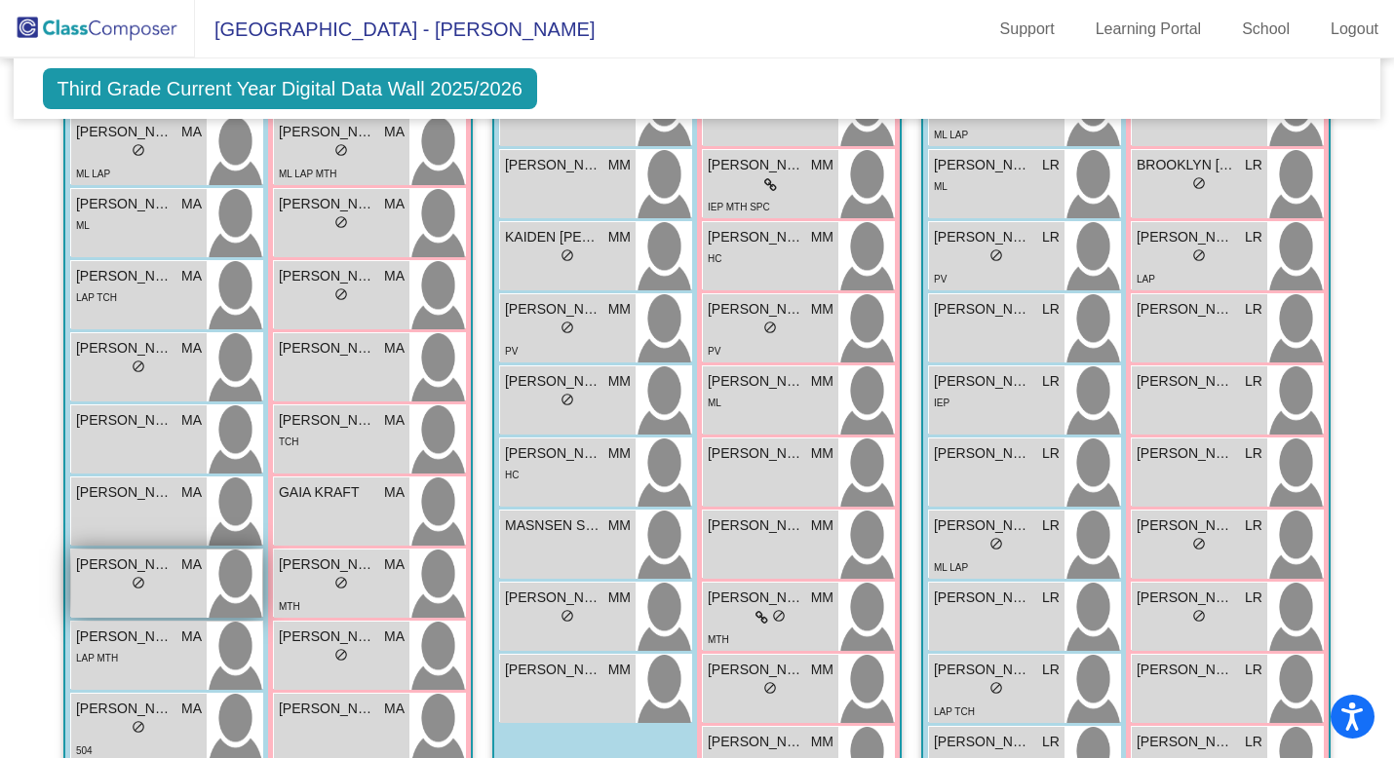
click at [110, 566] on div "lock do_not_disturb_alt" at bounding box center [139, 585] width 126 height 20
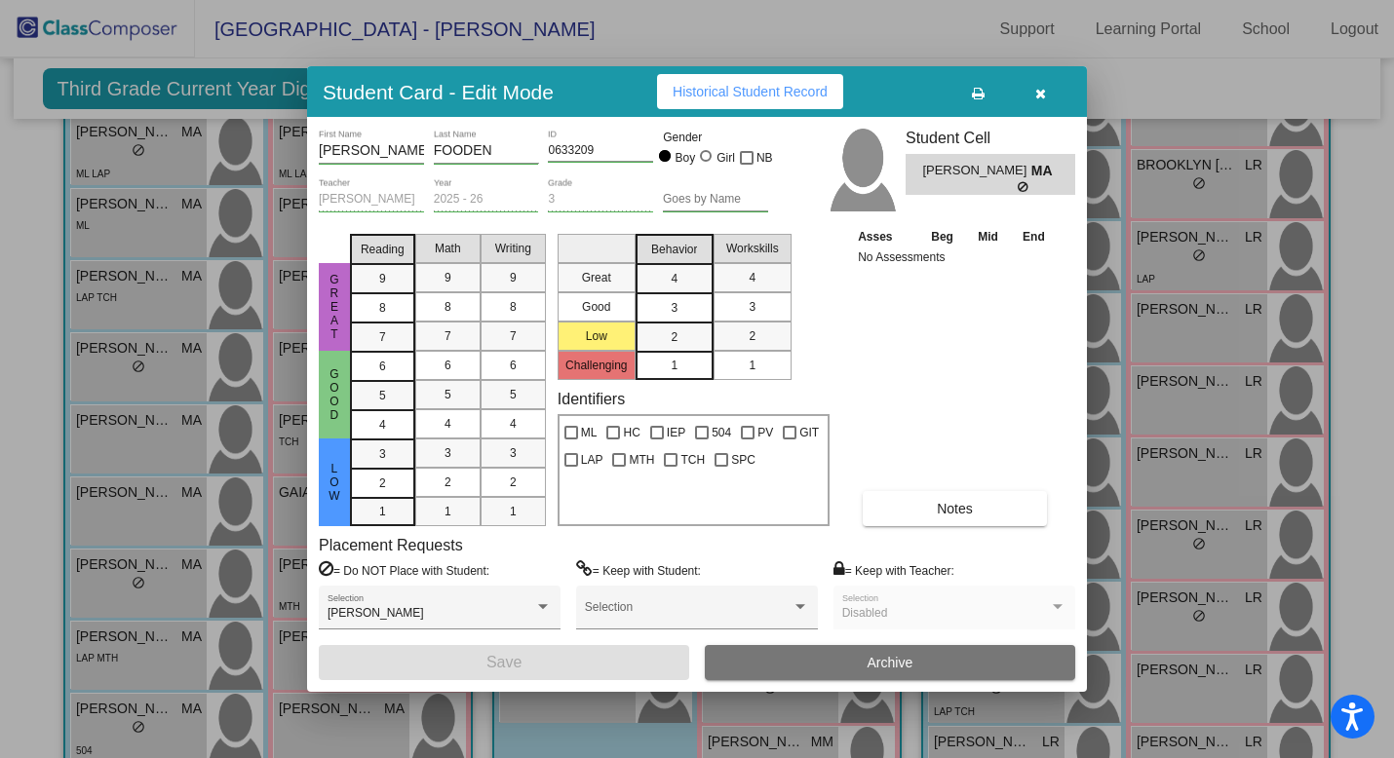
click at [114, 566] on div at bounding box center [697, 379] width 1394 height 758
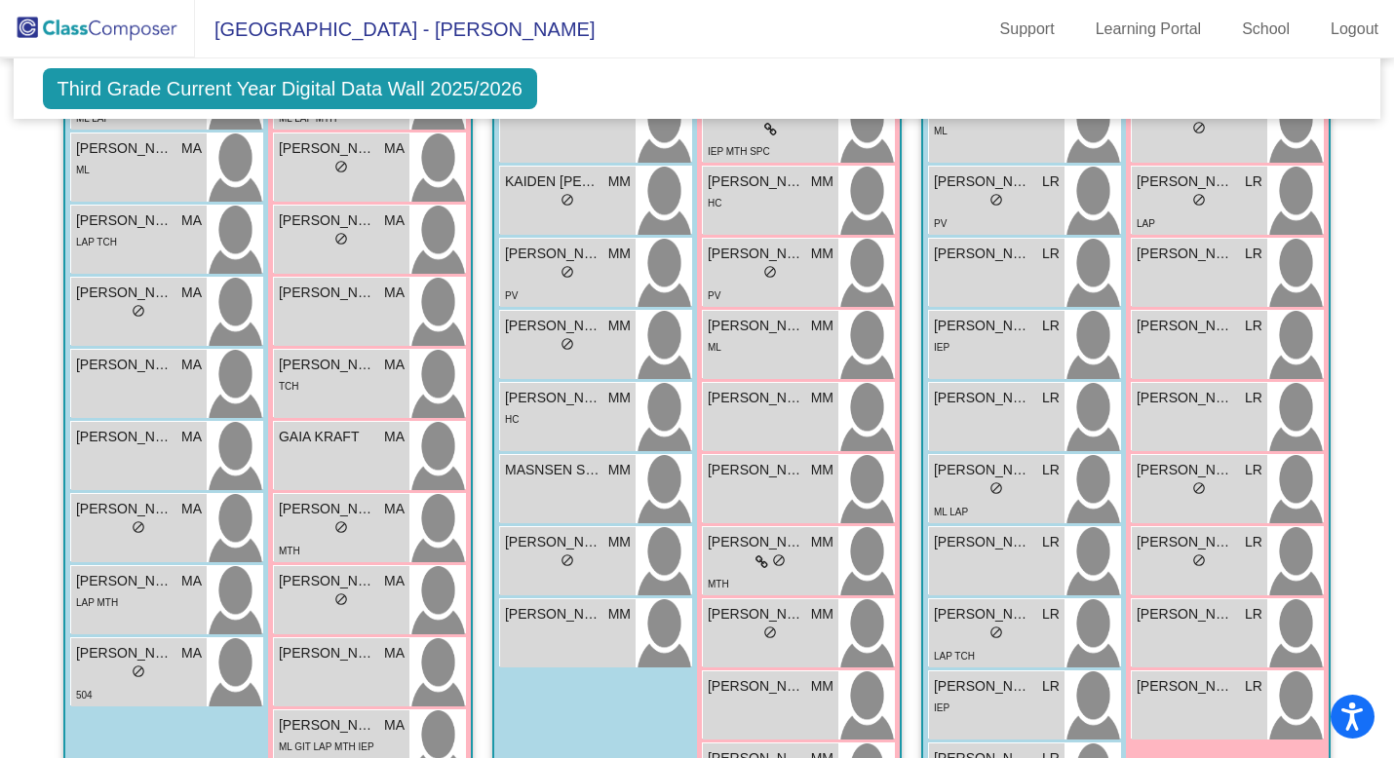
scroll to position [727, 0]
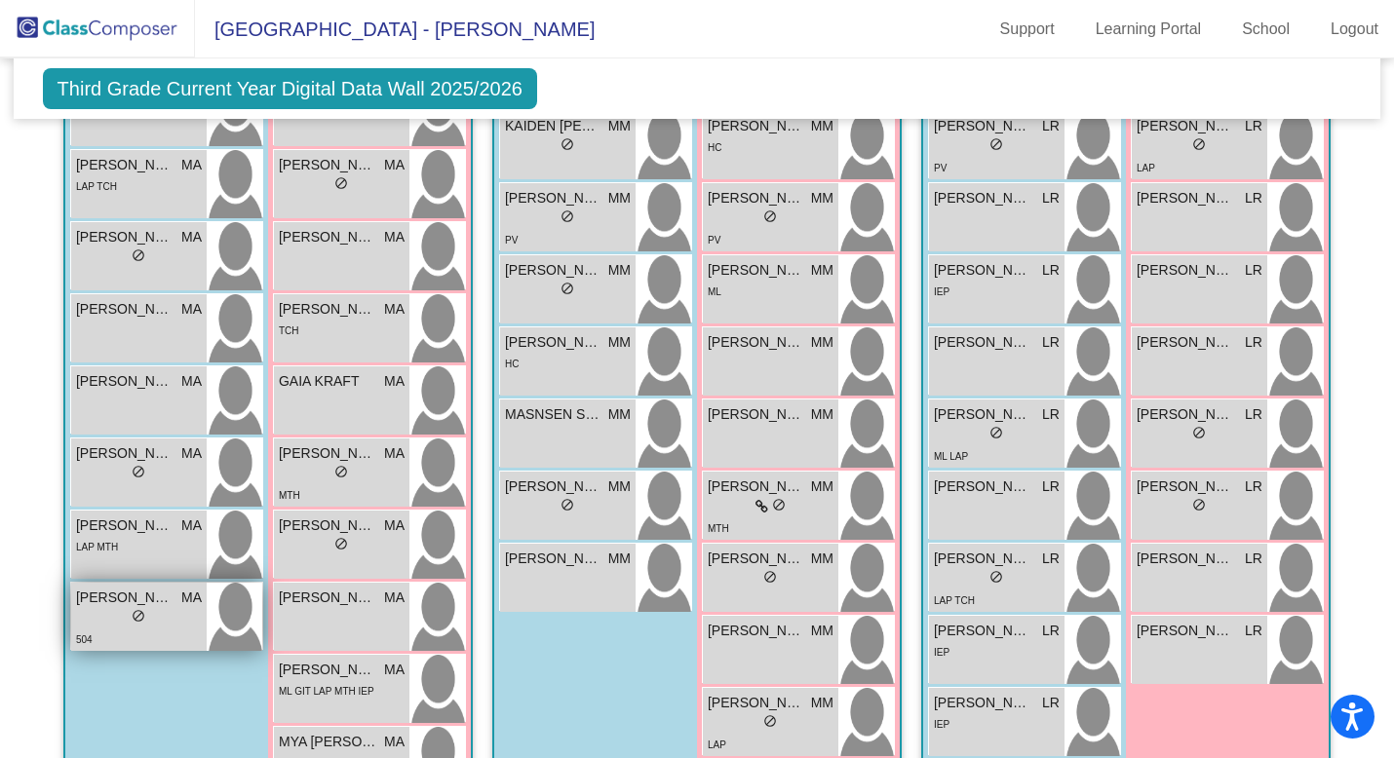
click at [124, 566] on div "504" at bounding box center [139, 639] width 126 height 20
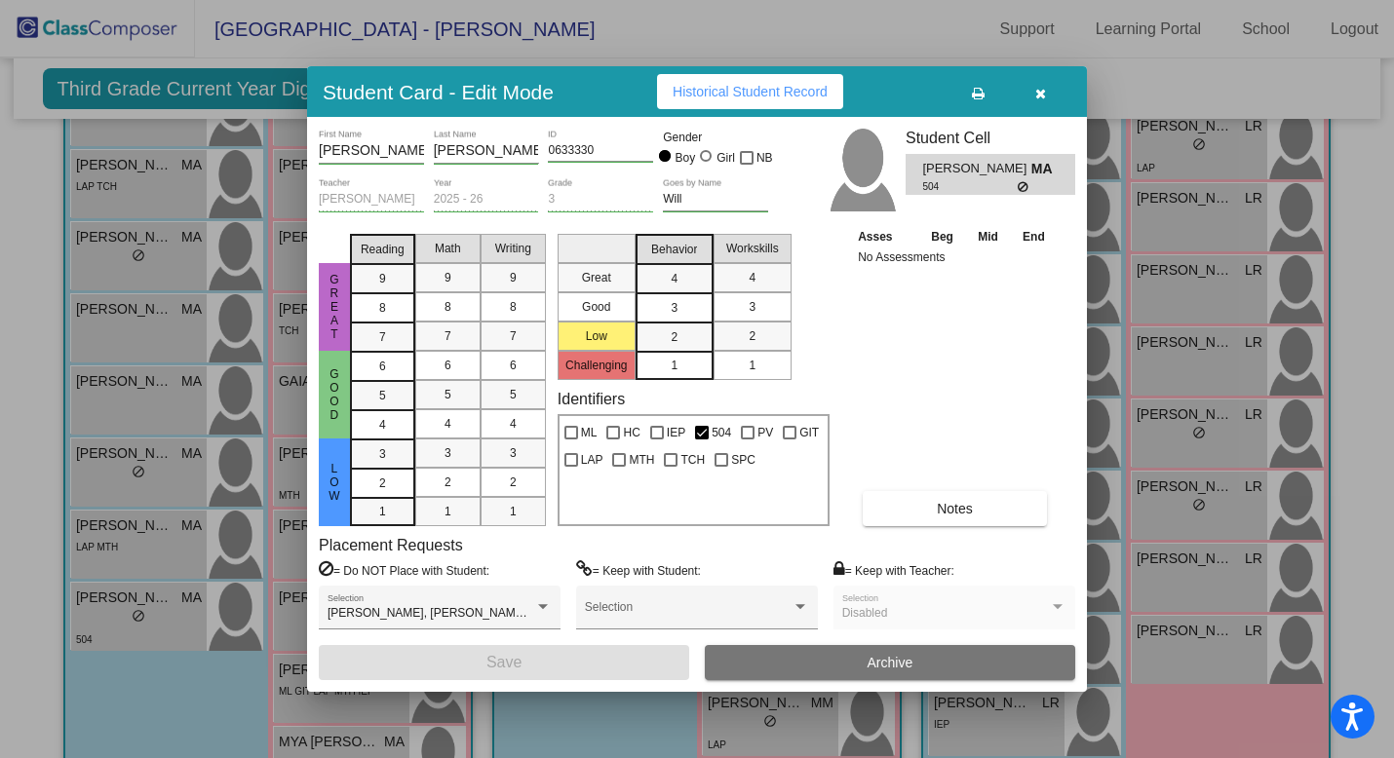
click at [808, 84] on span "Historical Student Record" at bounding box center [749, 92] width 155 height 16
click at [285, 219] on div at bounding box center [697, 379] width 1394 height 758
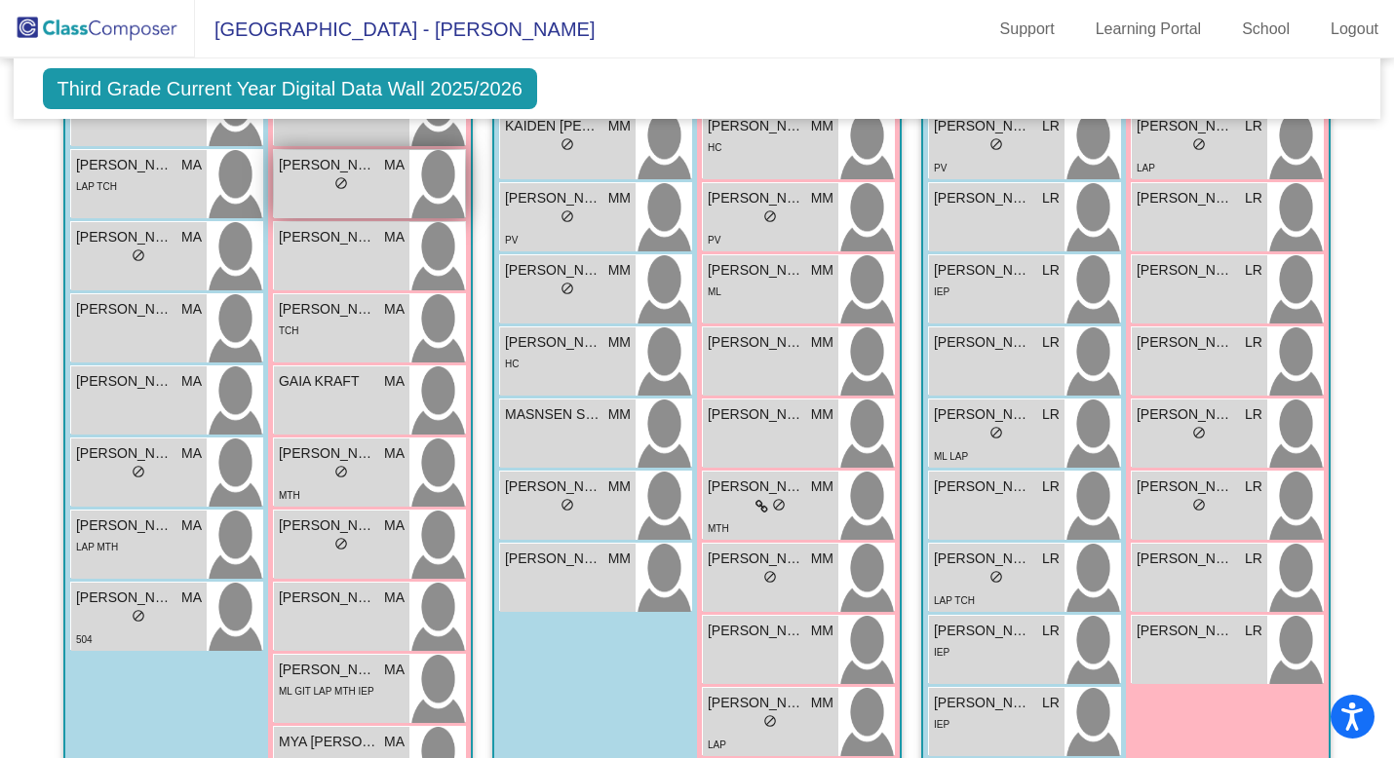
click at [305, 175] on div "lock do_not_disturb_alt" at bounding box center [342, 185] width 126 height 20
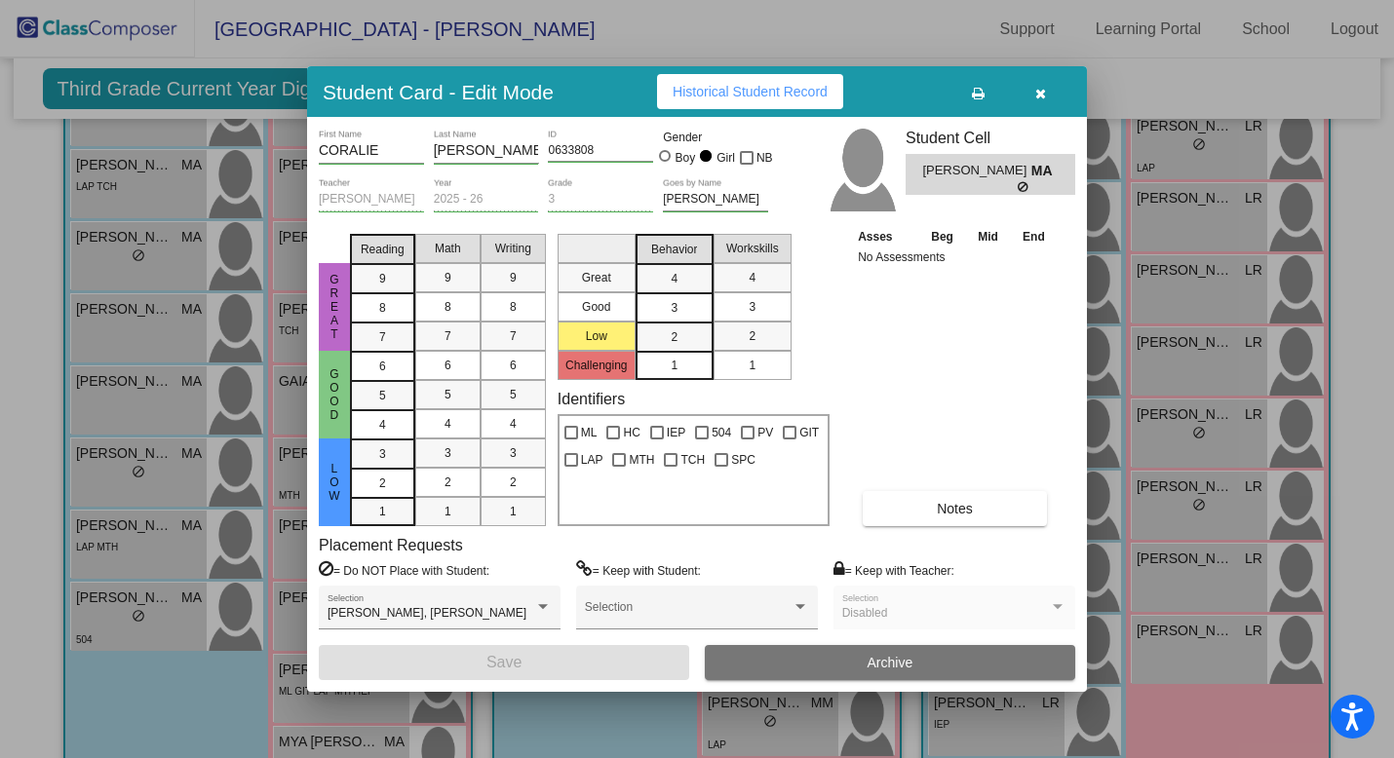
click at [781, 92] on span "Historical Student Record" at bounding box center [749, 92] width 155 height 16
click at [1037, 96] on icon "button" at bounding box center [1040, 94] width 11 height 14
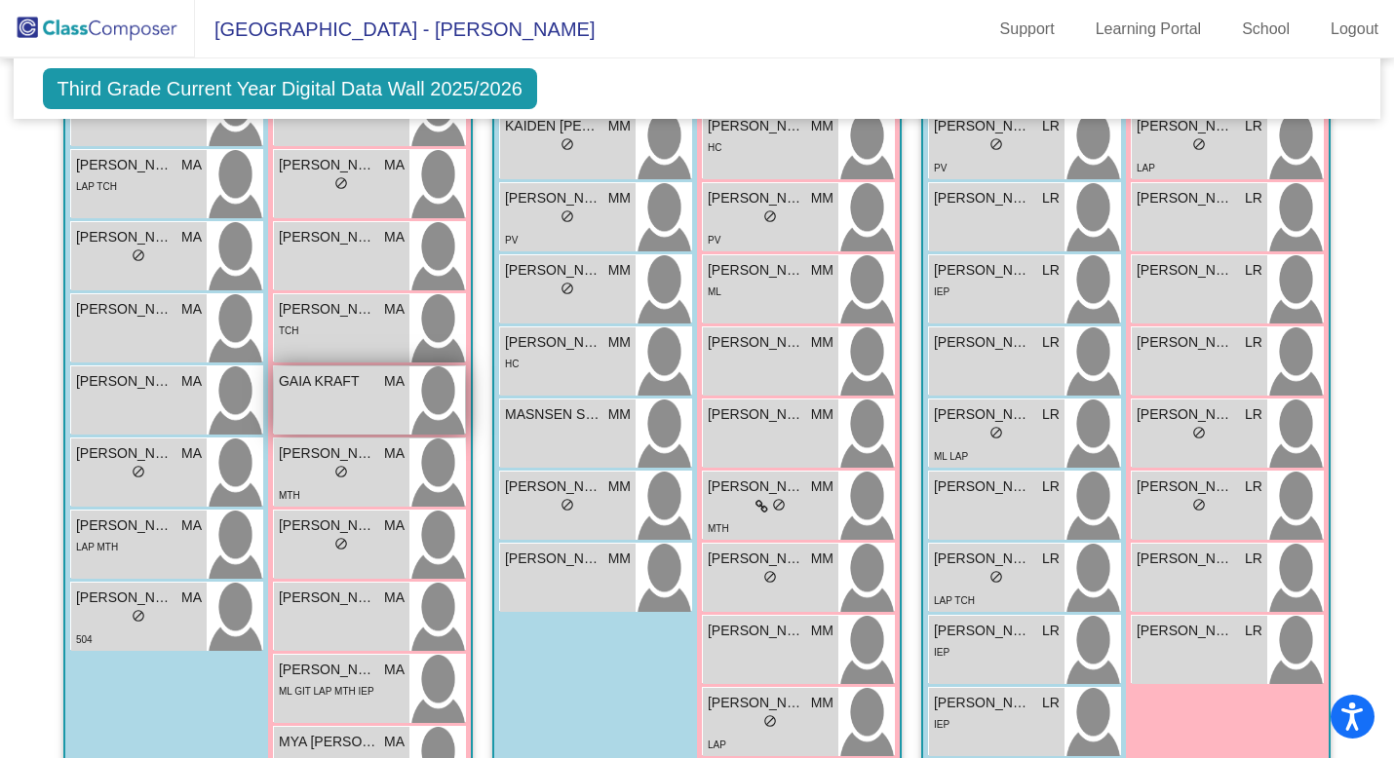
scroll to position [0, 0]
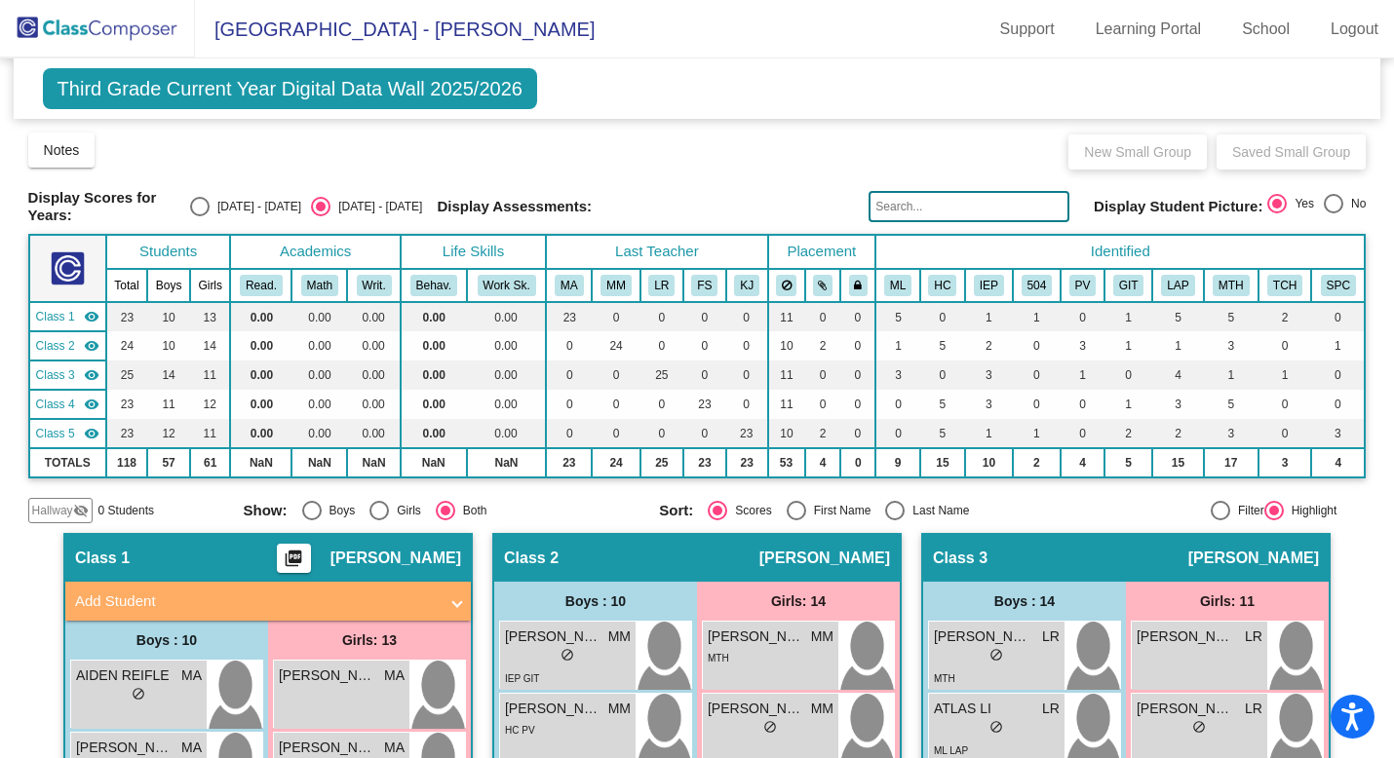
click at [290, 555] on mat-icon "picture_as_pdf" at bounding box center [293, 562] width 23 height 27
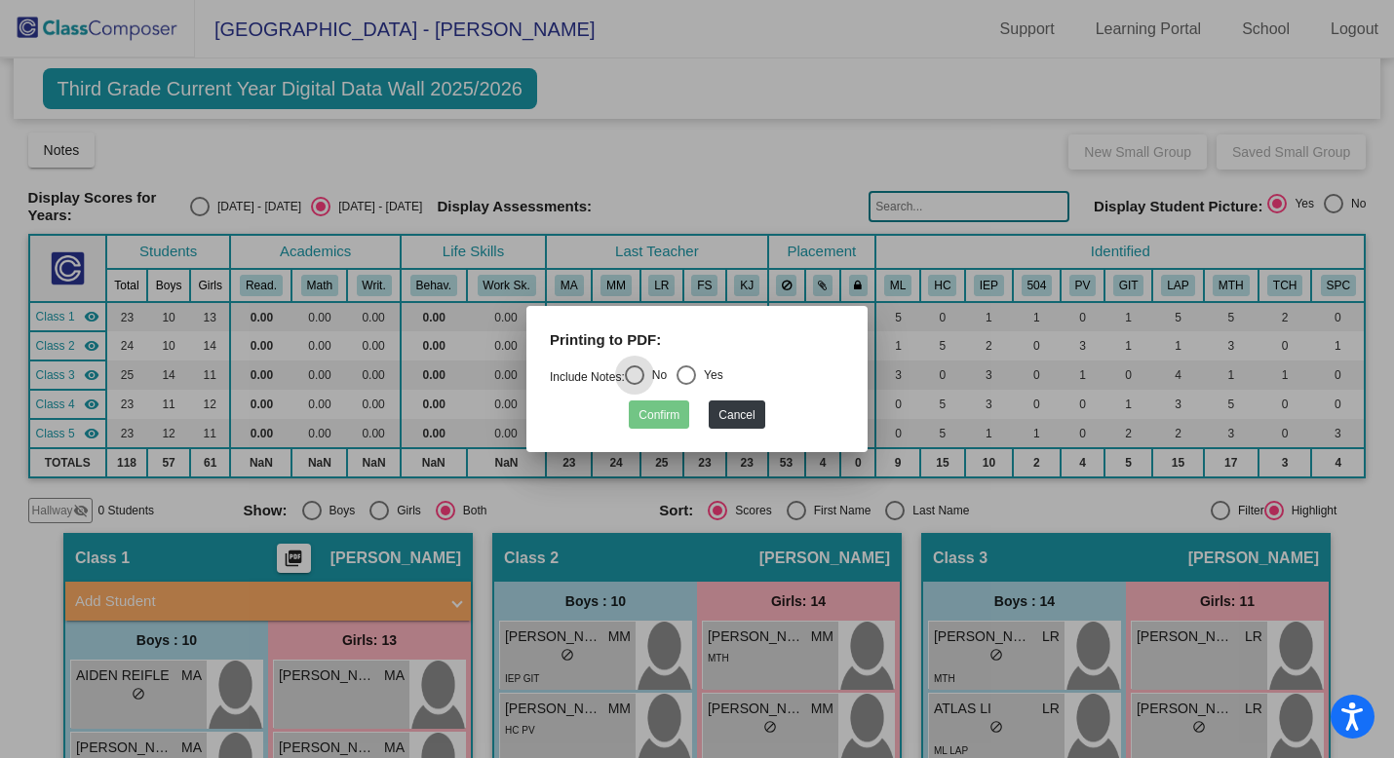
click at [689, 377] on div "Select an option" at bounding box center [685, 374] width 19 height 19
click at [686, 385] on input "Yes" at bounding box center [685, 385] width 1 height 1
radio input "true"
click at [746, 405] on button "Cancel" at bounding box center [737, 415] width 56 height 28
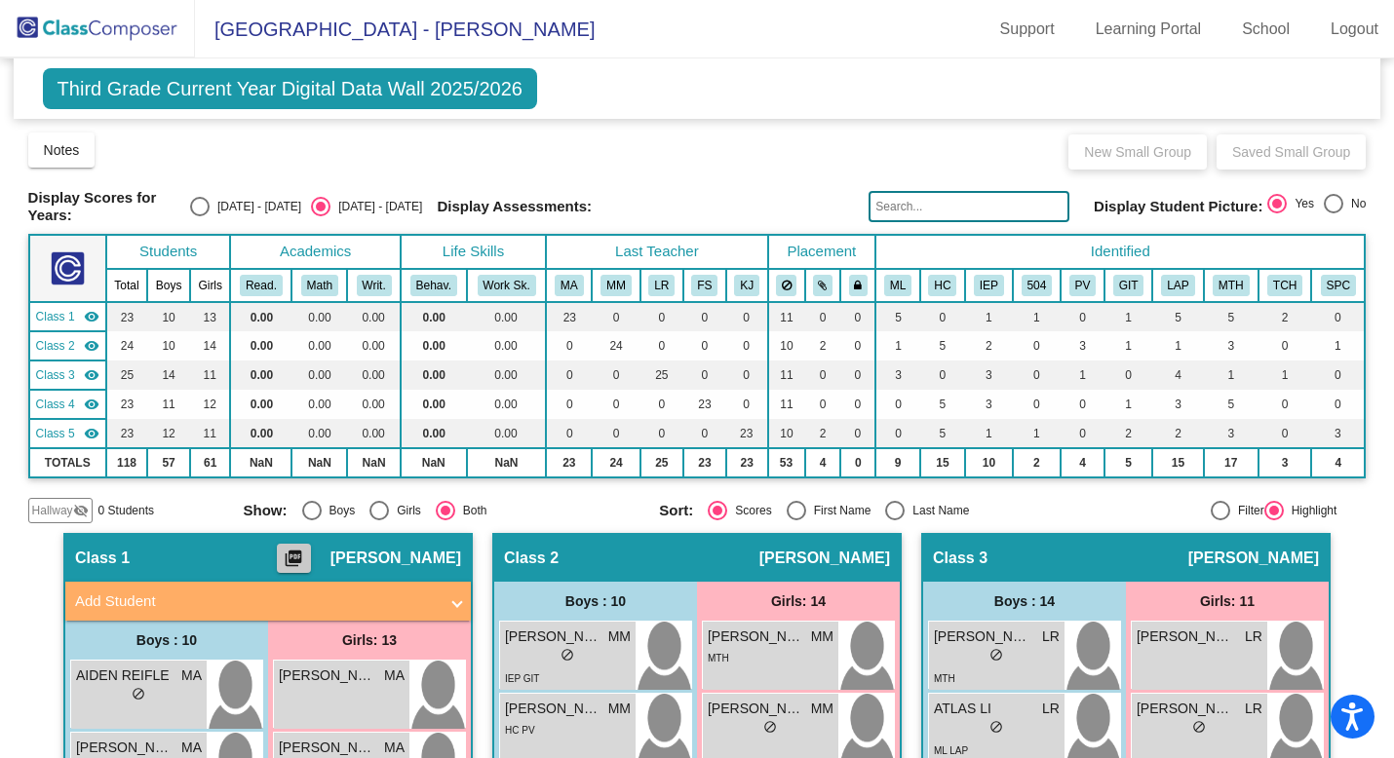
click at [295, 549] on mat-icon "picture_as_pdf" at bounding box center [293, 562] width 23 height 27
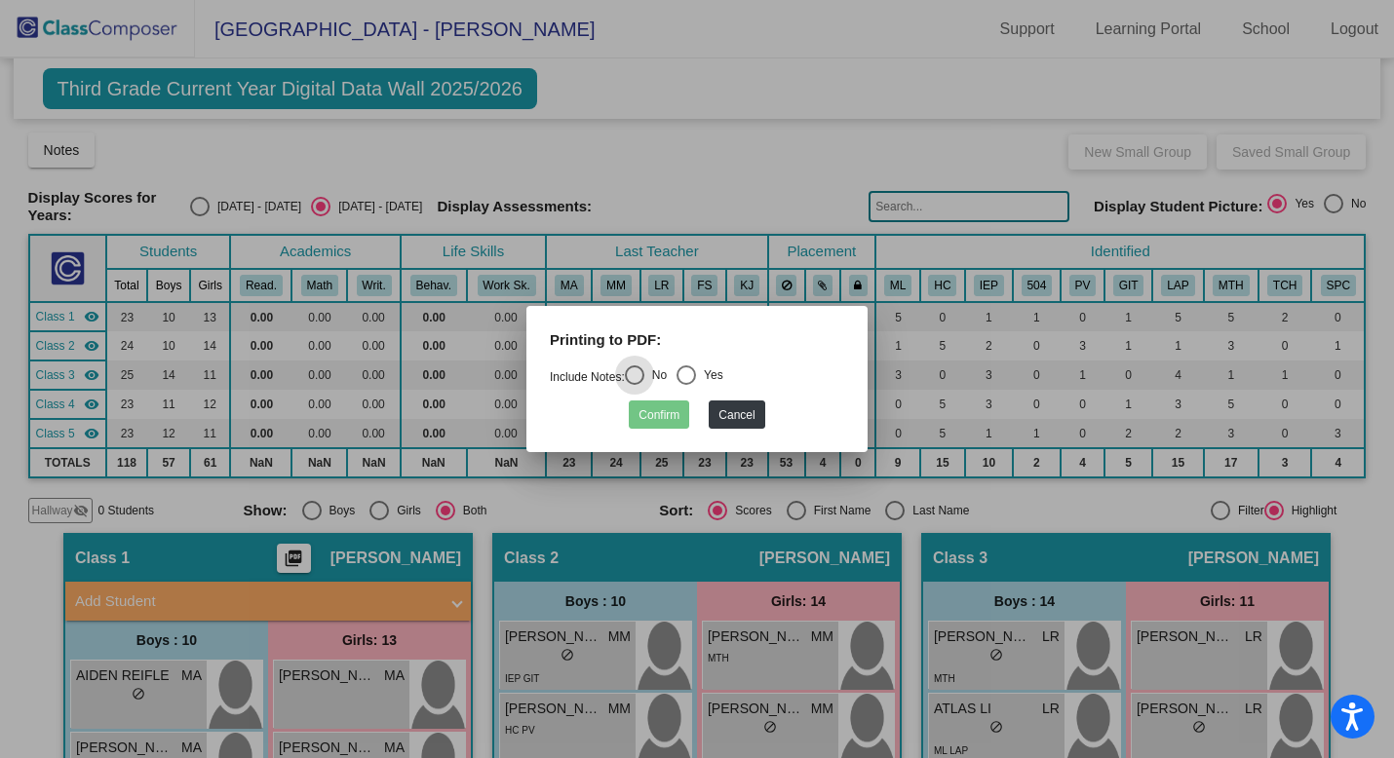
click at [703, 380] on div "Yes" at bounding box center [709, 375] width 27 height 18
click at [686, 385] on input "Yes" at bounding box center [685, 385] width 1 height 1
radio input "true"
click at [673, 402] on button "Confirm" at bounding box center [659, 415] width 60 height 28
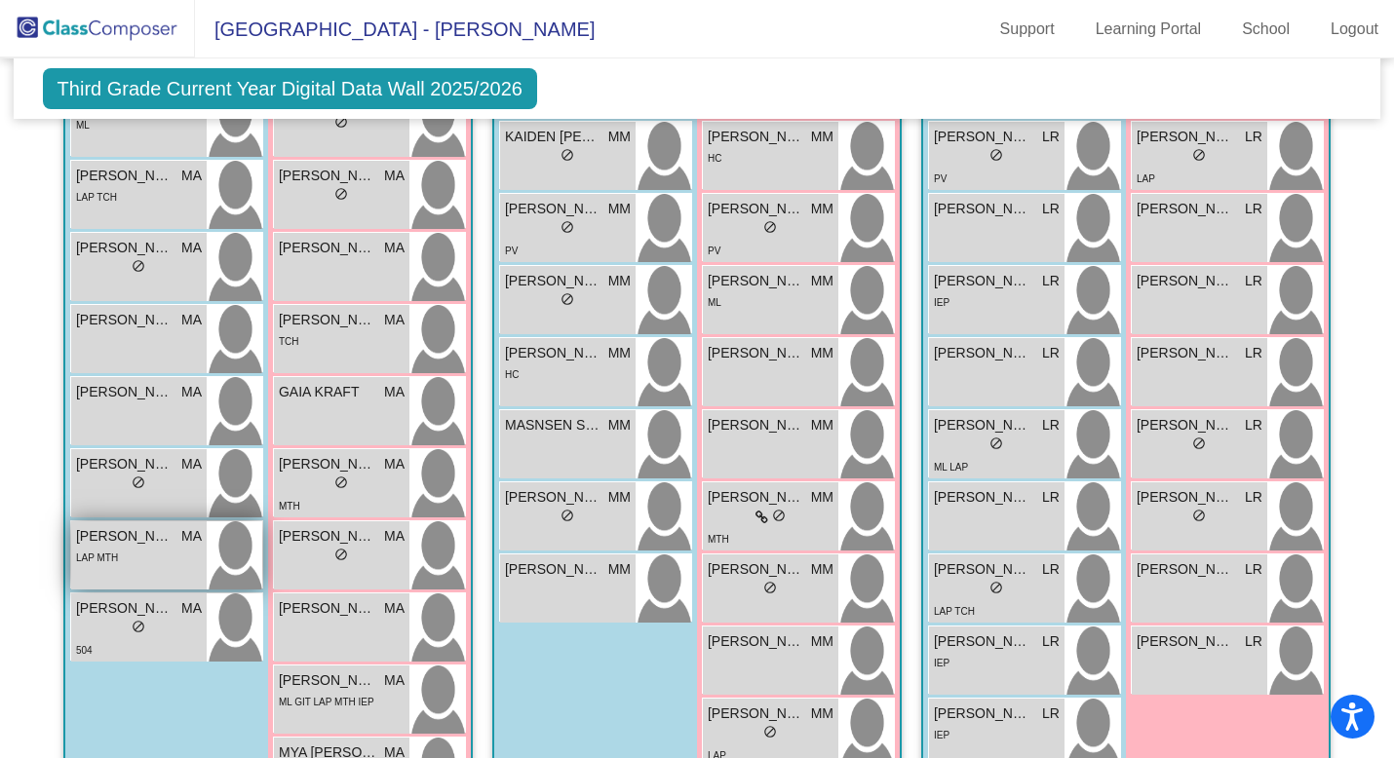
scroll to position [717, 0]
click at [151, 530] on span "[PERSON_NAME]" at bounding box center [124, 535] width 97 height 20
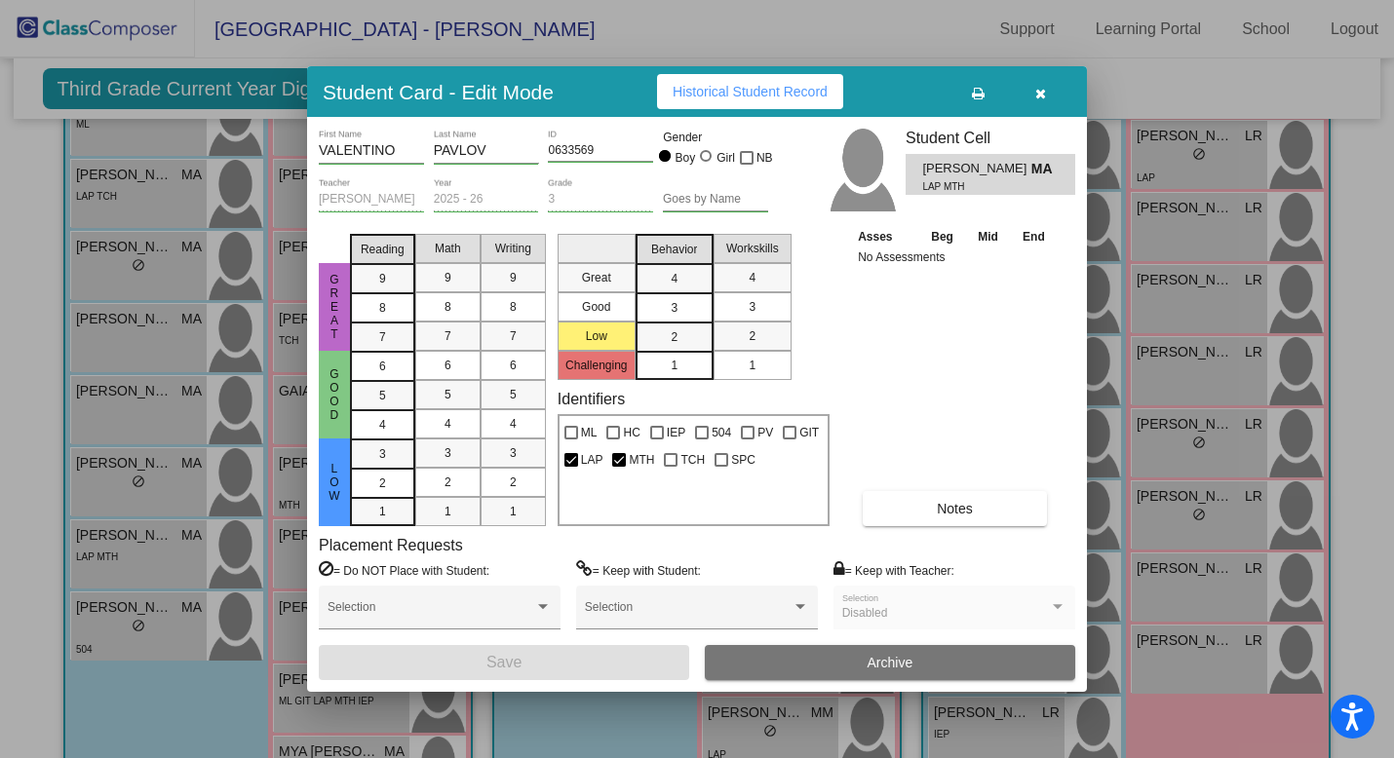
click at [737, 96] on span "Historical Student Record" at bounding box center [749, 92] width 155 height 16
click at [1045, 94] on button "button" at bounding box center [1040, 91] width 62 height 35
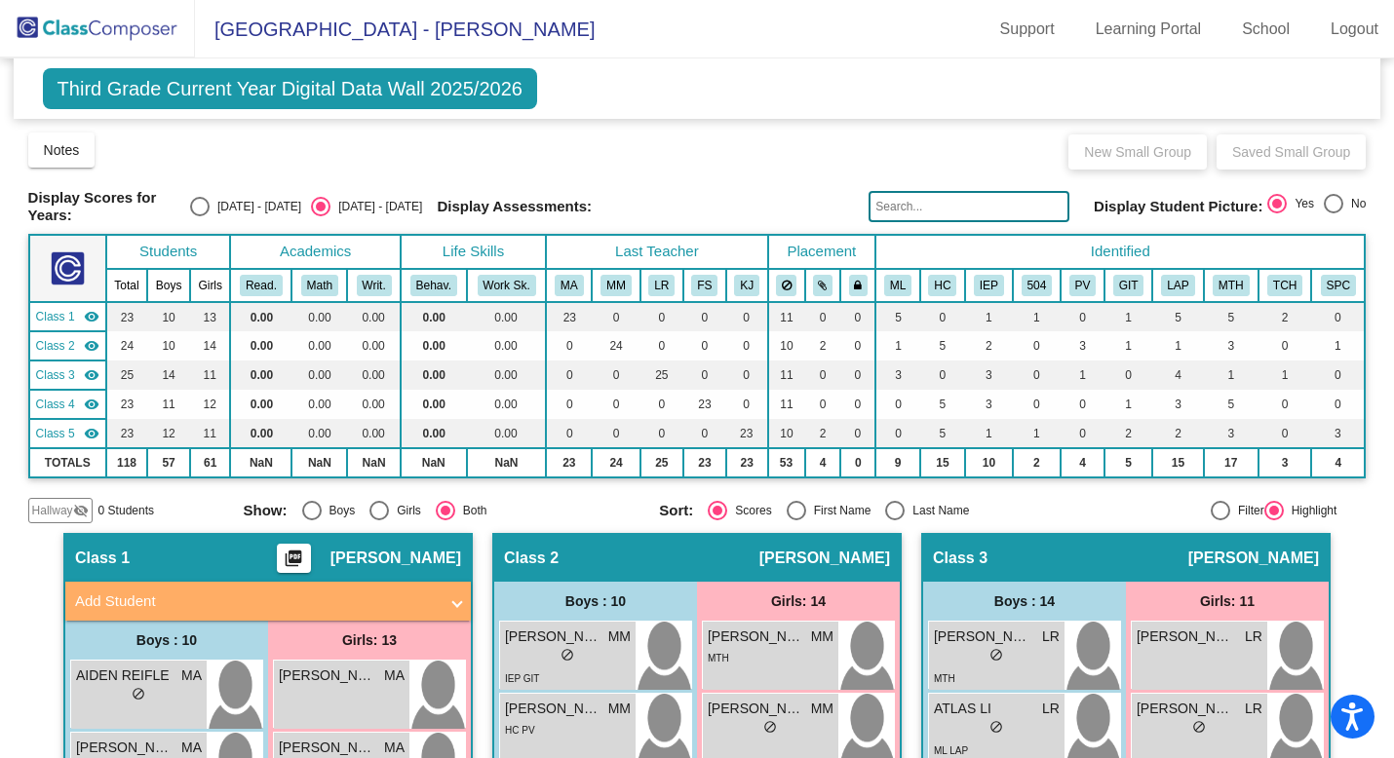
scroll to position [0, 0]
